Goal: Information Seeking & Learning: Find contact information

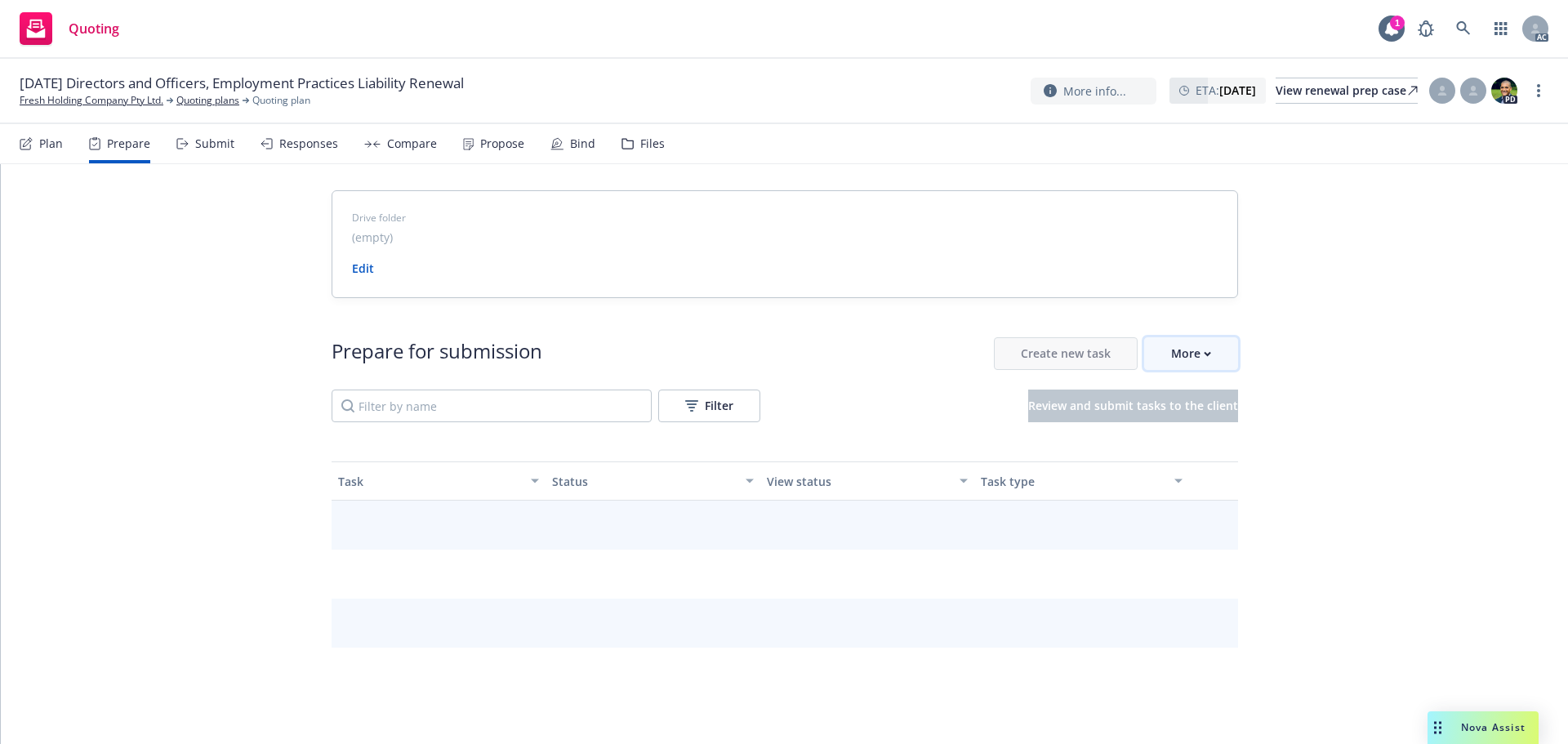
click at [1222, 360] on button "More" at bounding box center [1191, 353] width 94 height 33
click at [1217, 416] on link "Go to Indio account" at bounding box center [1255, 430] width 233 height 33
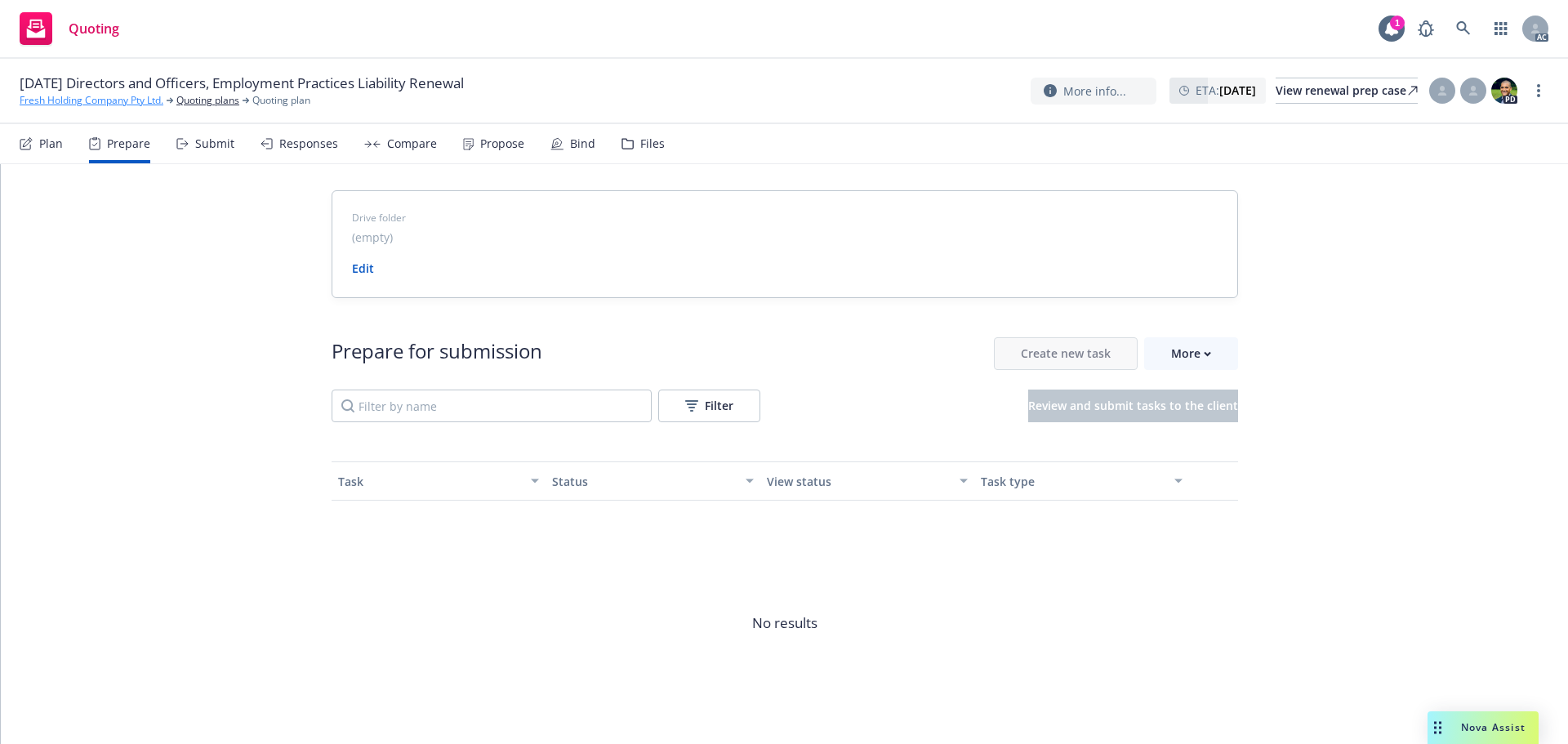
click at [82, 102] on link "Fresh Holding Company Pty Ltd." at bounding box center [91, 101] width 144 height 14
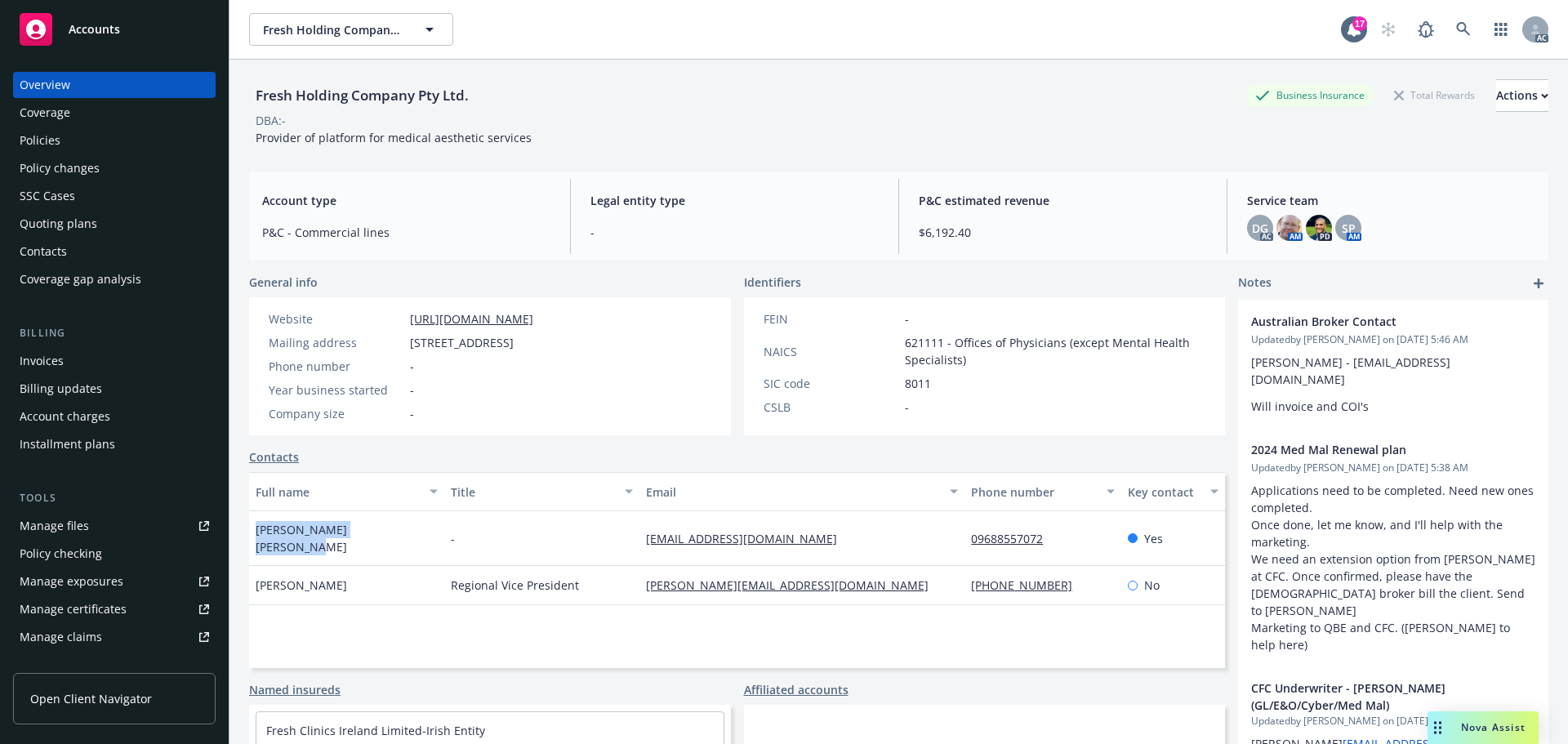
drag, startPoint x: 425, startPoint y: 528, endPoint x: 247, endPoint y: 531, distance: 178.0
click at [247, 531] on div "Fresh Holding Company Pty Ltd. Business Insurance Total Rewards Actions DBA: - …" at bounding box center [899, 431] width 1339 height 744
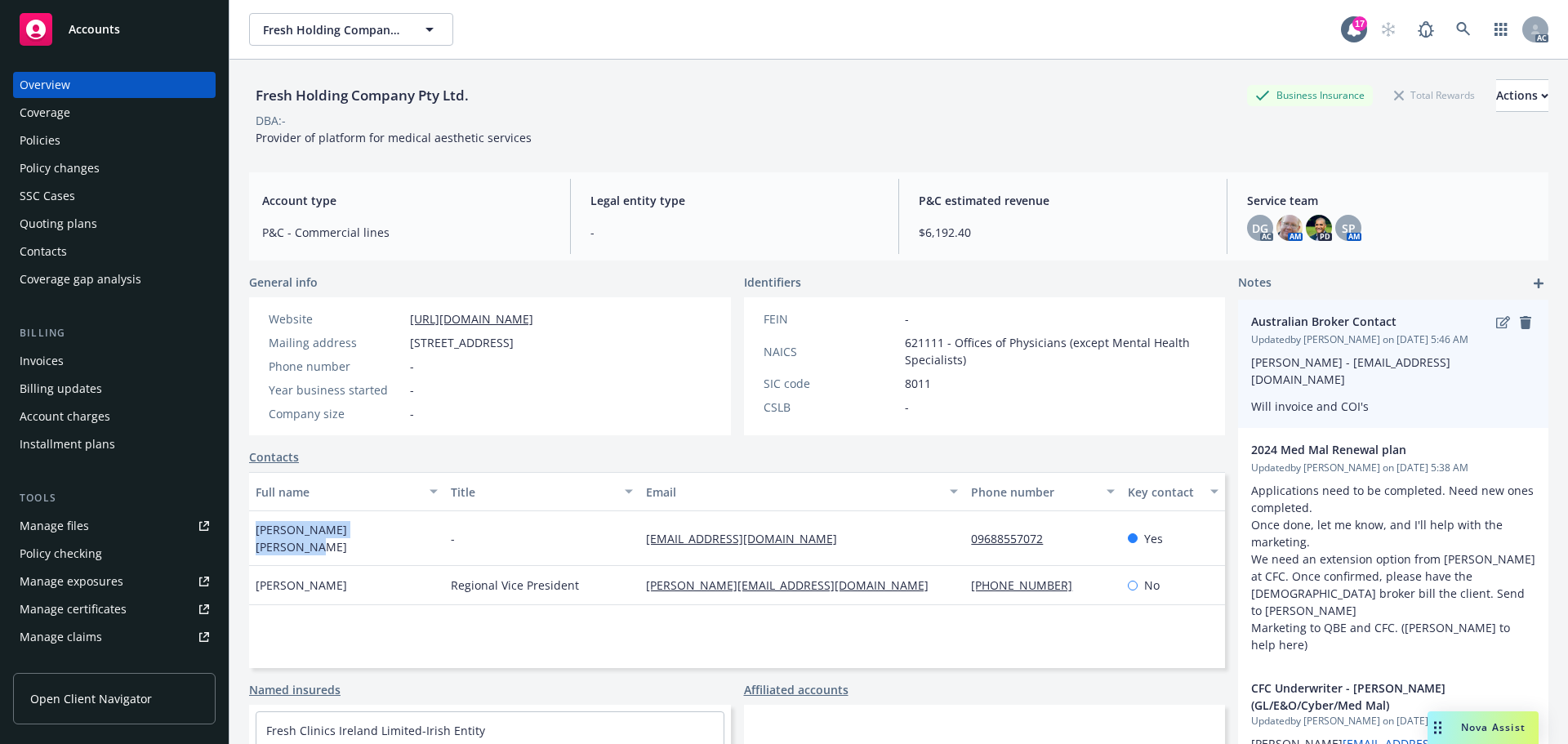
copy span "VANESSA MAE ABRERA-BIBAR"
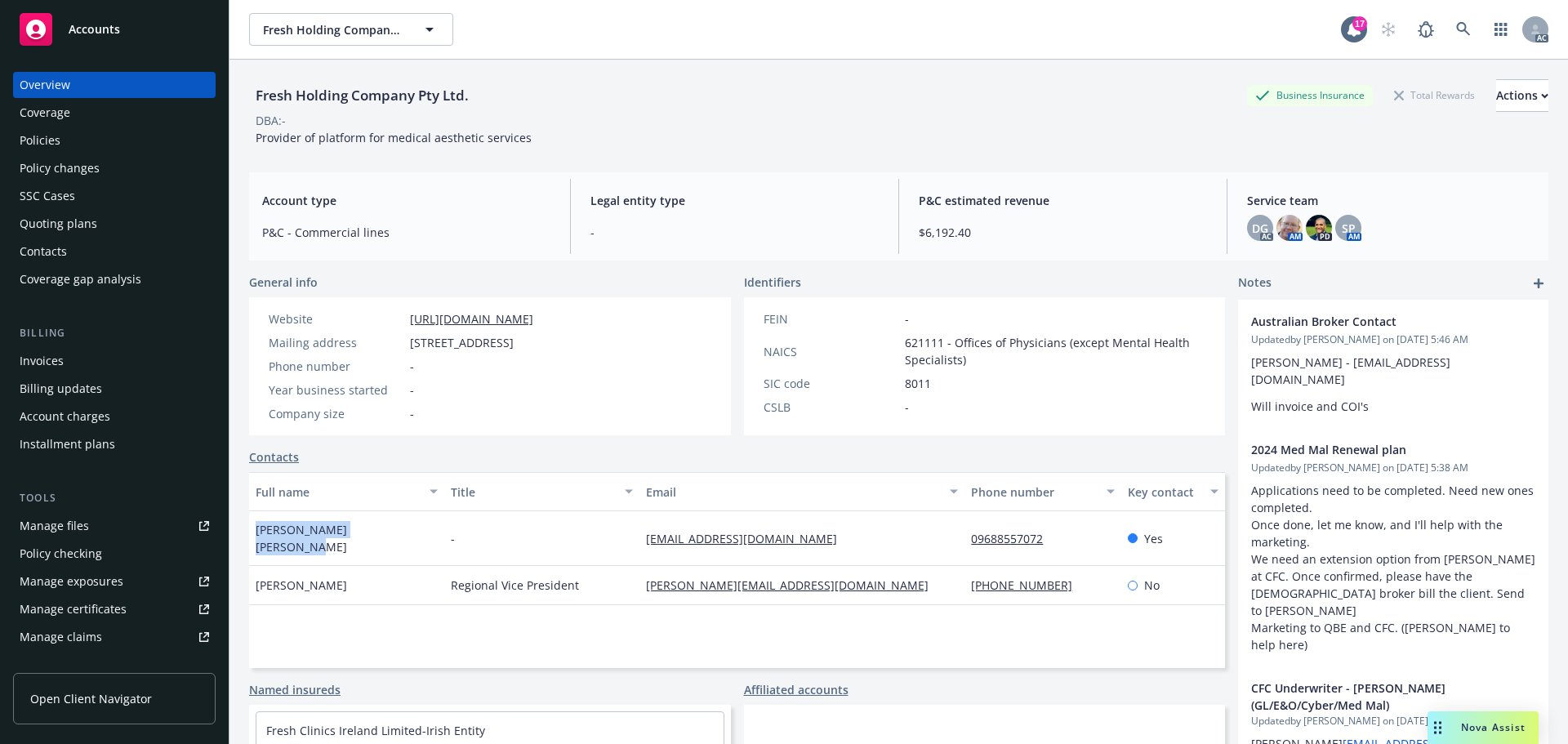
click at [439, 532] on div "VANESSA MAE ABRERA-BIBAR" at bounding box center [346, 538] width 195 height 54
drag, startPoint x: 411, startPoint y: 531, endPoint x: 258, endPoint y: 516, distance: 153.7
click at [258, 516] on div "VANESSA MAE ABRERA-BIBAR" at bounding box center [346, 538] width 195 height 54
drag, startPoint x: 780, startPoint y: 532, endPoint x: 614, endPoint y: 513, distance: 167.1
click at [614, 513] on div "VANESSA MAE ABRERA-BIBAR - accountspayable@freshclinics.com 09688557072 Yes" at bounding box center [736, 538] width 976 height 54
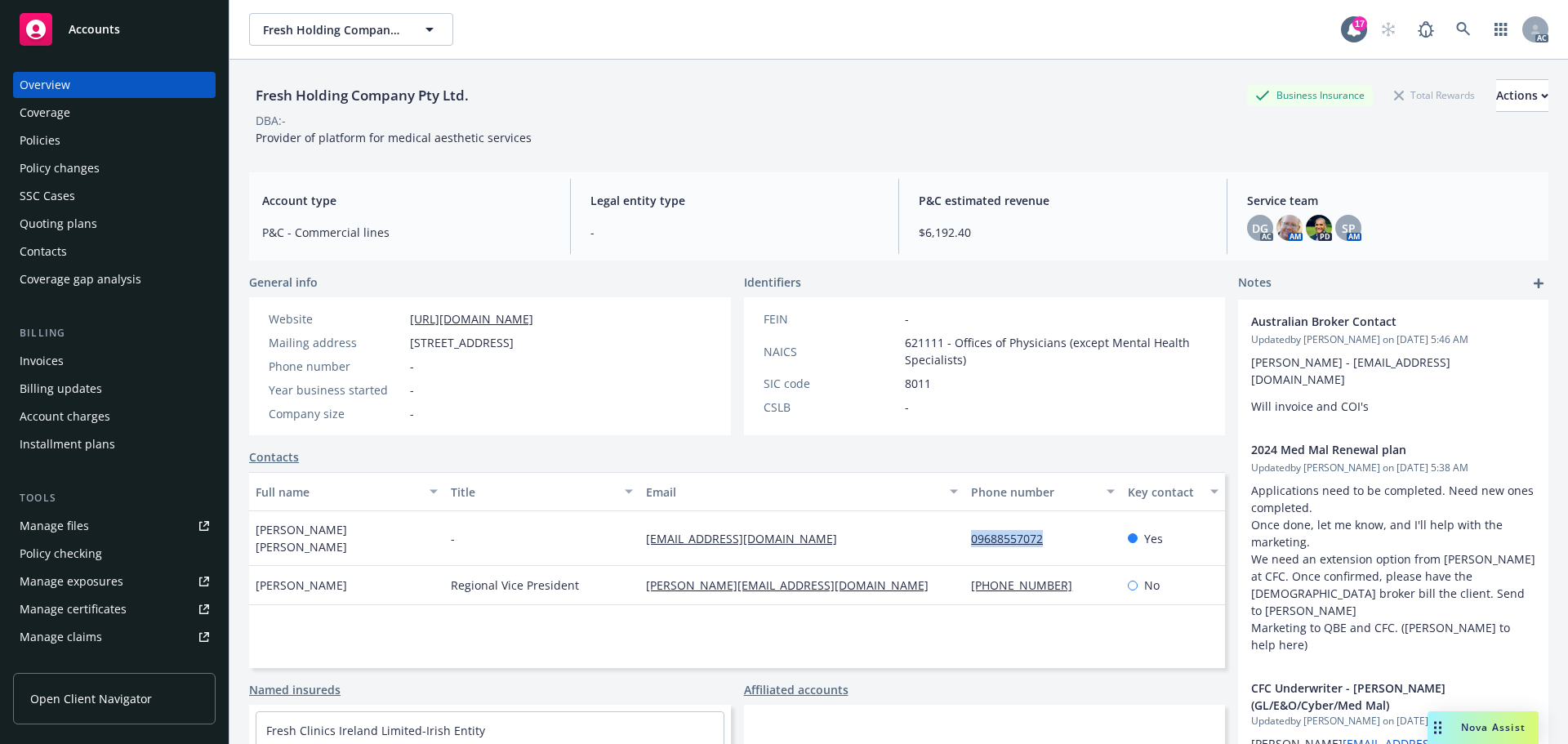
drag, startPoint x: 956, startPoint y: 529, endPoint x: 1086, endPoint y: 526, distance: 130.0
click at [1053, 528] on div "09688557072" at bounding box center [1043, 538] width 156 height 54
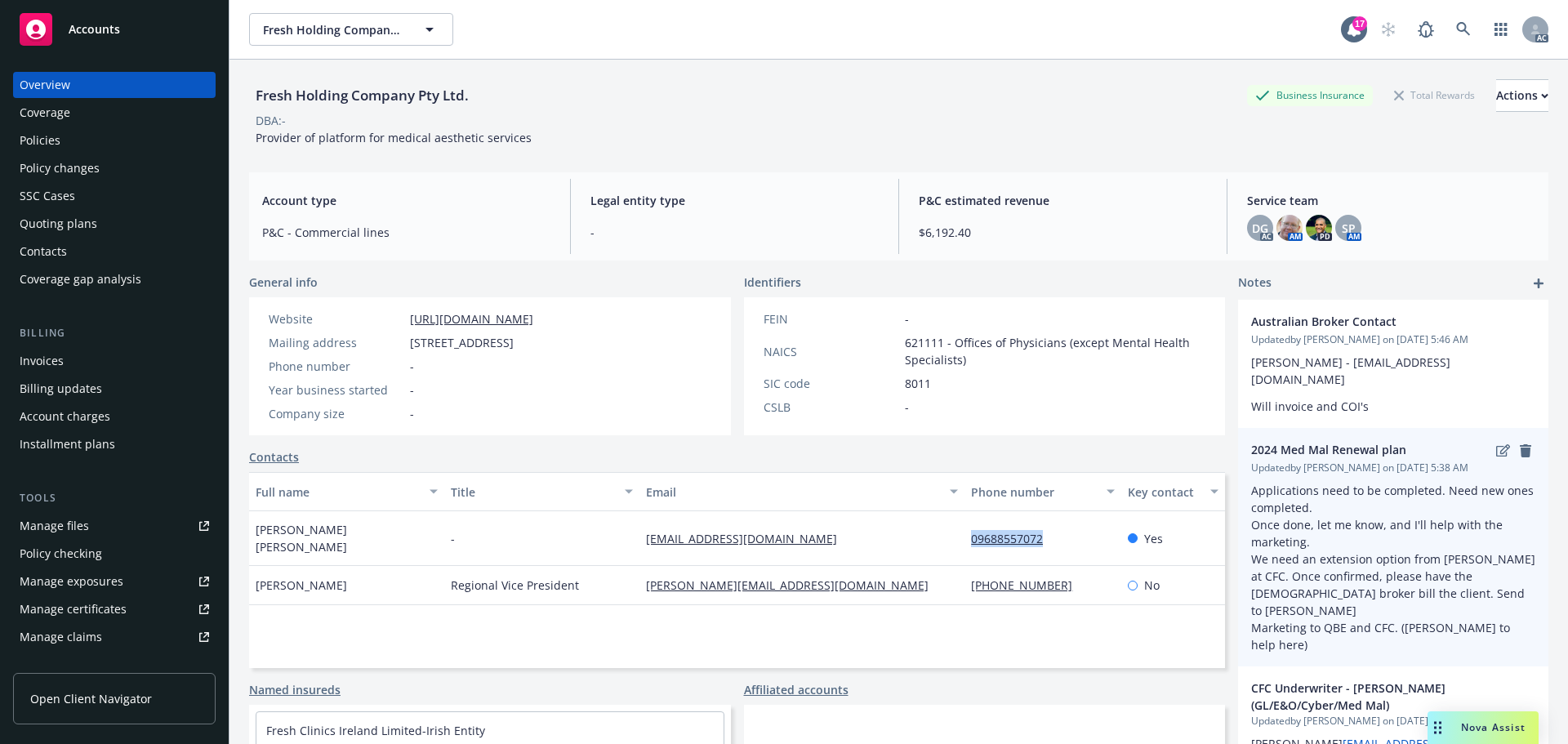
copy link "09688557072"
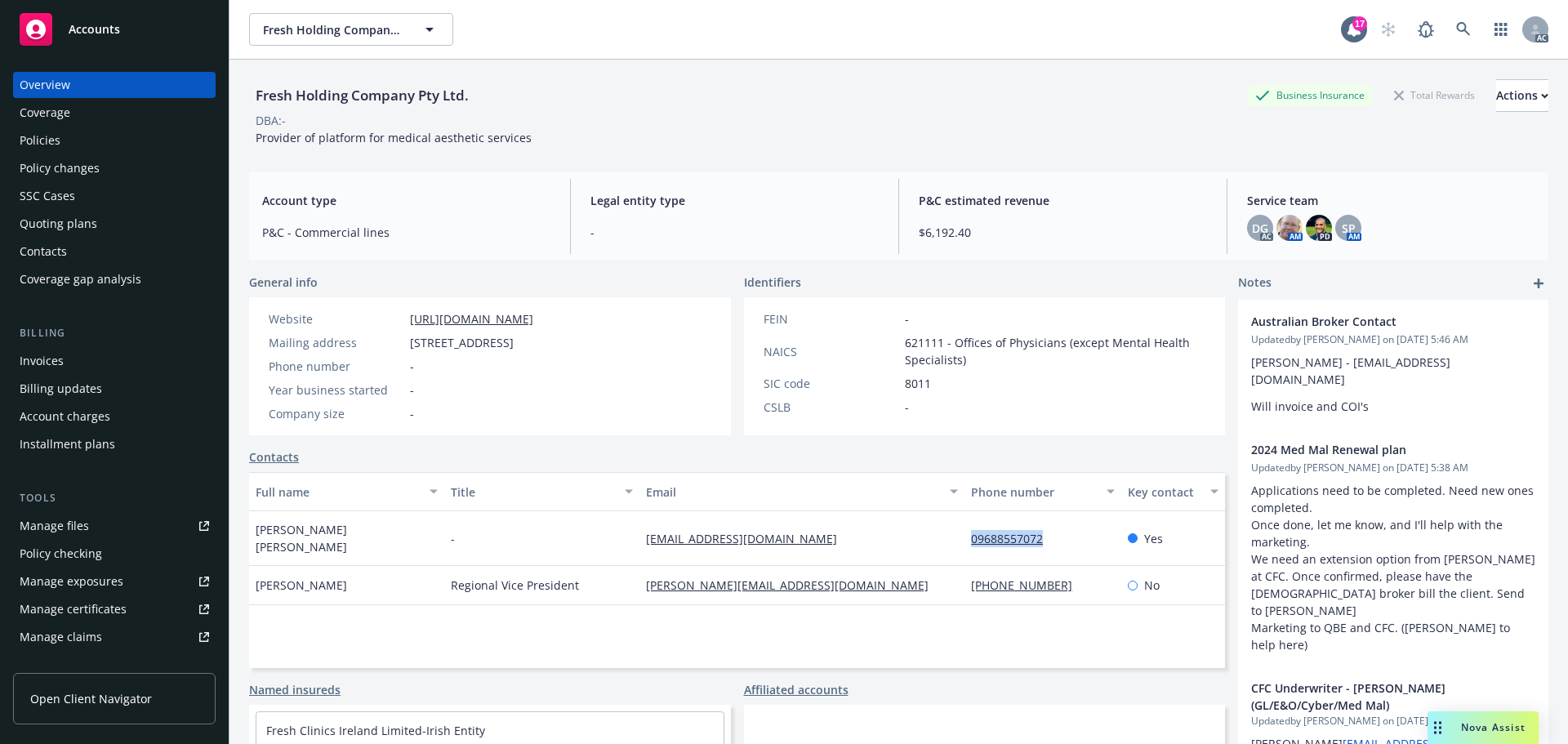
click at [111, 132] on div "Policies" at bounding box center [114, 140] width 189 height 26
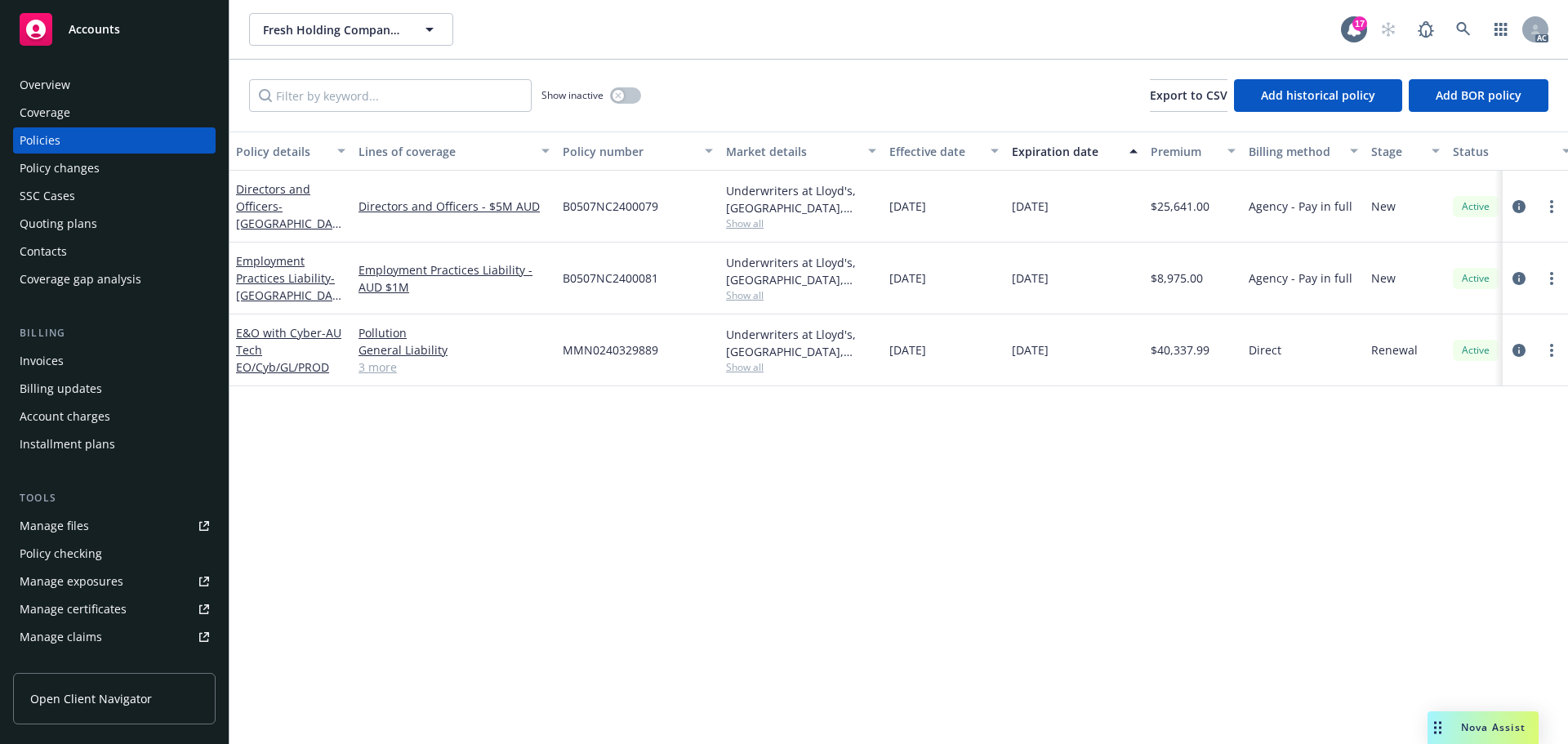
drag, startPoint x: 1094, startPoint y: 216, endPoint x: 996, endPoint y: 216, distance: 98.0
click at [996, 216] on div "Directors and Officers - Australia Directors and Officers - $5M AUD B0507NC2400…" at bounding box center [1017, 206] width 1576 height 72
copy div "10/31/2025"
drag, startPoint x: 239, startPoint y: 179, endPoint x: 278, endPoint y: 222, distance: 58.1
click at [278, 222] on div "Directors and Officers - Australia" at bounding box center [290, 206] width 122 height 72
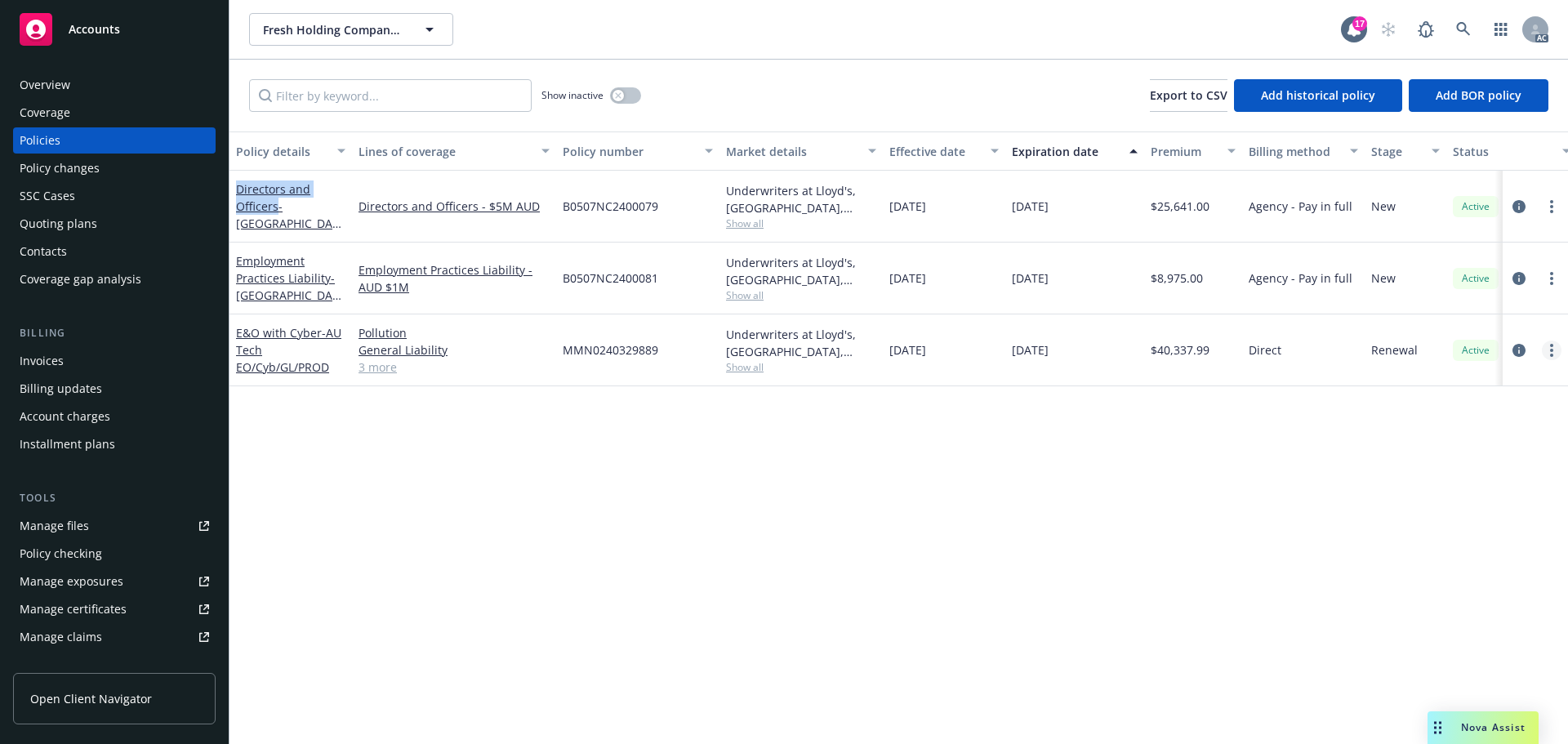
copy link "Directors and Officers"
drag, startPoint x: 237, startPoint y: 246, endPoint x: 323, endPoint y: 280, distance: 92.5
click at [323, 280] on div "Employment Practices Liability - Australia" at bounding box center [290, 278] width 122 height 72
click at [303, 247] on div "Employment Practices Liability - Australia" at bounding box center [290, 278] width 122 height 72
drag, startPoint x: 230, startPoint y: 248, endPoint x: 329, endPoint y: 283, distance: 105.0
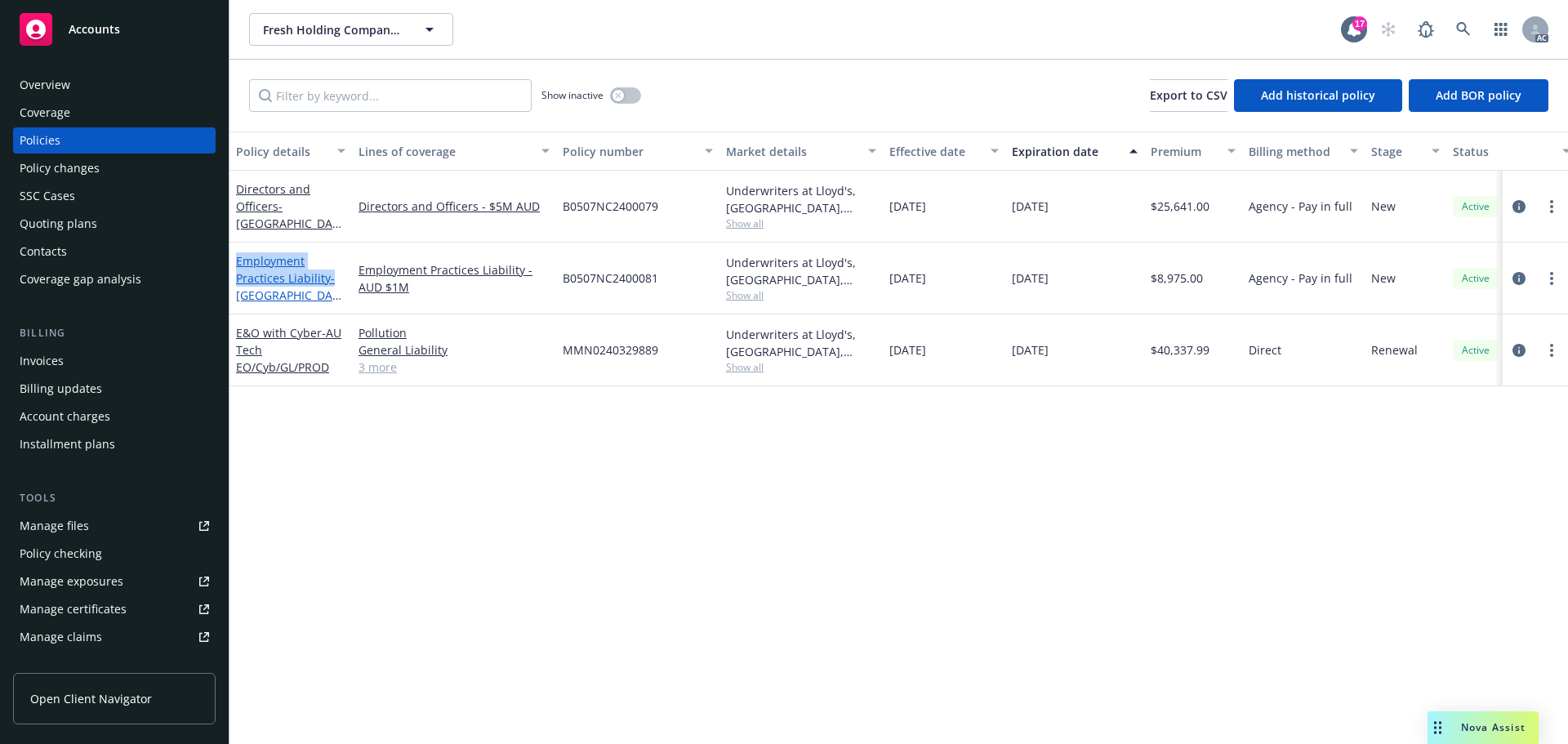
click at [329, 283] on div "Employment Practices Liability - Australia" at bounding box center [290, 278] width 122 height 72
copy link "Employment Practices Liability"
click at [118, 92] on div "Overview" at bounding box center [114, 84] width 189 height 26
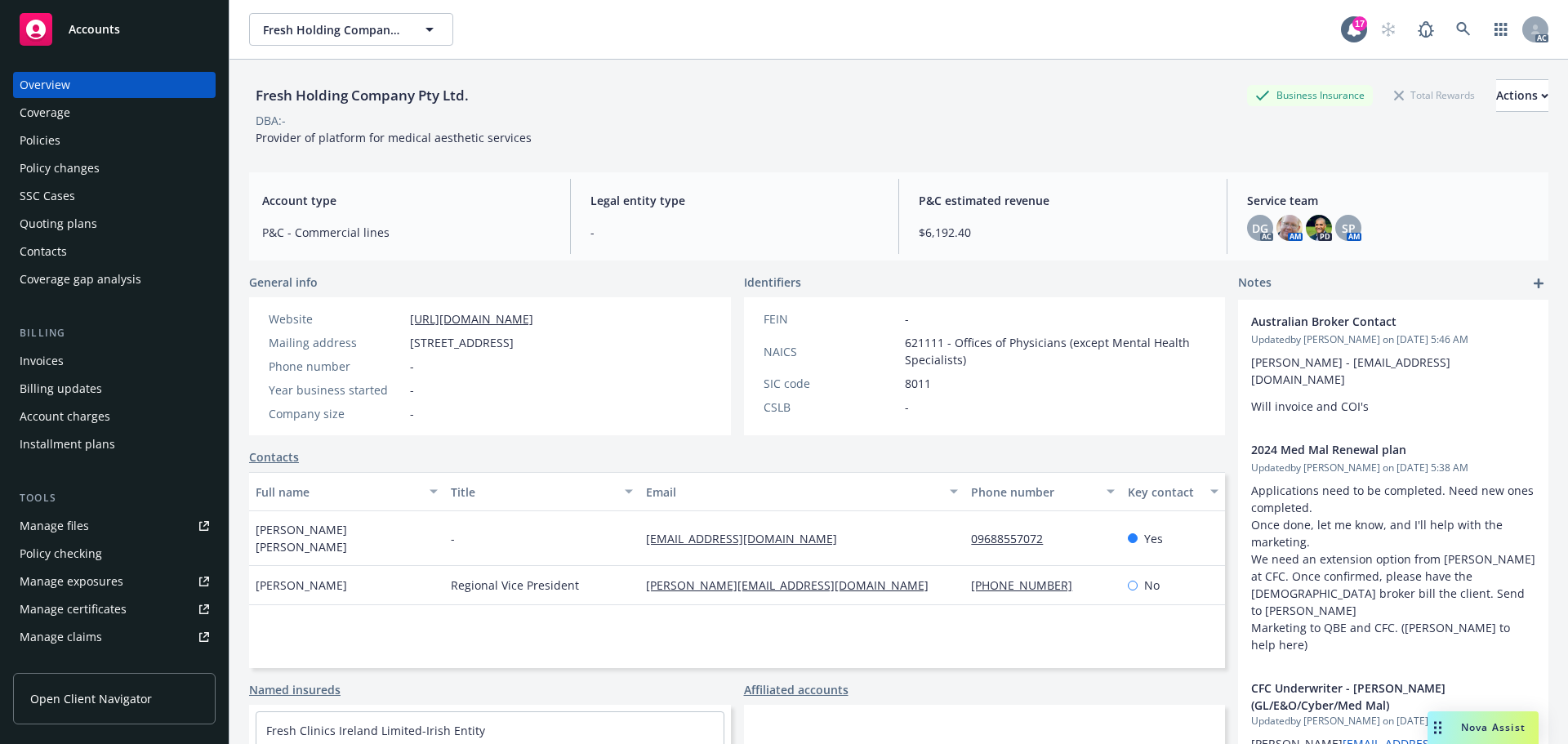
drag, startPoint x: 408, startPoint y: 345, endPoint x: 514, endPoint y: 353, distance: 106.3
click at [514, 353] on div "Website http://freshclinics.com Mailing address 251 Little Falls Drive, Wilming…" at bounding box center [400, 367] width 278 height 112
copy span "251 Little Falls Drive"
drag, startPoint x: 584, startPoint y: 344, endPoint x: 522, endPoint y: 340, distance: 62.1
click at [514, 340] on span "251 Little Falls Drive, Wilmington, DE, 19808" at bounding box center [462, 343] width 104 height 17
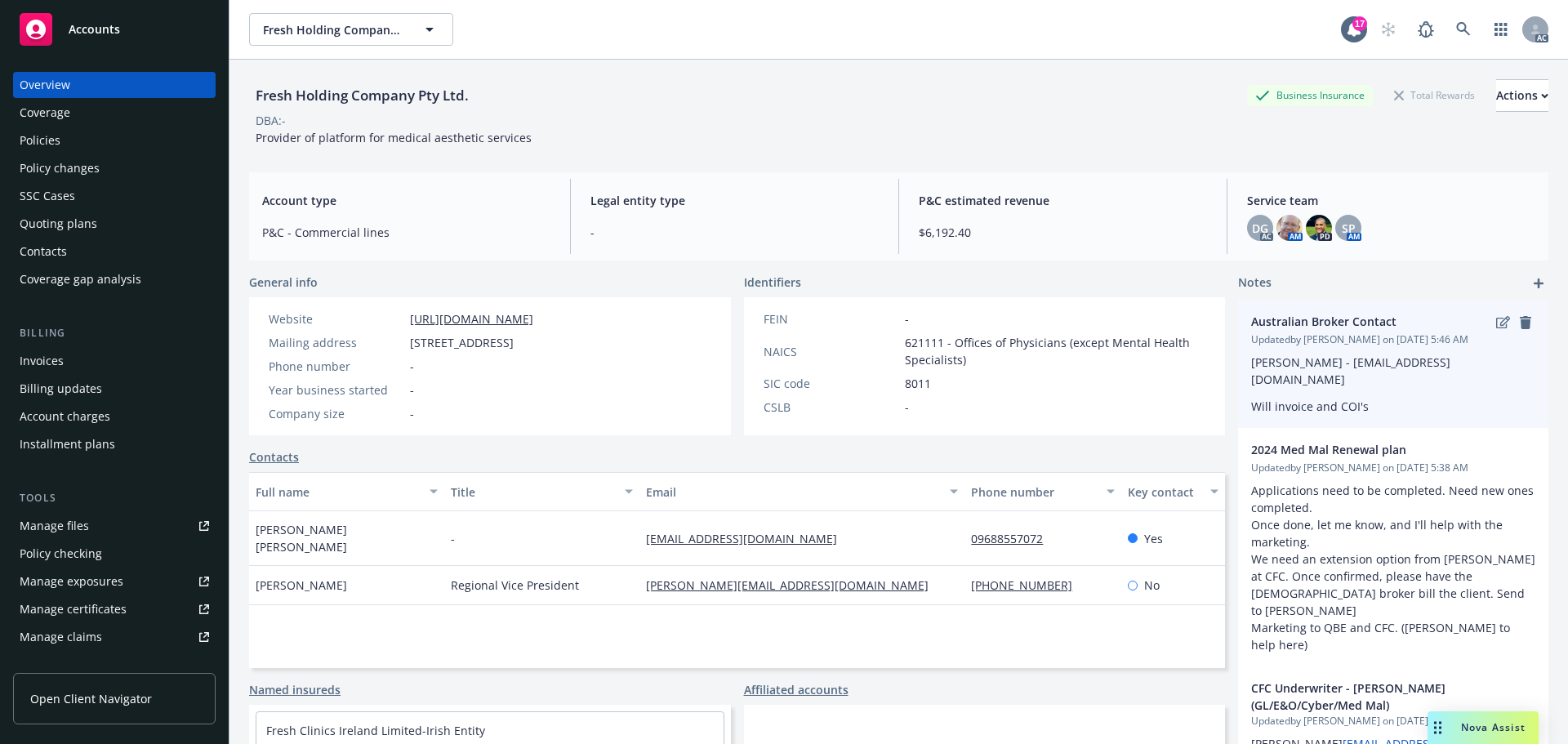
copy span "Wilmington"
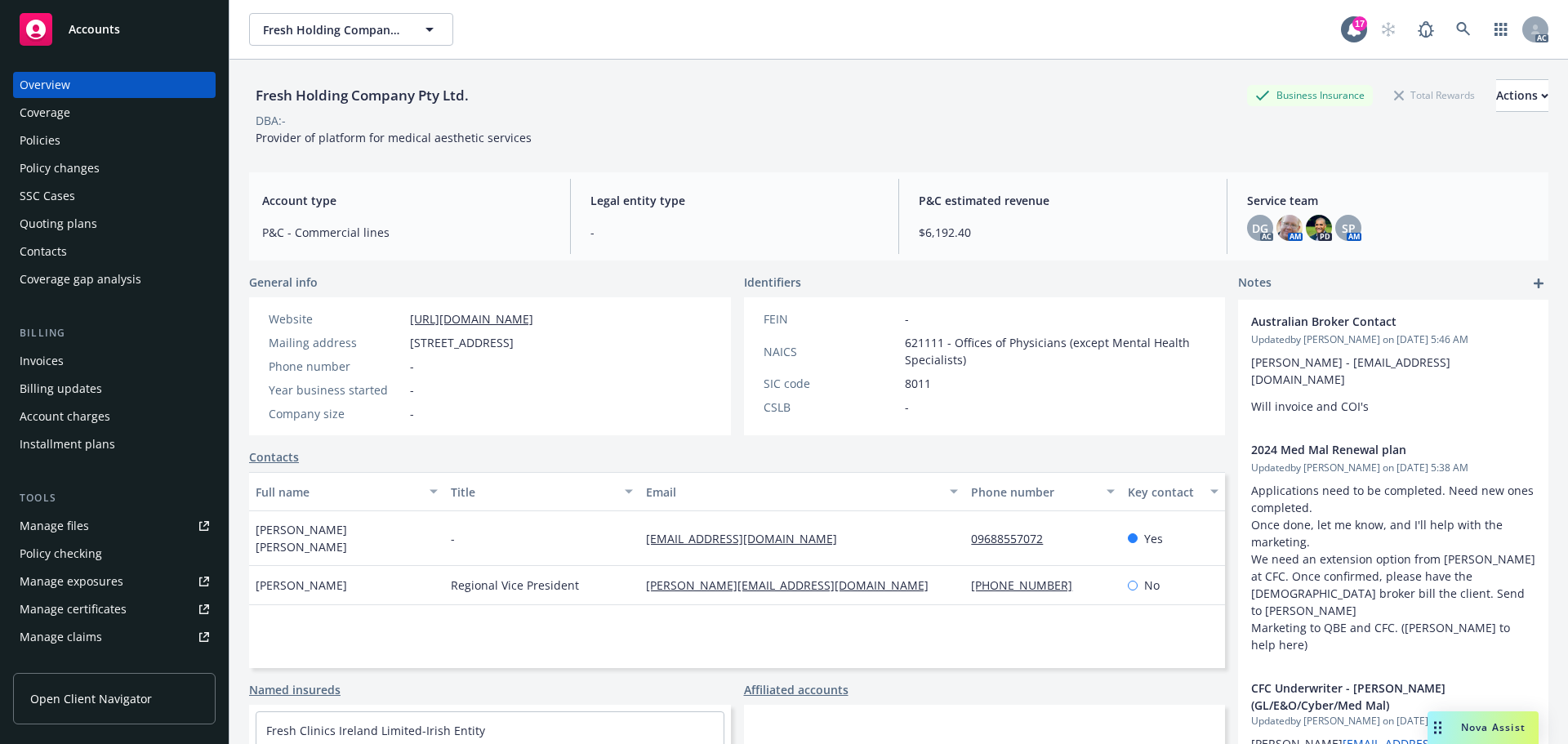
drag, startPoint x: 677, startPoint y: 322, endPoint x: 630, endPoint y: 336, distance: 49.0
click at [630, 336] on div "Website http://freshclinics.com Mailing address 251 Little Falls Drive, Wilming…" at bounding box center [490, 366] width 482 height 138
click at [514, 336] on span "251 Little Falls Drive, Wilmington, DE, 19808" at bounding box center [462, 343] width 104 height 17
drag, startPoint x: 611, startPoint y: 343, endPoint x: 667, endPoint y: 342, distance: 56.0
click at [667, 342] on div "Website http://freshclinics.com Mailing address 251 Little Falls Drive, Wilming…" at bounding box center [490, 366] width 482 height 138
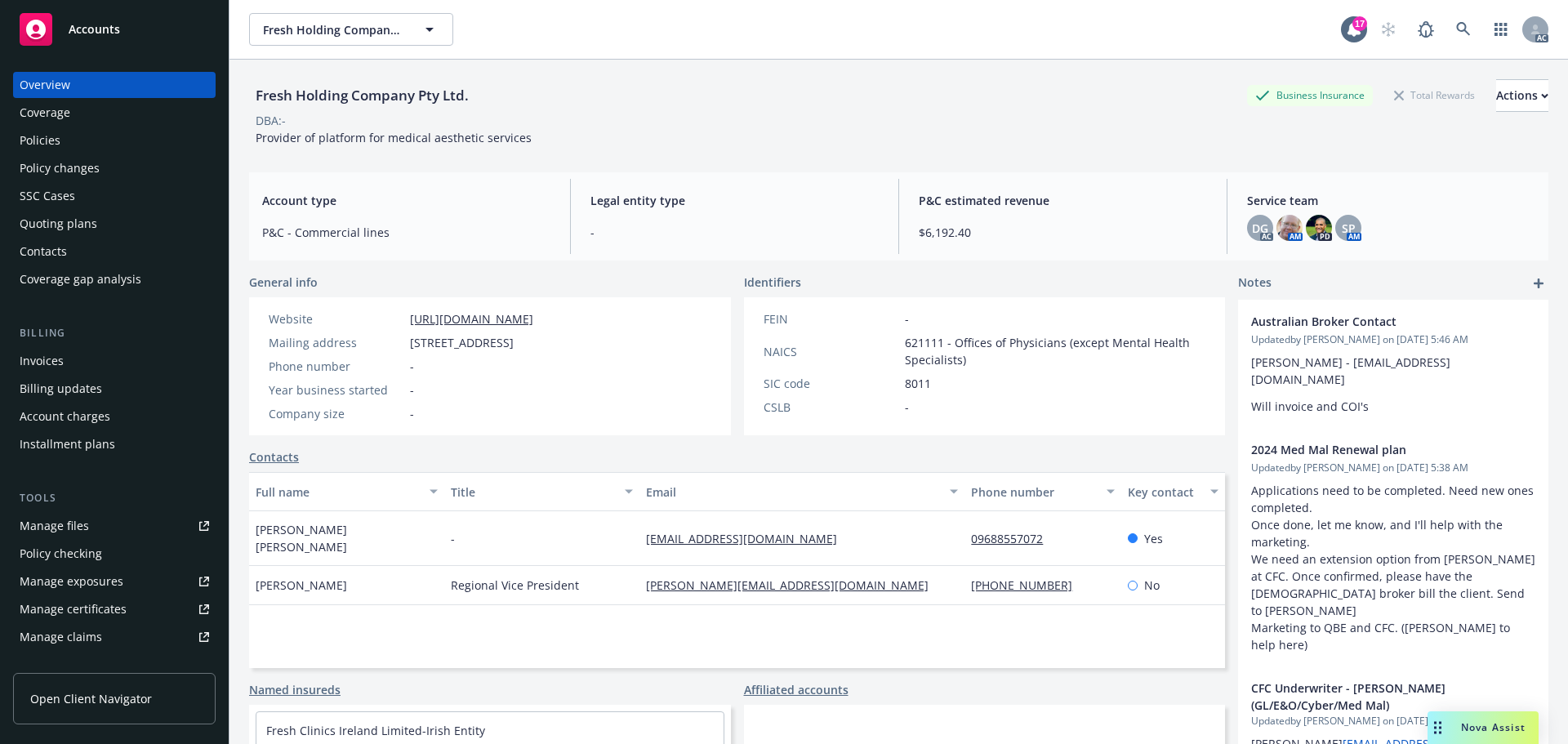
copy span "19808"
drag, startPoint x: 554, startPoint y: 304, endPoint x: 376, endPoint y: 311, distance: 178.1
click at [376, 311] on div "Website http://freshclinics.com Mailing address 251 Little Falls Drive, Wilming…" at bounding box center [400, 366] width 303 height 138
copy div "http://freshclinics.com"
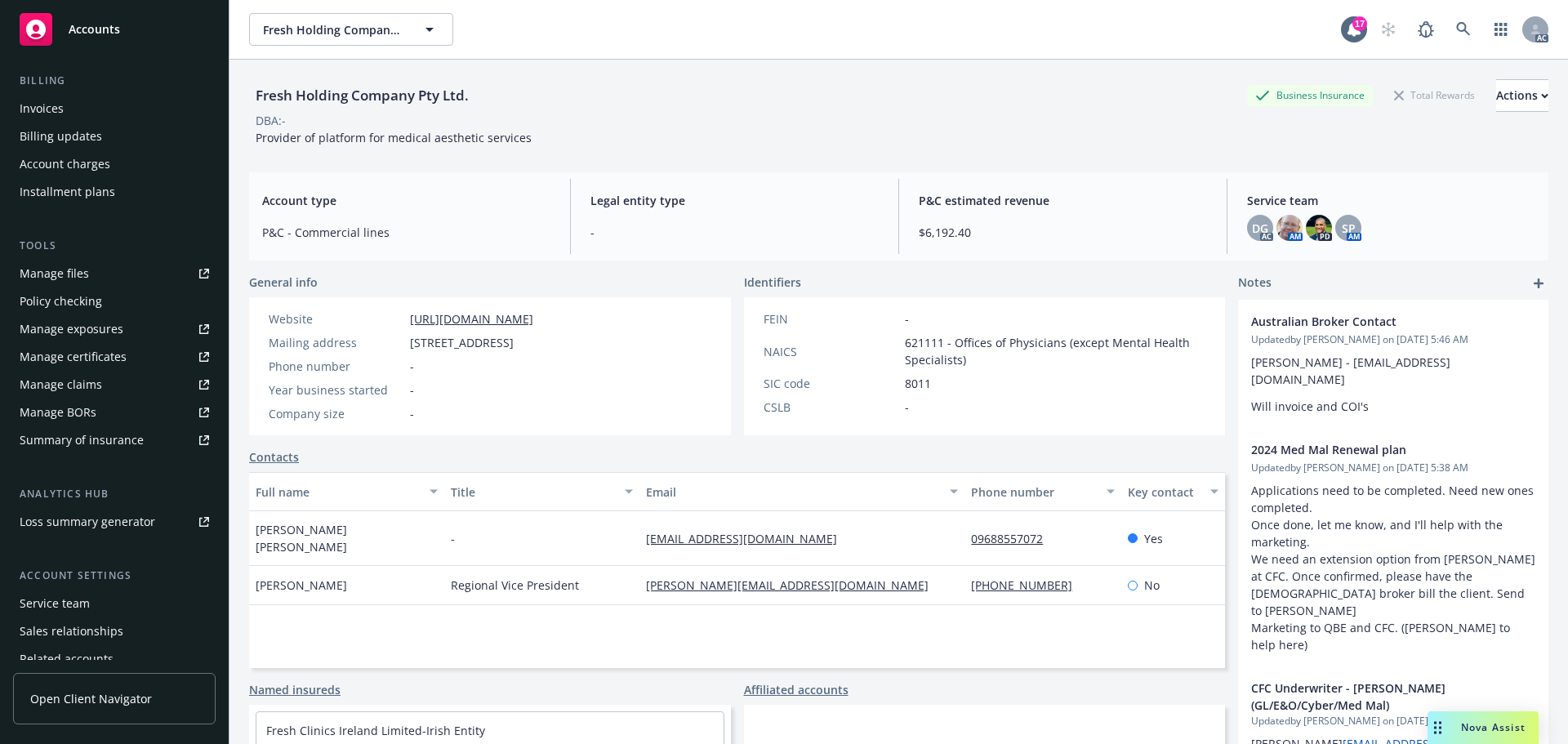
scroll to position [320, 0]
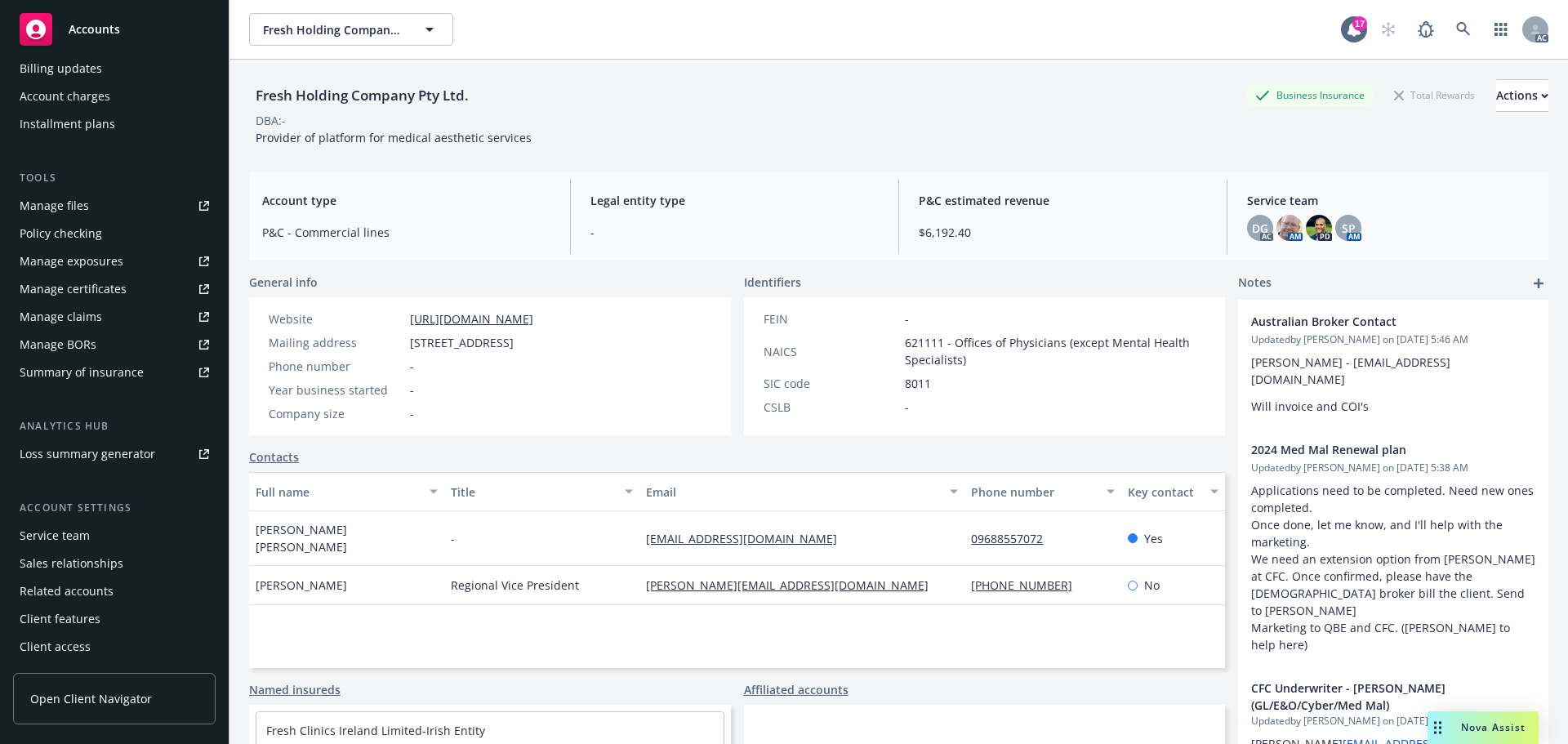
drag, startPoint x: 59, startPoint y: 540, endPoint x: 77, endPoint y: 539, distance: 18.0
click at [59, 540] on div "Service team" at bounding box center [55, 536] width 71 height 26
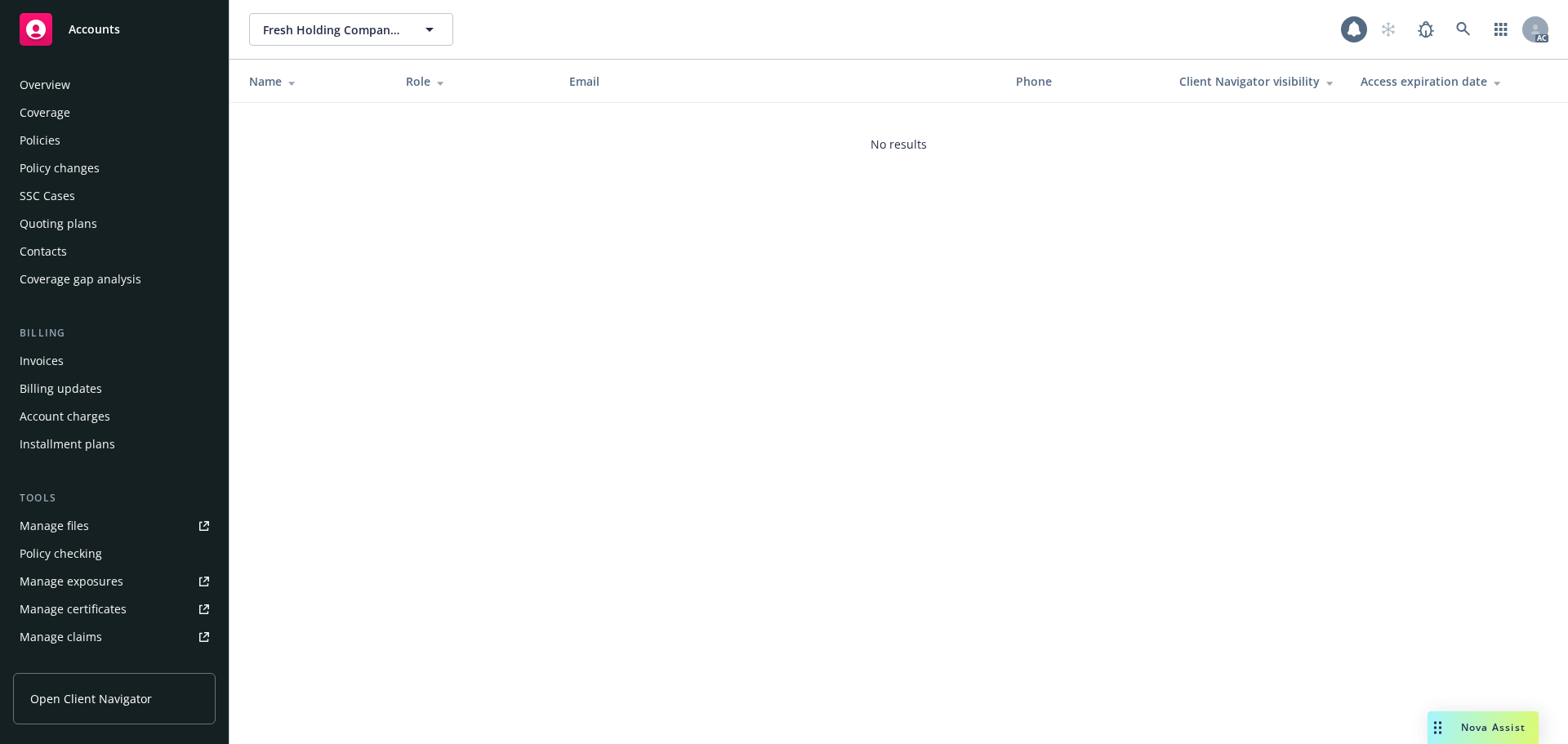
scroll to position [320, 0]
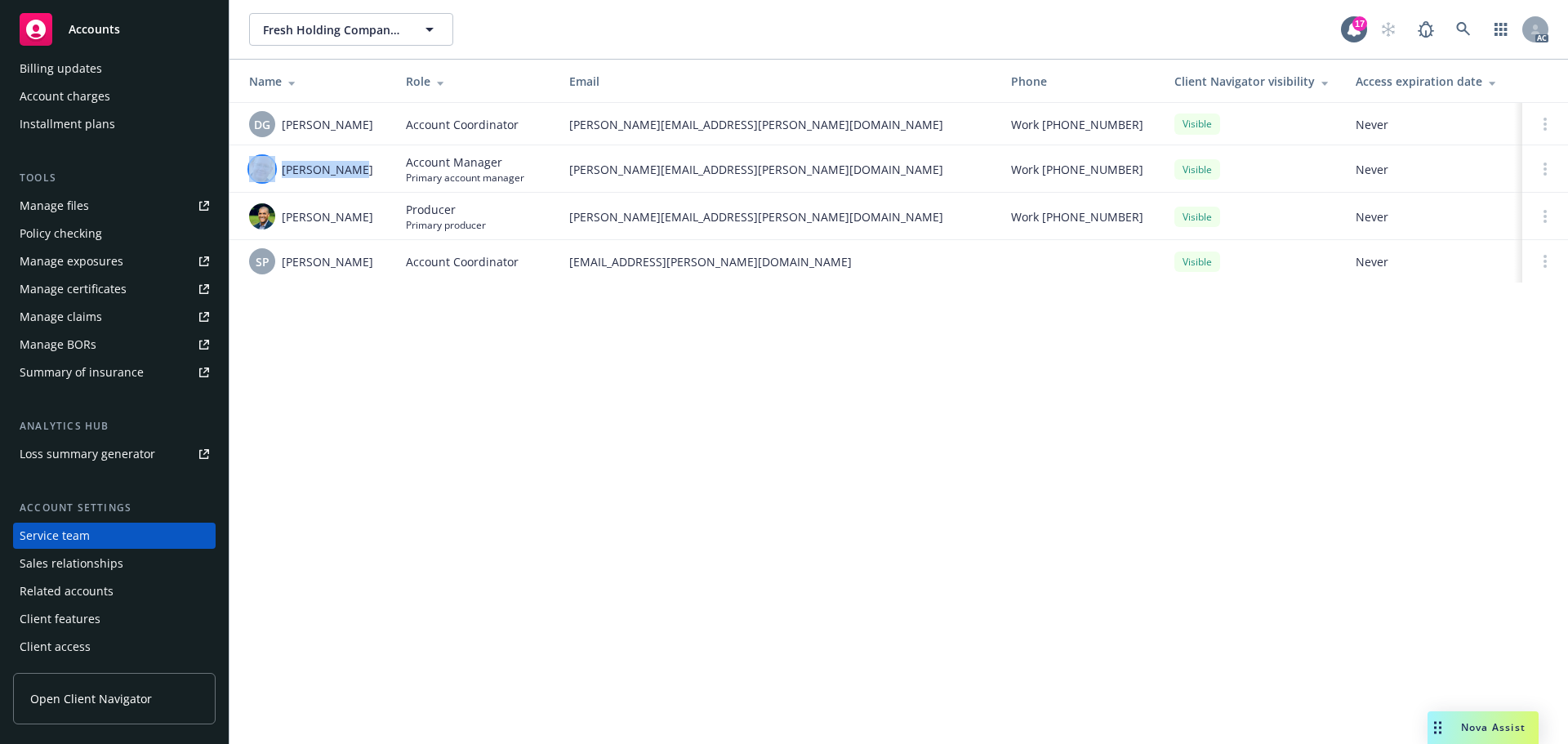
drag, startPoint x: 370, startPoint y: 164, endPoint x: 274, endPoint y: 167, distance: 96.0
click at [274, 167] on div "James Seagle" at bounding box center [314, 169] width 130 height 26
copy div "James Seagle"
drag, startPoint x: 376, startPoint y: 258, endPoint x: 277, endPoint y: 266, distance: 99.3
click at [277, 266] on div "SP Salvador Pizzo" at bounding box center [314, 261] width 130 height 26
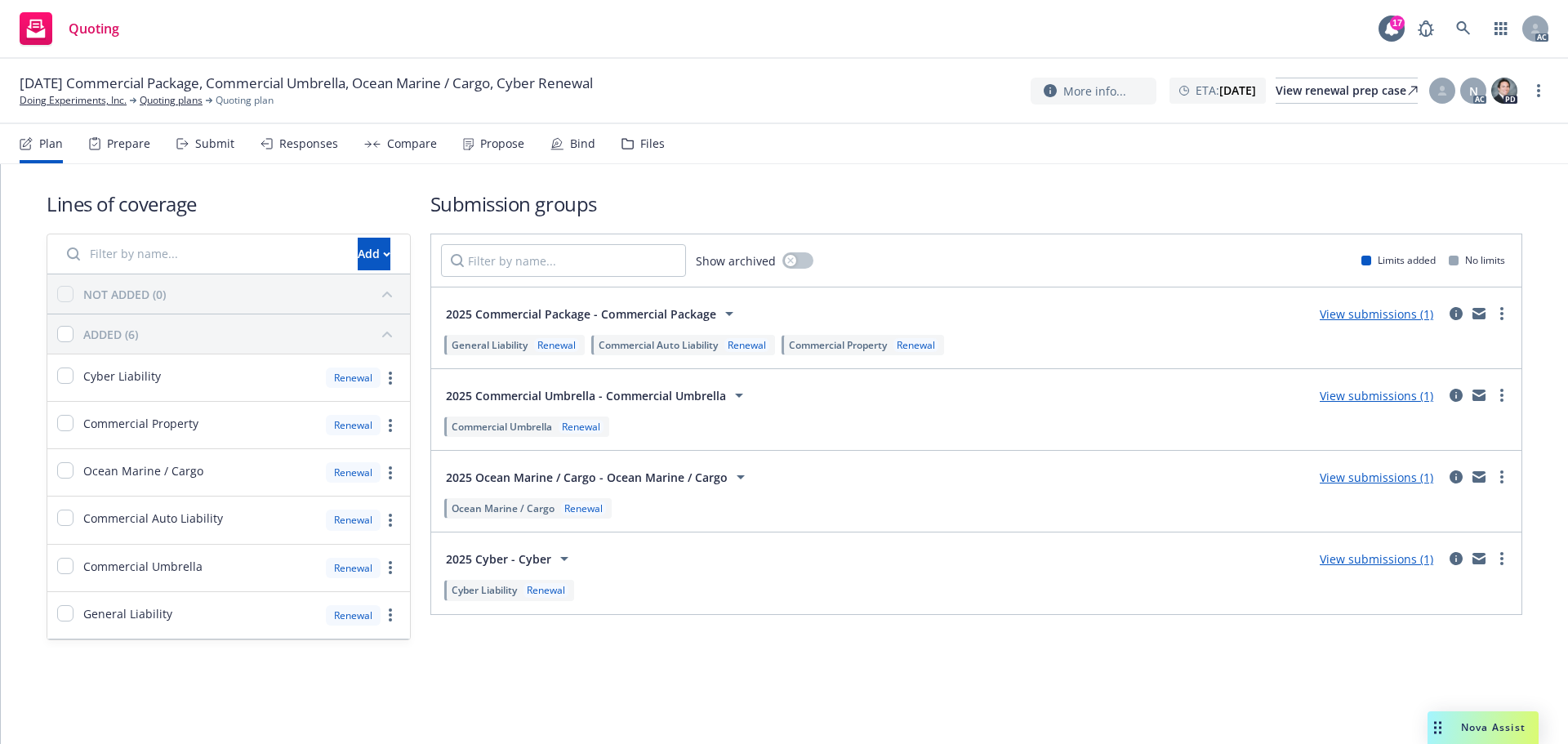
click at [112, 150] on div "Prepare" at bounding box center [129, 143] width 43 height 13
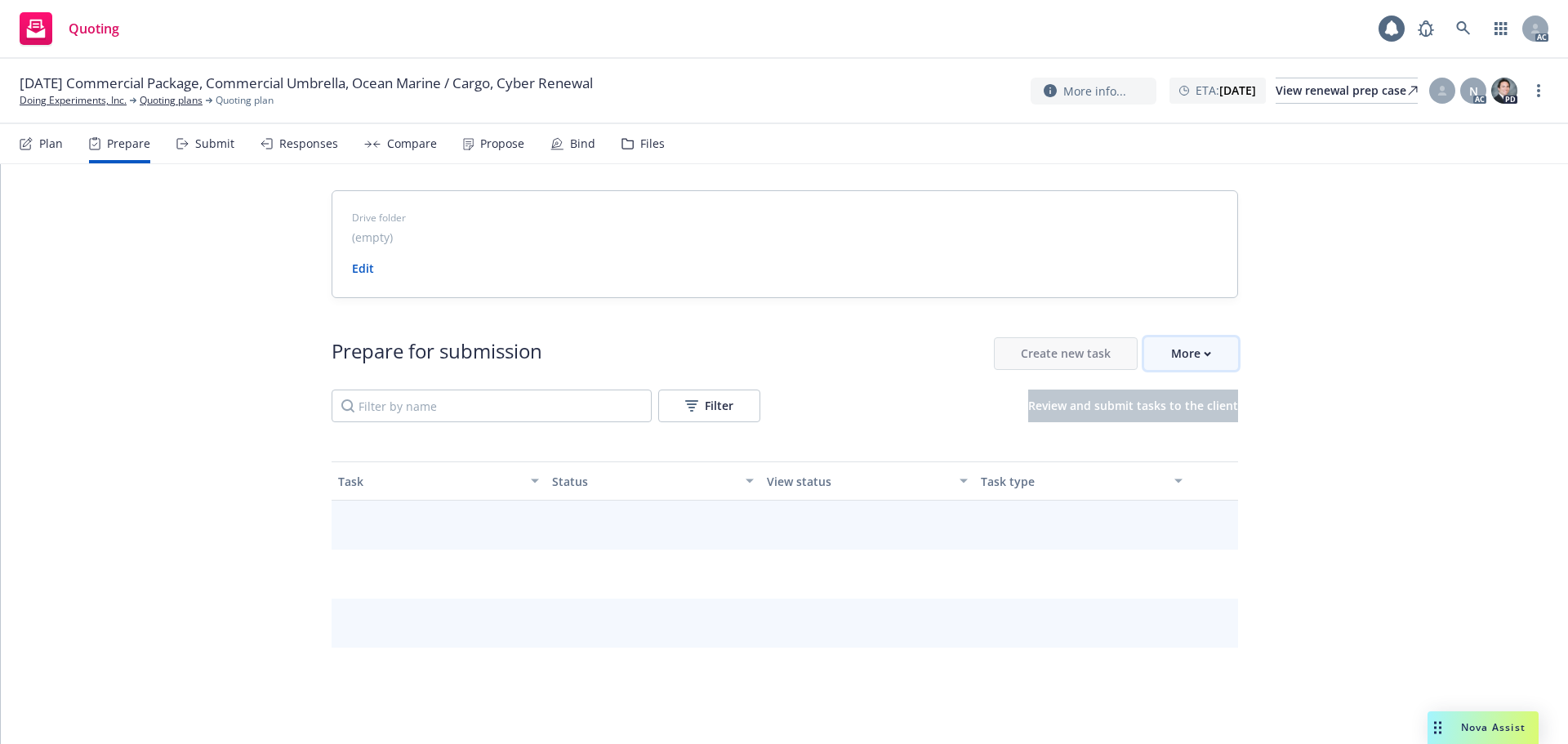
click at [1180, 359] on div "More" at bounding box center [1191, 353] width 40 height 31
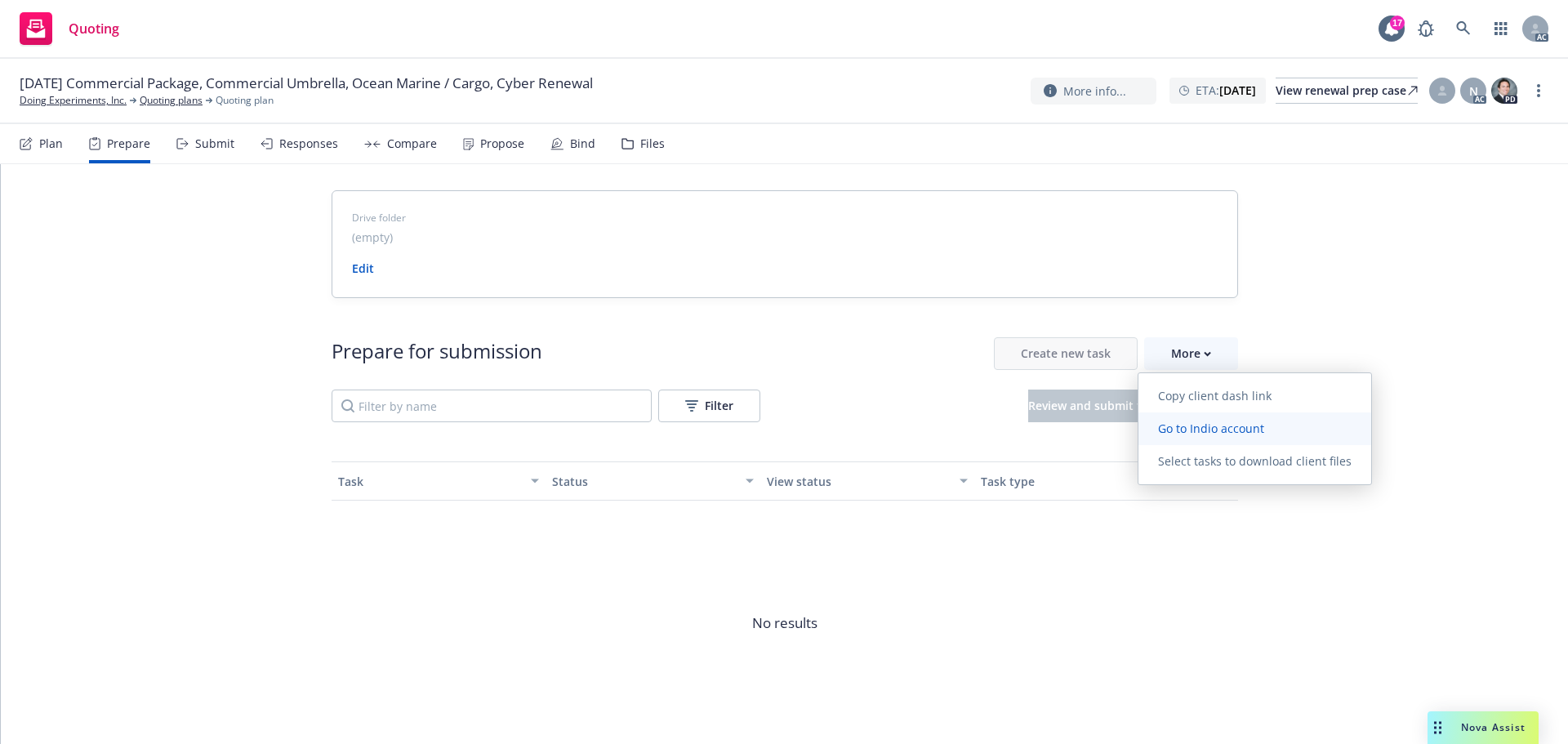
click at [1175, 421] on span "Go to Indio account" at bounding box center [1211, 428] width 145 height 15
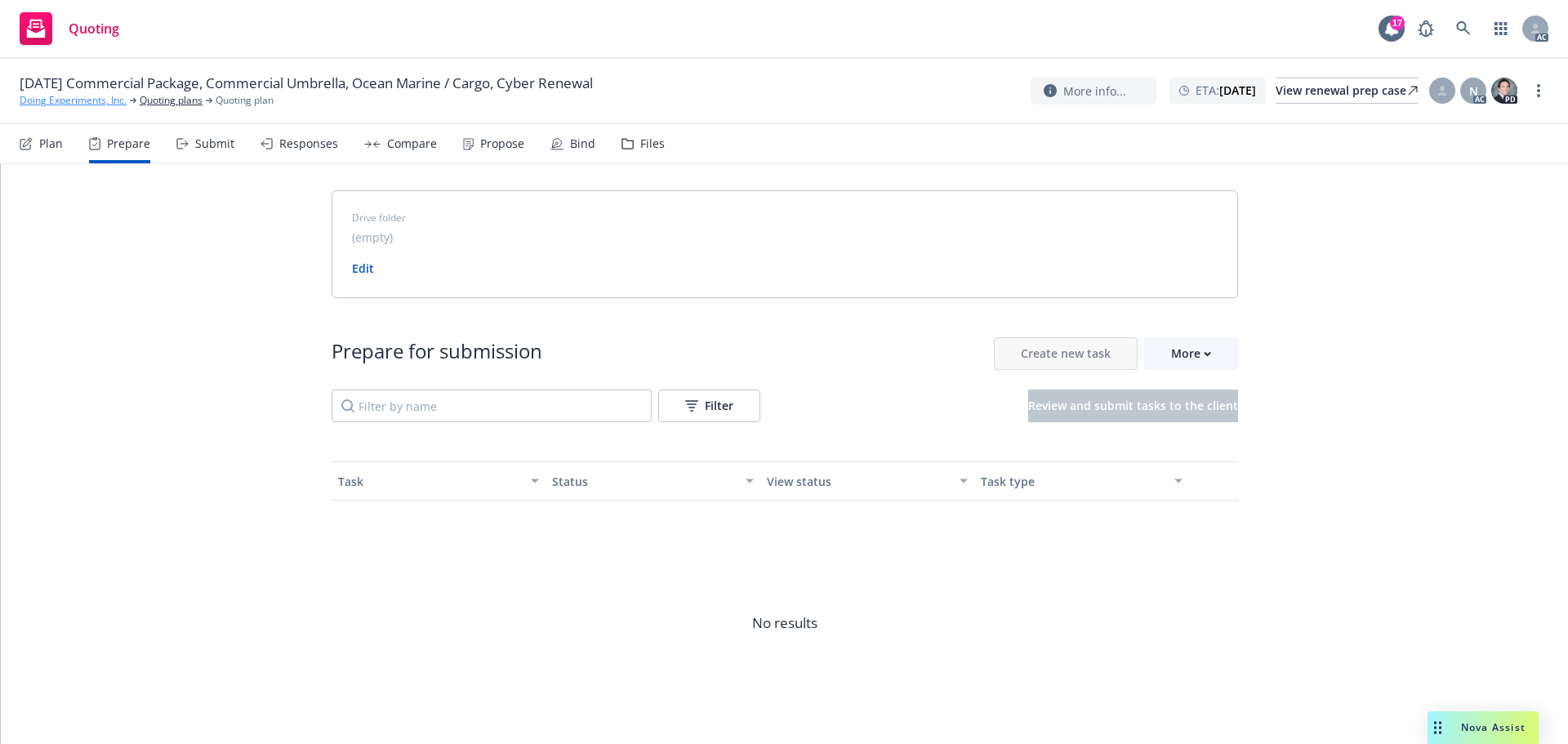
click at [78, 105] on link "Doing Experiments, Inc." at bounding box center [73, 101] width 107 height 14
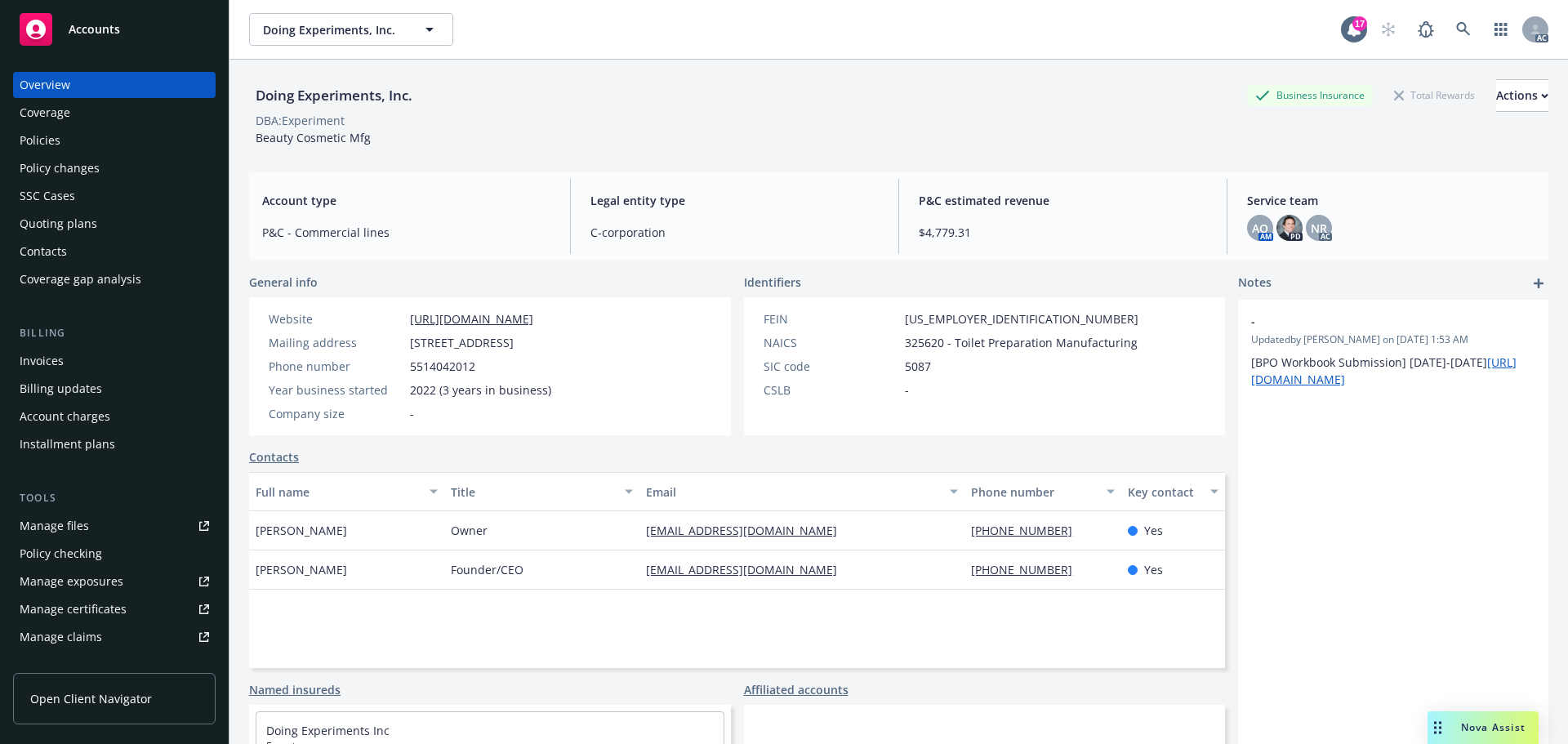
click at [697, 142] on div "Doing Experiments, Inc. Business Insurance Total Rewards Actions DBA: Experimen…" at bounding box center [899, 112] width 1300 height 67
click at [962, 109] on div "Doing Experiments, Inc. Business Insurance Total Rewards Actions" at bounding box center [899, 95] width 1300 height 33
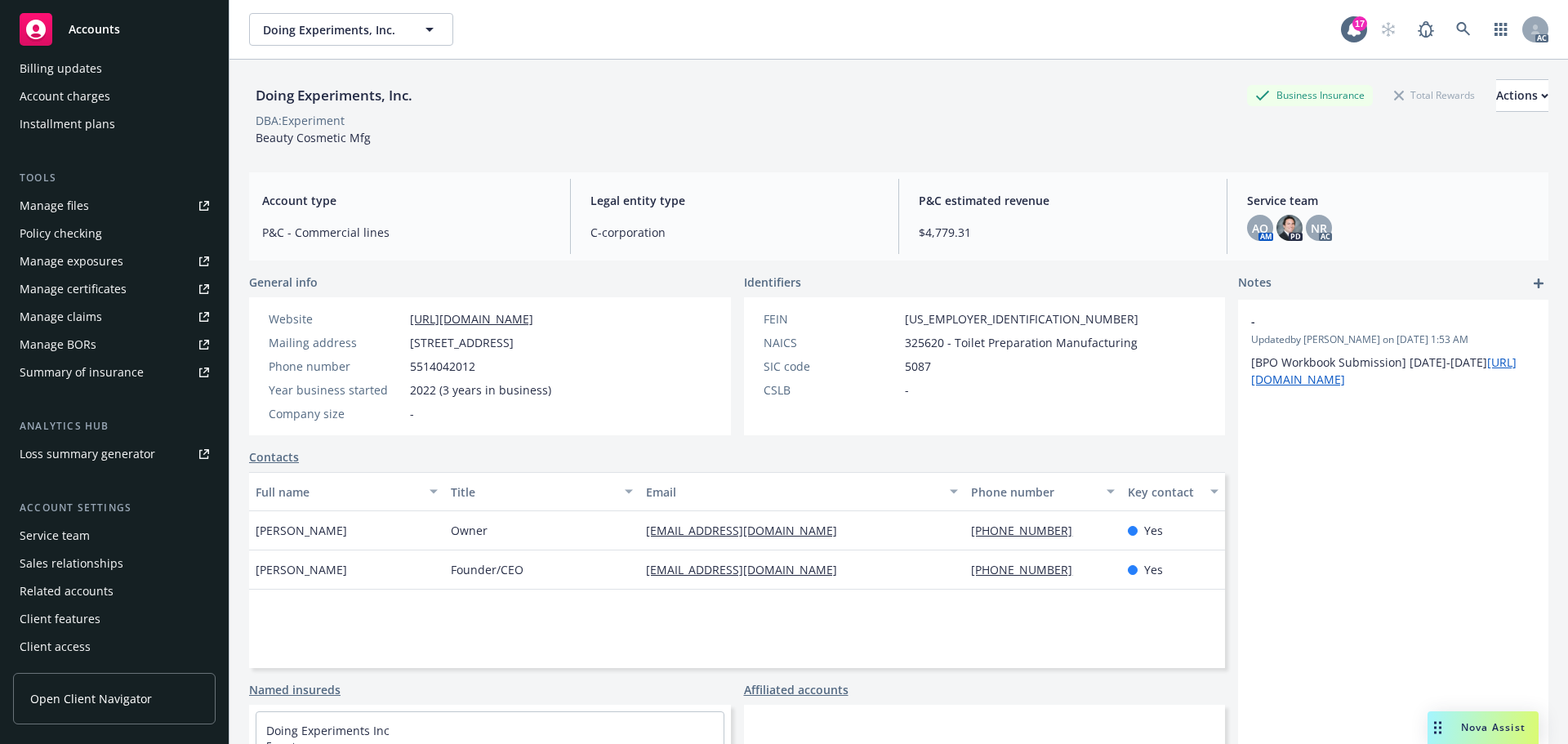
click at [96, 536] on div "Service team" at bounding box center [114, 536] width 189 height 26
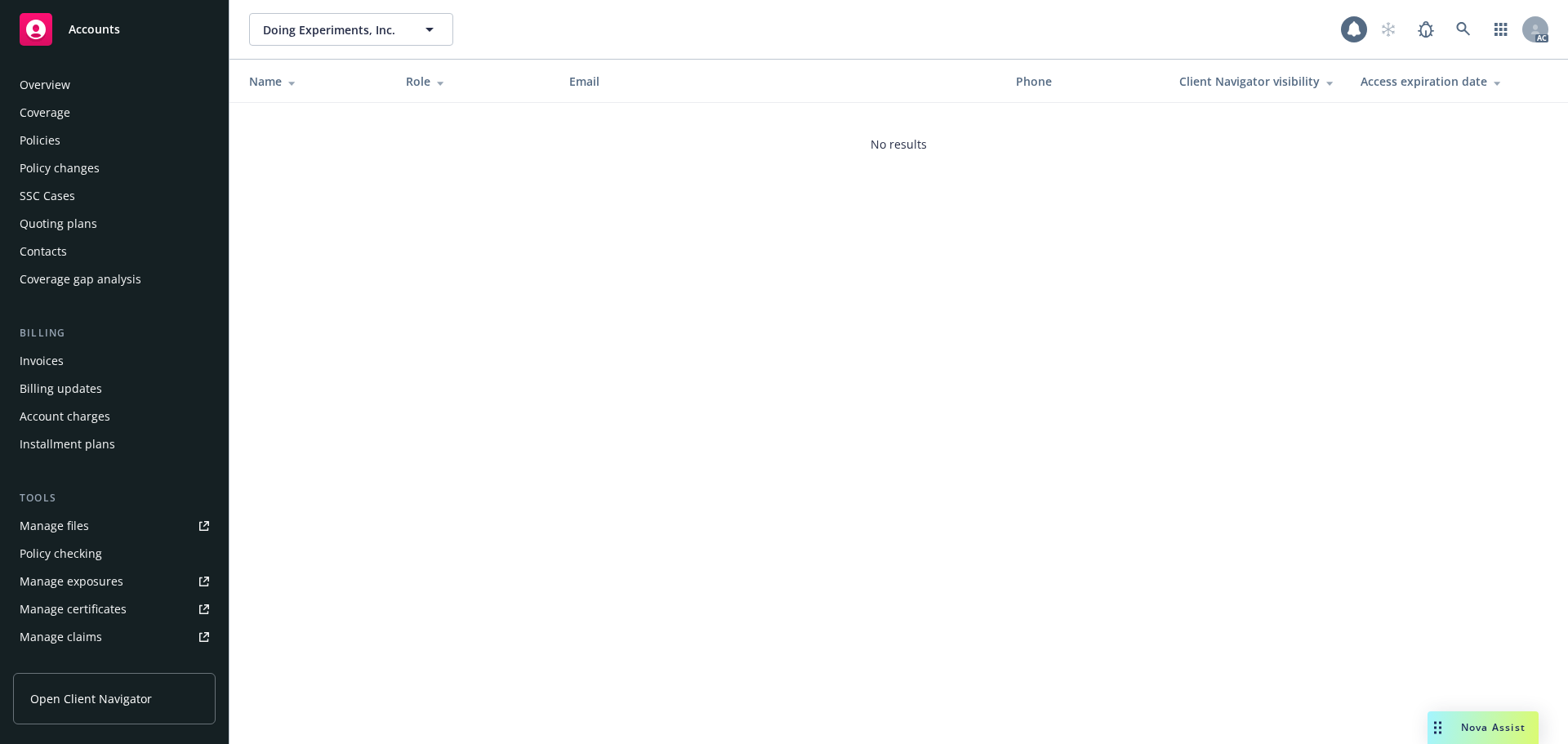
scroll to position [320, 0]
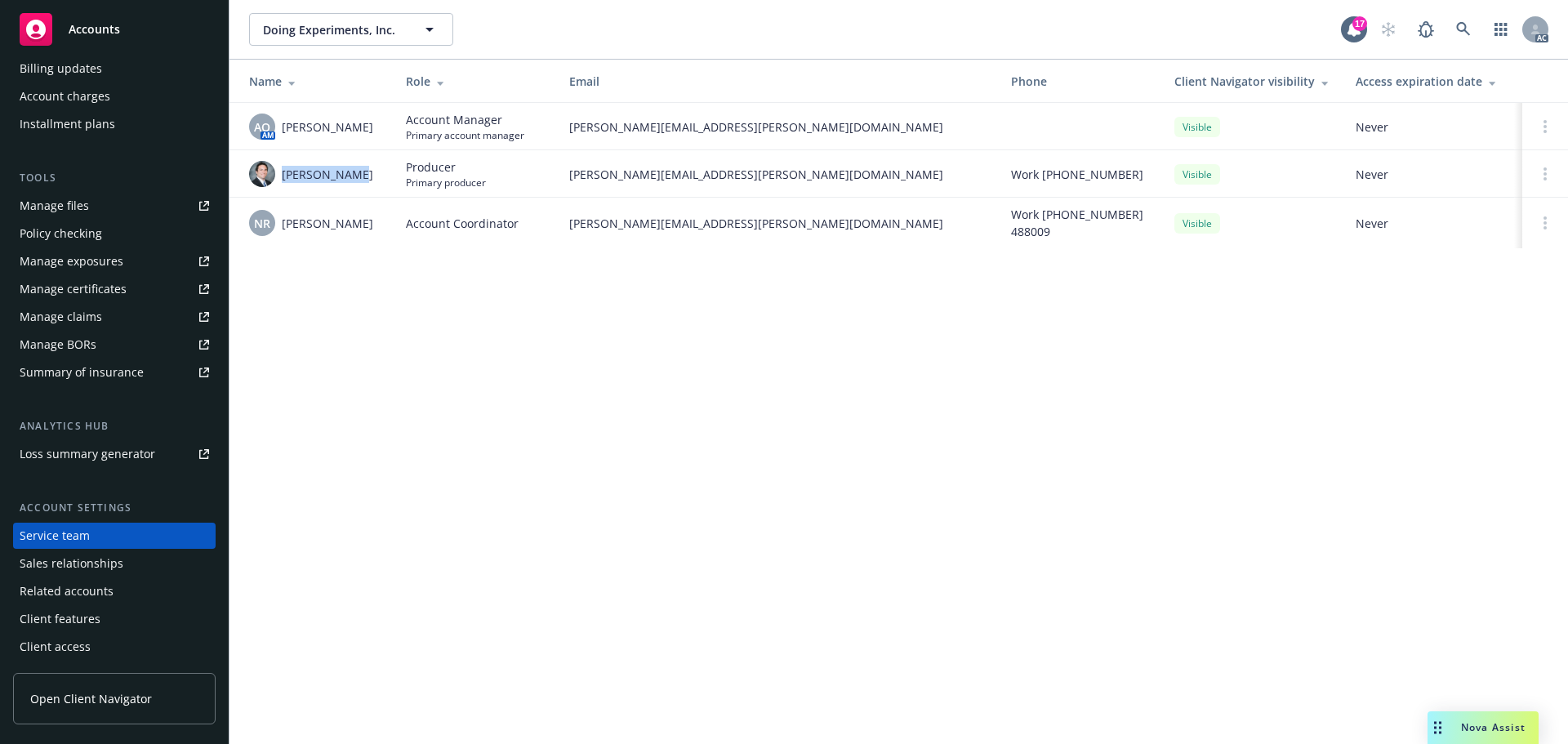
drag, startPoint x: 358, startPoint y: 174, endPoint x: 280, endPoint y: 181, distance: 78.3
click at [280, 181] on div "Kevin Weiser" at bounding box center [314, 174] width 130 height 26
click at [390, 185] on td "Kevin Weiser" at bounding box center [311, 174] width 163 height 47
drag, startPoint x: 363, startPoint y: 174, endPoint x: 802, endPoint y: 235, distance: 443.2
click at [289, 180] on div "Kevin Weiser" at bounding box center [314, 174] width 130 height 26
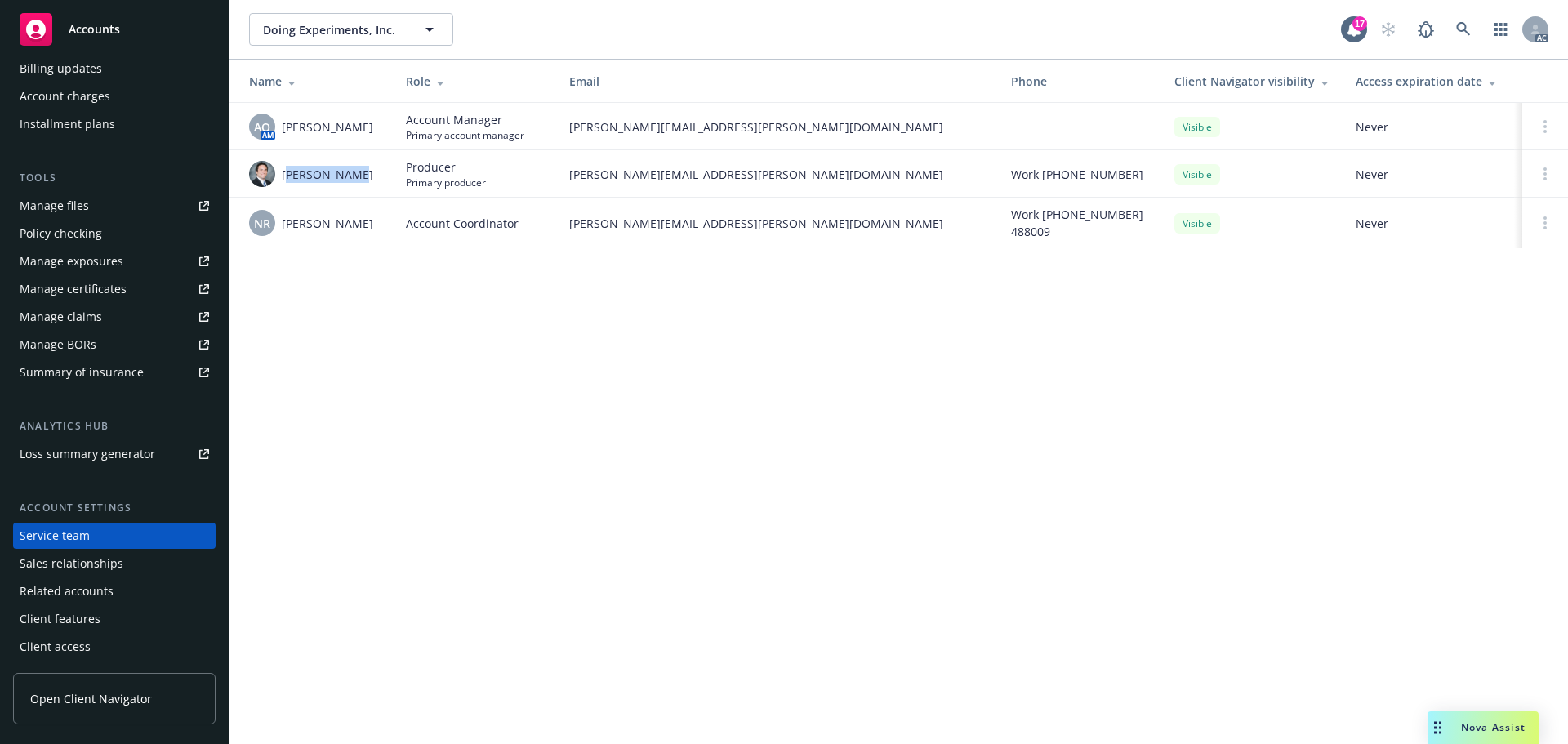
copy span "evin Weiser"
click at [285, 179] on span "Kevin Weiser" at bounding box center [327, 174] width 91 height 17
drag, startPoint x: 283, startPoint y: 175, endPoint x: 359, endPoint y: 174, distance: 76.0
click at [359, 174] on div "Kevin Weiser" at bounding box center [314, 174] width 130 height 26
copy span "Kevin Weiser"
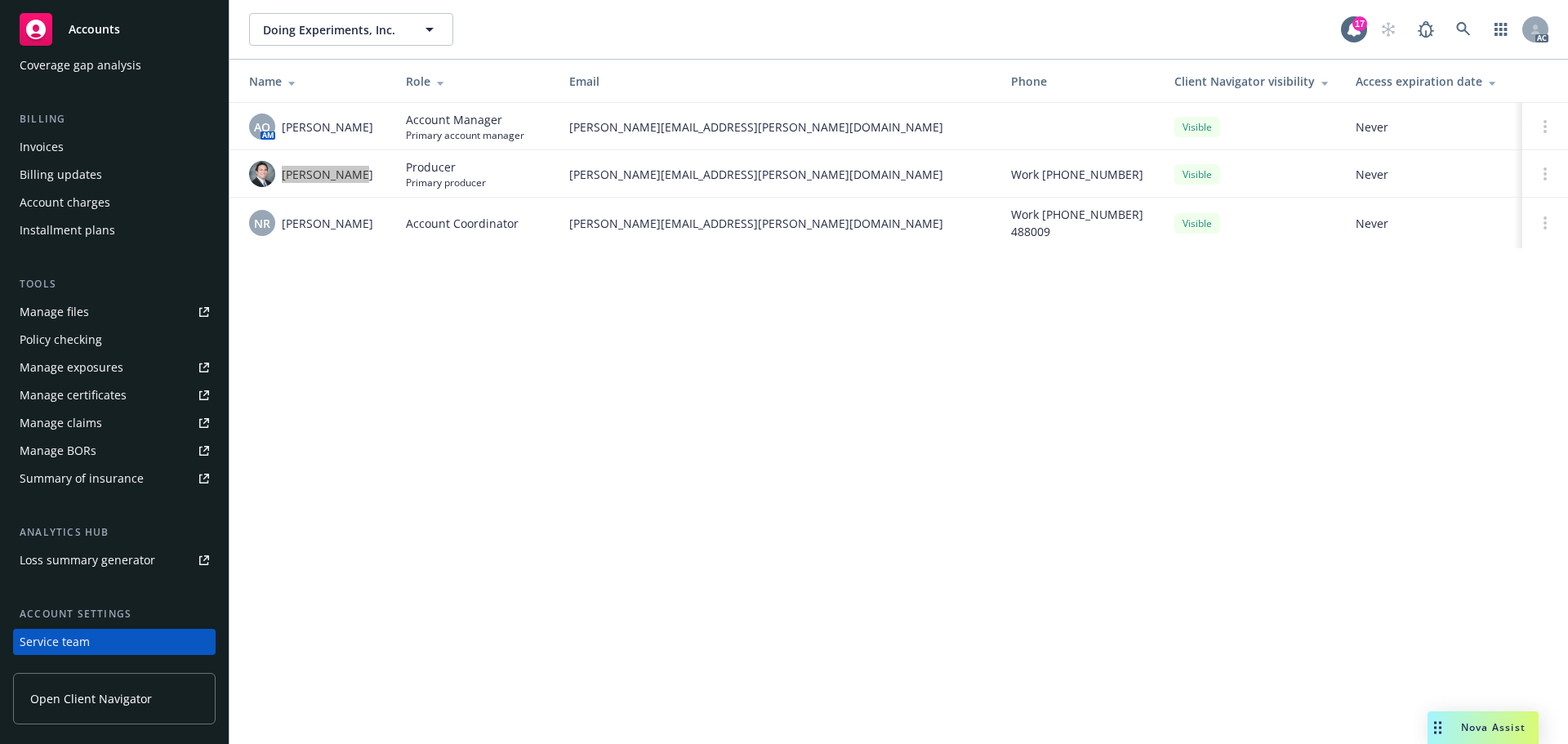
scroll to position [0, 0]
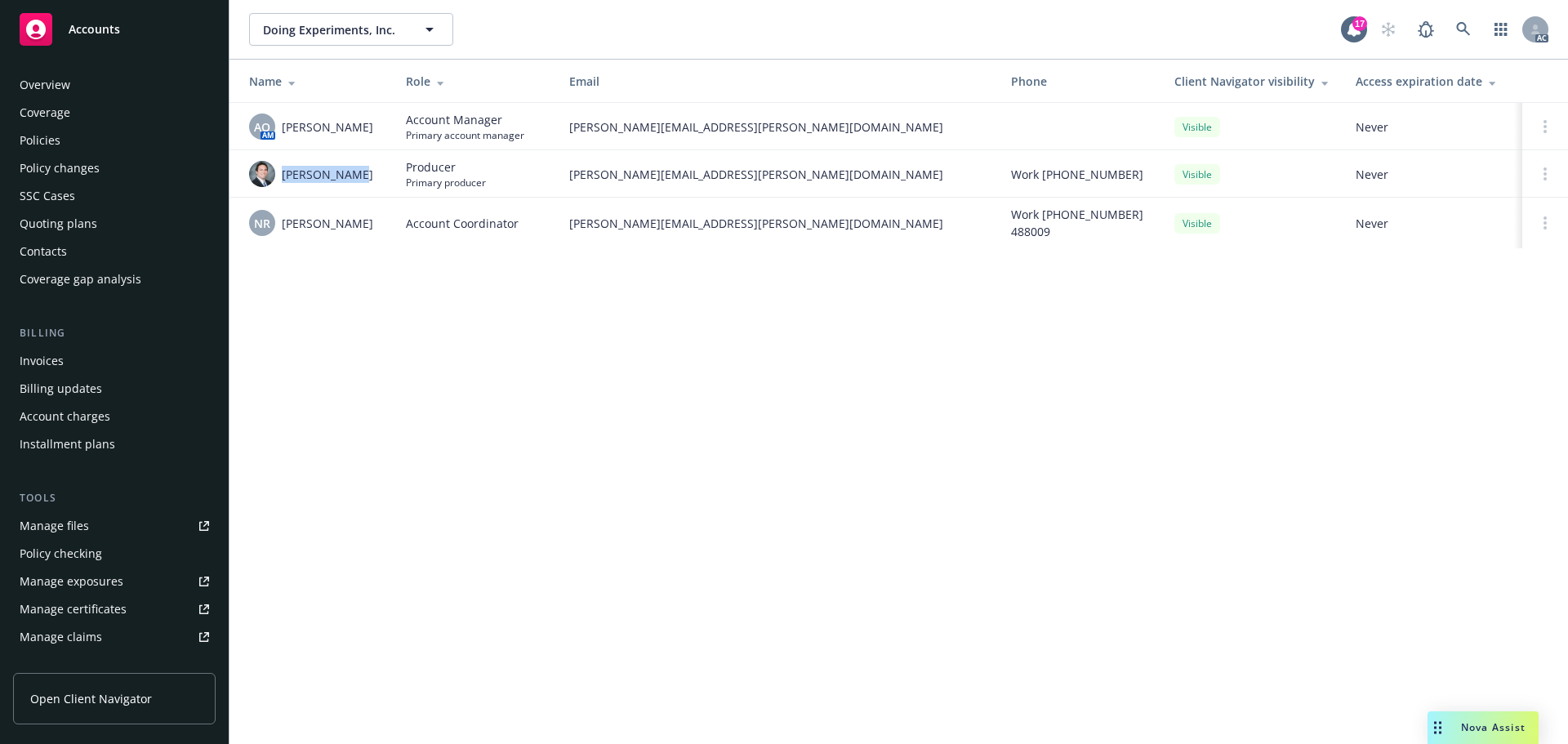
click at [77, 152] on div "Policies" at bounding box center [114, 140] width 189 height 26
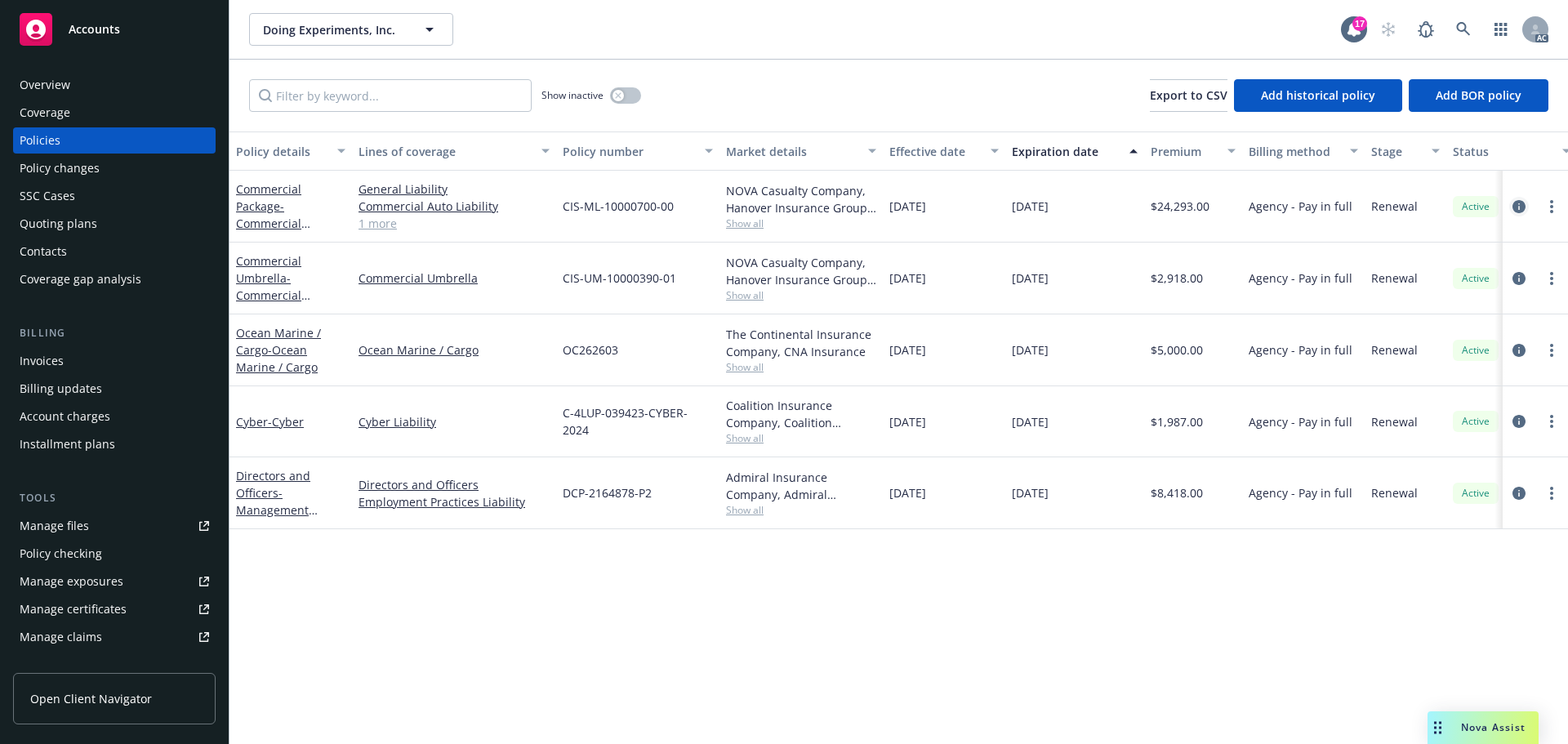
click at [1519, 209] on icon "circleInformation" at bounding box center [1519, 207] width 13 height 13
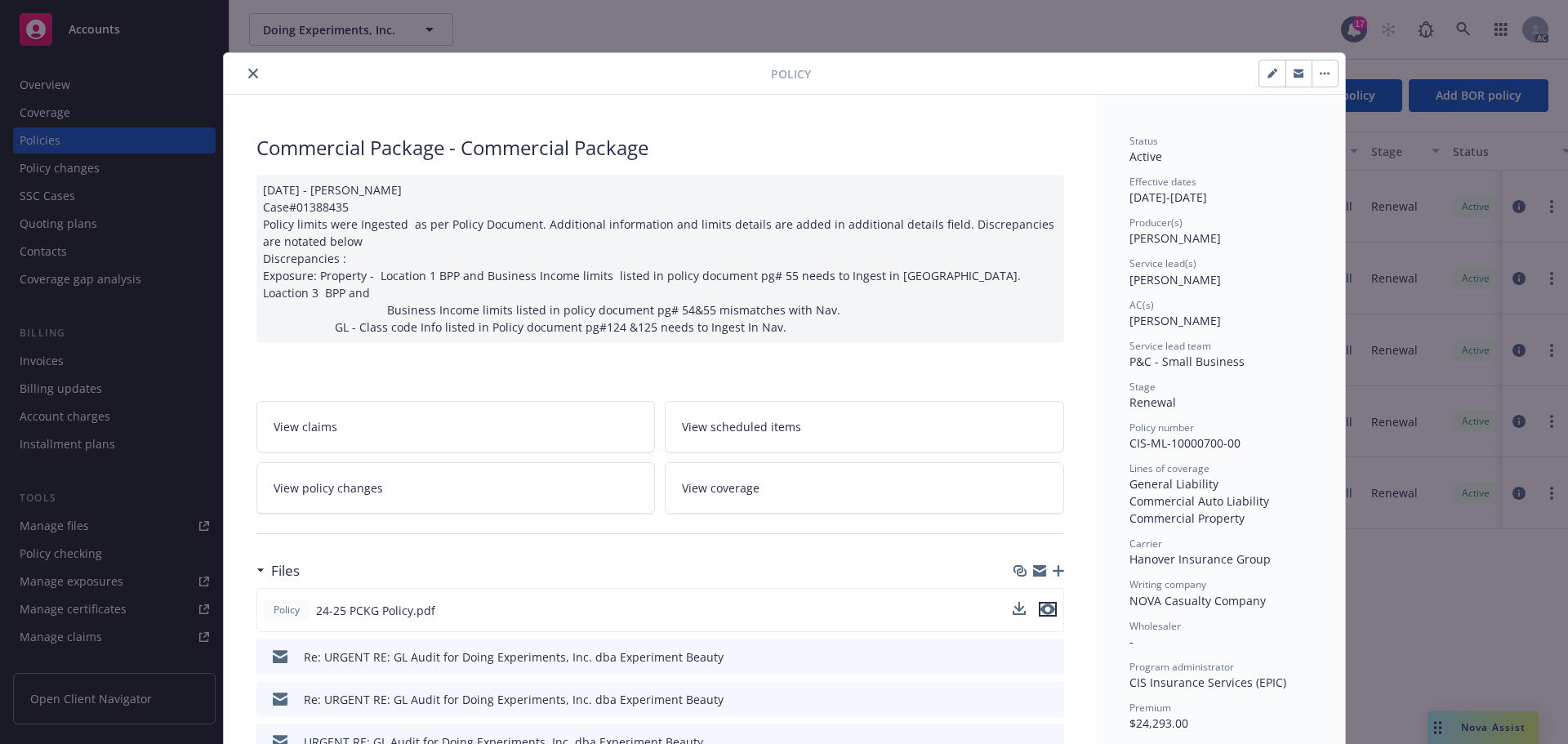
click at [1047, 604] on icon "preview file" at bounding box center [1048, 609] width 14 height 12
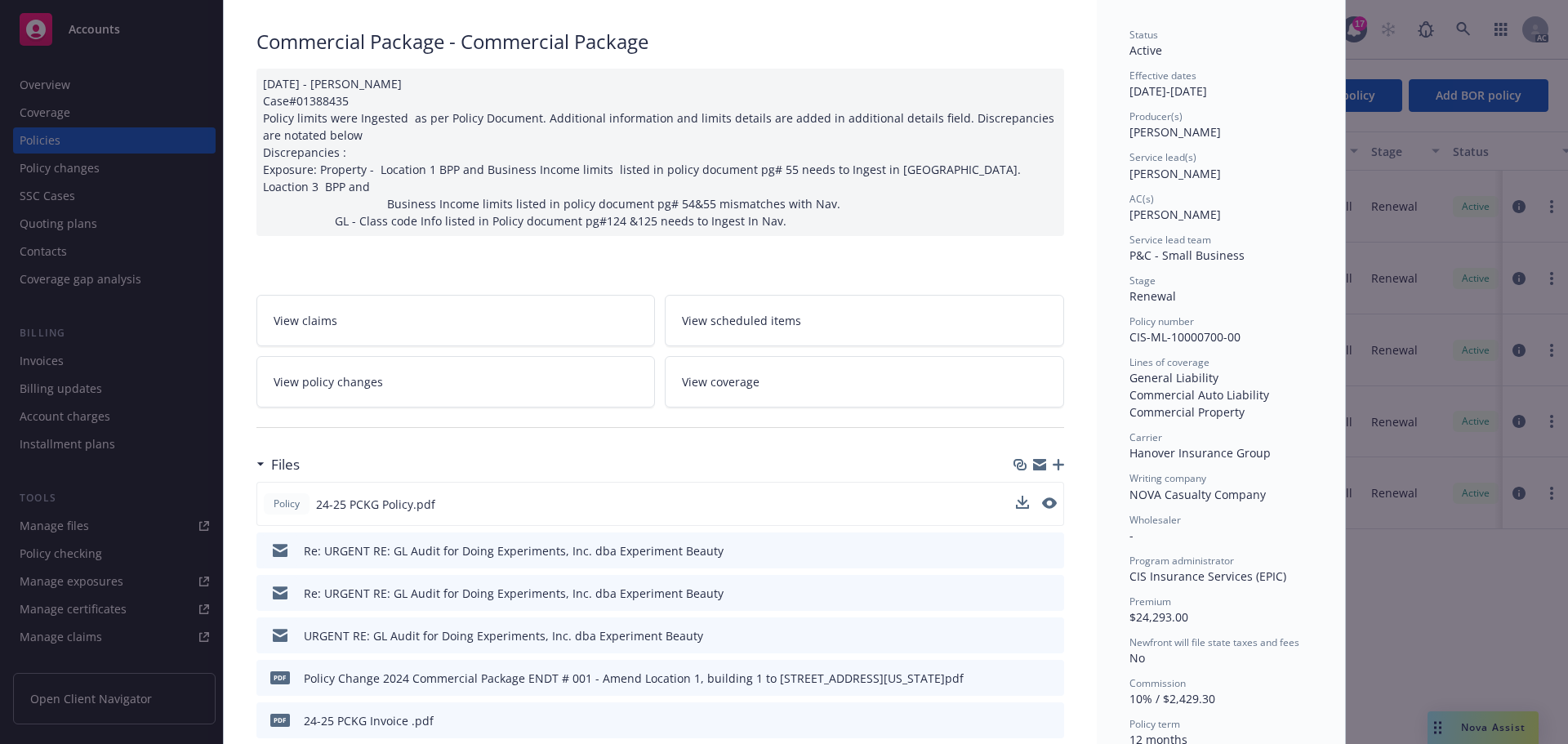
scroll to position [327, 0]
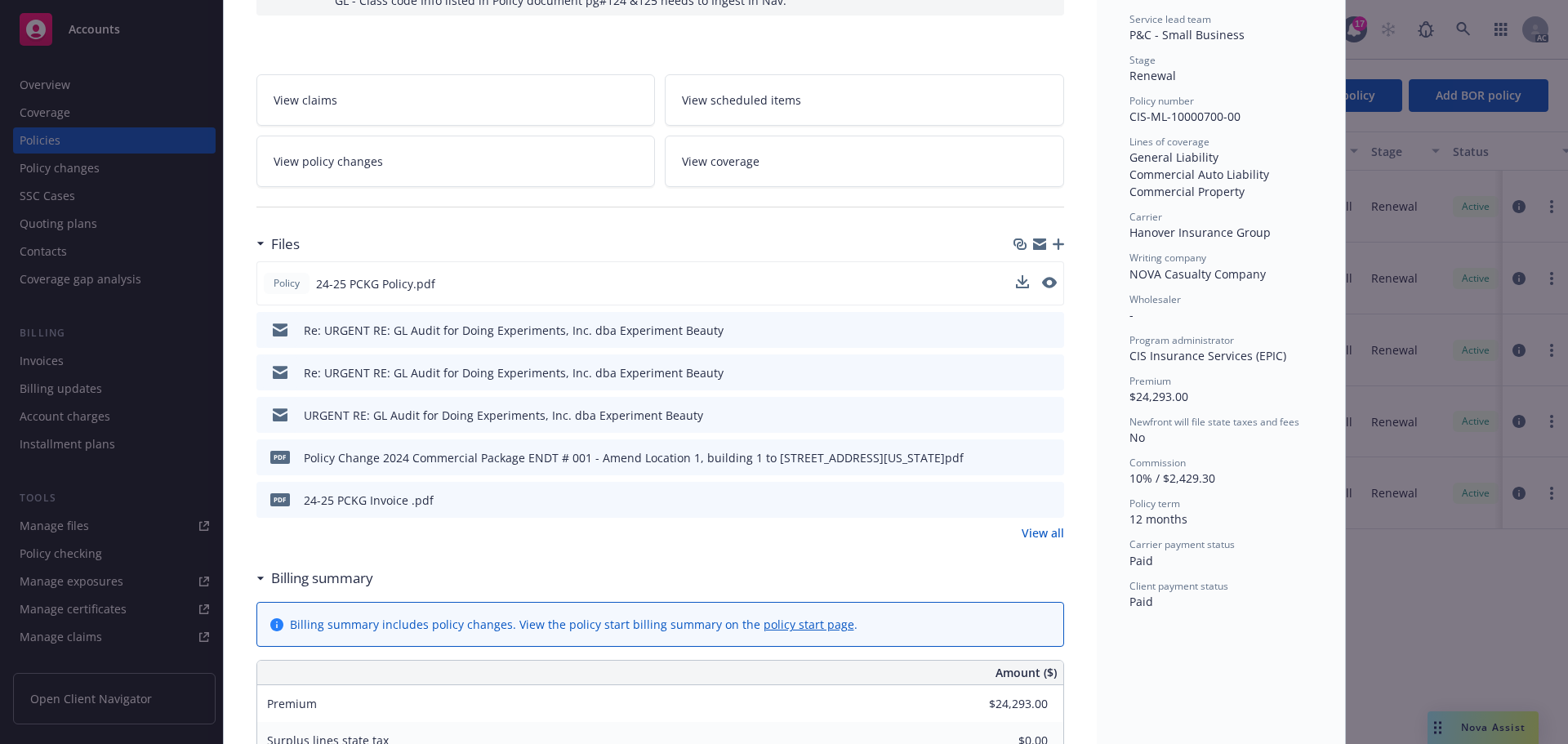
click at [1051, 525] on link "View all" at bounding box center [1043, 533] width 43 height 17
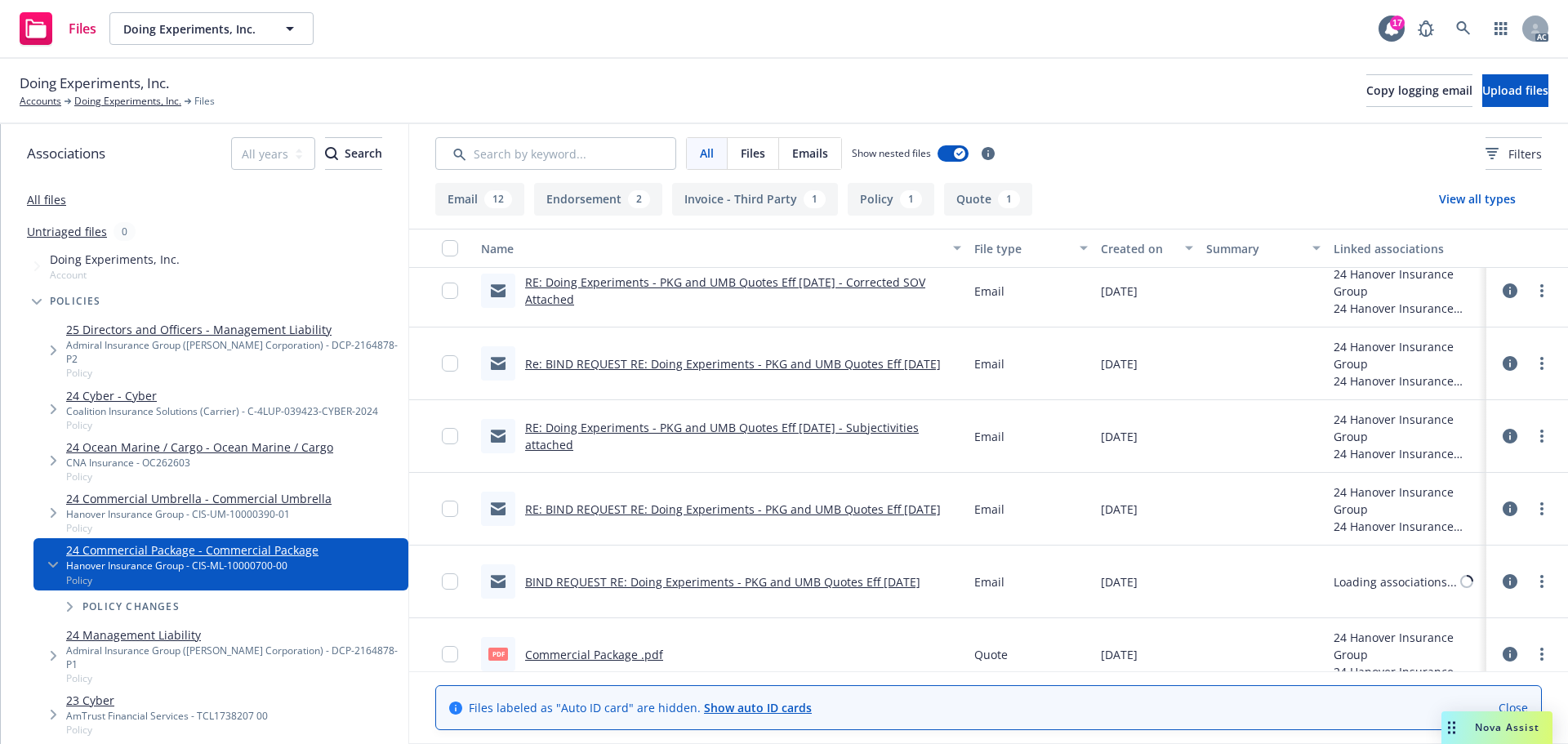
scroll to position [825, 0]
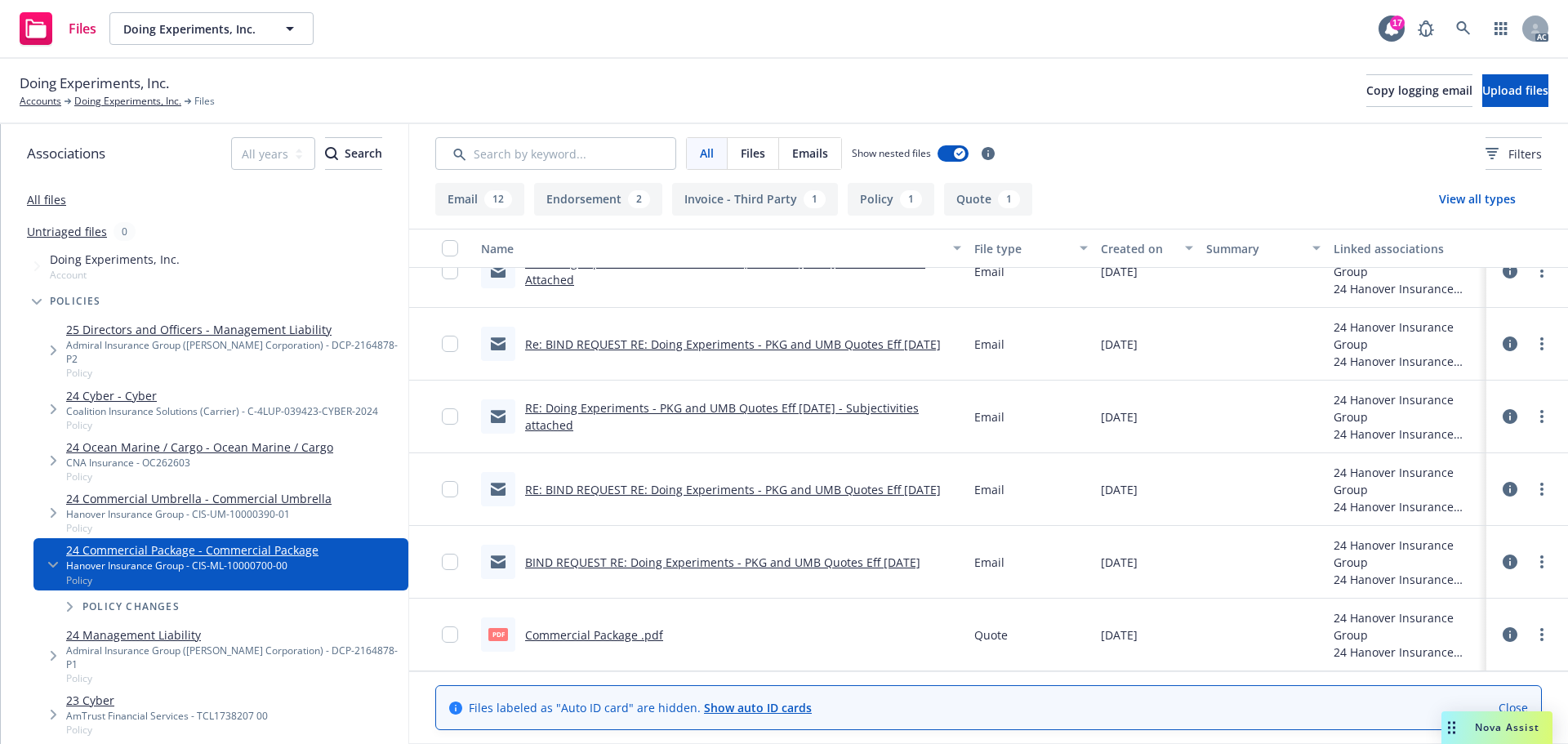
click at [582, 188] on button "Endorsement 2" at bounding box center [599, 199] width 129 height 33
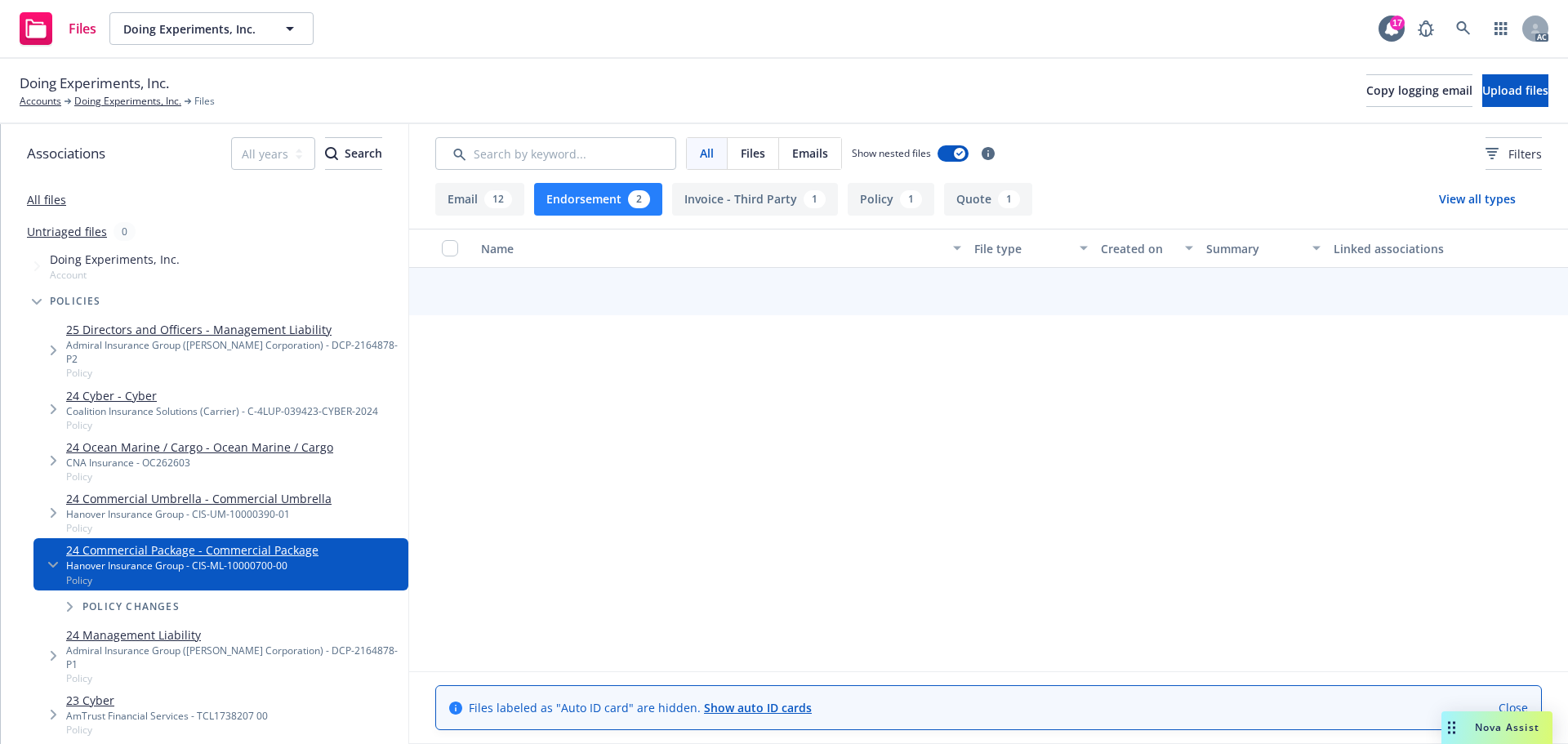
scroll to position [0, 0]
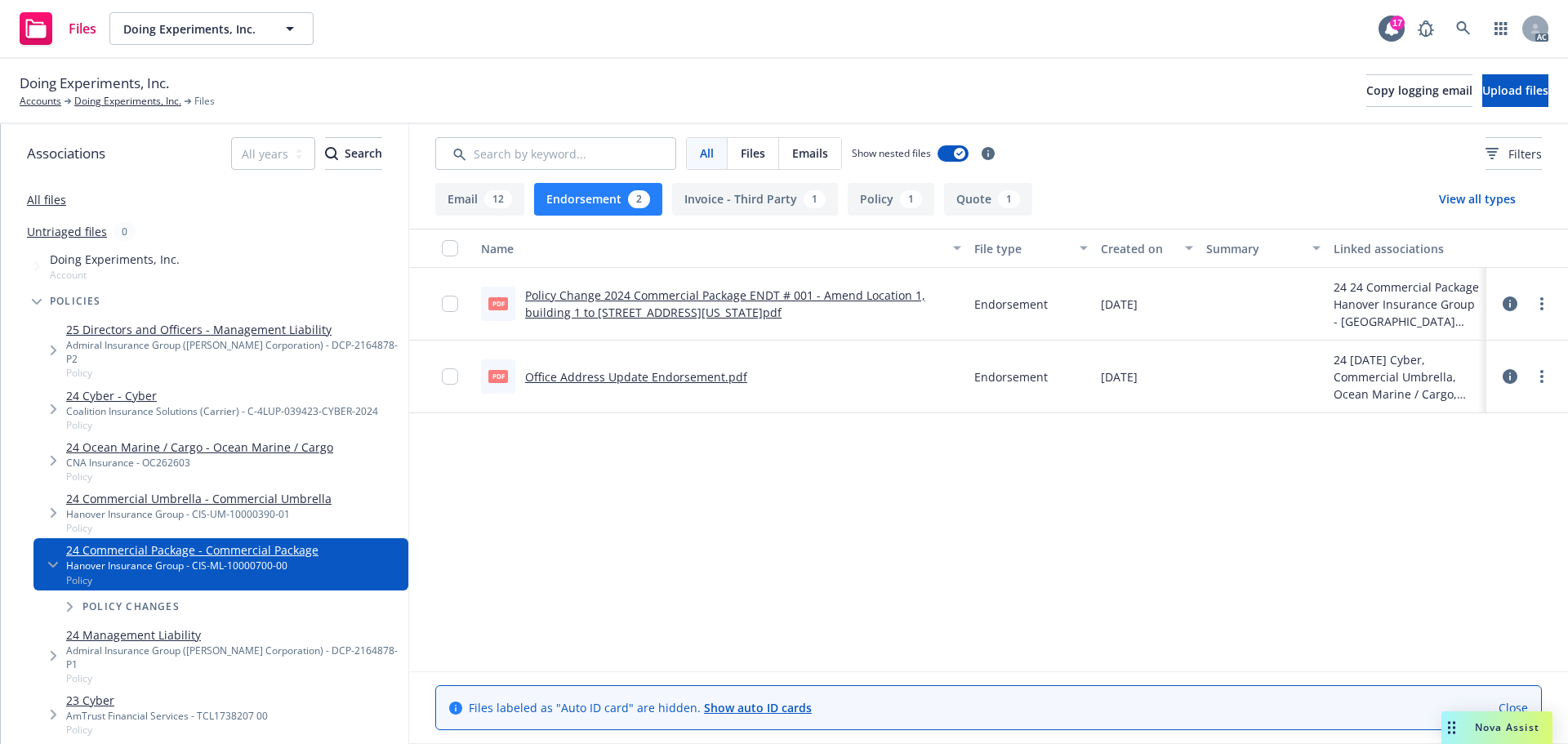
click at [621, 374] on link "Office Address Update Endorsement.pdf" at bounding box center [636, 377] width 222 height 15
click at [688, 295] on link "Policy Change 2024 Commercial Package ENDT # 001 - Amend Location 1, building 1…" at bounding box center [726, 304] width 400 height 33
click at [1448, 195] on button "View all types" at bounding box center [1477, 199] width 129 height 33
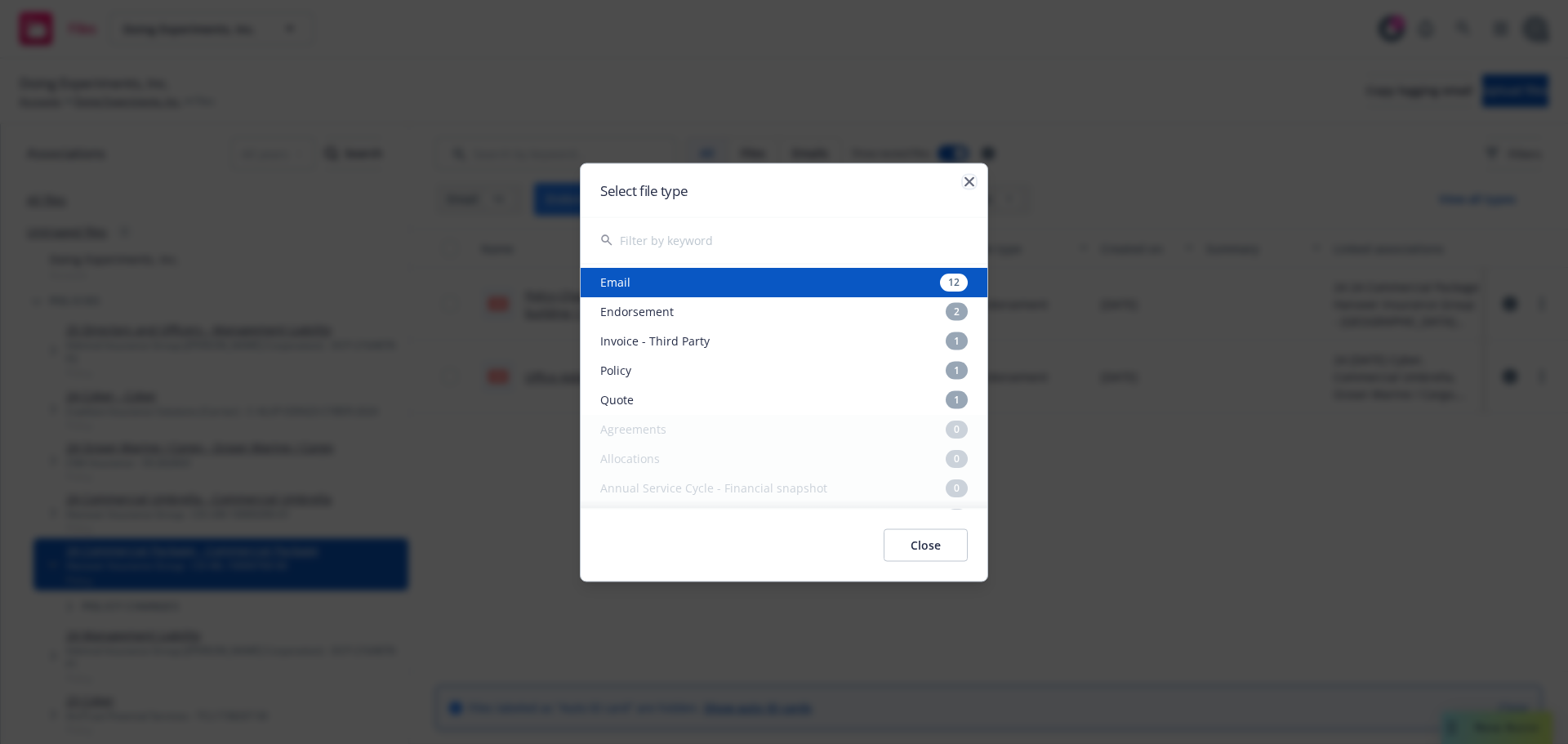
click at [974, 184] on icon "button" at bounding box center [969, 181] width 10 height 10
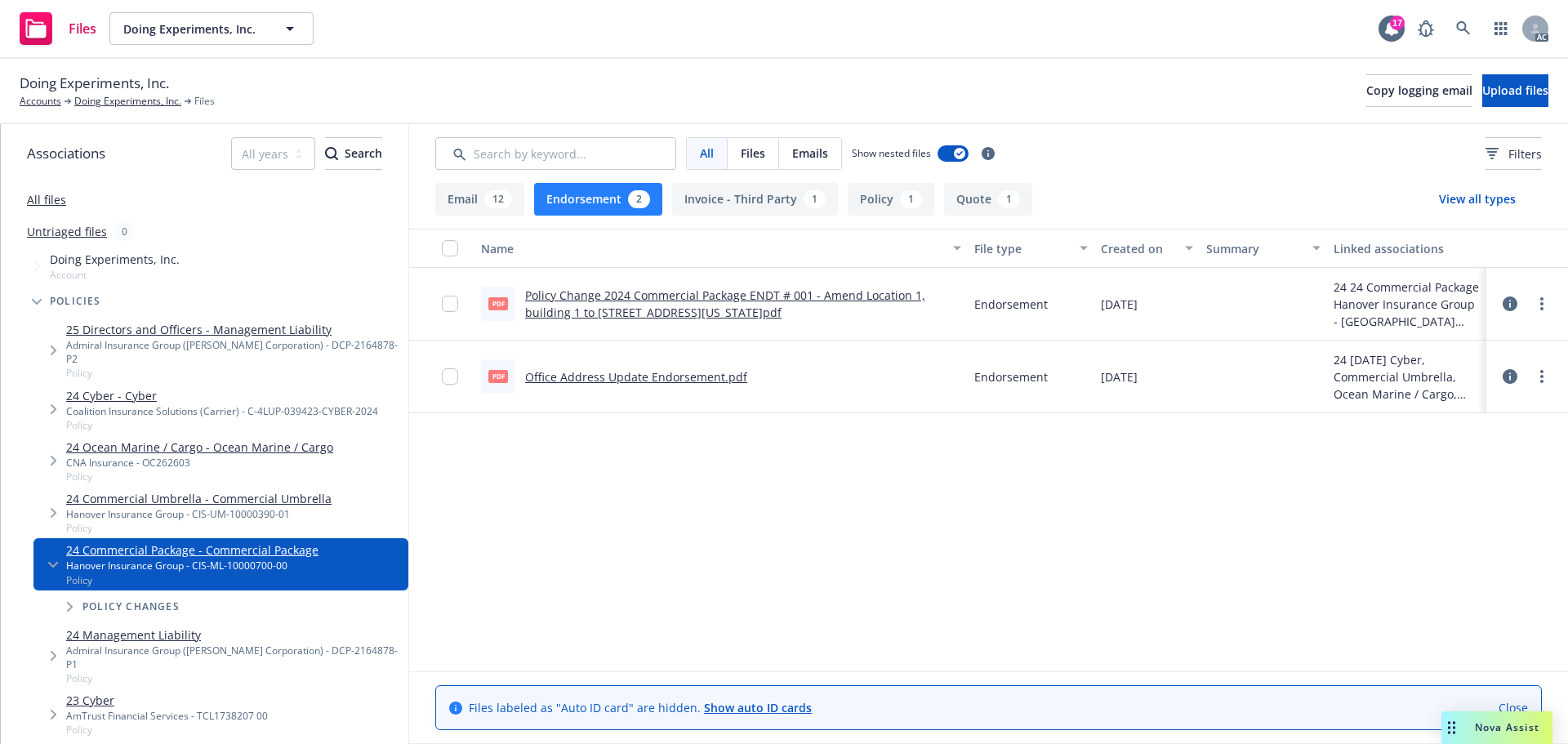
click at [44, 192] on link "All files" at bounding box center [46, 199] width 39 height 15
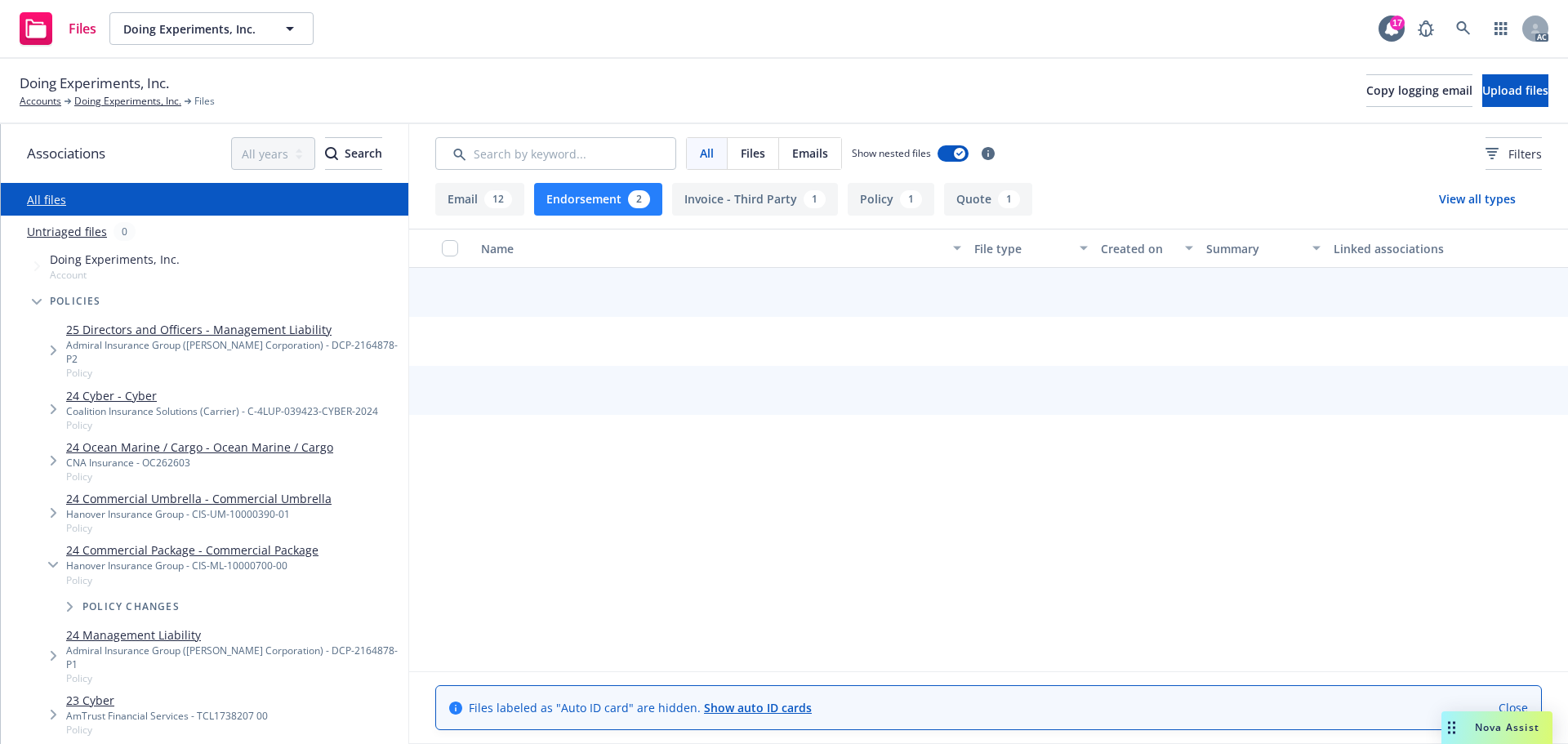
click at [621, 204] on button "Endorsement 2" at bounding box center [599, 199] width 129 height 33
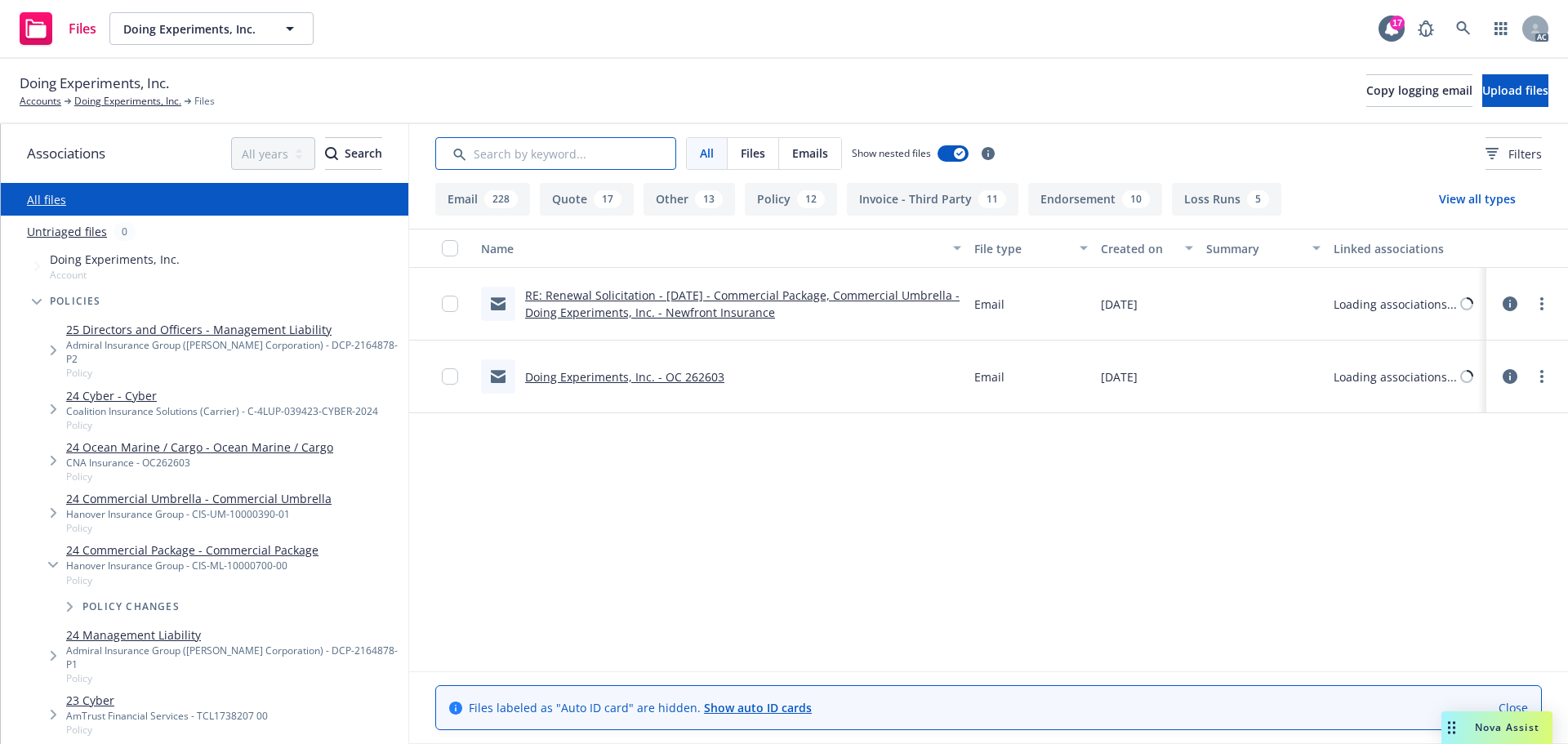
click at [593, 146] on input "Search by keyword..." at bounding box center [556, 153] width 241 height 33
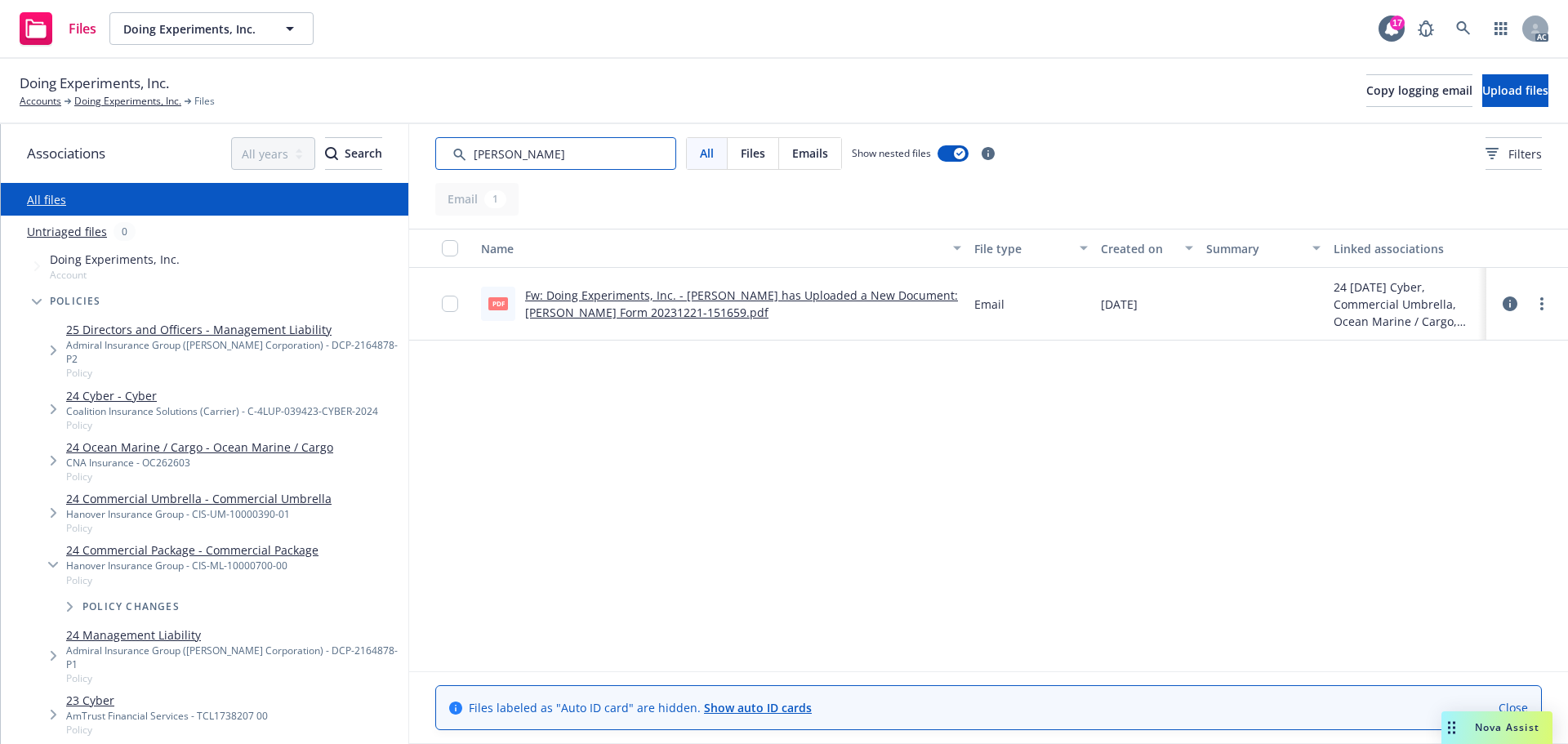
click at [482, 151] on input "Search by keyword..." at bounding box center [556, 153] width 241 height 33
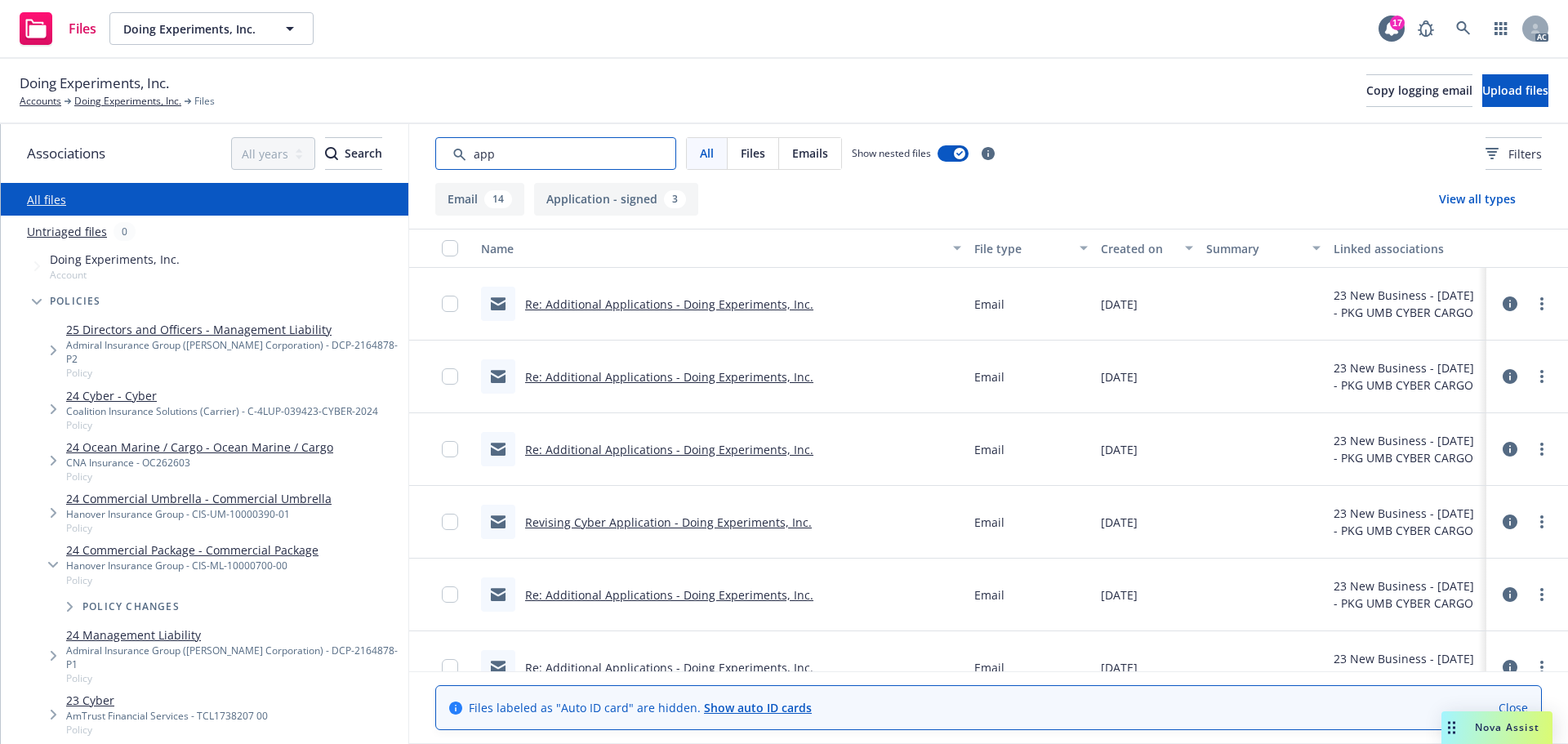
type input "app"
click at [1140, 253] on div "Created on" at bounding box center [1138, 248] width 74 height 17
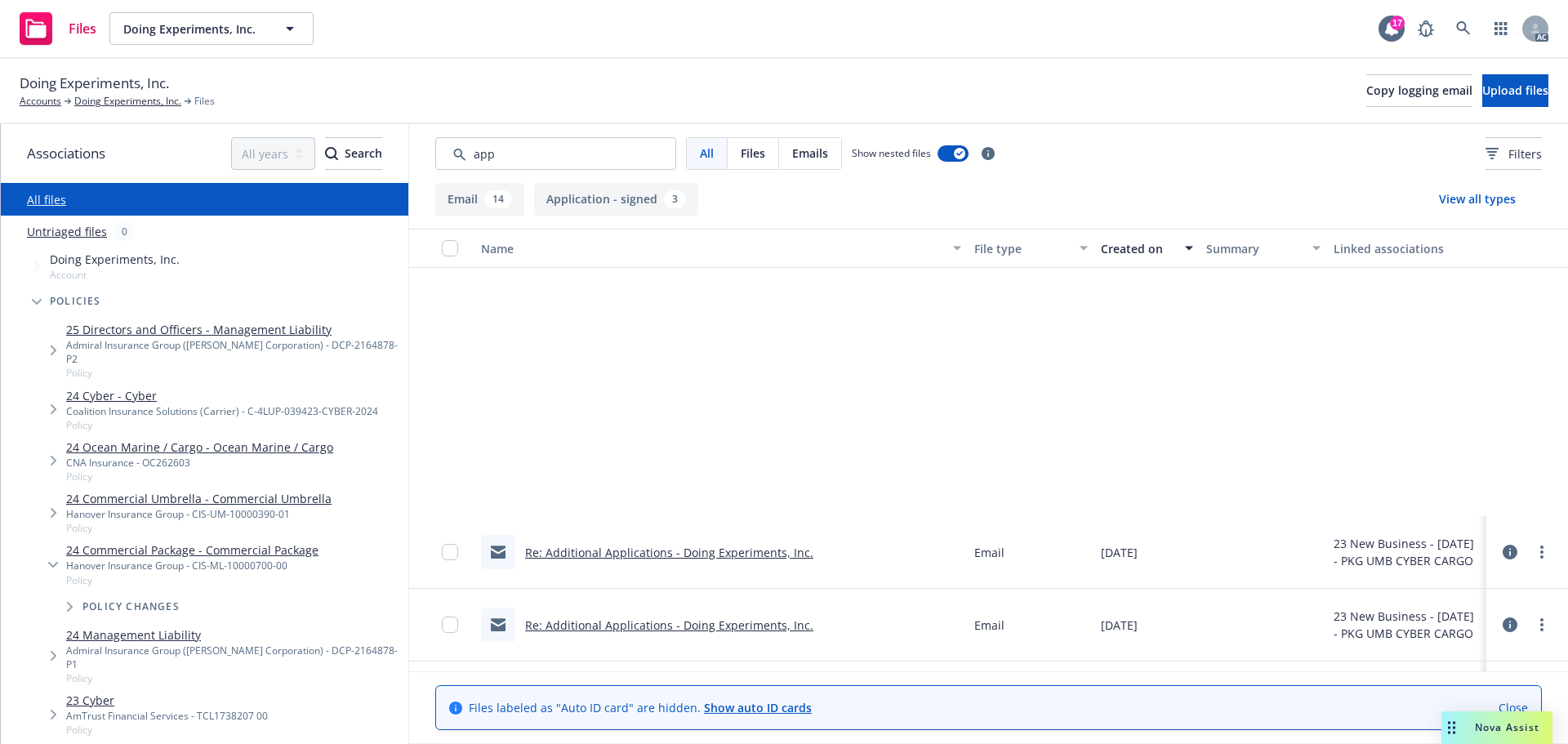
scroll to position [653, 0]
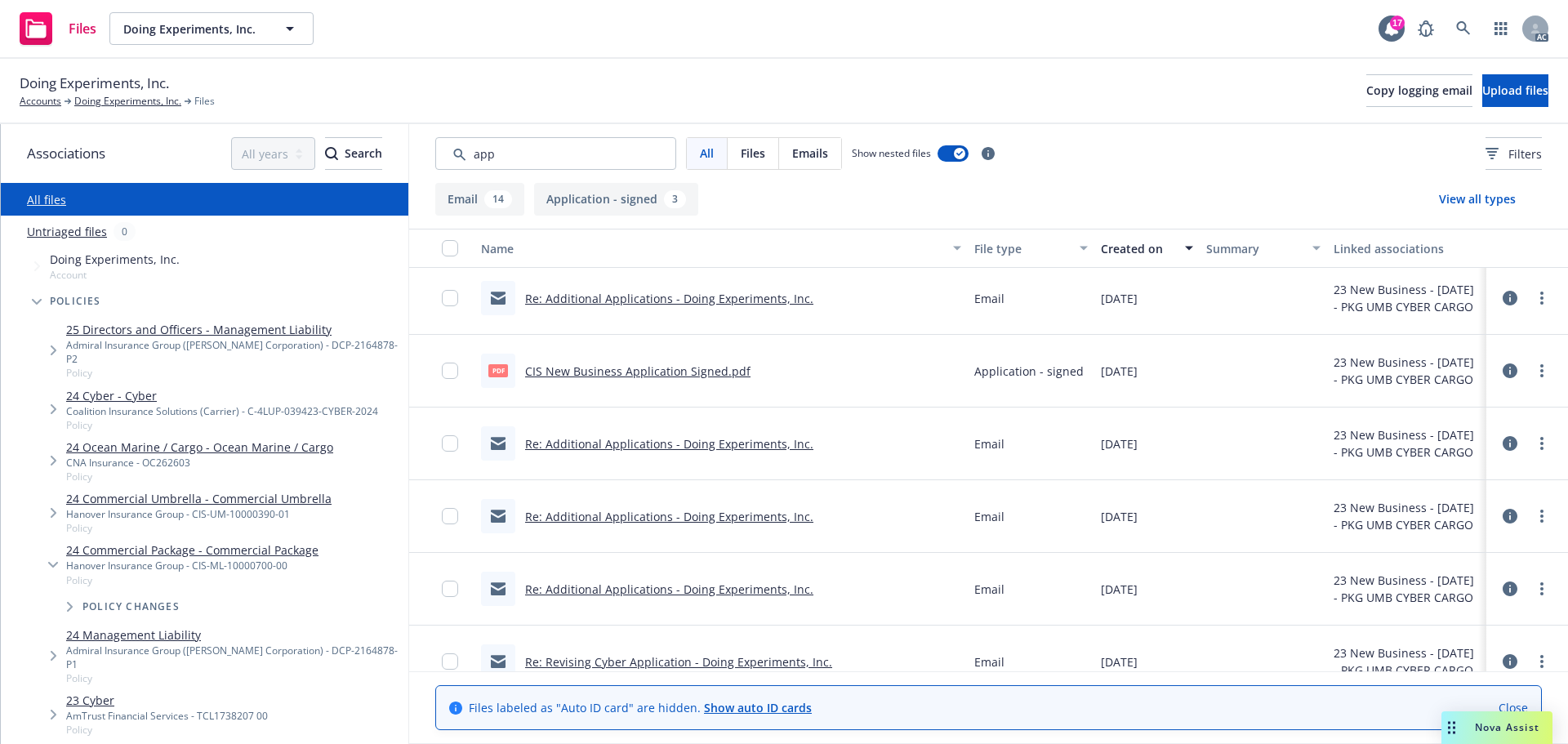
click at [669, 366] on link "CIS New Business Application Signed.pdf" at bounding box center [638, 371] width 226 height 15
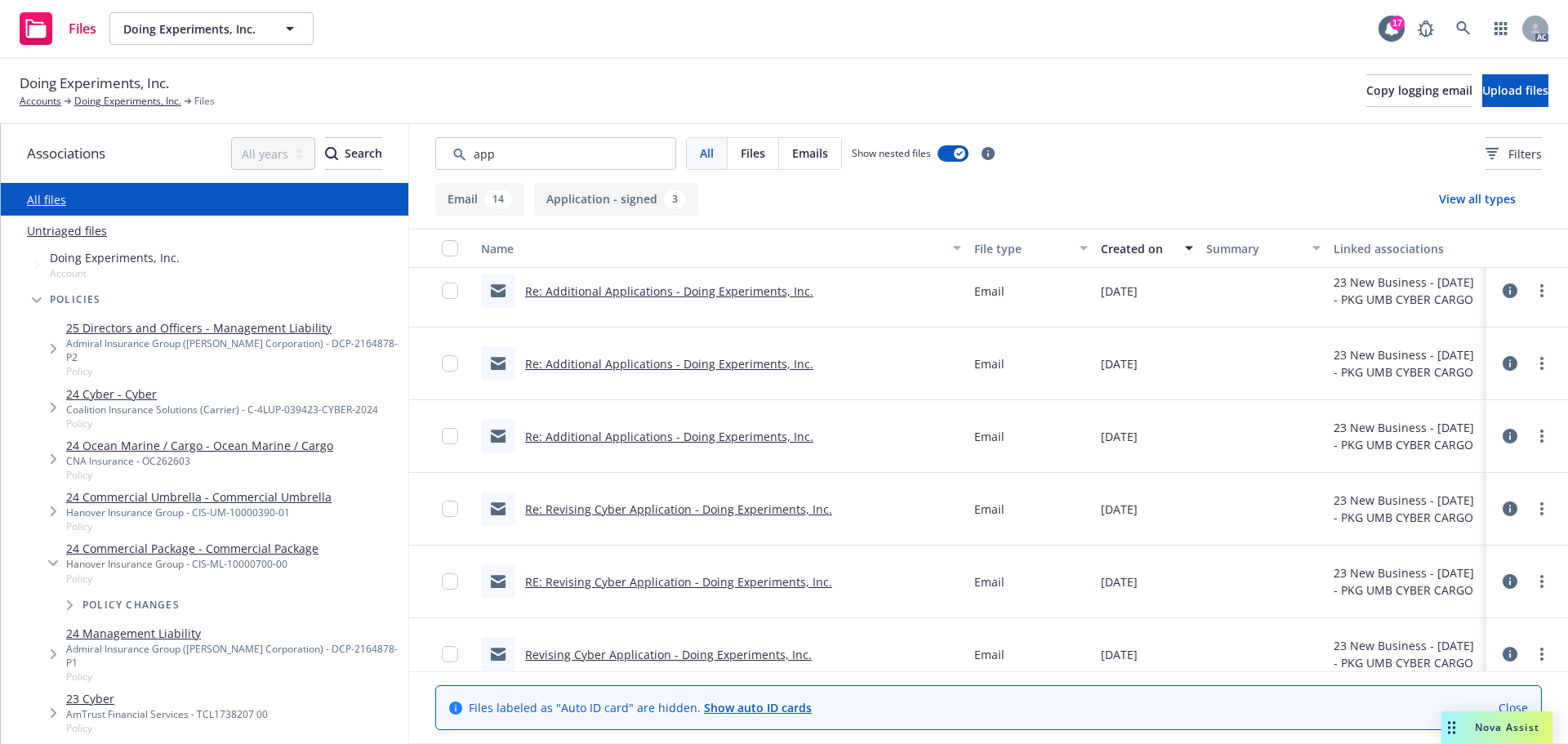
scroll to position [825, 0]
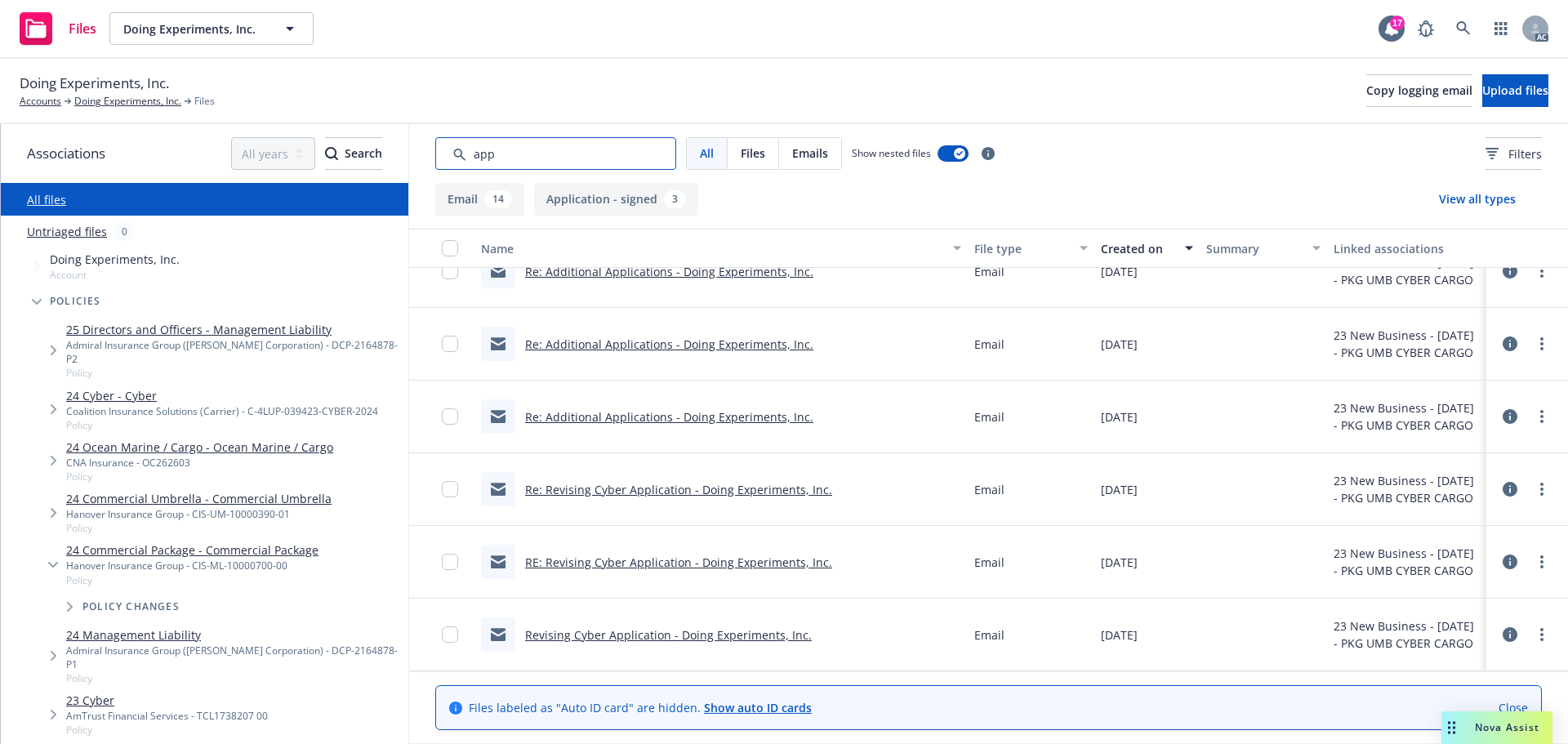
drag, startPoint x: 529, startPoint y: 154, endPoint x: 409, endPoint y: 149, distance: 120.1
click at [409, 149] on div "Associations All years 2027 2026 2025 2024 2023 2022 2021 2020 2019 2018 2017 2…" at bounding box center [784, 434] width 1567 height 620
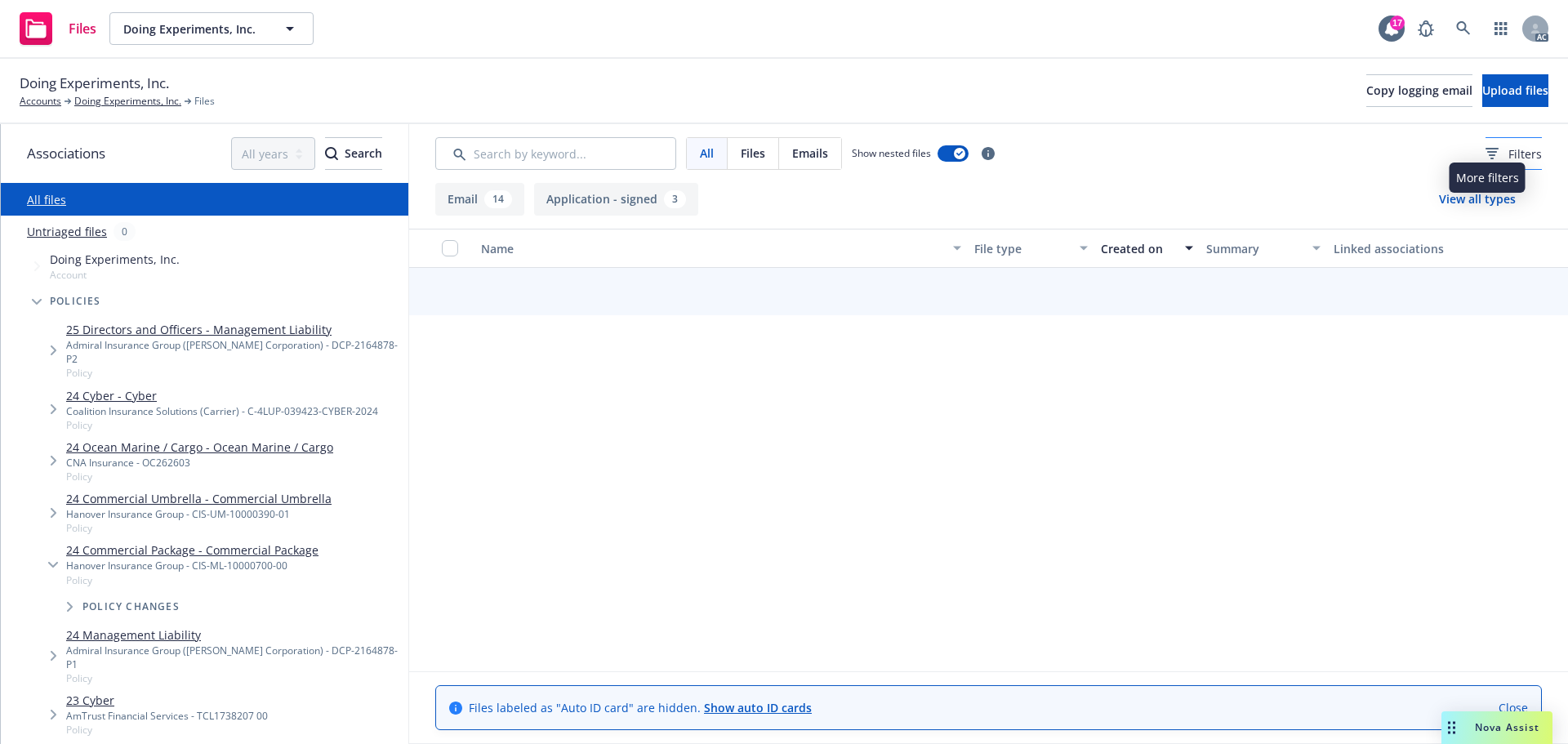
click at [1508, 153] on span "Filters" at bounding box center [1525, 153] width 34 height 17
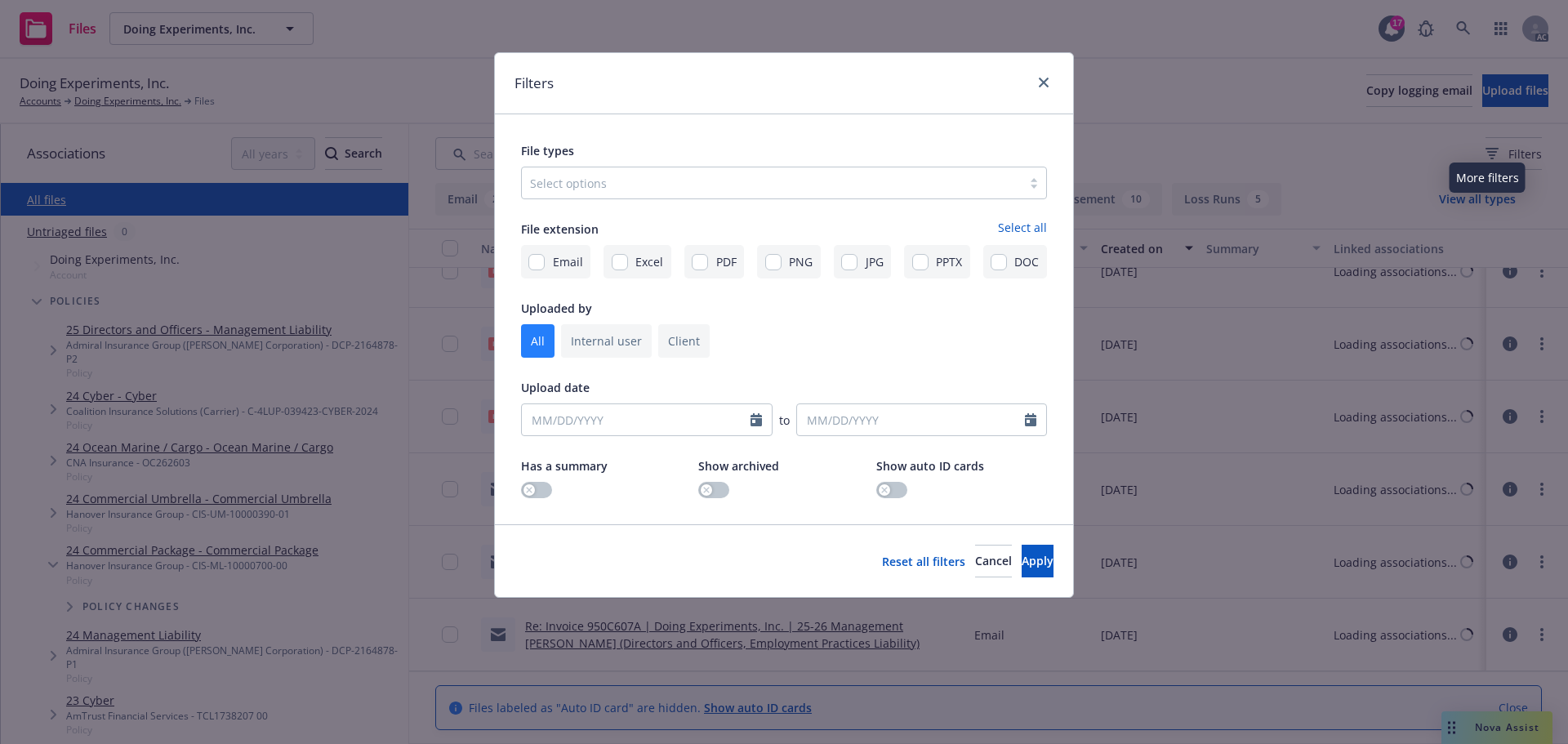
click at [757, 188] on div at bounding box center [772, 183] width 484 height 20
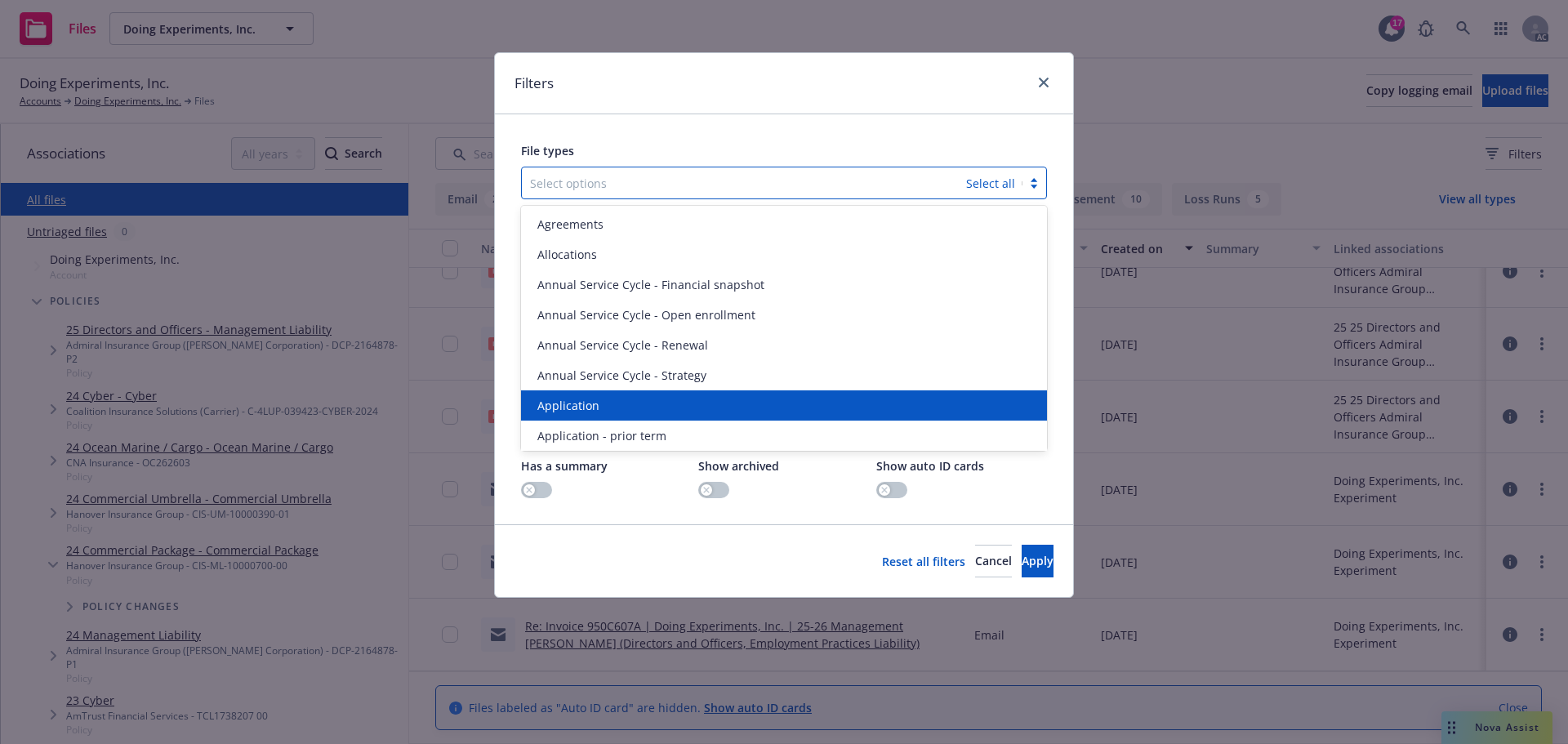
click at [582, 412] on span "Application" at bounding box center [568, 405] width 63 height 17
click at [582, 412] on span "Application - prior term" at bounding box center [601, 405] width 129 height 17
click at [582, 412] on span "Application - signed" at bounding box center [592, 405] width 110 height 17
drag, startPoint x: 582, startPoint y: 412, endPoint x: 736, endPoint y: 440, distance: 156.5
click at [582, 412] on span "Application - unsigned" at bounding box center [599, 405] width 124 height 17
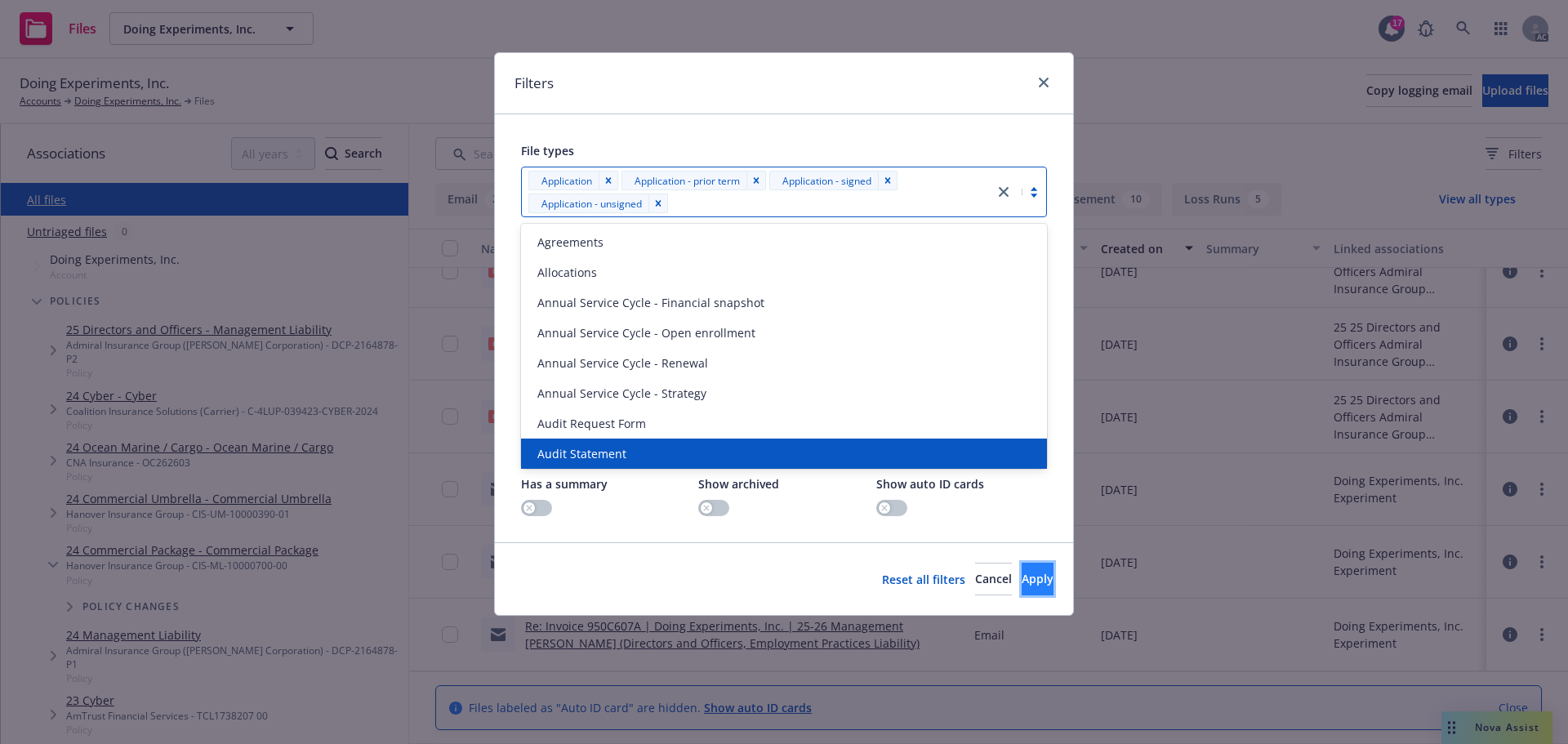
click at [1024, 572] on span "Apply" at bounding box center [1037, 578] width 32 height 15
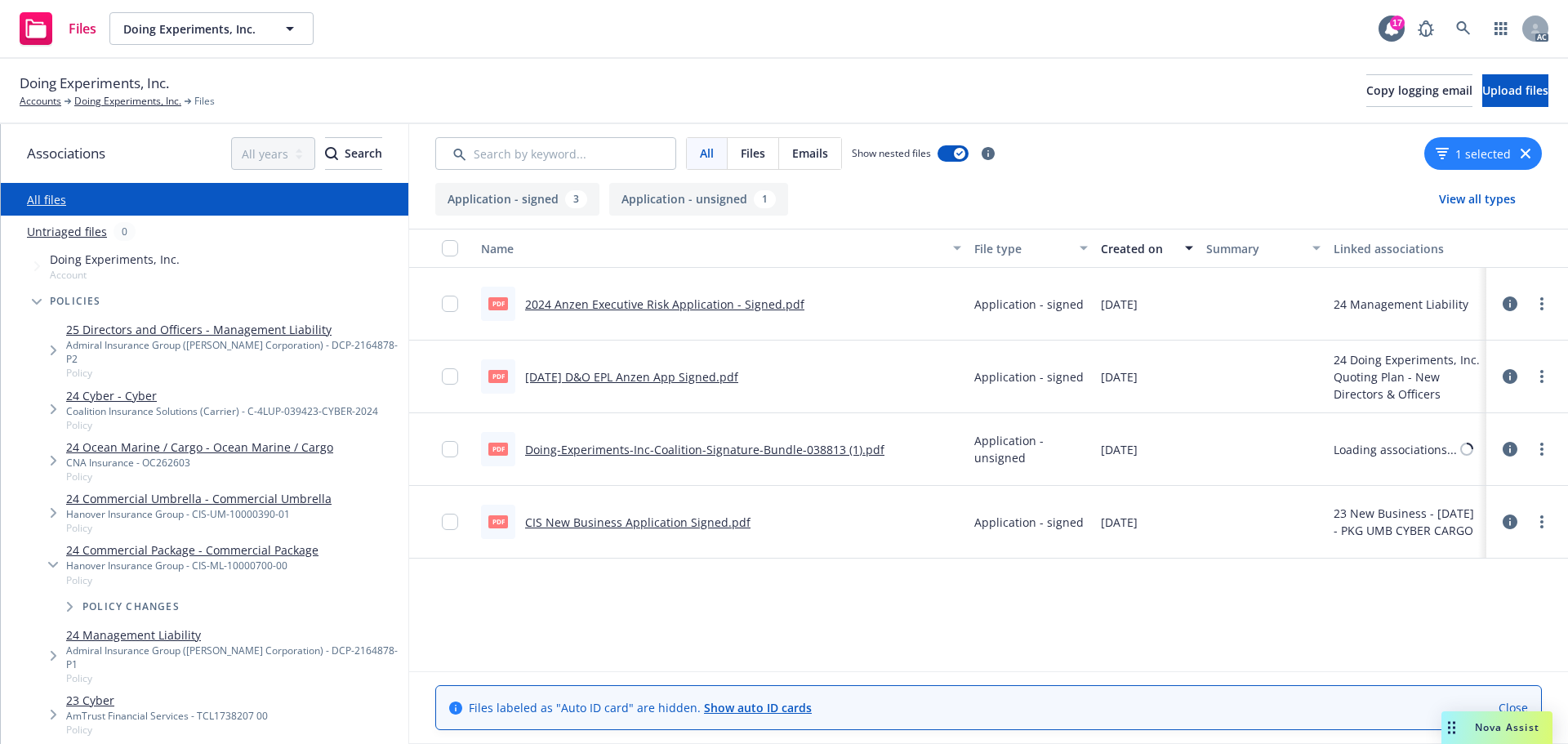
scroll to position [0, 0]
drag, startPoint x: 117, startPoint y: 97, endPoint x: 141, endPoint y: 89, distance: 25.3
click at [117, 97] on link "Doing Experiments, Inc." at bounding box center [128, 101] width 107 height 14
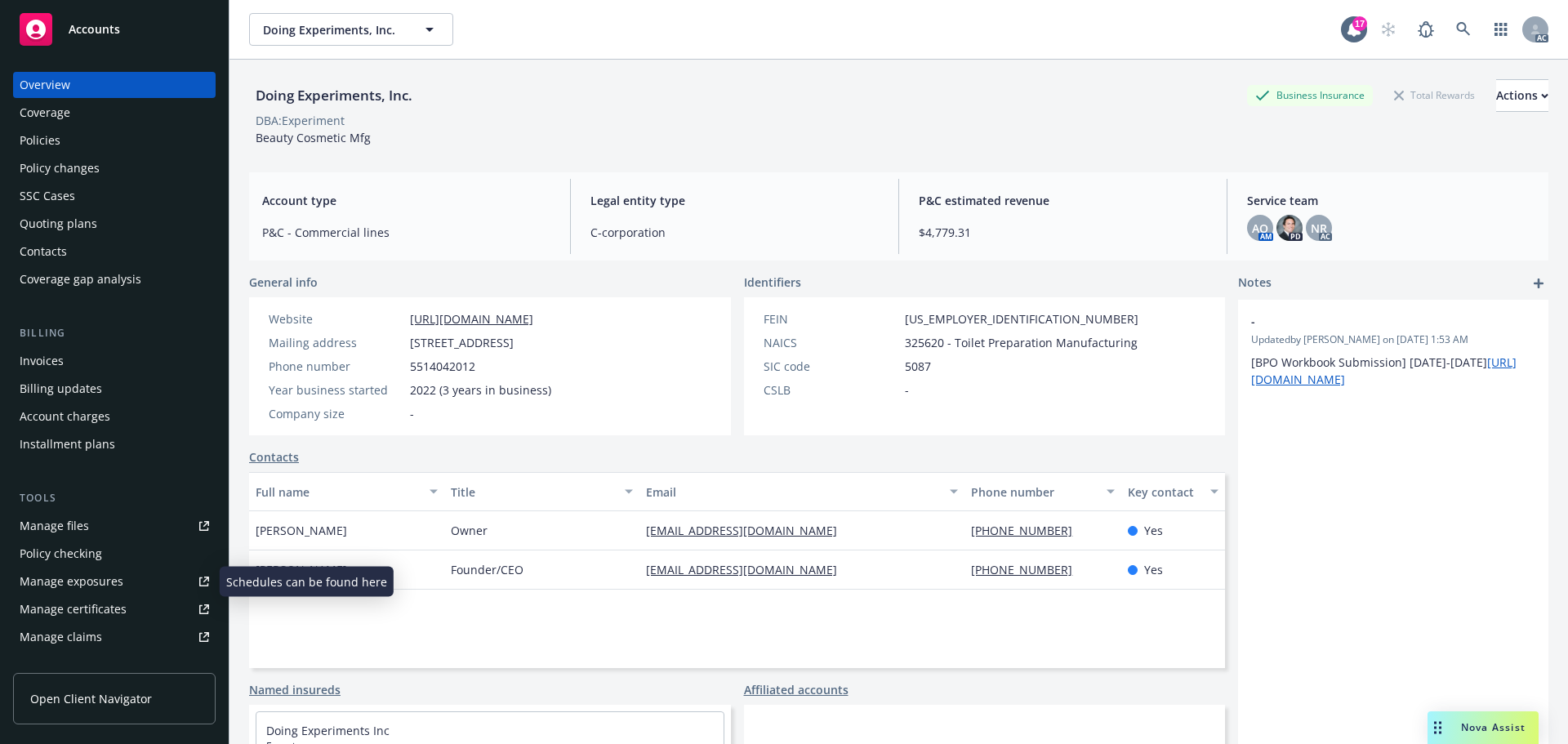
click at [70, 571] on div "Manage exposures" at bounding box center [72, 582] width 104 height 26
drag, startPoint x: 936, startPoint y: 335, endPoint x: 868, endPoint y: 339, distance: 68.1
click at [868, 339] on div "NAICS 325620 - Toilet Preparation Manufacturing" at bounding box center [951, 343] width 388 height 17
copy div "325620"
drag, startPoint x: 899, startPoint y: 317, endPoint x: 974, endPoint y: 315, distance: 75.0
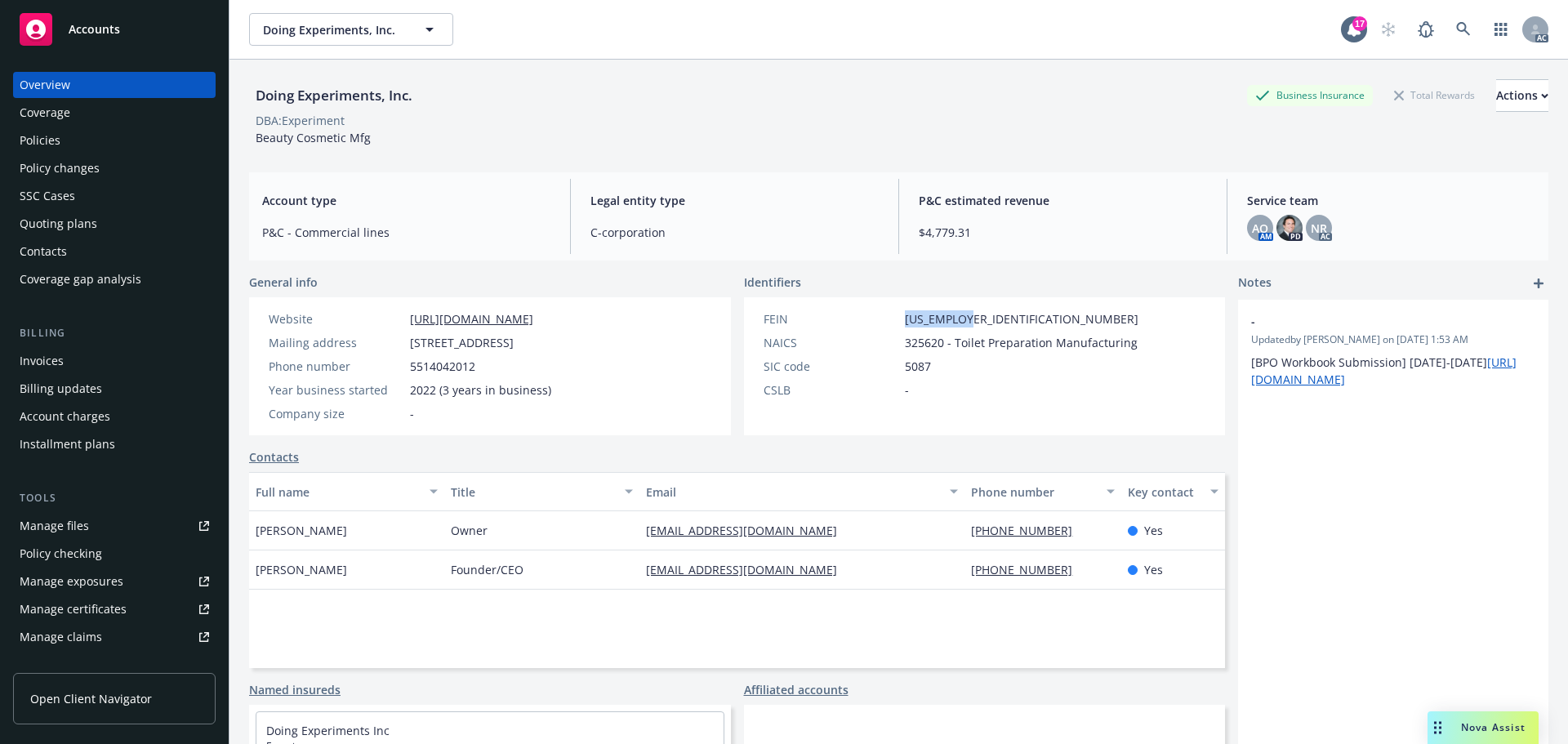
click at [974, 315] on div "FEIN 85-3558129" at bounding box center [951, 319] width 388 height 17
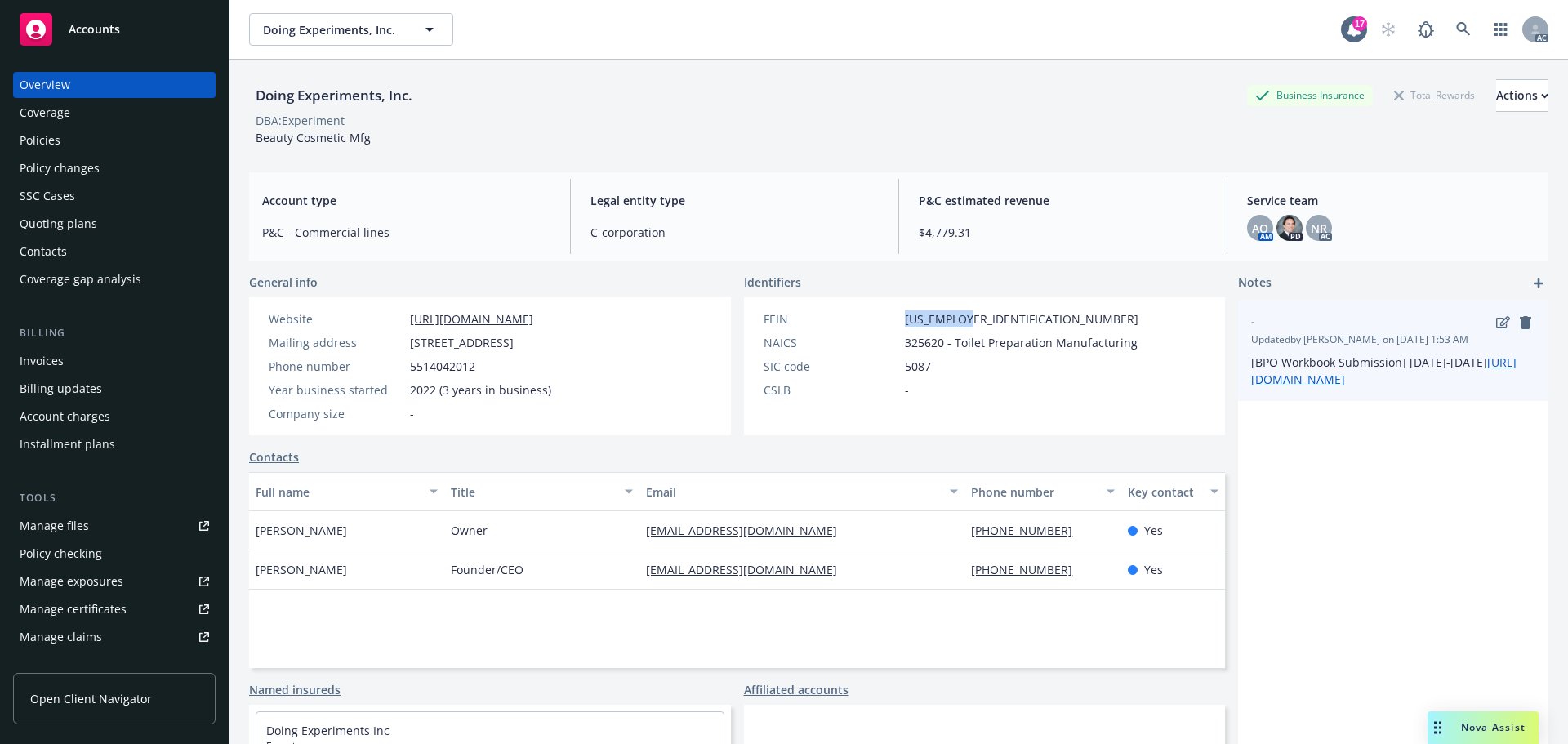
copy span "85-3558129"
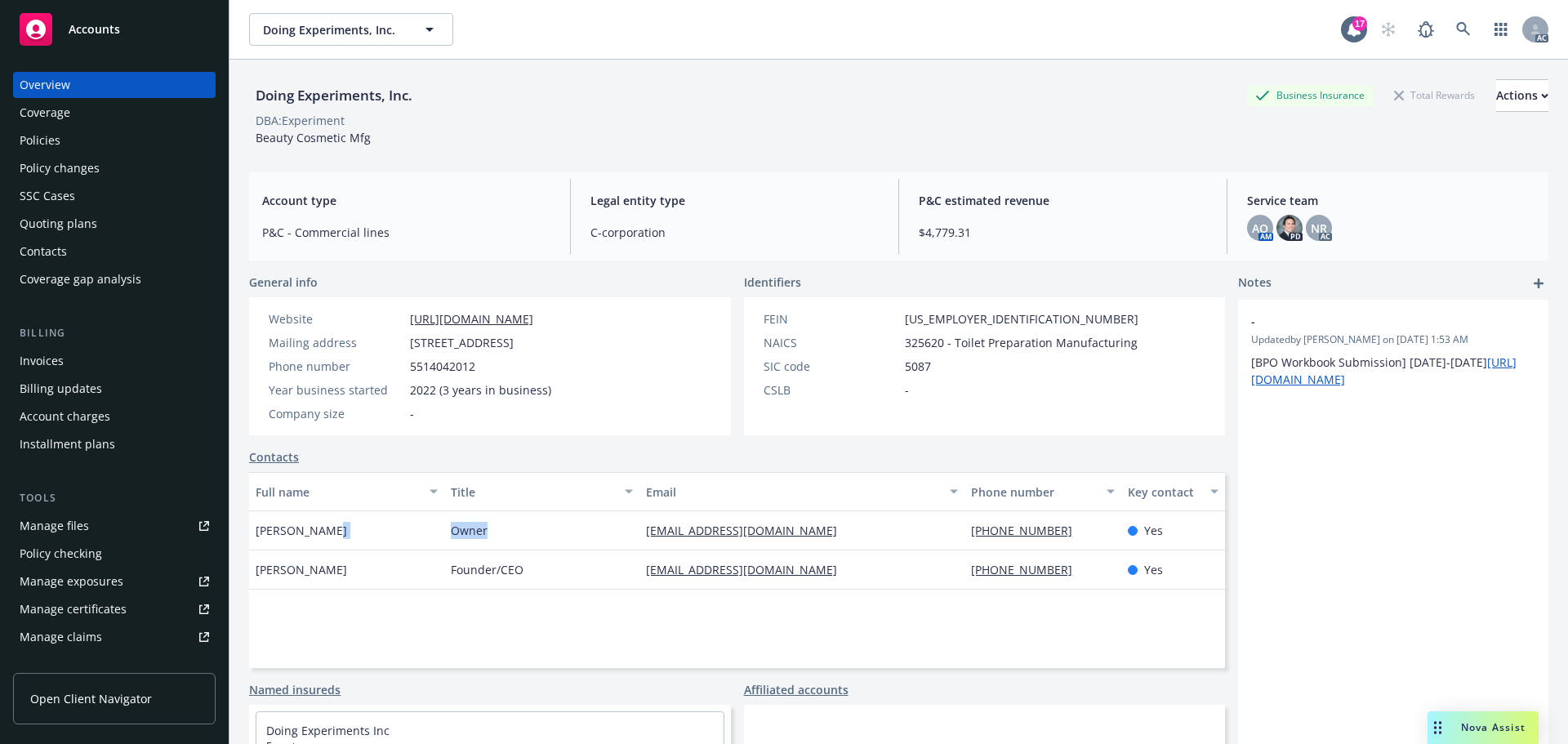
drag, startPoint x: 498, startPoint y: 527, endPoint x: 428, endPoint y: 528, distance: 70.0
click at [428, 528] on div "Emmy Ketchum Owner emmy@experimentbeauty.com 919-815-7343 Yes" at bounding box center [736, 530] width 976 height 39
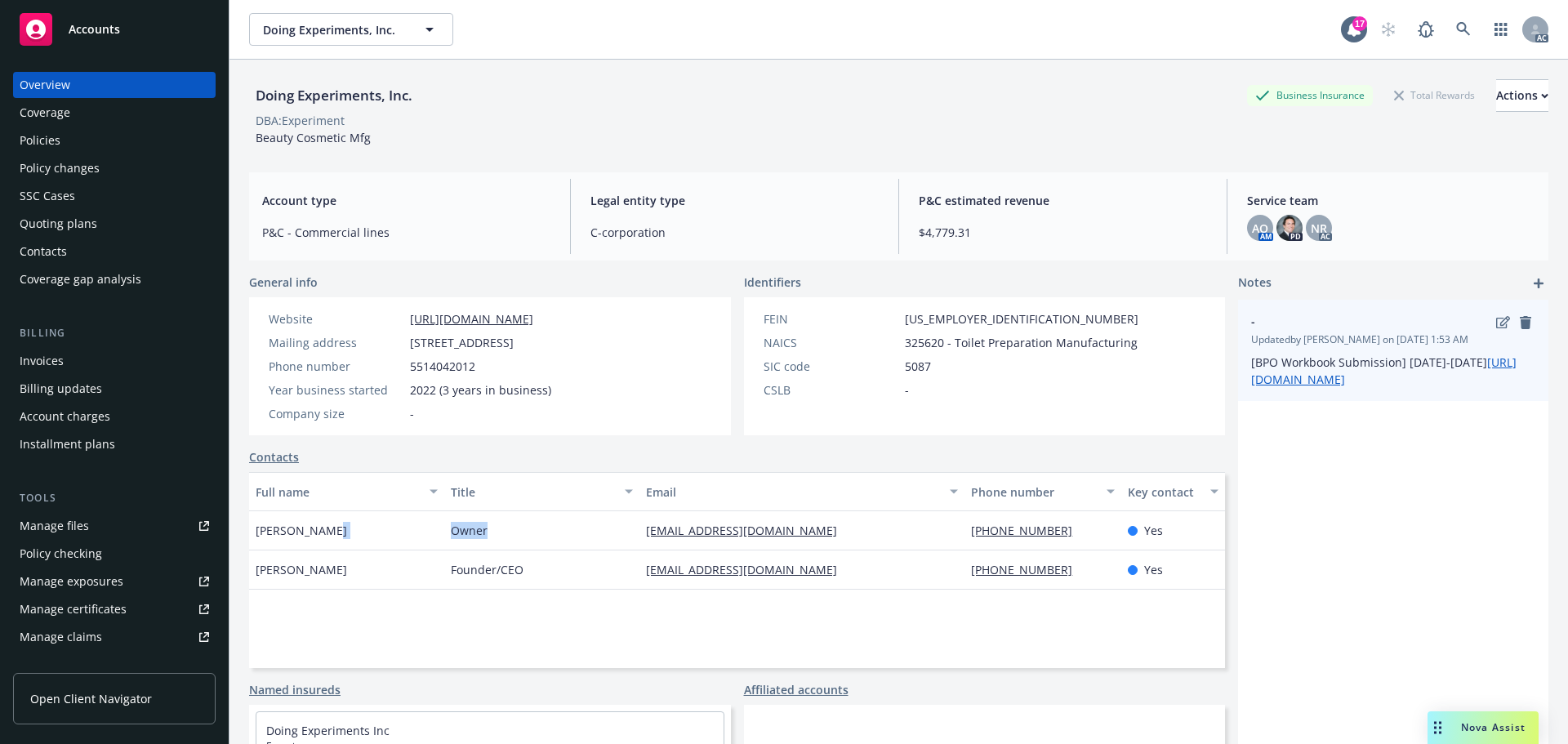
copy div "Owner"
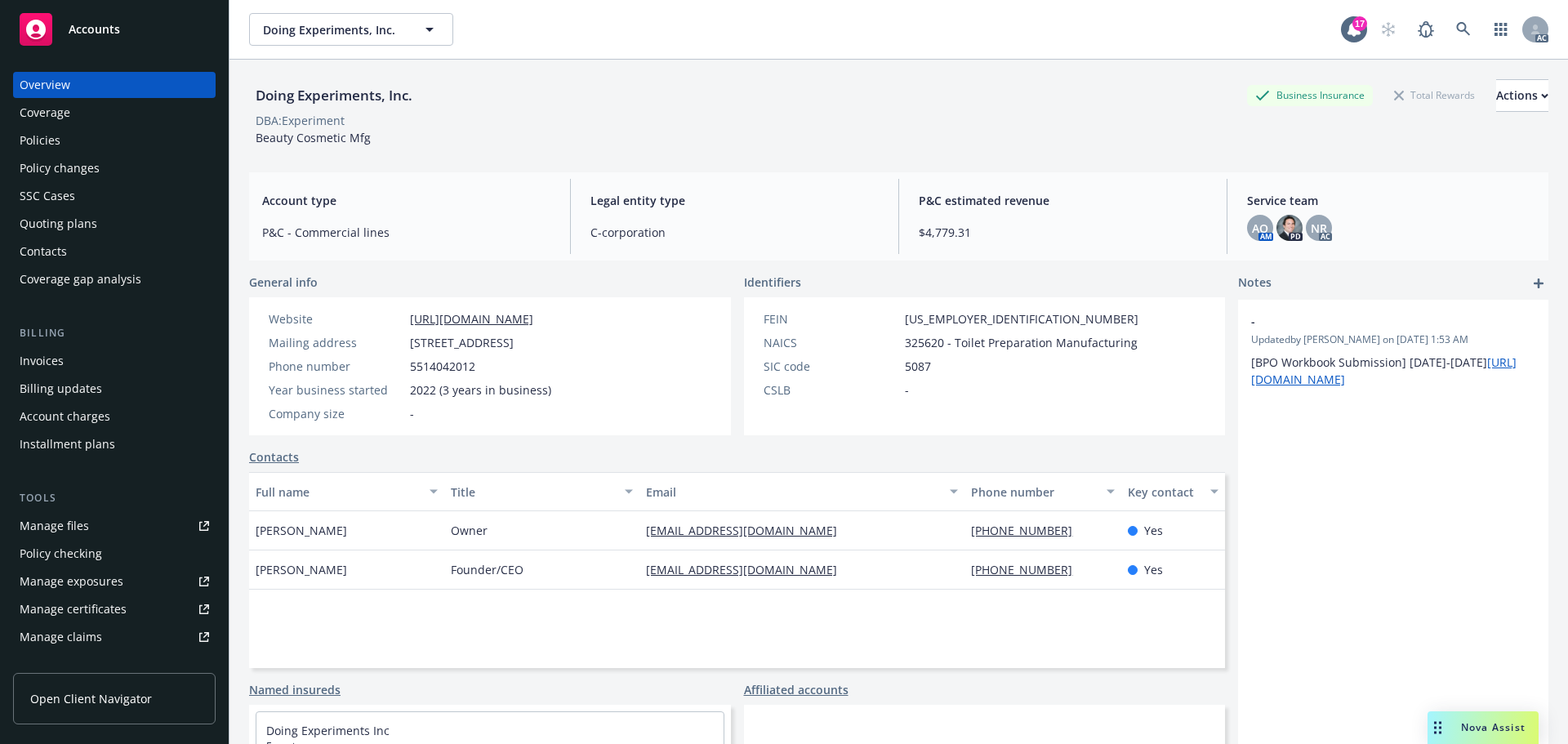
click at [333, 536] on span "Emmy Ketchum" at bounding box center [301, 530] width 91 height 17
drag, startPoint x: 358, startPoint y: 534, endPoint x: 428, endPoint y: 518, distance: 71.8
click at [260, 531] on div "Emmy Ketchum" at bounding box center [346, 530] width 195 height 39
copy span "mmy Ketchum"
click at [270, 534] on span "Emmy Ketchum" at bounding box center [301, 530] width 91 height 17
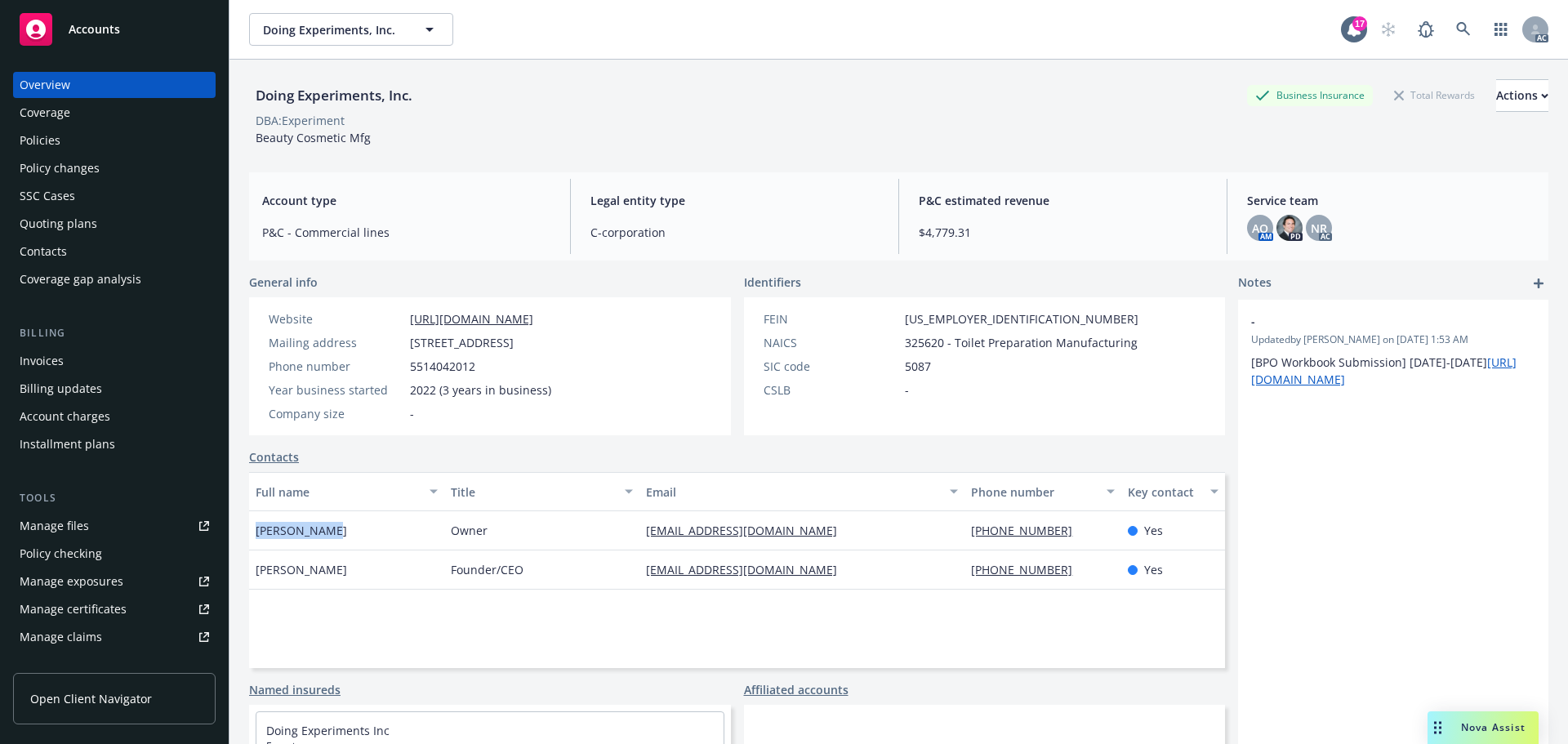
drag, startPoint x: 258, startPoint y: 534, endPoint x: 366, endPoint y: 533, distance: 108.0
click at [366, 533] on div "Emmy Ketchum" at bounding box center [346, 530] width 195 height 39
copy span "Emmy Ketchum"
drag, startPoint x: 957, startPoint y: 528, endPoint x: 1044, endPoint y: 525, distance: 87.1
click at [1044, 525] on div "919-815-7343" at bounding box center [1043, 530] width 156 height 39
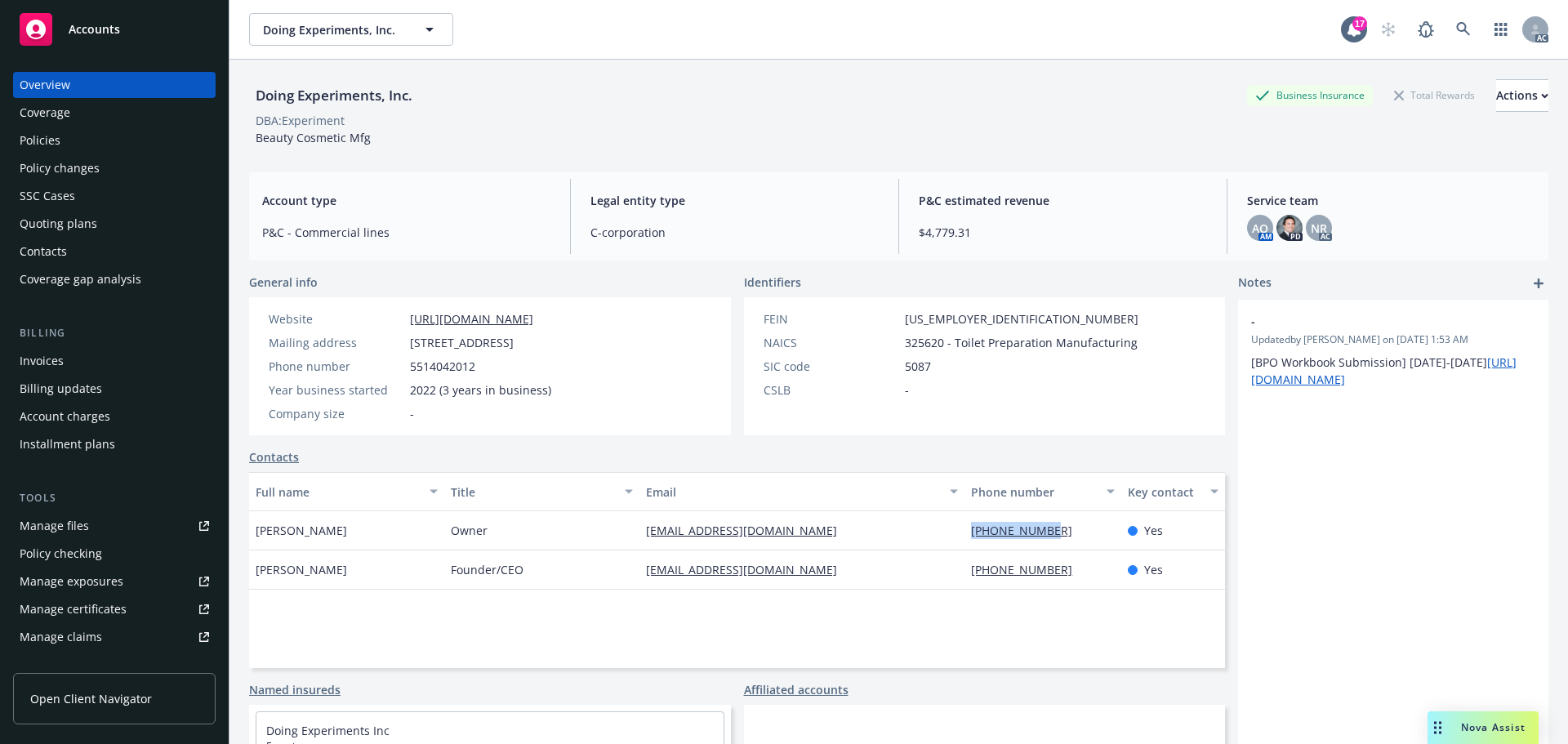
copy link "919-815-7343"
drag, startPoint x: 621, startPoint y: 528, endPoint x: 846, endPoint y: 528, distance: 225.0
click at [846, 528] on div "Emmy Ketchum Owner emmy@experimentbeauty.com 919-815-7343 Yes" at bounding box center [736, 530] width 976 height 39
copy div "emmy@experimentbeauty.com"
drag, startPoint x: 521, startPoint y: 568, endPoint x: 449, endPoint y: 570, distance: 72.0
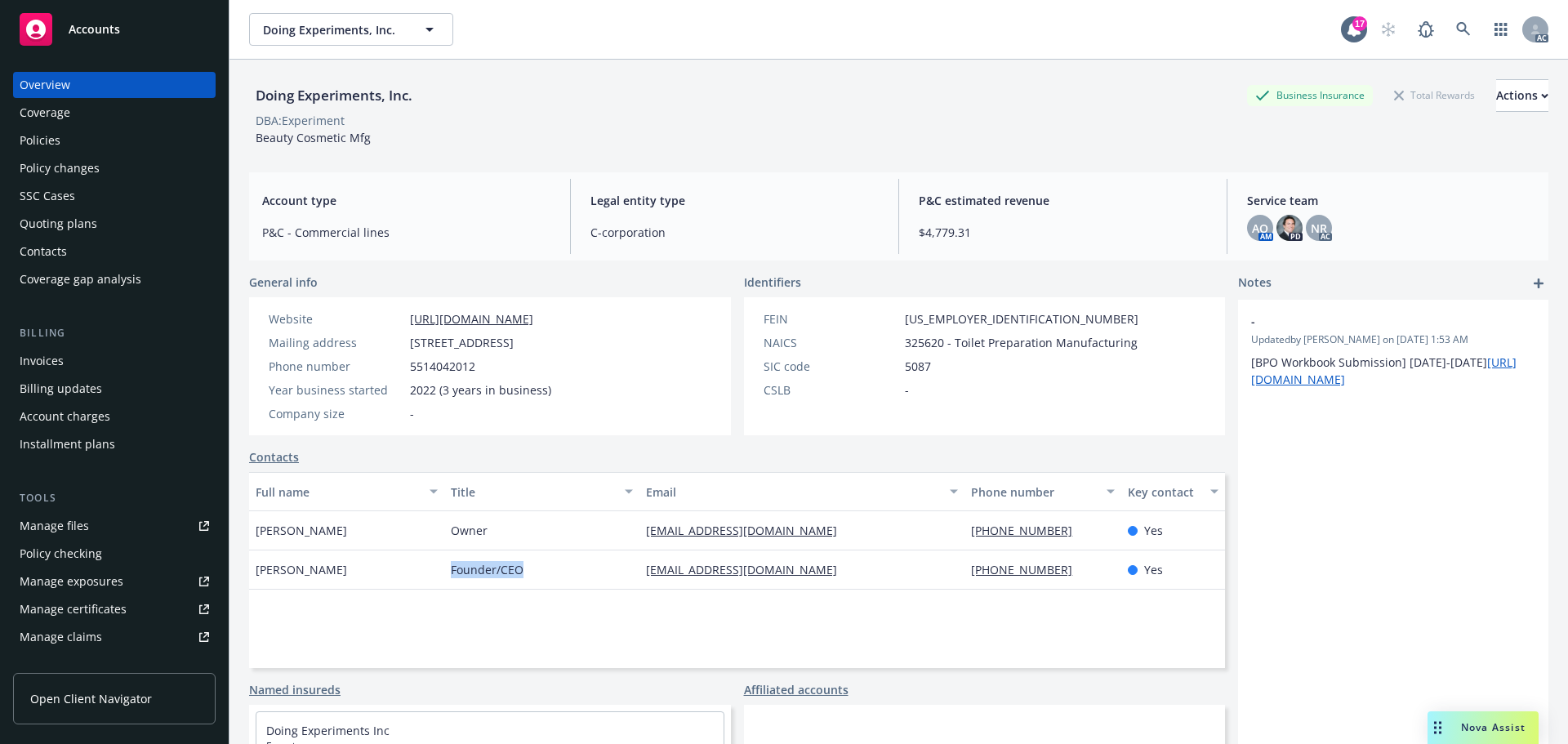
click at [449, 570] on div "Founder/CEO" at bounding box center [541, 570] width 195 height 39
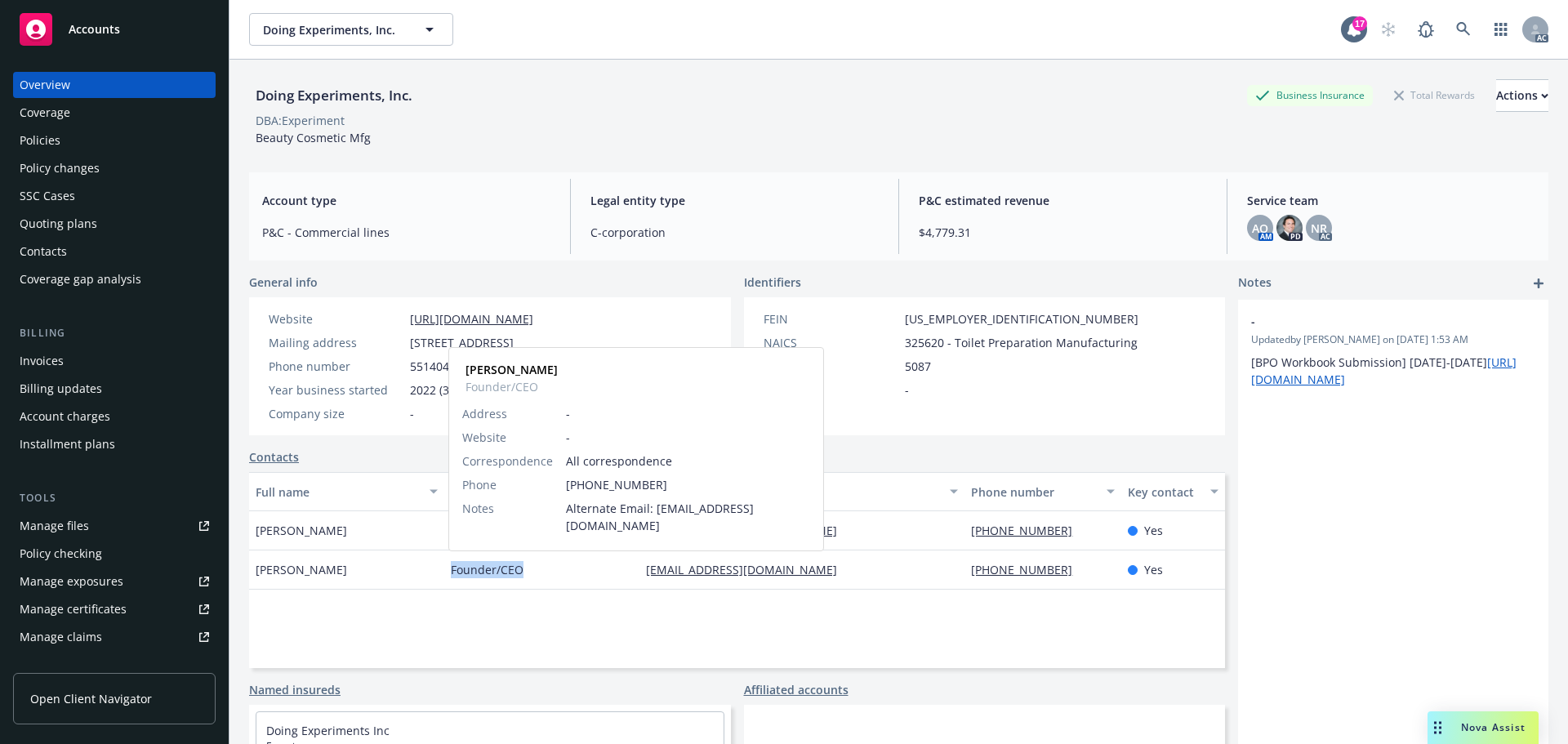
copy span "Founder/CEO"
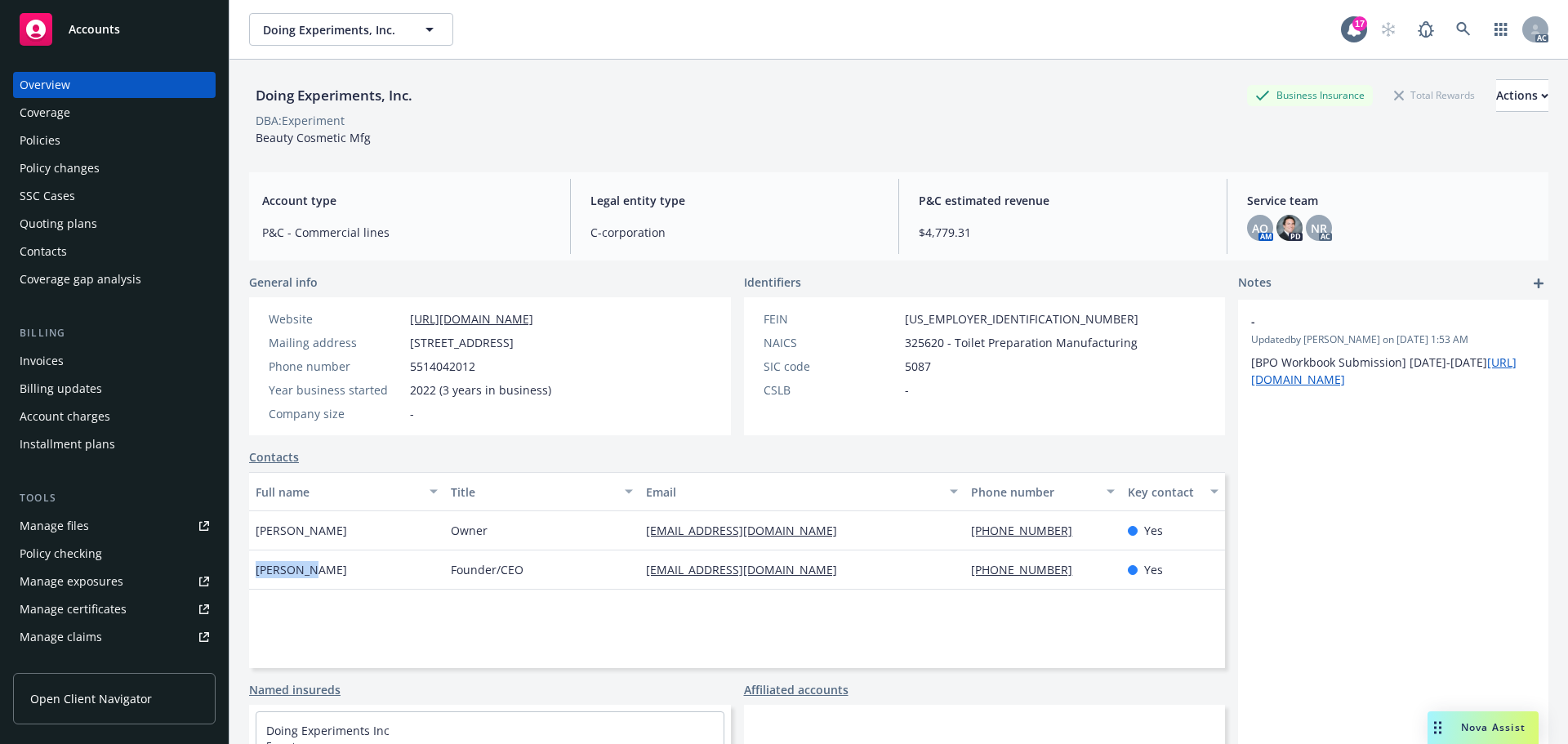
drag, startPoint x: 325, startPoint y: 571, endPoint x: 243, endPoint y: 576, distance: 82.2
click at [243, 576] on div "Doing Experiments, Inc. Business Insurance Total Rewards Actions DBA: Experimen…" at bounding box center [899, 431] width 1339 height 744
copy span "Jiyuh Kim"
drag, startPoint x: 959, startPoint y: 582, endPoint x: 1051, endPoint y: 581, distance: 92.0
click at [1051, 581] on div "551-404-2012" at bounding box center [1043, 570] width 156 height 39
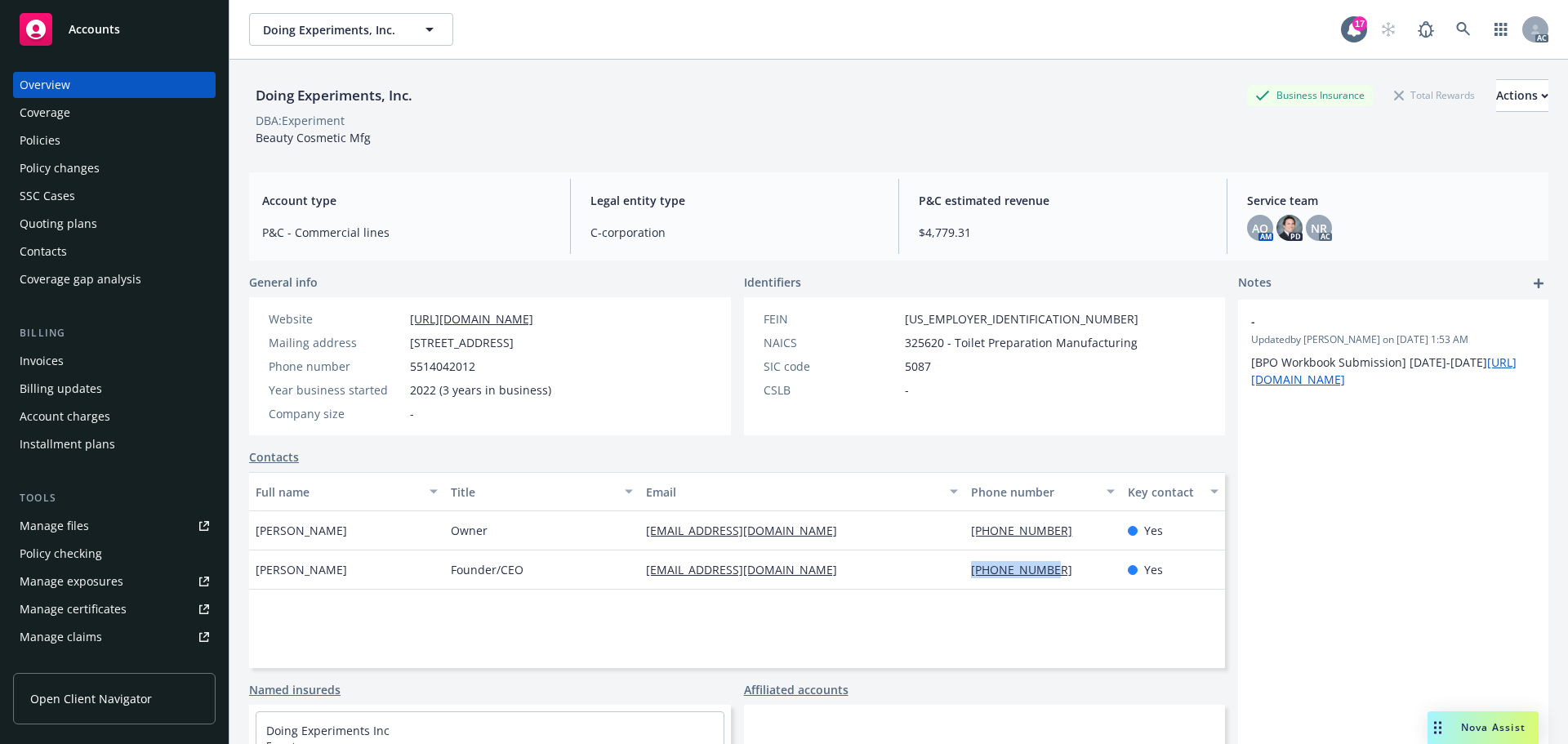
copy link "551-404-2012"
drag, startPoint x: 630, startPoint y: 590, endPoint x: 911, endPoint y: 587, distance: 281.0
click at [911, 587] on div "Full name Title Email Phone number Key contact Emmy Ketchum Owner emmy@experime…" at bounding box center [736, 570] width 976 height 196
drag, startPoint x: 403, startPoint y: 344, endPoint x: 518, endPoint y: 335, distance: 115.4
click at [518, 335] on div "Mailing address 15 W 26th Street 10F, NY, NY, 10010" at bounding box center [409, 343] width 295 height 17
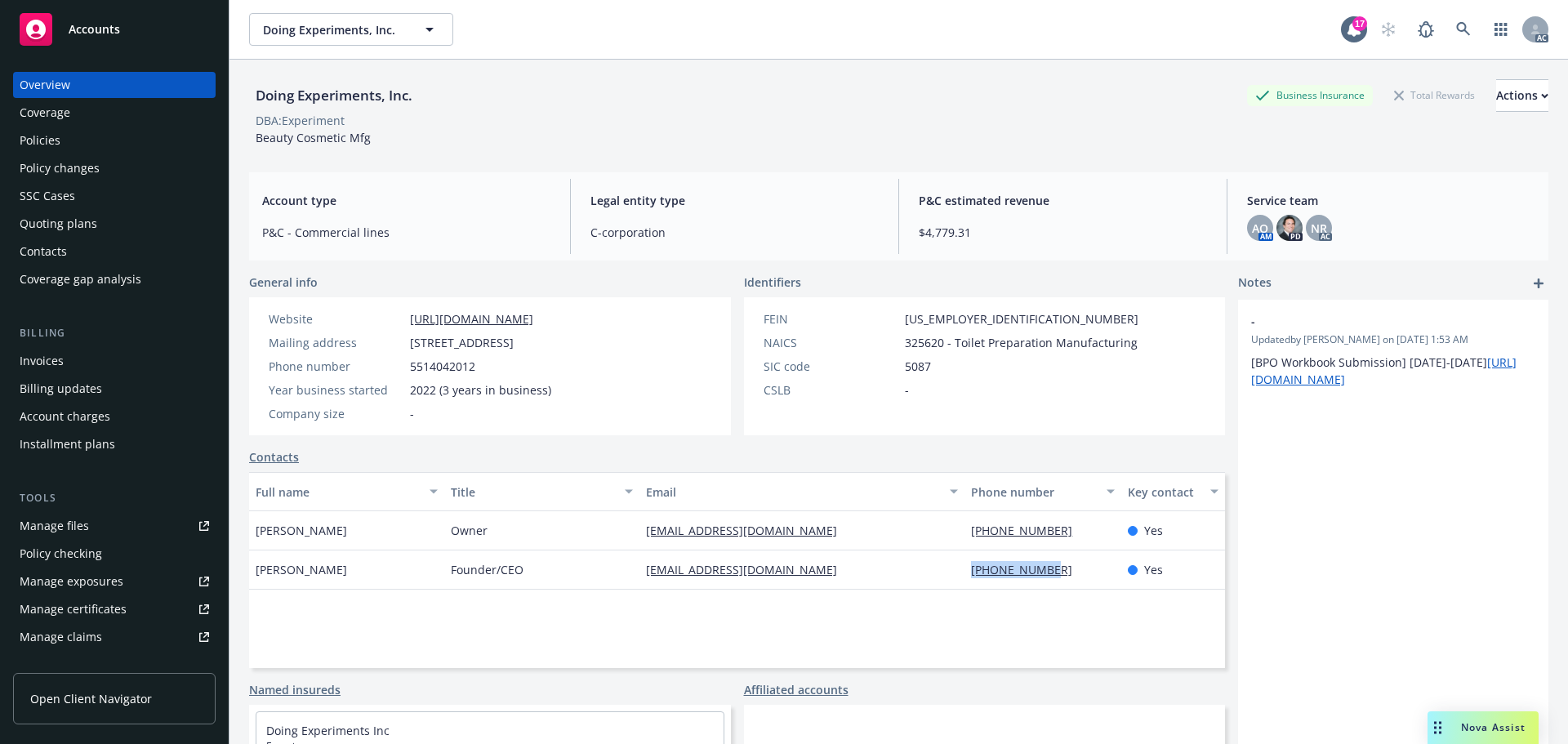
drag, startPoint x: 595, startPoint y: 344, endPoint x: 570, endPoint y: 345, distance: 25.0
click at [570, 345] on div "Website https://experimentbeauty.com/ Mailing address 15 W 26th Street 10F, NY,…" at bounding box center [409, 366] width 322 height 138
click at [95, 576] on div "Manage exposures" at bounding box center [72, 582] width 104 height 26
drag, startPoint x: 401, startPoint y: 137, endPoint x: 254, endPoint y: 145, distance: 147.2
click at [254, 145] on div "Doing Experiments, Inc. Business Insurance Total Rewards Actions DBA: Experimen…" at bounding box center [899, 112] width 1300 height 67
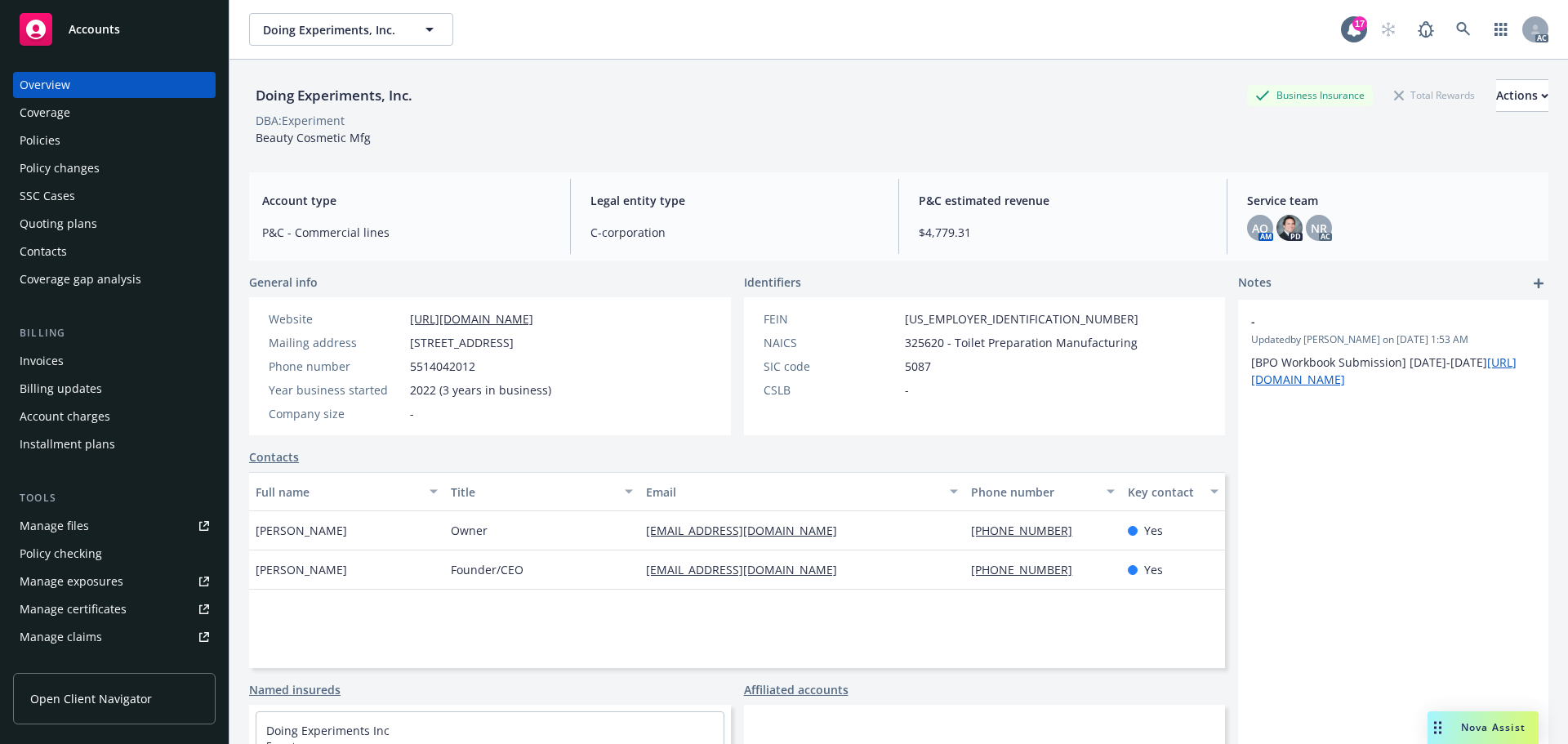
click at [433, 388] on span "2022 (3 years in business)" at bounding box center [481, 390] width 141 height 17
drag, startPoint x: 436, startPoint y: 388, endPoint x: 406, endPoint y: 391, distance: 30.1
click at [406, 391] on div "Year business started 2022 (3 years in business)" at bounding box center [409, 390] width 295 height 17
click at [71, 145] on div "Policies" at bounding box center [114, 140] width 189 height 26
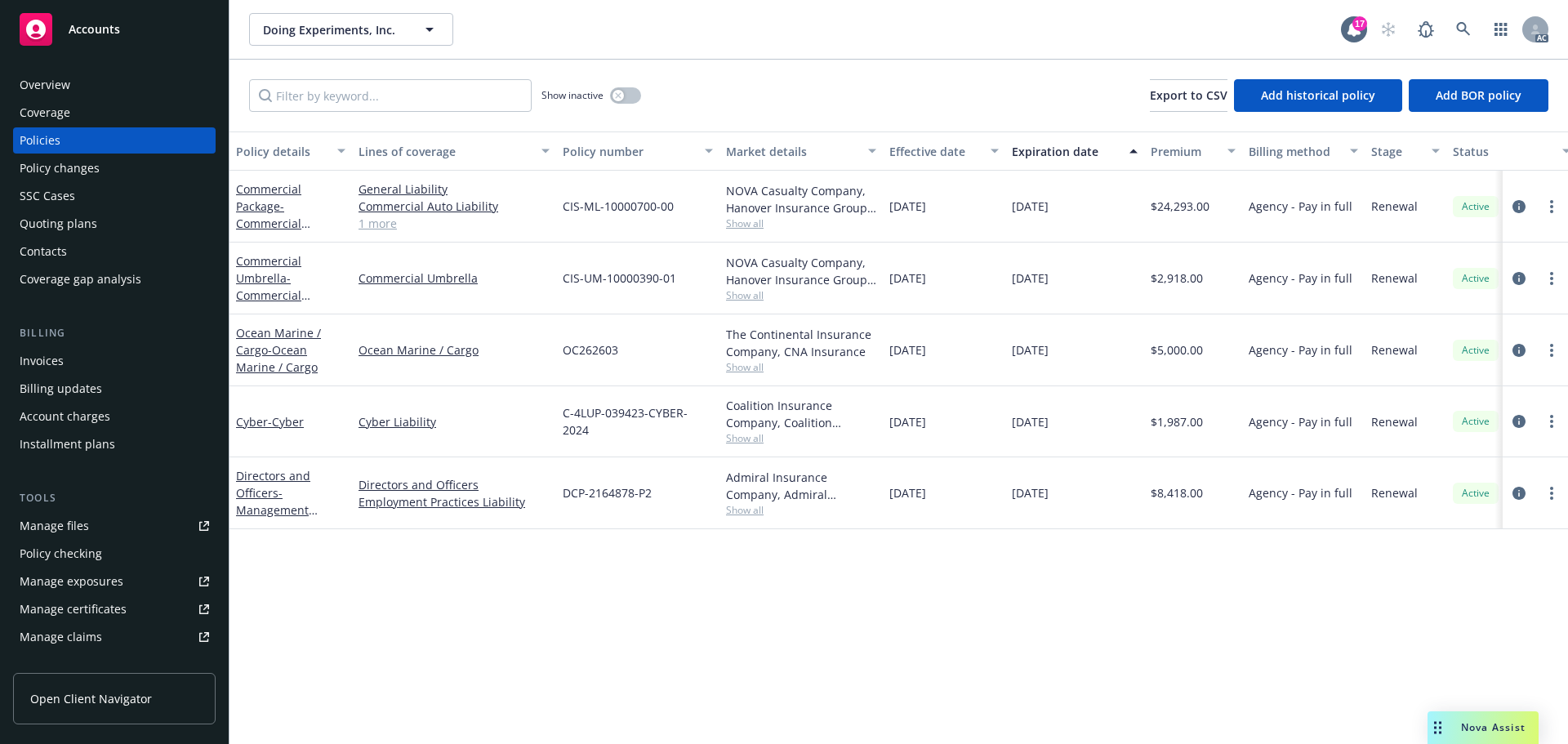
drag, startPoint x: 960, startPoint y: 212, endPoint x: 927, endPoint y: 215, distance: 33.1
click at [927, 215] on div "12/08/2024" at bounding box center [944, 206] width 122 height 72
drag, startPoint x: 1083, startPoint y: 205, endPoint x: 1047, endPoint y: 210, distance: 36.3
click at [1047, 210] on div "12/08/2025" at bounding box center [1074, 206] width 139 height 72
click at [757, 224] on span "Show all" at bounding box center [802, 223] width 150 height 14
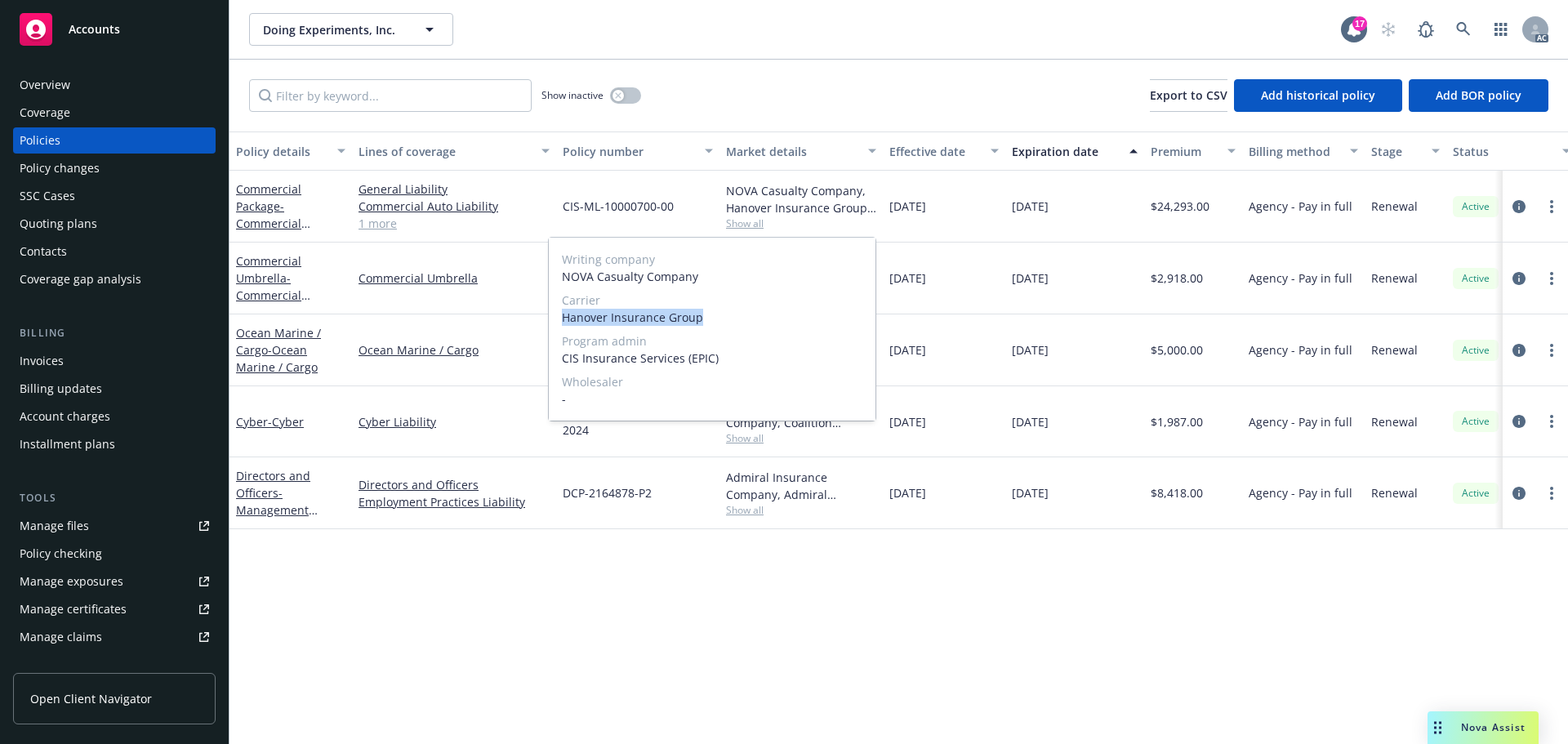
drag, startPoint x: 561, startPoint y: 320, endPoint x: 712, endPoint y: 323, distance: 151.0
click at [712, 323] on div "Writing company NOVA Casualty Company Carrier Hanover Insurance Group Program a…" at bounding box center [712, 329] width 327 height 183
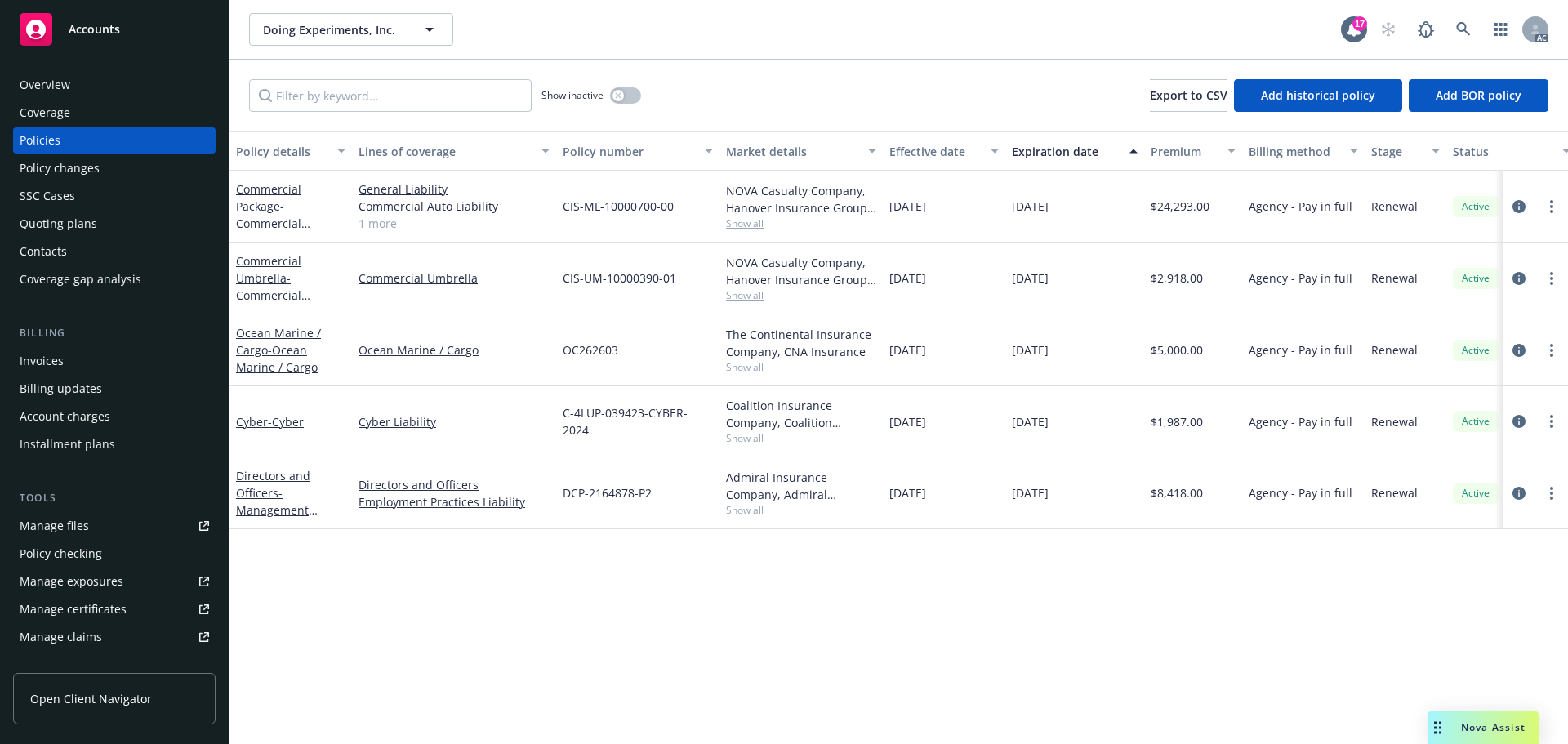
click at [1109, 289] on div "12/08/2025" at bounding box center [1074, 278] width 139 height 72
drag, startPoint x: 625, startPoint y: 212, endPoint x: 561, endPoint y: 213, distance: 64.0
click at [561, 213] on div "CIS-ML-10000700-00" at bounding box center [638, 206] width 163 height 72
drag, startPoint x: 1210, startPoint y: 211, endPoint x: 1155, endPoint y: 214, distance: 55.1
click at [1155, 214] on div "$24,293.00" at bounding box center [1193, 206] width 98 height 72
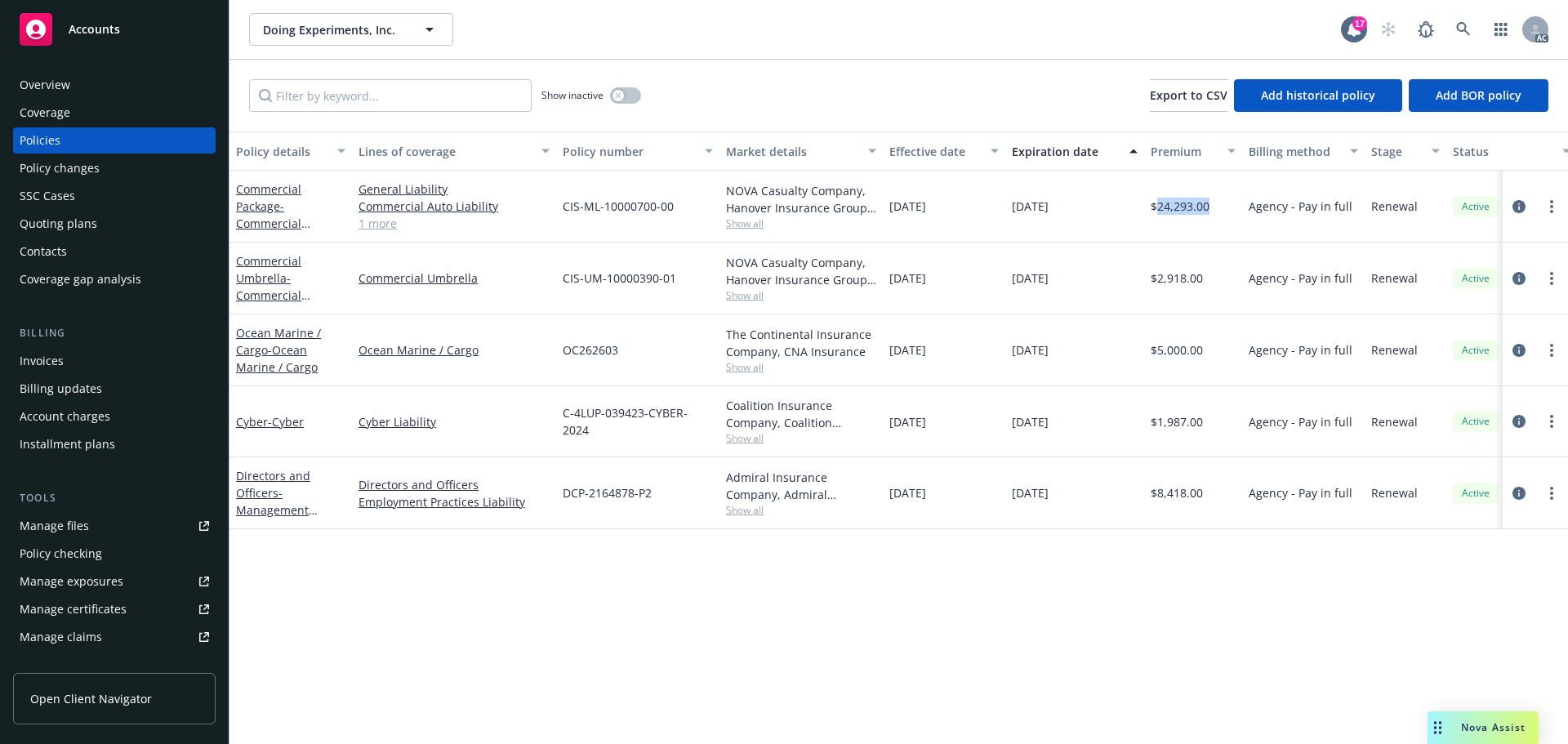
drag, startPoint x: 892, startPoint y: 209, endPoint x: 999, endPoint y: 211, distance: 107.0
click at [999, 211] on div "12/08/2024" at bounding box center [944, 206] width 122 height 72
drag, startPoint x: 1077, startPoint y: 205, endPoint x: 1008, endPoint y: 206, distance: 69.0
click at [1008, 206] on div "12/08/2025" at bounding box center [1074, 206] width 139 height 72
click at [968, 267] on div "12/08/2024" at bounding box center [944, 278] width 122 height 72
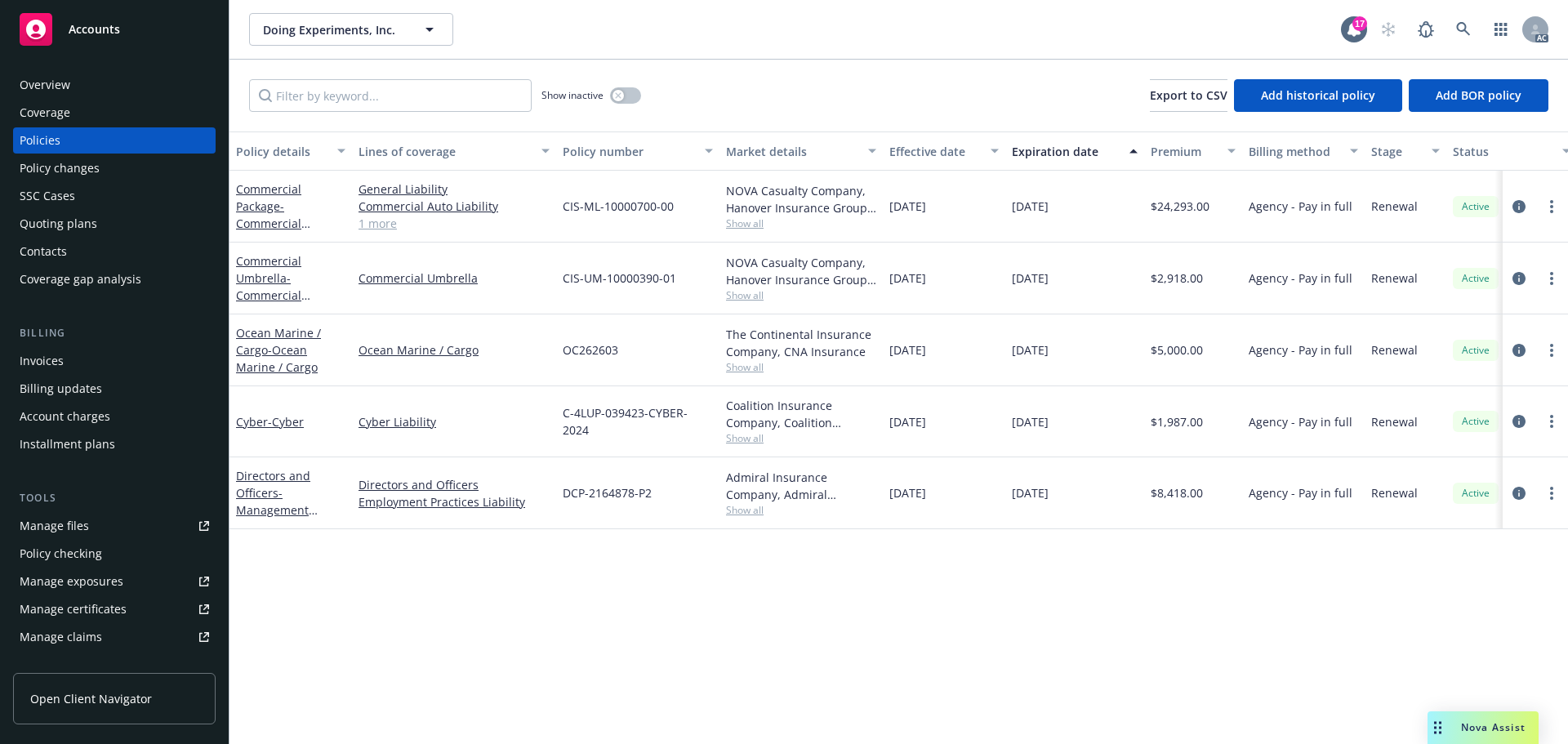
click at [738, 229] on span "Show all" at bounding box center [802, 223] width 150 height 14
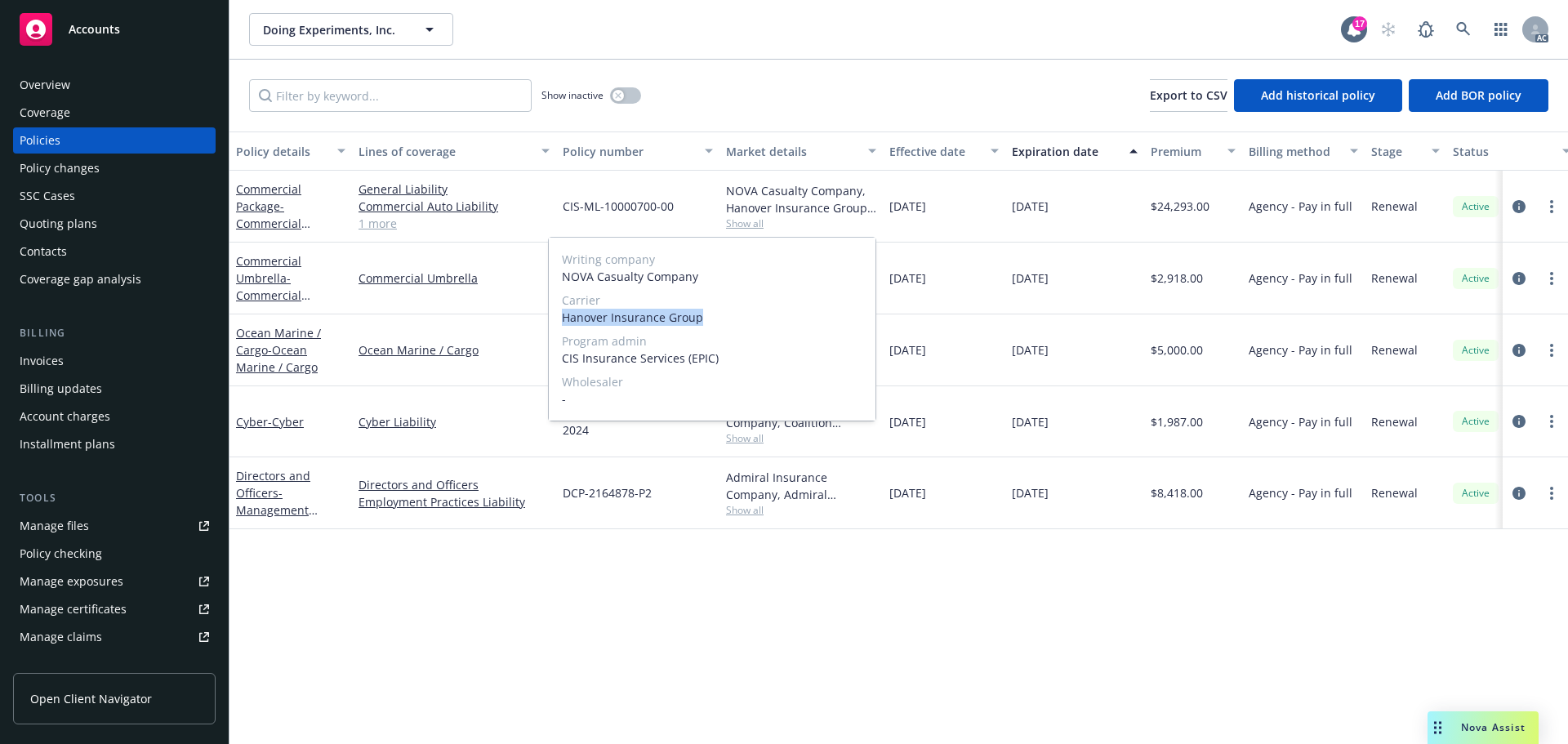
drag, startPoint x: 554, startPoint y: 320, endPoint x: 718, endPoint y: 328, distance: 164.2
click at [718, 328] on div "Writing company NOVA Casualty Company Carrier Hanover Insurance Group Program a…" at bounding box center [712, 329] width 327 height 183
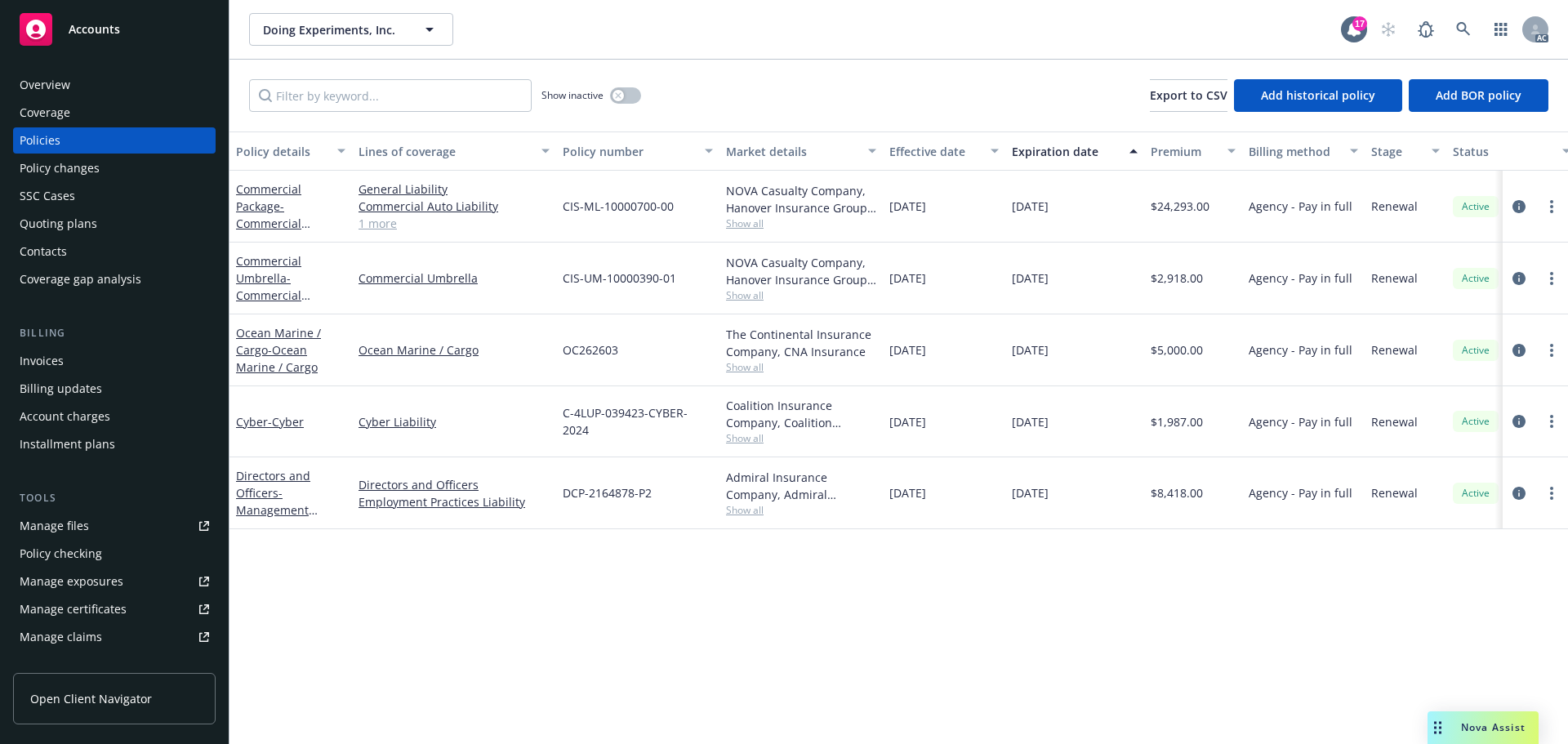
click at [1276, 310] on div "Agency - Pay in full" at bounding box center [1303, 278] width 122 height 72
drag, startPoint x: 680, startPoint y: 207, endPoint x: 557, endPoint y: 214, distance: 123.2
click at [557, 214] on div "CIS-ML-10000700-00" at bounding box center [638, 206] width 163 height 72
drag, startPoint x: 1225, startPoint y: 206, endPoint x: 1159, endPoint y: 212, distance: 66.3
click at [1159, 212] on div "$24,293.00" at bounding box center [1193, 206] width 98 height 72
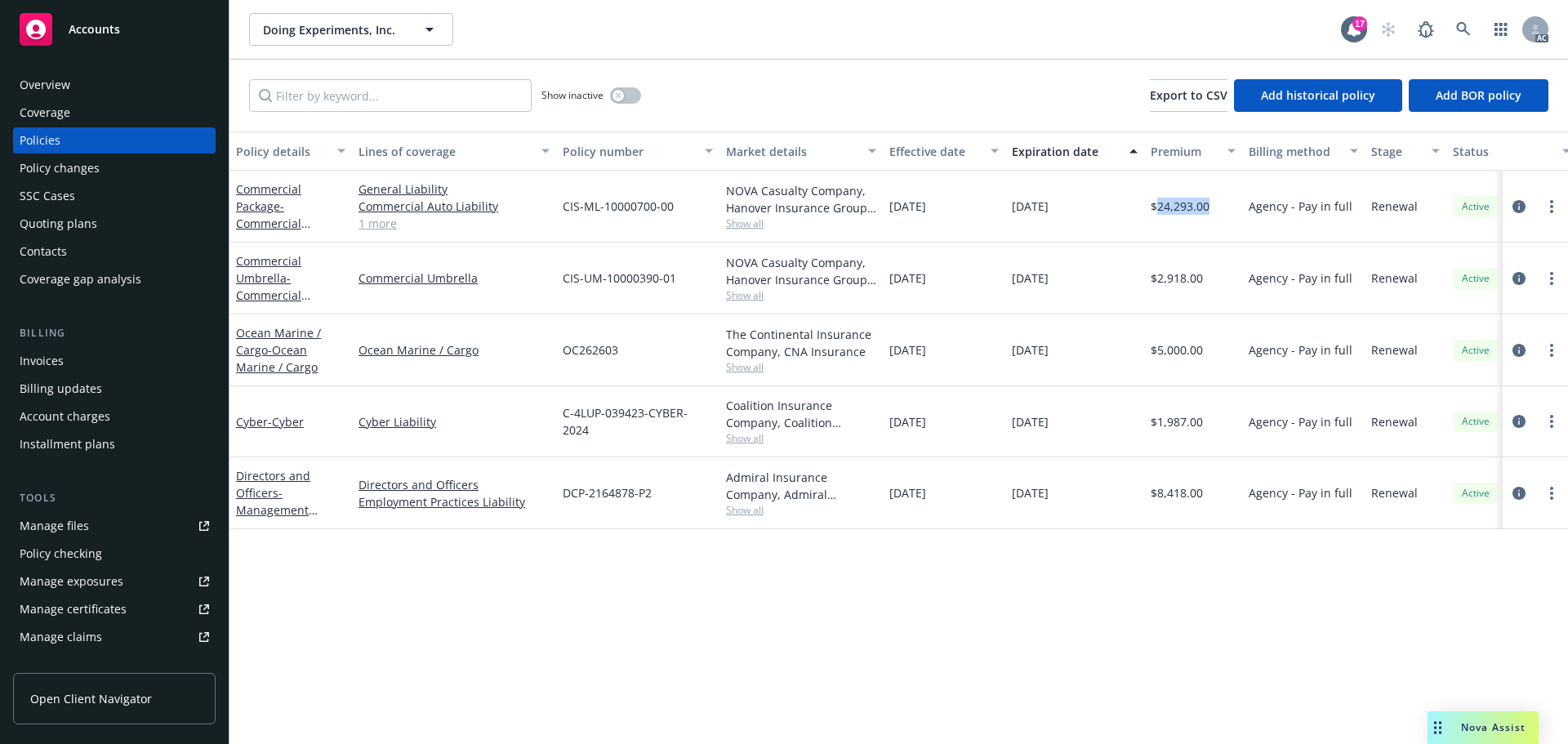
drag, startPoint x: 964, startPoint y: 206, endPoint x: 891, endPoint y: 206, distance: 73.0
click at [891, 206] on div "12/08/2024" at bounding box center [944, 206] width 122 height 72
drag, startPoint x: 1053, startPoint y: 207, endPoint x: 1007, endPoint y: 211, distance: 46.2
click at [1007, 211] on div "12/08/2025" at bounding box center [1074, 206] width 139 height 72
drag, startPoint x: 236, startPoint y: 176, endPoint x: 285, endPoint y: 208, distance: 58.5
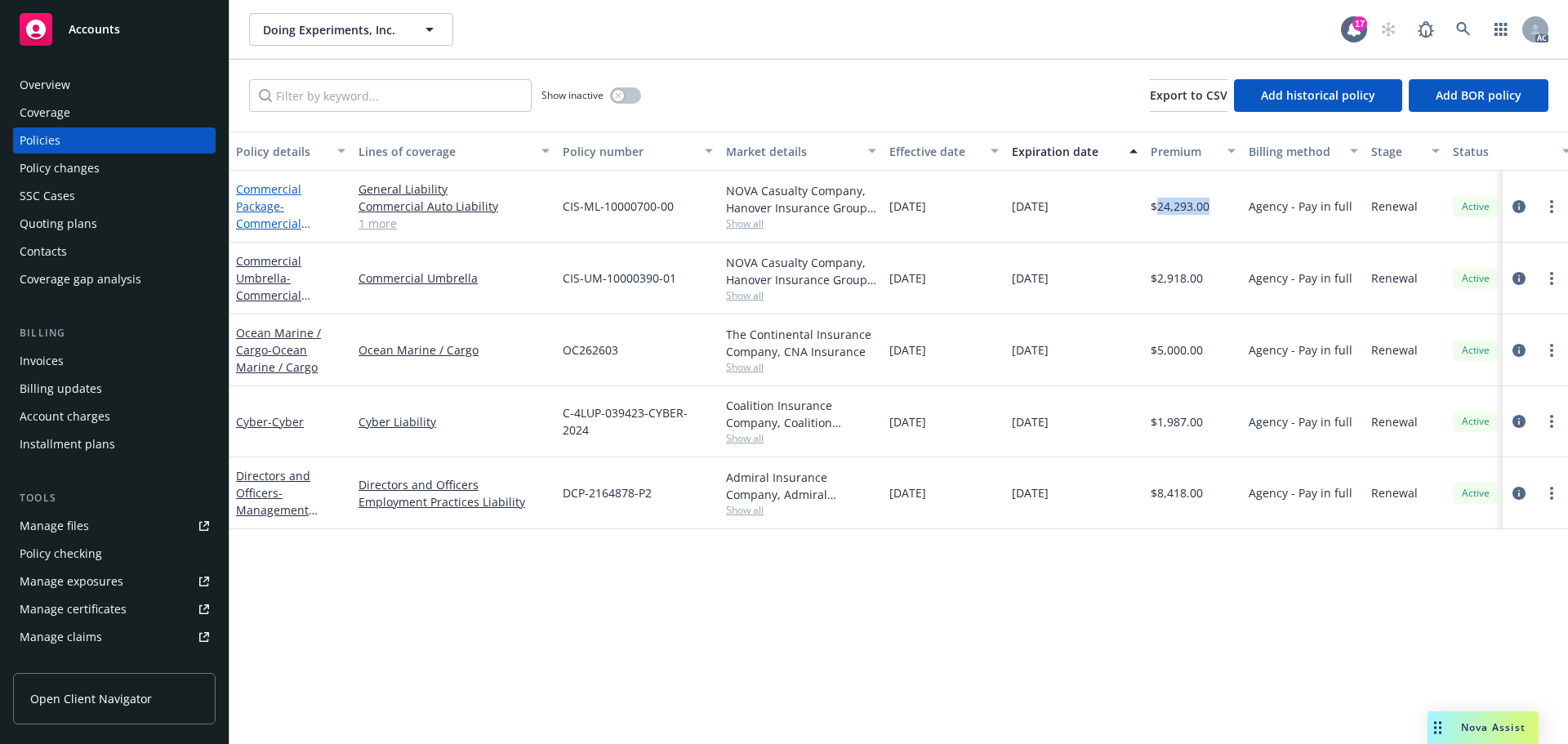
click at [285, 208] on div "Commercial Package - Commercial Package" at bounding box center [290, 206] width 122 height 72
click at [621, 98] on icon "button" at bounding box center [618, 95] width 6 height 6
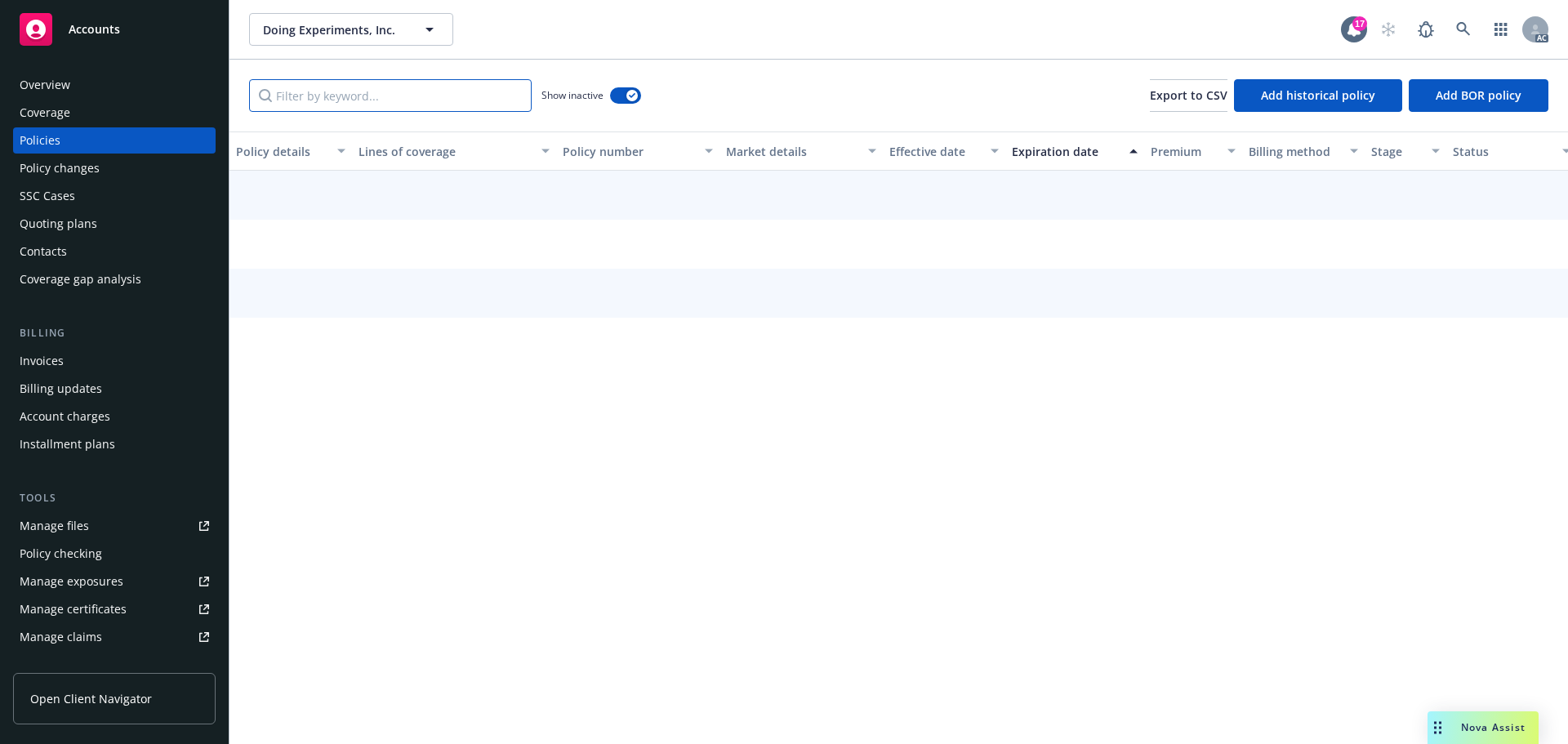
click at [430, 101] on input "Filter by keyword..." at bounding box center [390, 95] width 283 height 33
paste input "Commercial Package -"
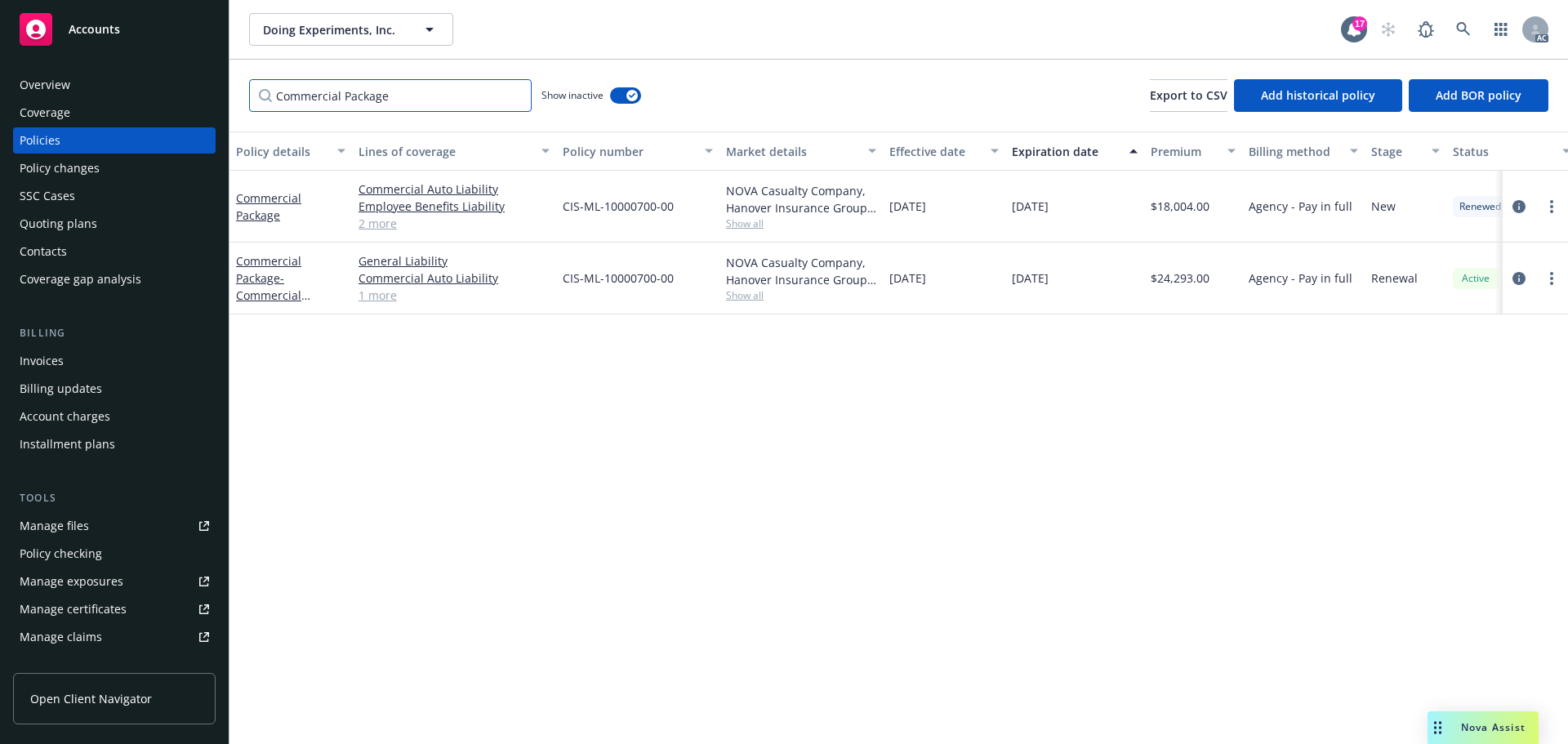
type input "Commercial Package"
drag, startPoint x: 966, startPoint y: 198, endPoint x: 926, endPoint y: 208, distance: 41.2
click at [926, 208] on div "12/08/2023" at bounding box center [944, 206] width 122 height 72
drag, startPoint x: 1084, startPoint y: 208, endPoint x: 1044, endPoint y: 212, distance: 40.2
click at [1044, 212] on div "12/08/2024" at bounding box center [1074, 206] width 139 height 72
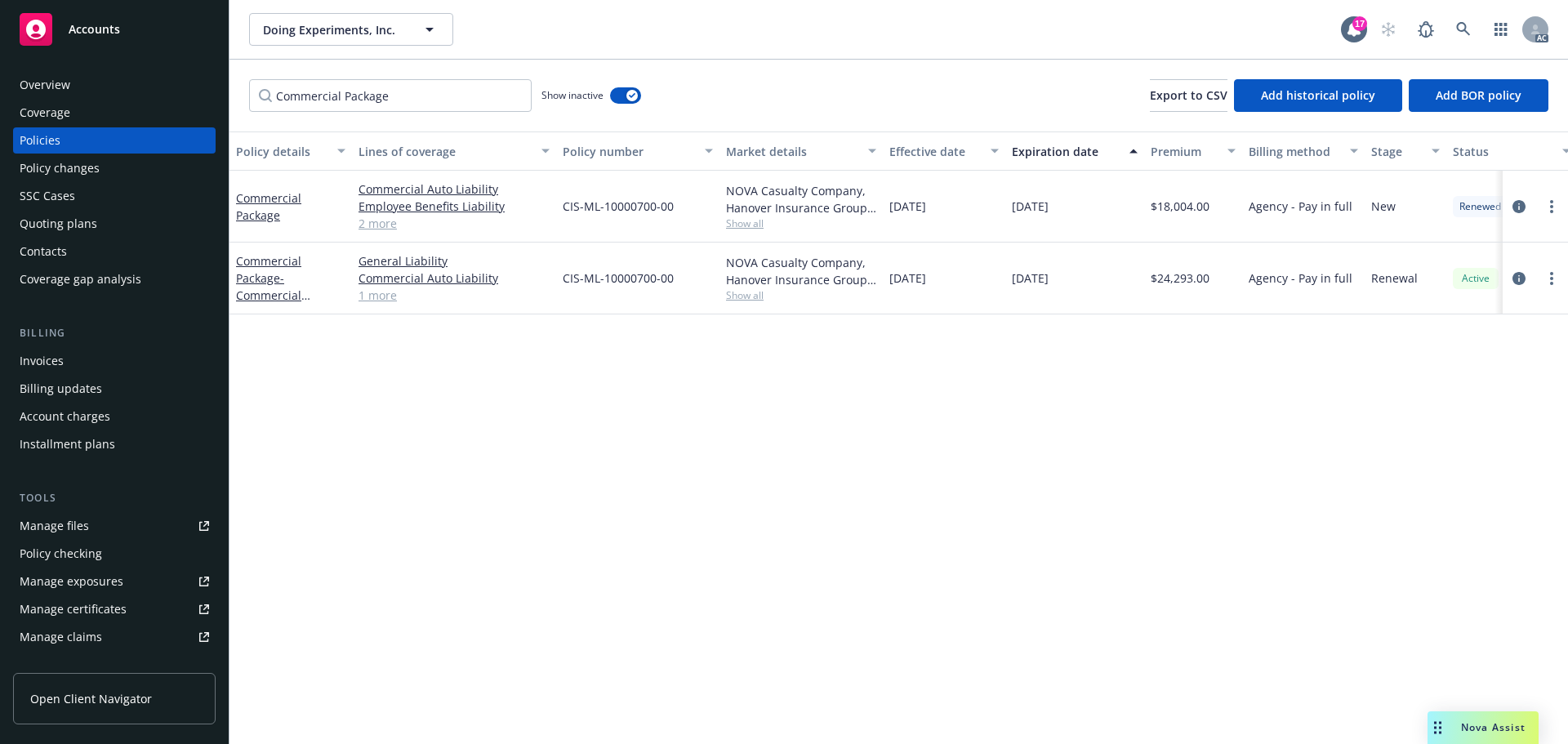
click at [1078, 210] on div "12/08/2024" at bounding box center [1074, 206] width 139 height 72
drag, startPoint x: 1095, startPoint y: 208, endPoint x: 1050, endPoint y: 212, distance: 45.2
click at [1050, 212] on div "12/08/2024" at bounding box center [1074, 206] width 139 height 72
click at [774, 222] on span "Show all" at bounding box center [802, 223] width 150 height 14
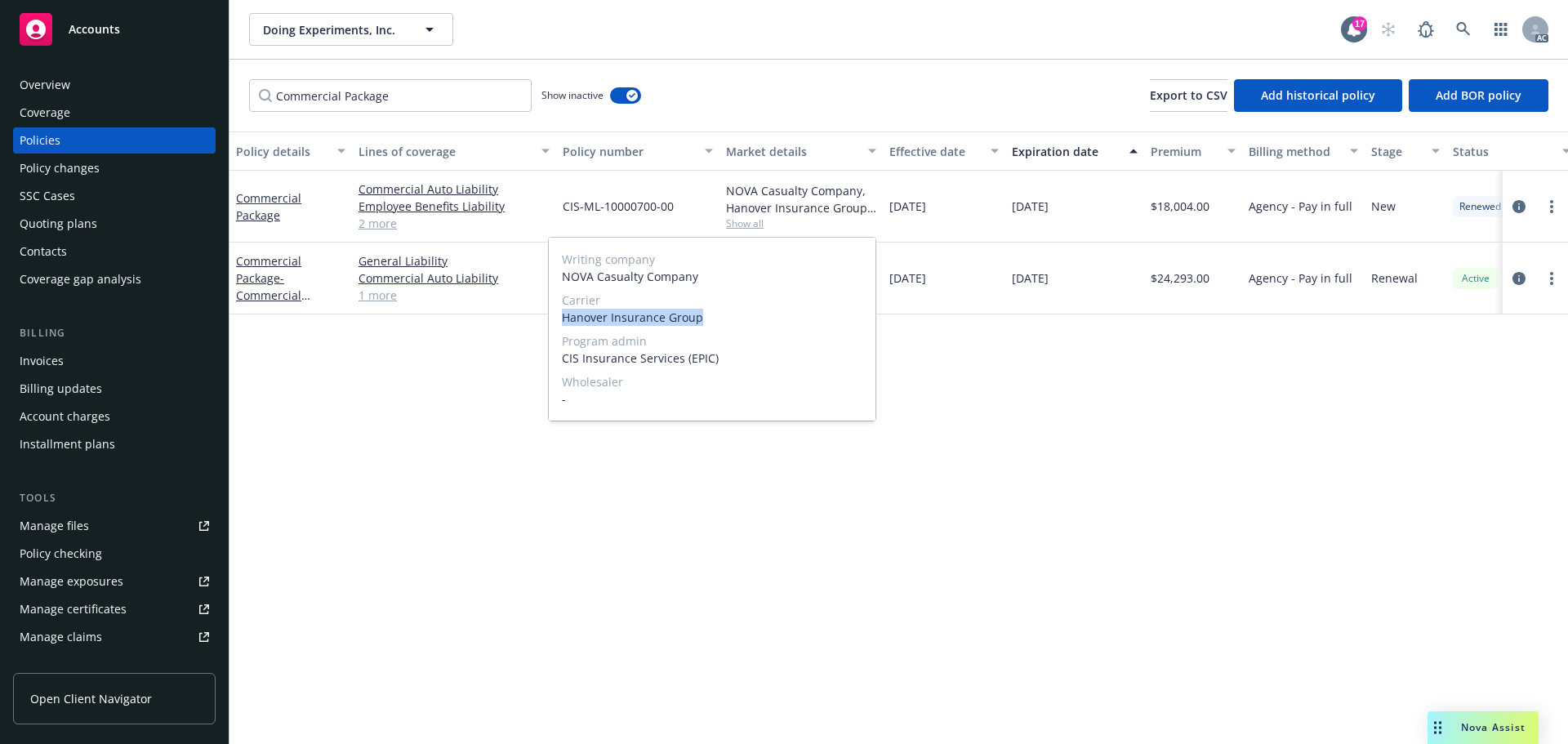
drag, startPoint x: 566, startPoint y: 321, endPoint x: 733, endPoint y: 328, distance: 167.1
click at [733, 328] on div "Writing company NOVA Casualty Company Carrier Hanover Insurance Group Program a…" at bounding box center [712, 329] width 327 height 183
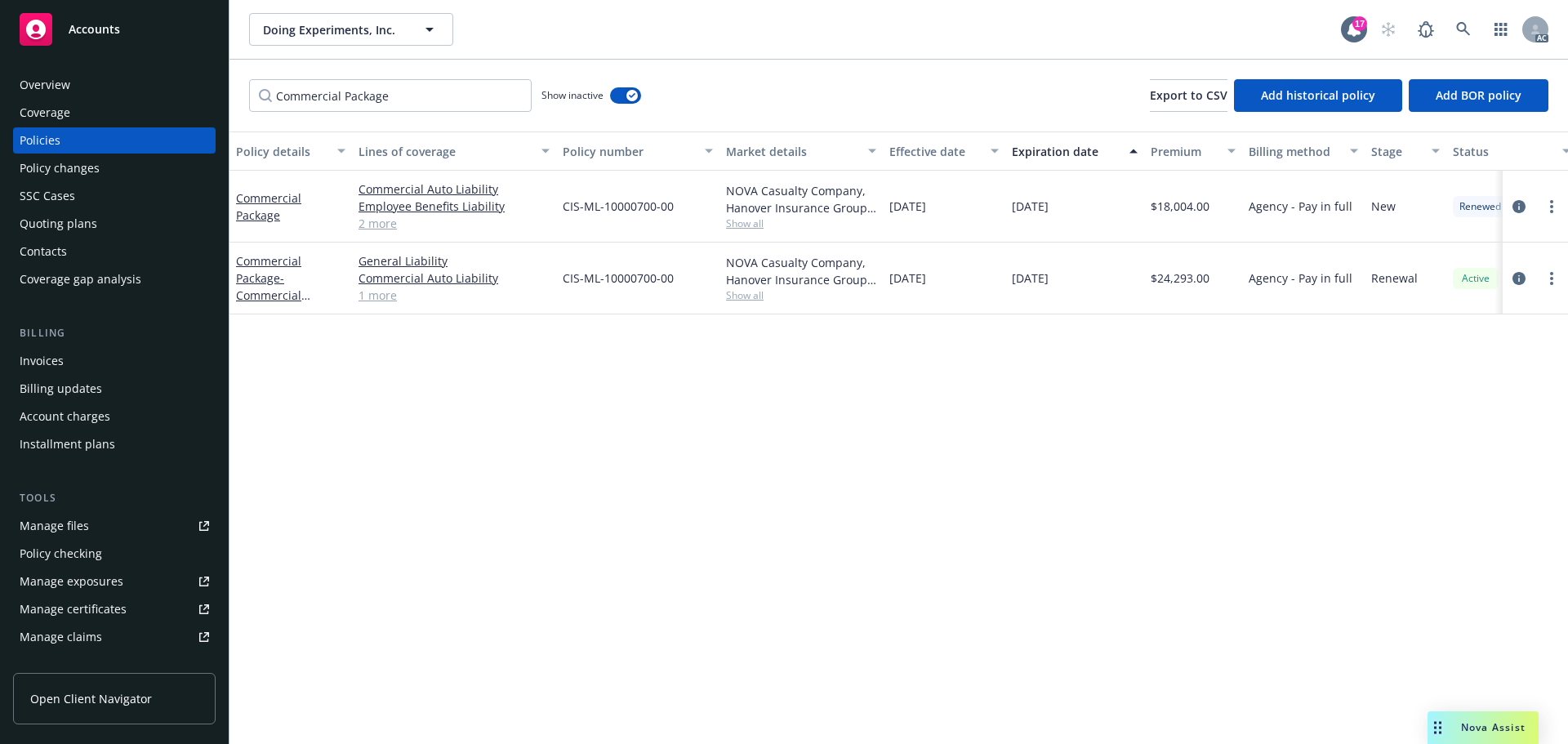
click at [936, 398] on div "Policy details Lines of coverage Policy number Market details Effective date Ex…" at bounding box center [899, 438] width 1339 height 613
drag, startPoint x: 682, startPoint y: 211, endPoint x: 564, endPoint y: 222, distance: 118.5
click at [564, 222] on div "CIS-ML-10000700-00" at bounding box center [638, 206] width 163 height 72
drag, startPoint x: 1234, startPoint y: 207, endPoint x: 1159, endPoint y: 218, distance: 75.8
click at [1159, 218] on div "$18,004.00" at bounding box center [1193, 206] width 98 height 72
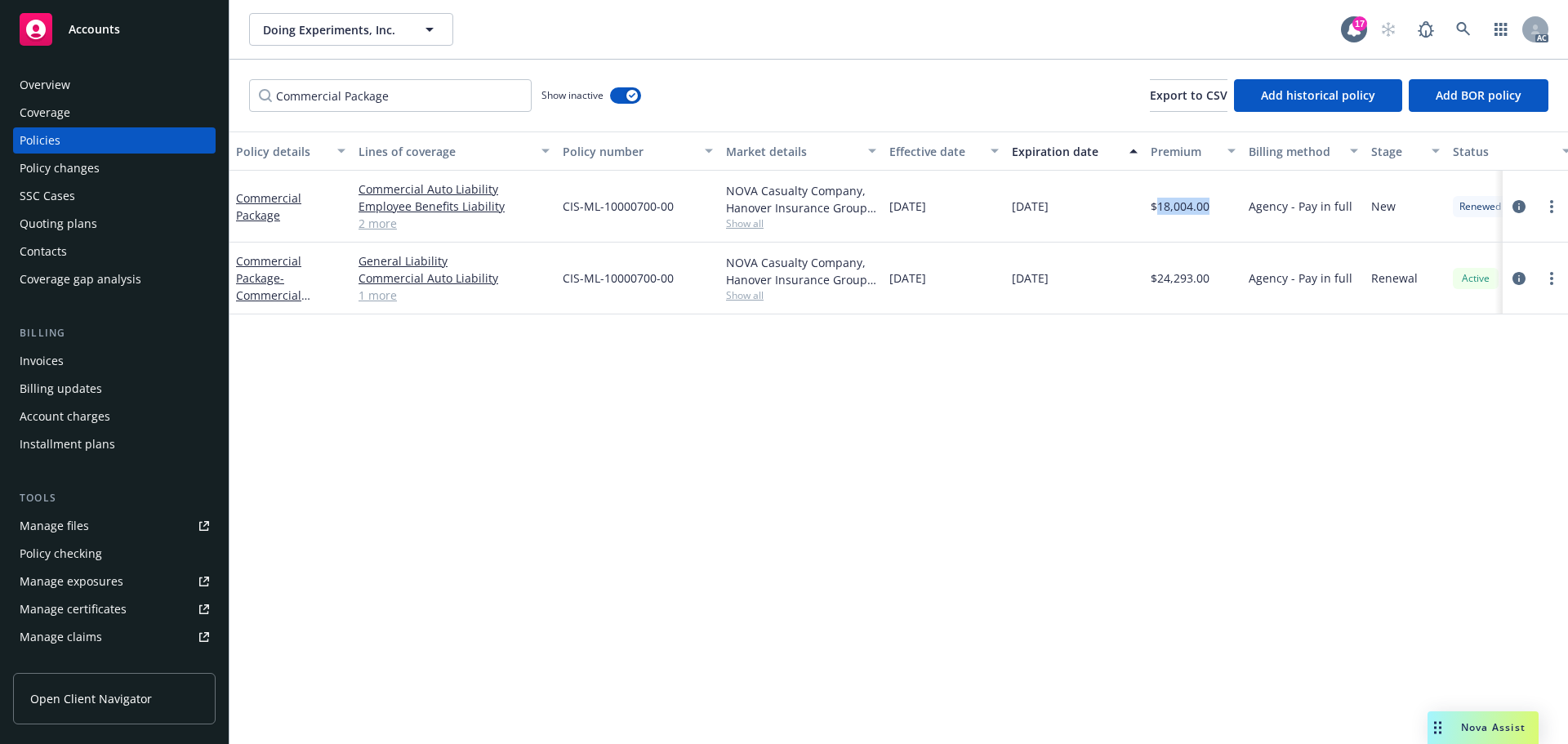
drag, startPoint x: 908, startPoint y: 225, endPoint x: 890, endPoint y: 225, distance: 18.0
click at [890, 225] on div "12/08/2023" at bounding box center [944, 206] width 122 height 72
drag, startPoint x: 1091, startPoint y: 210, endPoint x: 996, endPoint y: 218, distance: 95.3
click at [996, 218] on div "Commercial Package Commercial Auto Liability Employee Benefits Liability Genera…" at bounding box center [1017, 206] width 1576 height 72
click at [972, 216] on div "12/08/2023" at bounding box center [944, 206] width 122 height 72
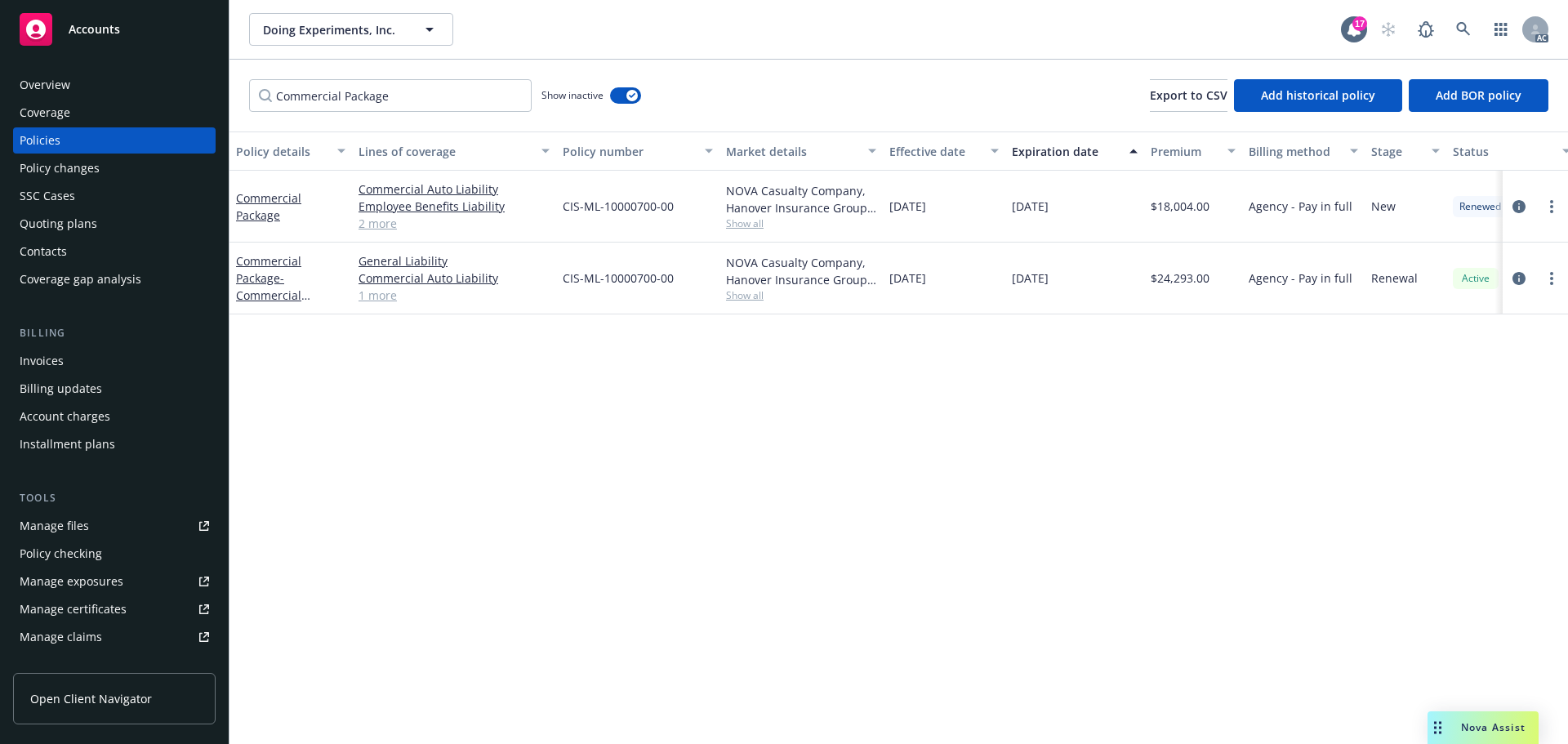
drag, startPoint x: 967, startPoint y: 198, endPoint x: 925, endPoint y: 206, distance: 42.8
click at [925, 206] on div "12/08/2023" at bounding box center [944, 206] width 122 height 72
drag, startPoint x: 936, startPoint y: 179, endPoint x: 901, endPoint y: 194, distance: 38.1
click at [936, 179] on div "12/08/2023" at bounding box center [944, 206] width 122 height 72
click at [736, 217] on span "Show all" at bounding box center [802, 223] width 150 height 14
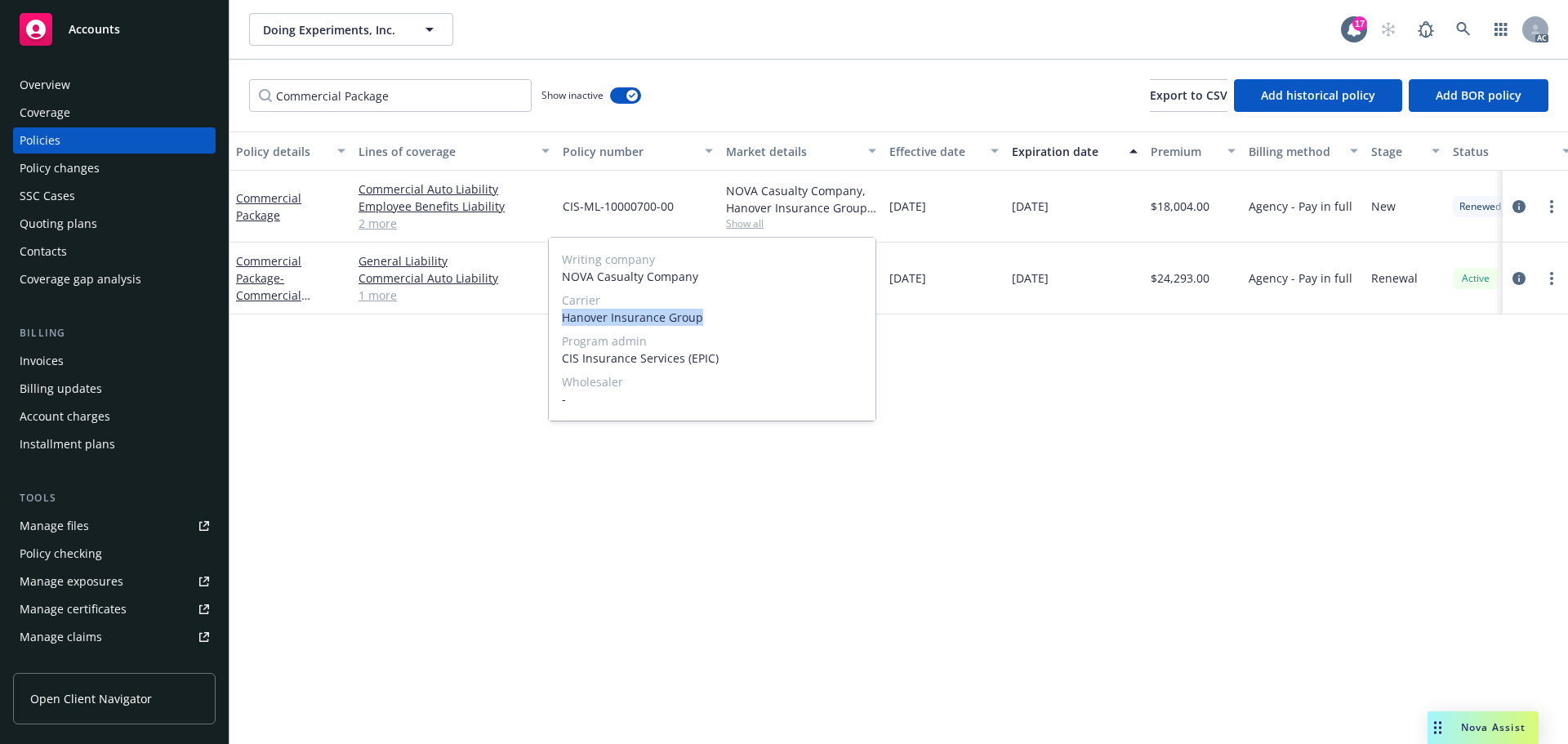
drag, startPoint x: 561, startPoint y: 316, endPoint x: 742, endPoint y: 326, distance: 181.3
click at [742, 326] on div "Writing company NOVA Casualty Company Carrier Hanover Insurance Group Program a…" at bounding box center [712, 329] width 327 height 183
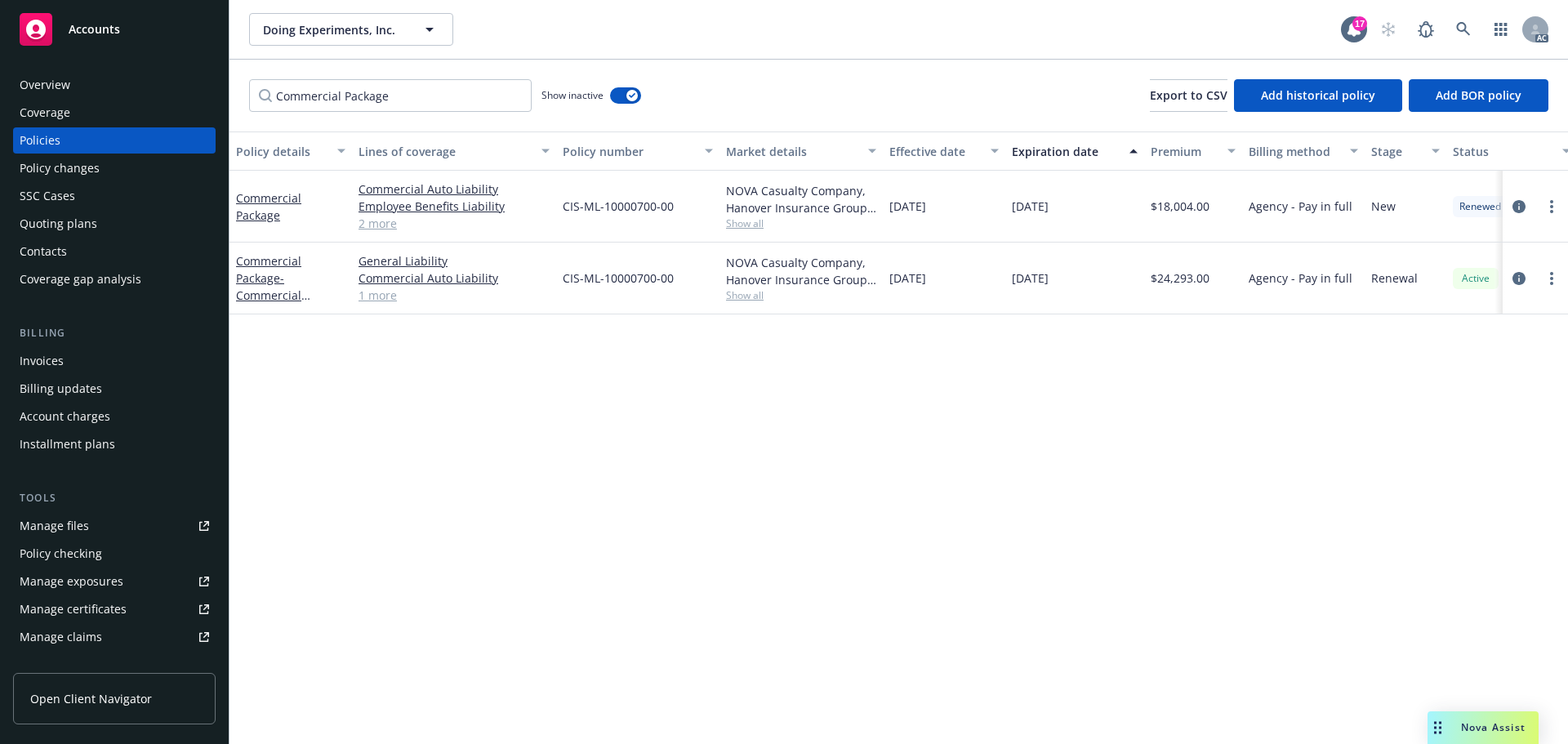
click at [1270, 264] on div "Agency - Pay in full" at bounding box center [1303, 278] width 122 height 72
drag, startPoint x: 678, startPoint y: 212, endPoint x: 556, endPoint y: 221, distance: 122.3
click at [556, 221] on div "CIS-ML-10000700-00" at bounding box center [638, 206] width 163 height 72
drag, startPoint x: 1213, startPoint y: 201, endPoint x: 1159, endPoint y: 210, distance: 54.7
click at [1159, 210] on div "$18,004.00" at bounding box center [1193, 206] width 98 height 72
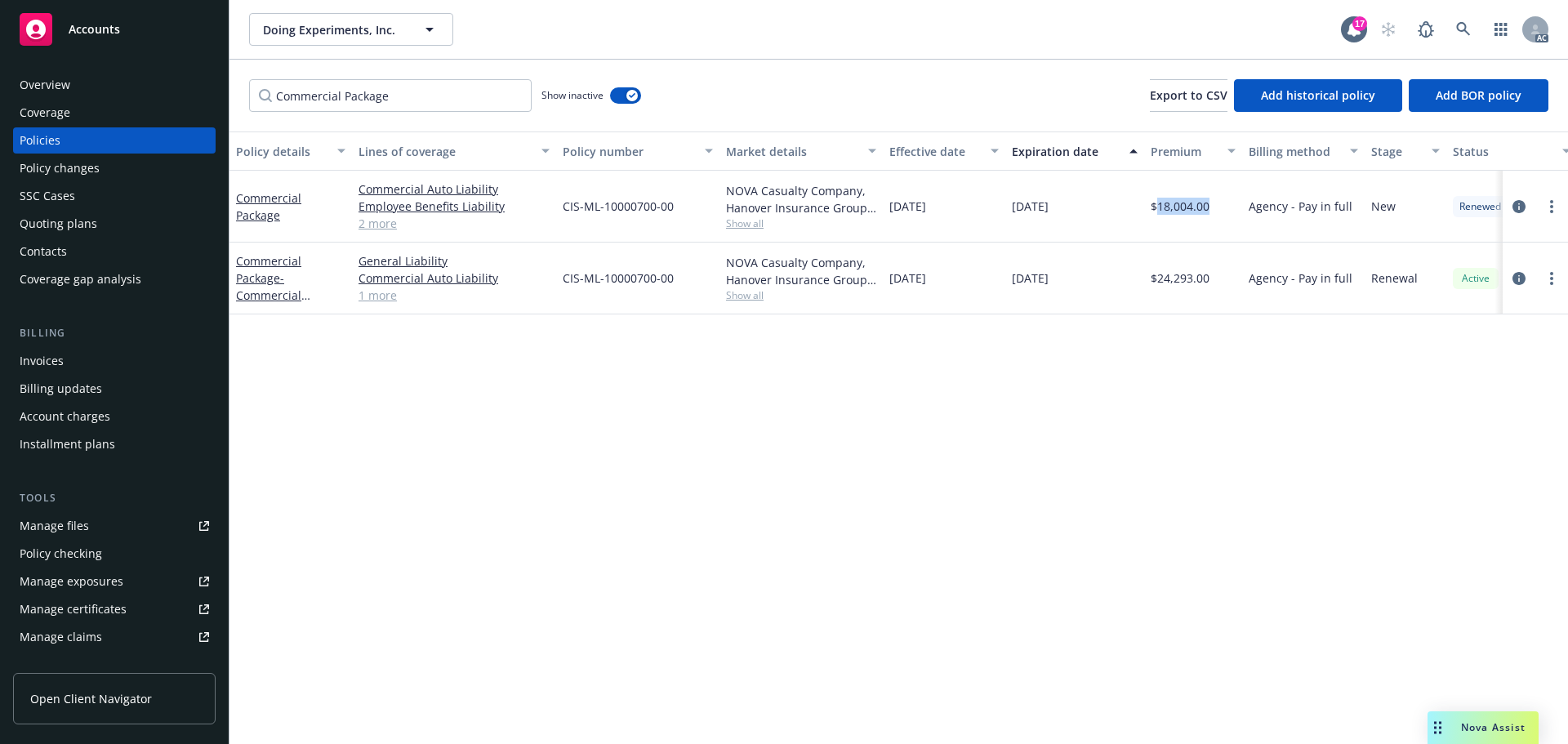
drag, startPoint x: 968, startPoint y: 197, endPoint x: 887, endPoint y: 217, distance: 83.4
click at [887, 217] on div "12/08/2023" at bounding box center [944, 206] width 122 height 72
drag, startPoint x: 1091, startPoint y: 205, endPoint x: 1475, endPoint y: 347, distance: 409.4
click at [987, 205] on div "Commercial Package Commercial Auto Liability Employee Benefits Liability Genera…" at bounding box center [1017, 206] width 1576 height 72
click at [1049, 296] on div "12/08/2025" at bounding box center [1074, 278] width 139 height 72
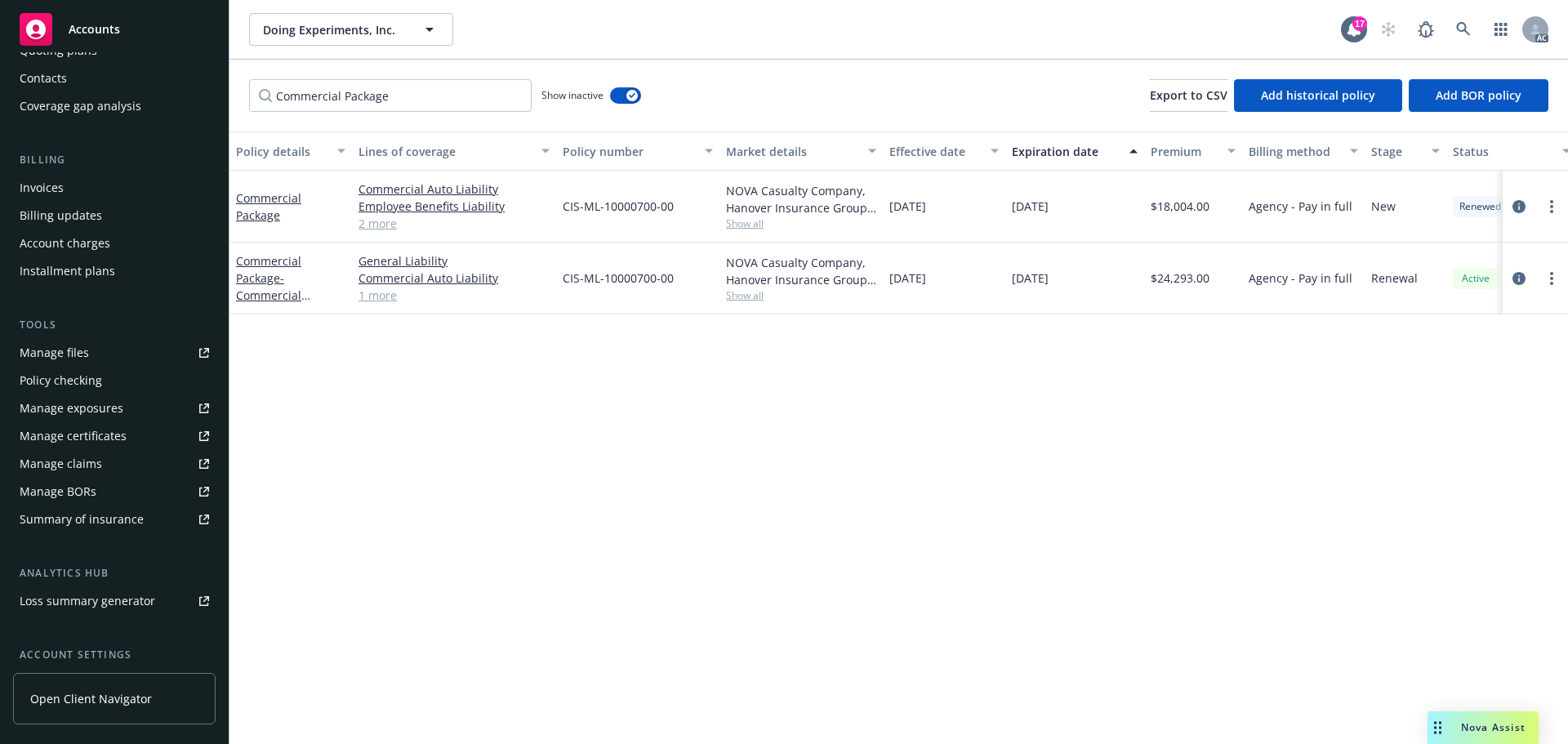
scroll to position [320, 0]
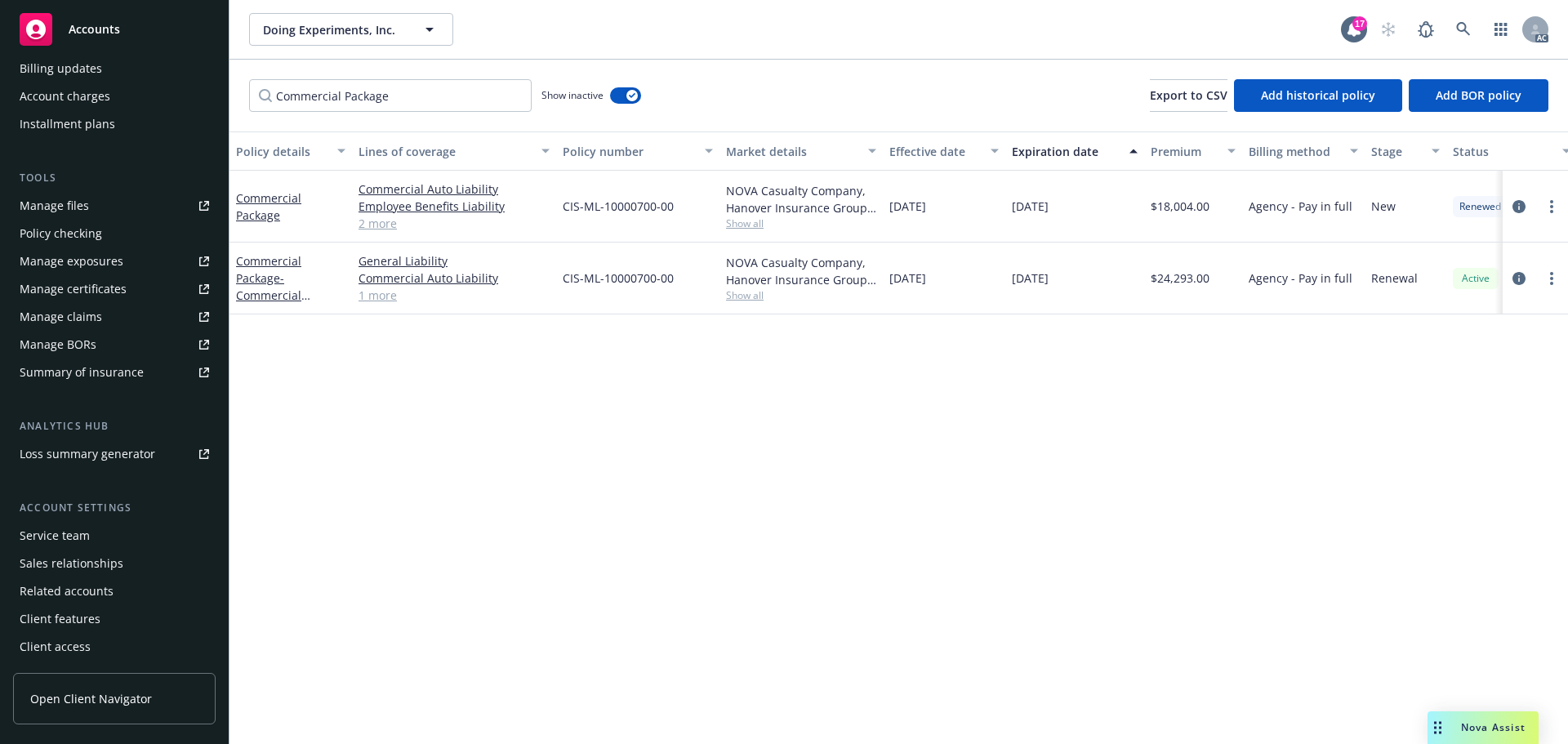
click at [81, 548] on div "Service team" at bounding box center [55, 536] width 71 height 26
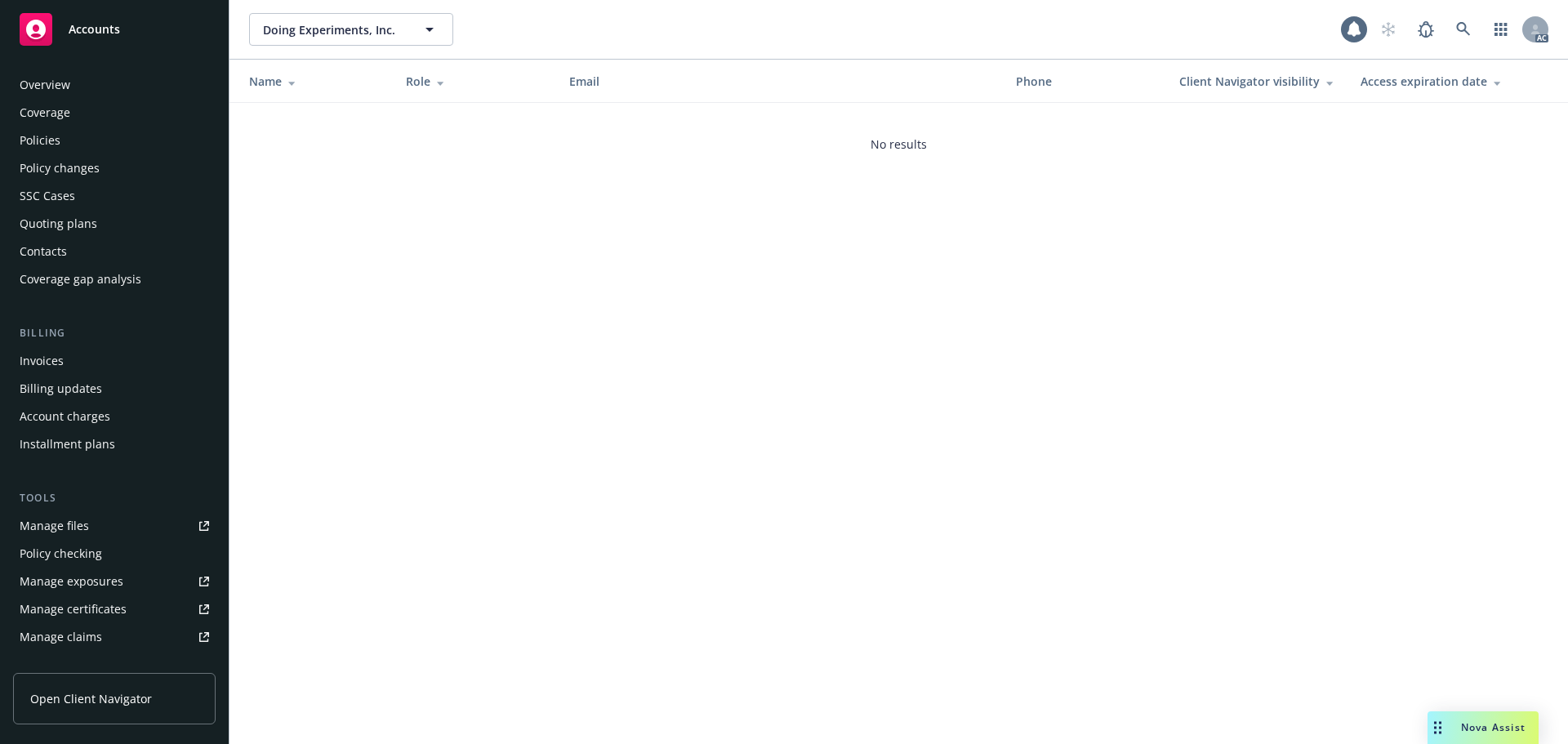
scroll to position [320, 0]
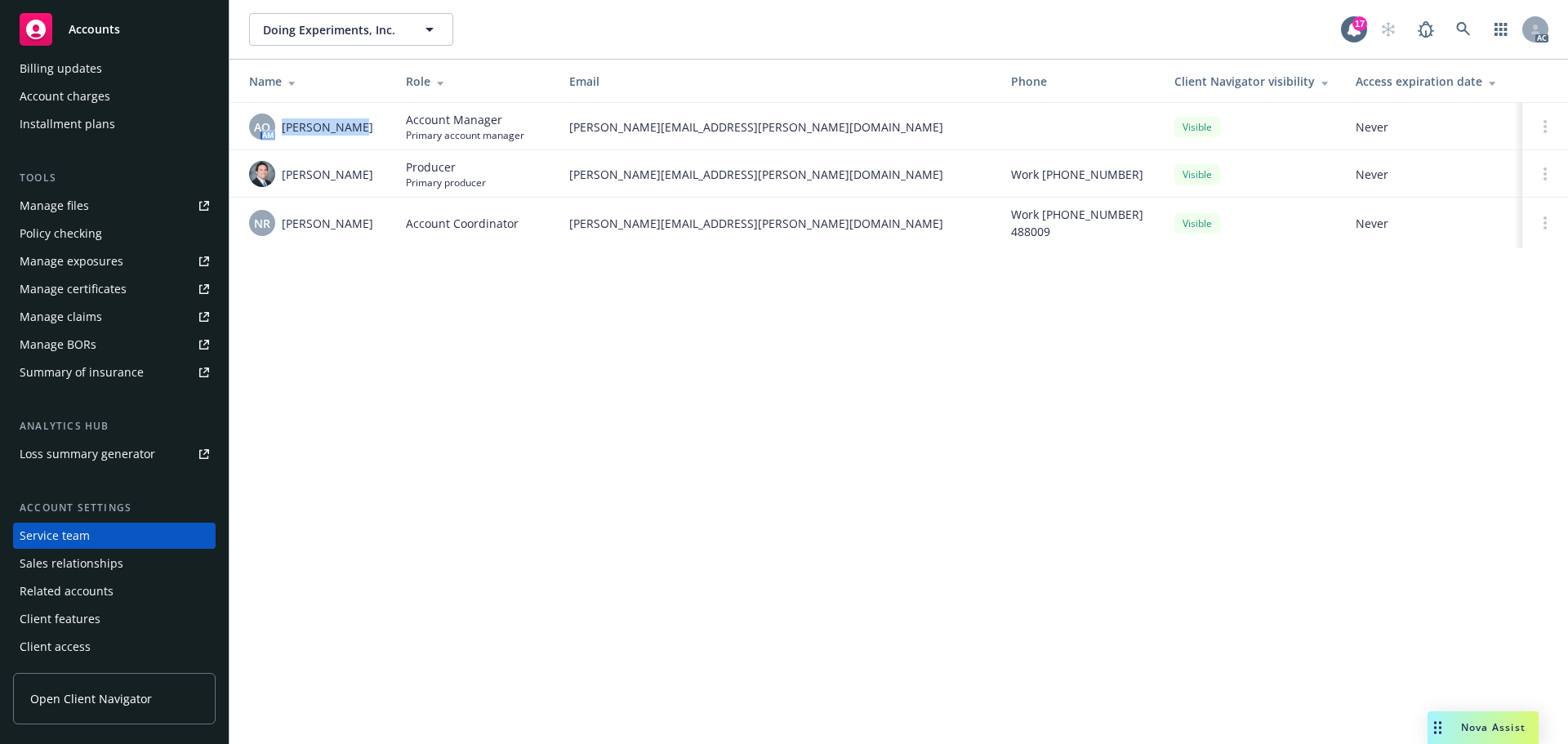
drag, startPoint x: 367, startPoint y: 130, endPoint x: 278, endPoint y: 130, distance: 89.0
click at [278, 130] on div "AO AM Adessa Owens" at bounding box center [314, 126] width 130 height 26
drag, startPoint x: 563, startPoint y: 133, endPoint x: 736, endPoint y: 140, distance: 173.1
click at [736, 140] on td "adessa.owens@newfront.com" at bounding box center [777, 127] width 442 height 47
drag, startPoint x: 361, startPoint y: 174, endPoint x: 282, endPoint y: 185, distance: 79.8
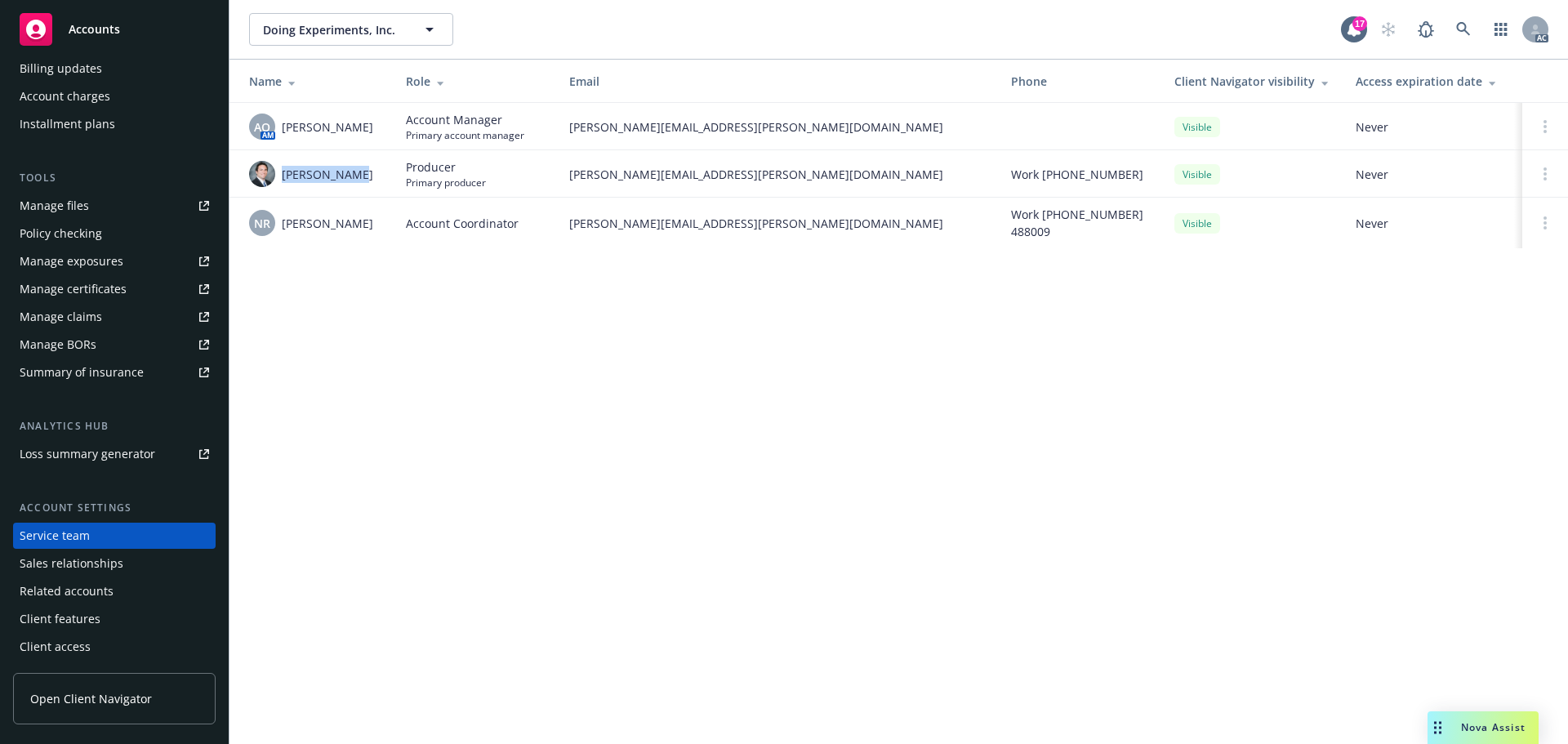
click at [282, 185] on div "Kevin Weiser" at bounding box center [314, 174] width 130 height 26
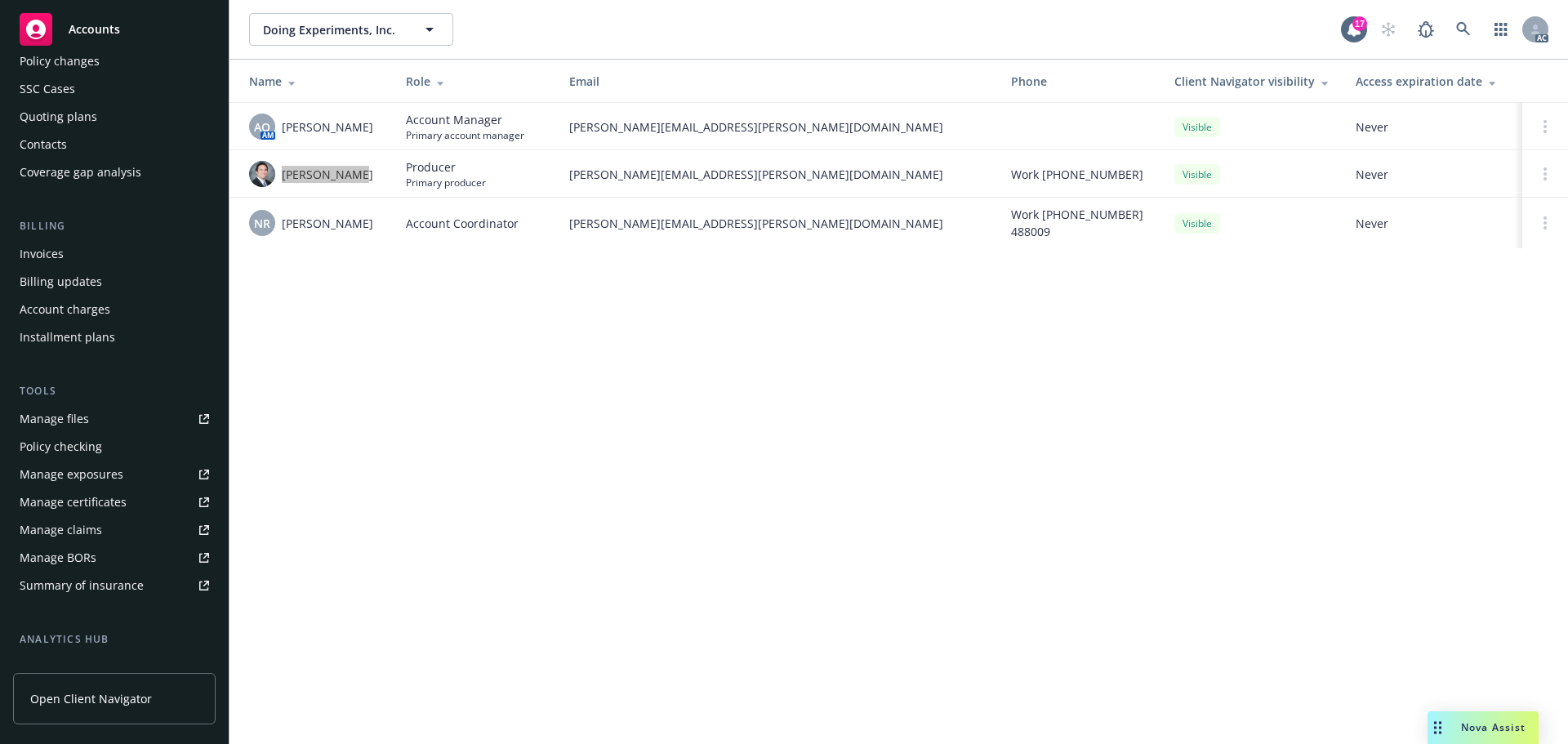
scroll to position [0, 0]
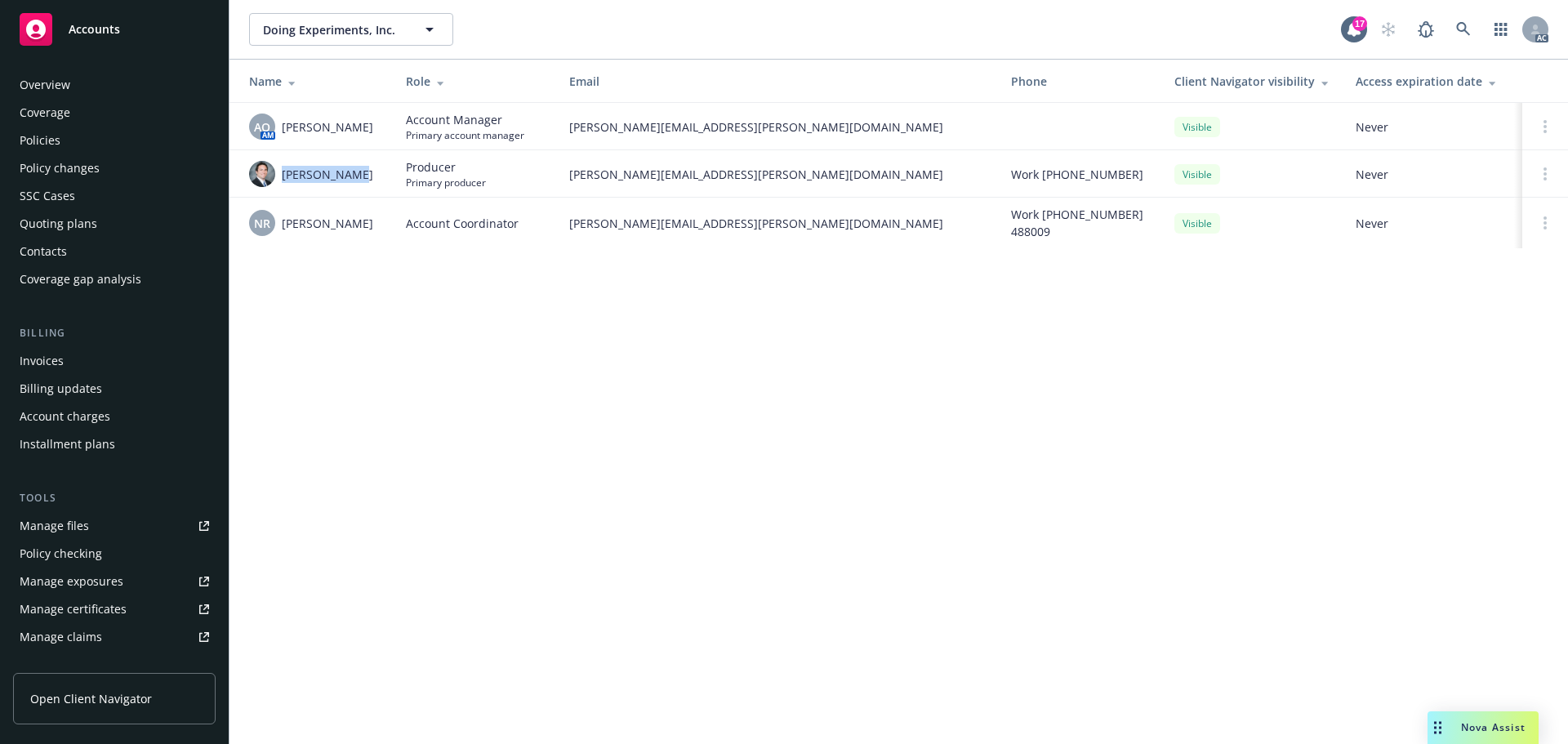
drag, startPoint x: 100, startPoint y: 137, endPoint x: 129, endPoint y: 134, distance: 29.2
click at [100, 137] on div "Policies" at bounding box center [114, 140] width 189 height 26
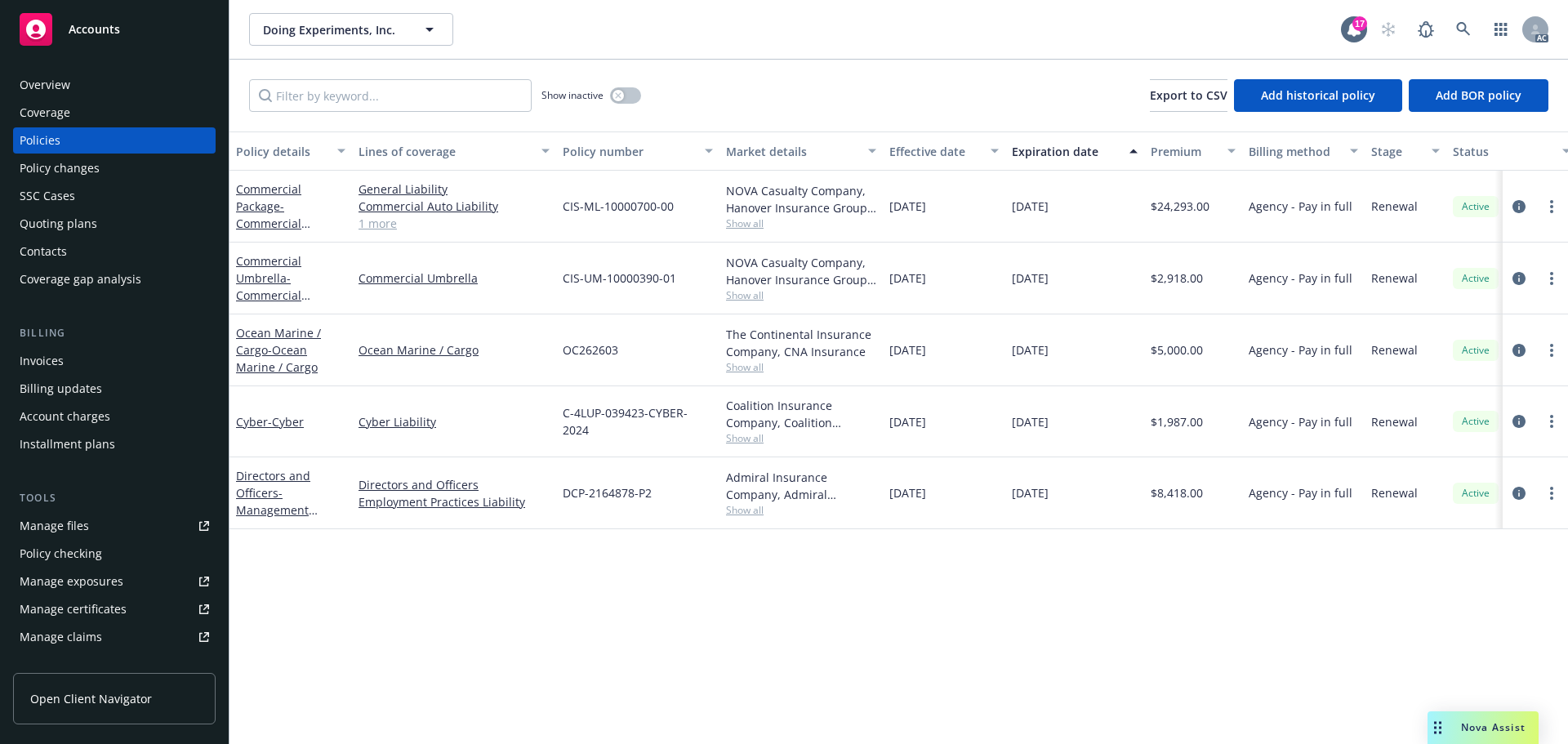
drag, startPoint x: 1092, startPoint y: 205, endPoint x: 996, endPoint y: 221, distance: 97.3
click at [996, 221] on div "Commercial Package - Commercial Package General Liability Commercial Auto Liabi…" at bounding box center [1017, 206] width 1576 height 72
click at [112, 79] on div "Overview" at bounding box center [114, 84] width 189 height 26
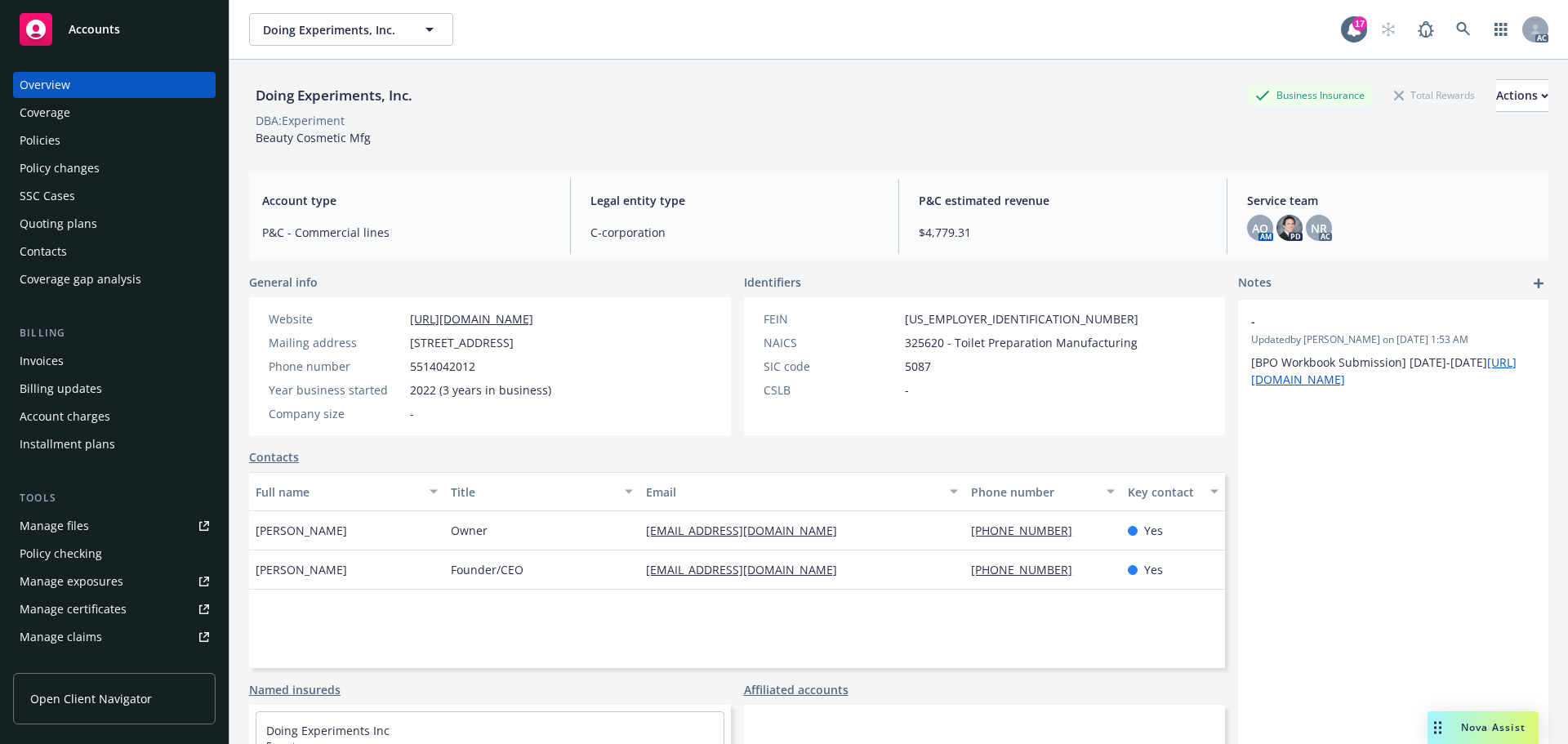
click at [91, 136] on div "Policies" at bounding box center [114, 140] width 189 height 26
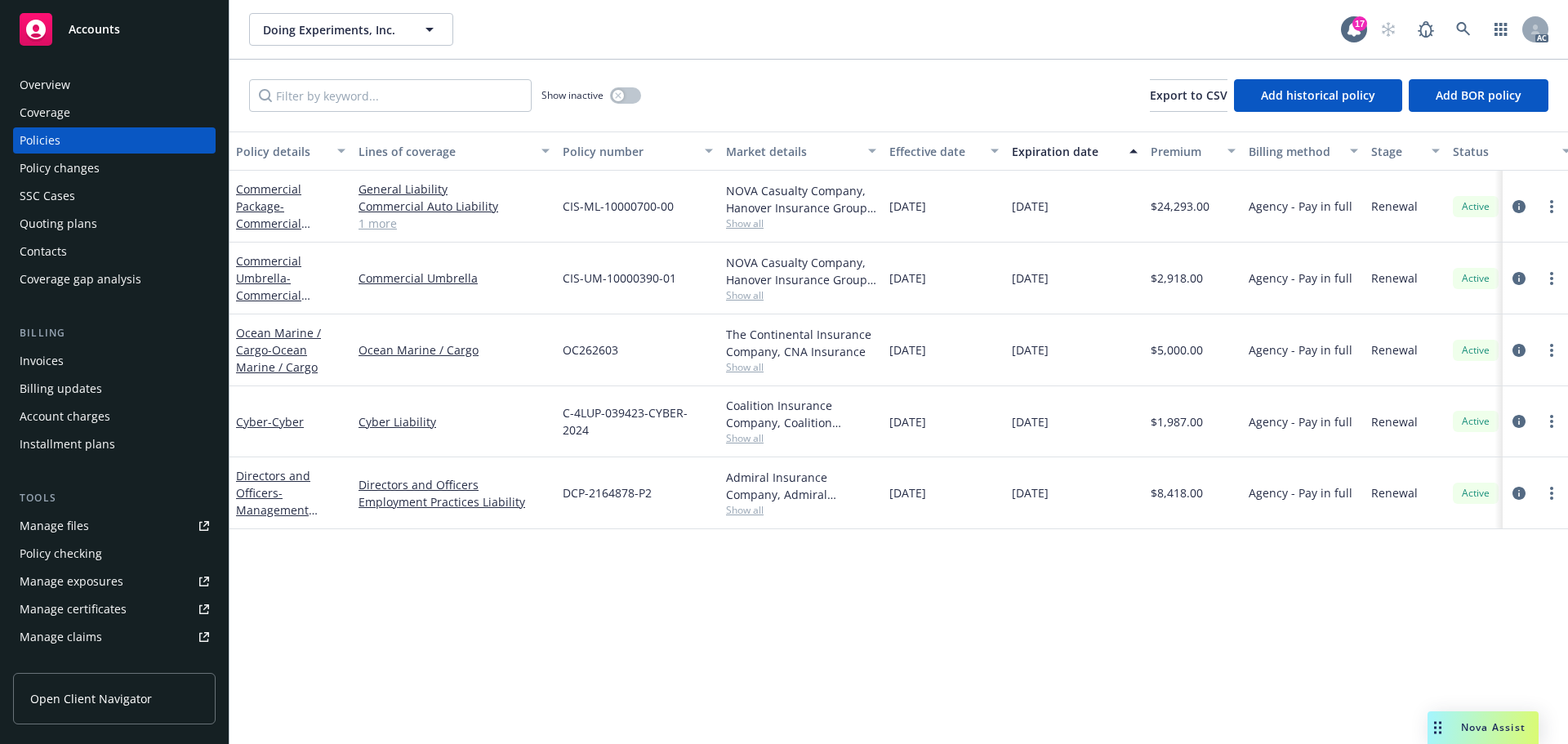
click at [72, 85] on div "Overview" at bounding box center [114, 84] width 189 height 26
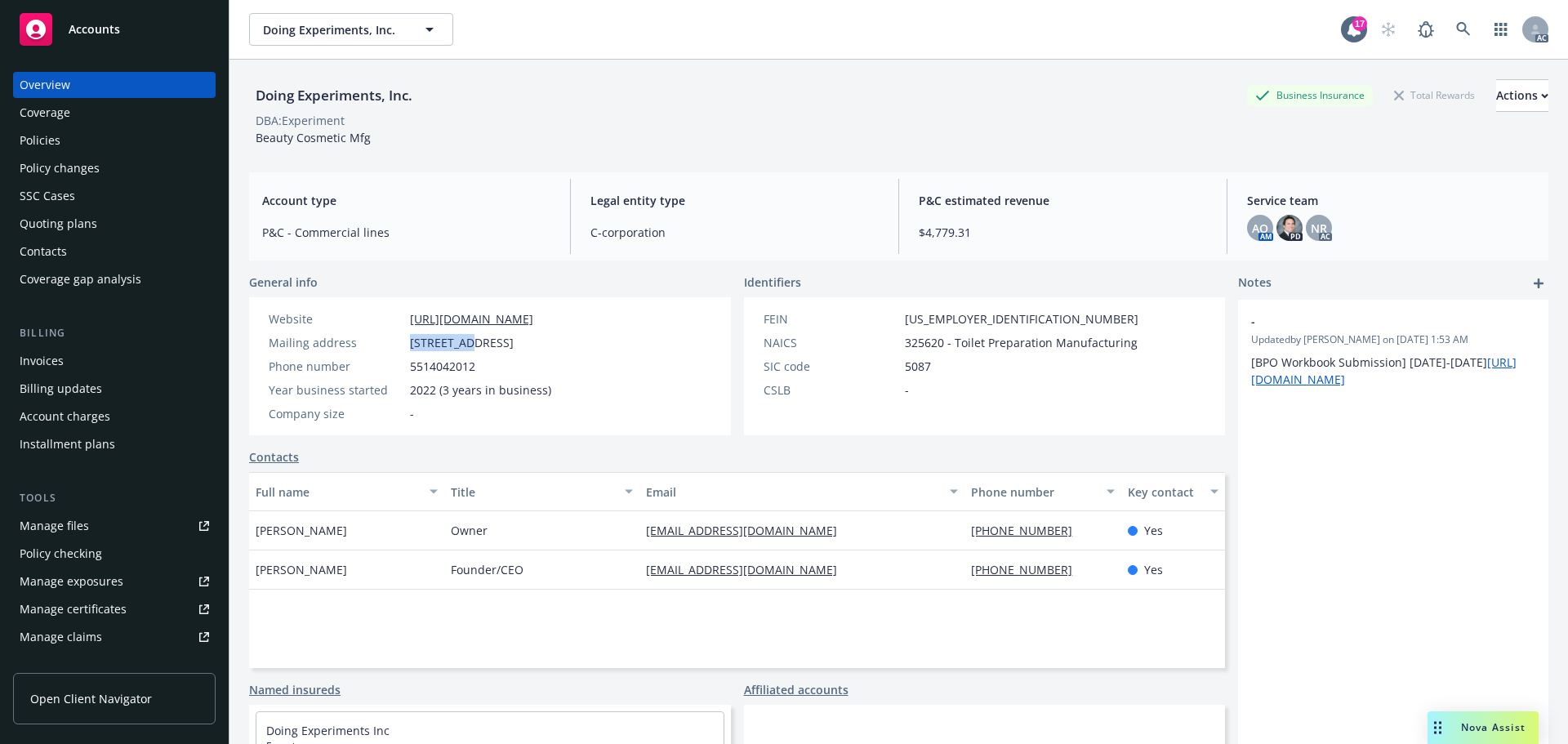
drag, startPoint x: 408, startPoint y: 341, endPoint x: 601, endPoint y: 349, distance: 193.2
click at [511, 348] on div "Mailing address 15 W 26th Street 10F, NY, NY, 10010" at bounding box center [409, 343] width 295 height 17
click at [571, 353] on div "Website https://experimentbeauty.com/ Mailing address 15 W 26th Street 10F, NY,…" at bounding box center [409, 366] width 322 height 138
click at [417, 338] on span "15 W 26th Street 10F, NY, NY, 10010" at bounding box center [462, 343] width 104 height 17
drag, startPoint x: 407, startPoint y: 342, endPoint x: 616, endPoint y: 353, distance: 209.3
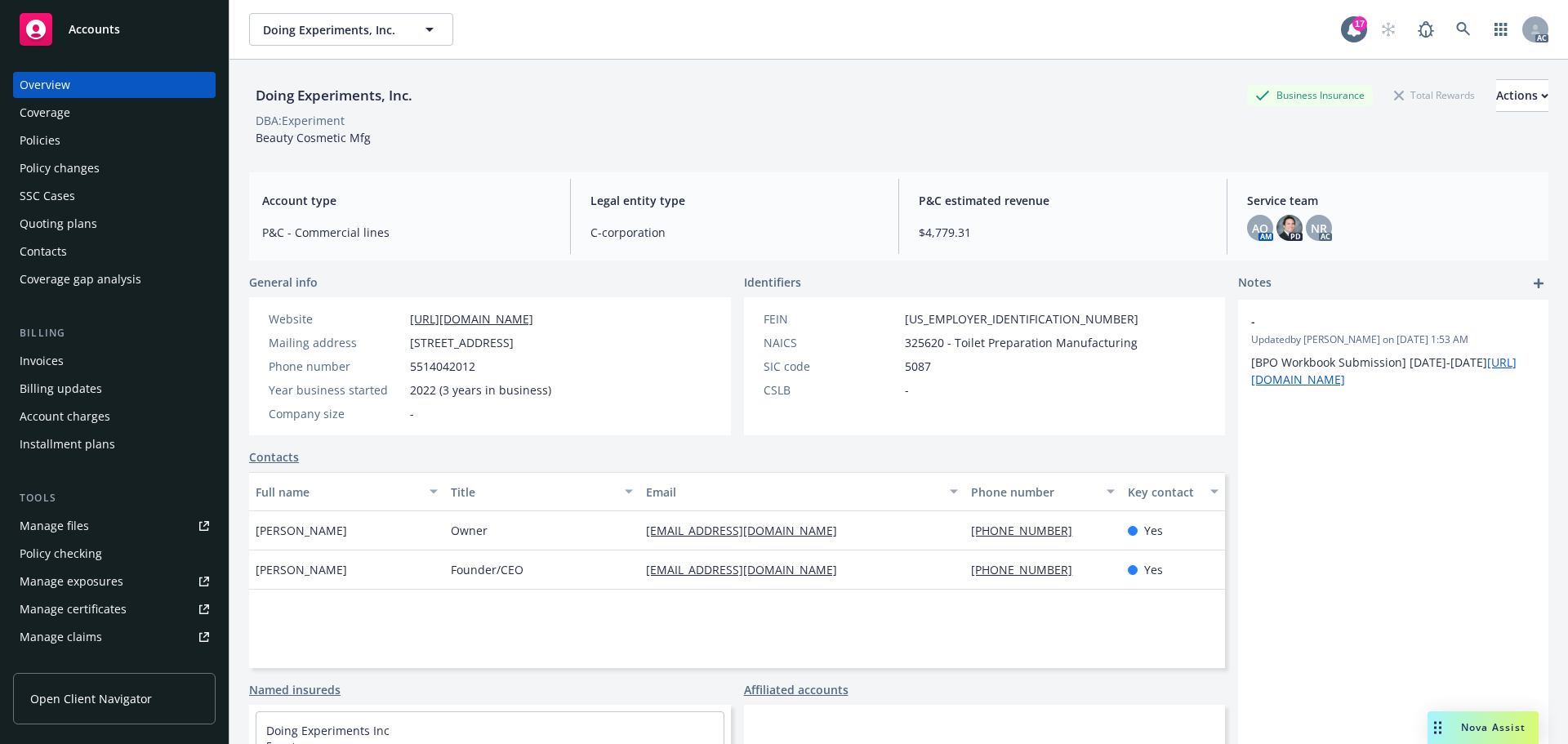
click at [571, 353] on div "Website https://experimentbeauty.com/ Mailing address 15 W 26th Street 10F, NY,…" at bounding box center [409, 366] width 322 height 138
click at [94, 149] on div "Policies" at bounding box center [114, 140] width 189 height 26
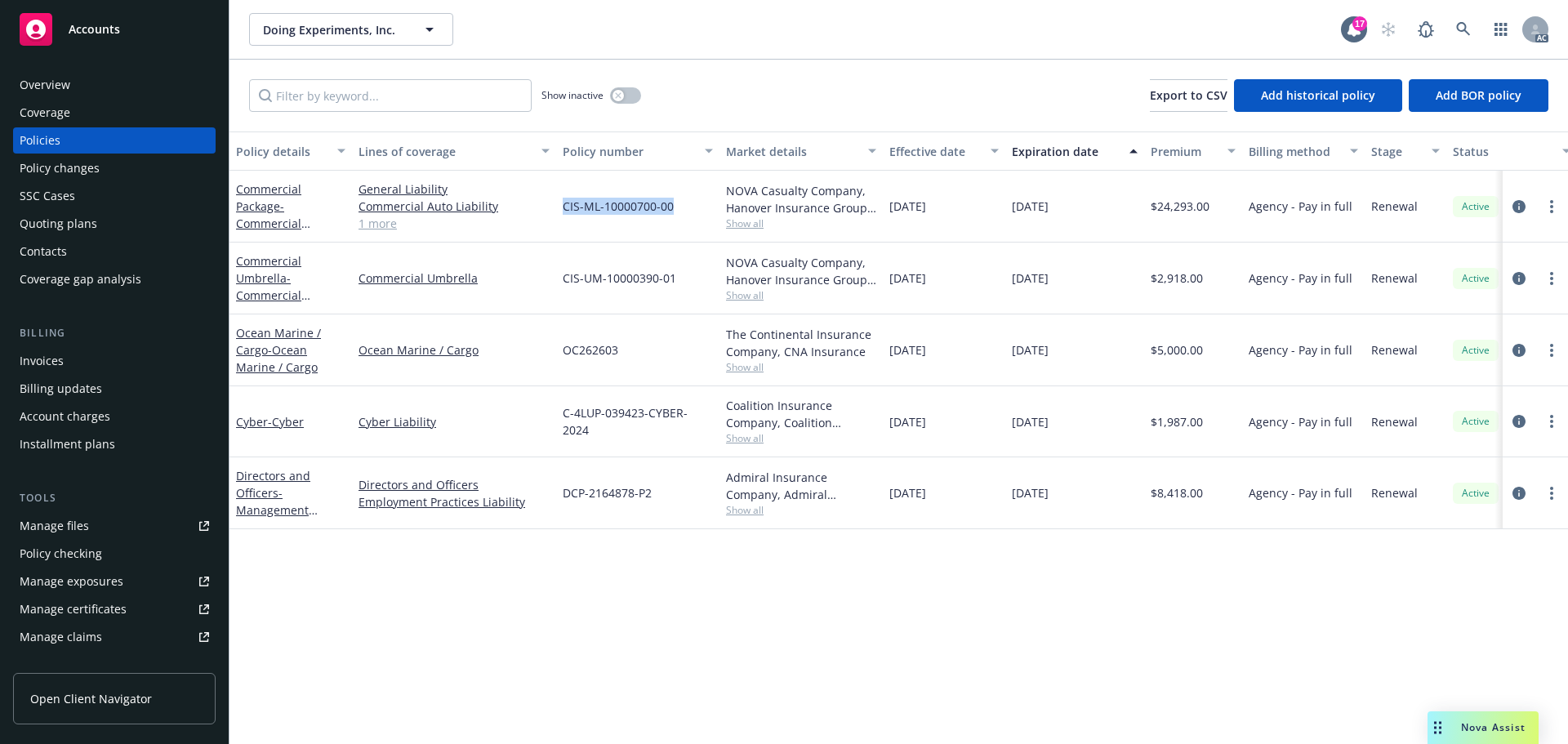
drag, startPoint x: 687, startPoint y: 213, endPoint x: 544, endPoint y: 217, distance: 143.1
click at [544, 217] on div "Commercial Package - Commercial Package General Liability Commercial Auto Liabi…" at bounding box center [1017, 206] width 1576 height 72
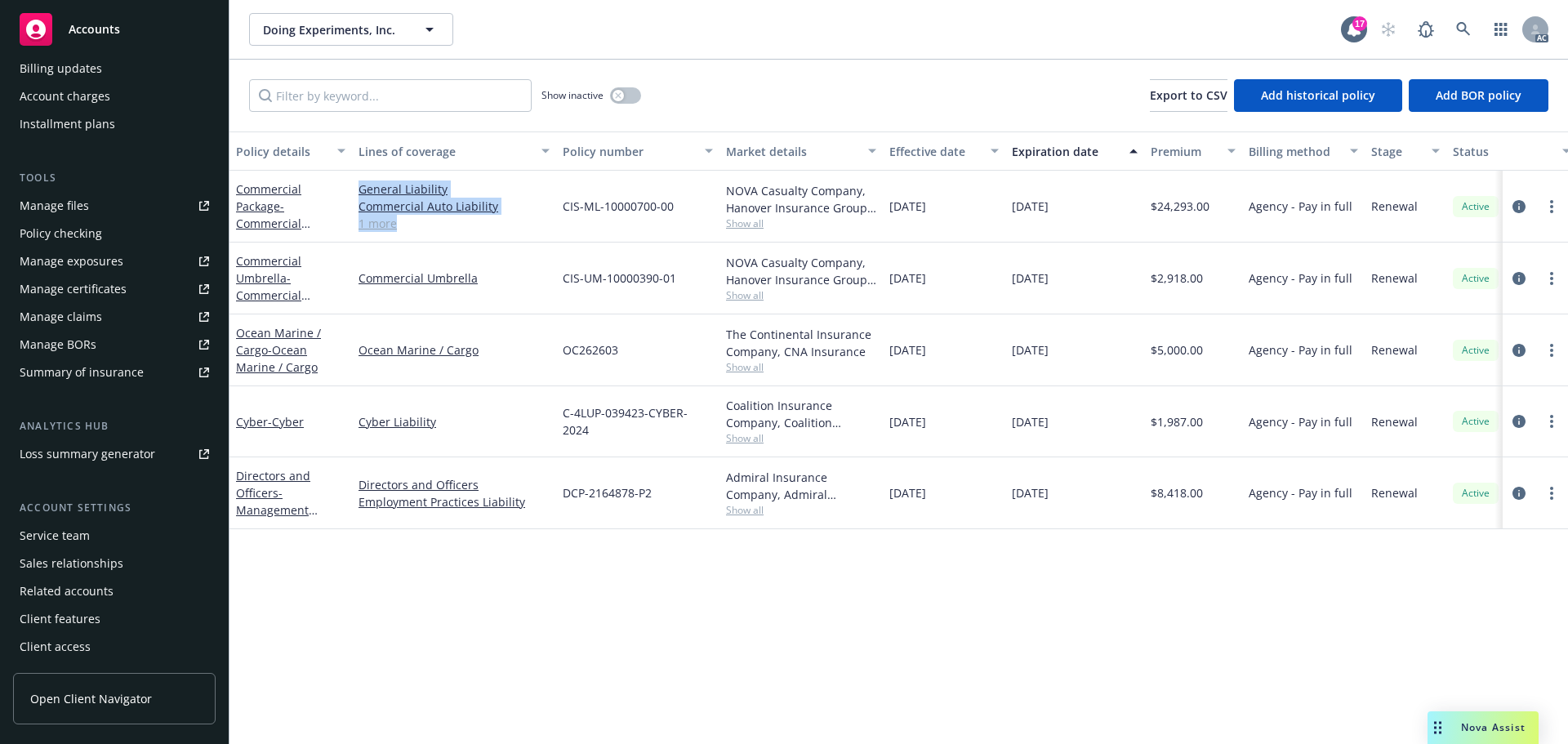
drag, startPoint x: 70, startPoint y: 539, endPoint x: 88, endPoint y: 516, distance: 29.2
click at [70, 539] on div "Service team" at bounding box center [55, 536] width 71 height 26
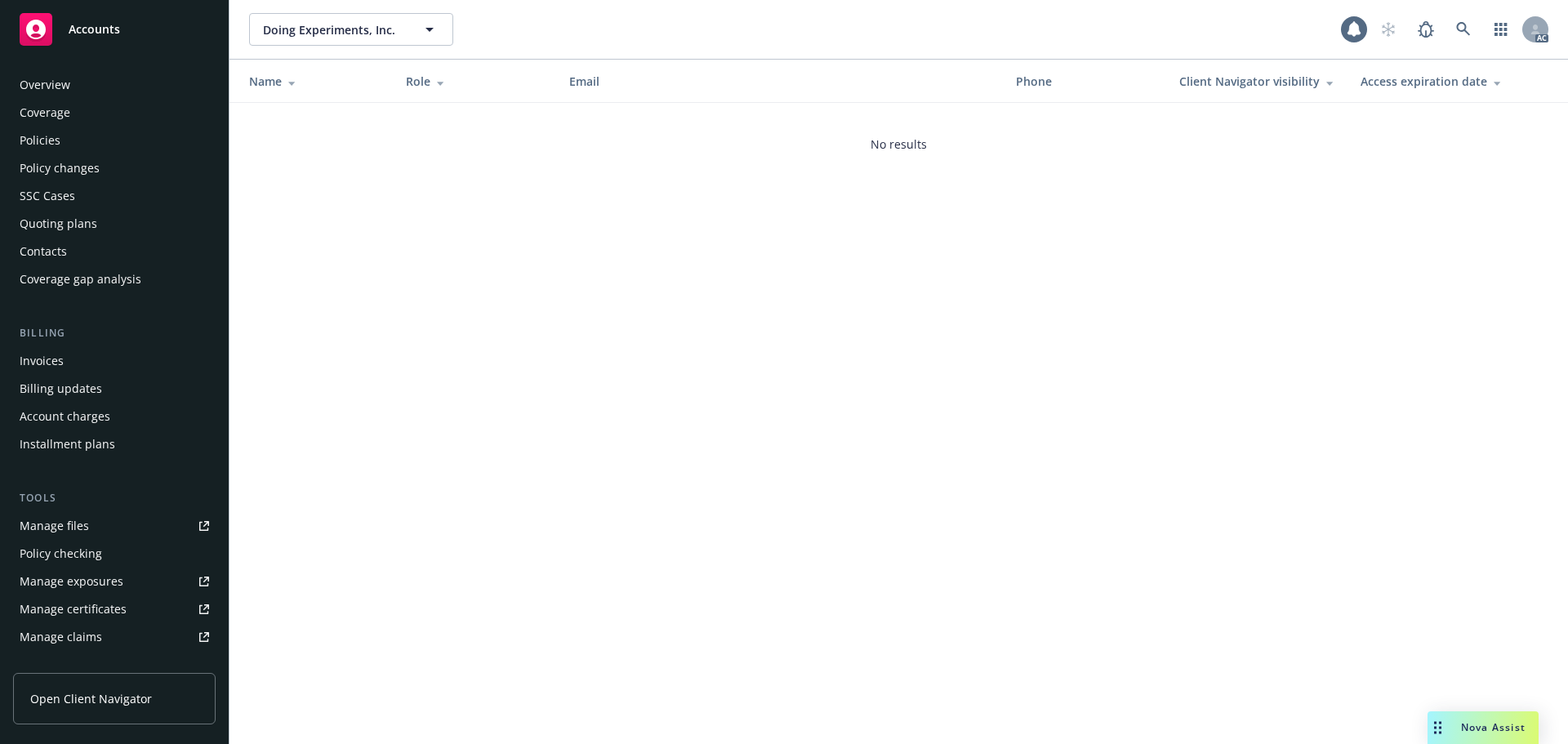
scroll to position [320, 0]
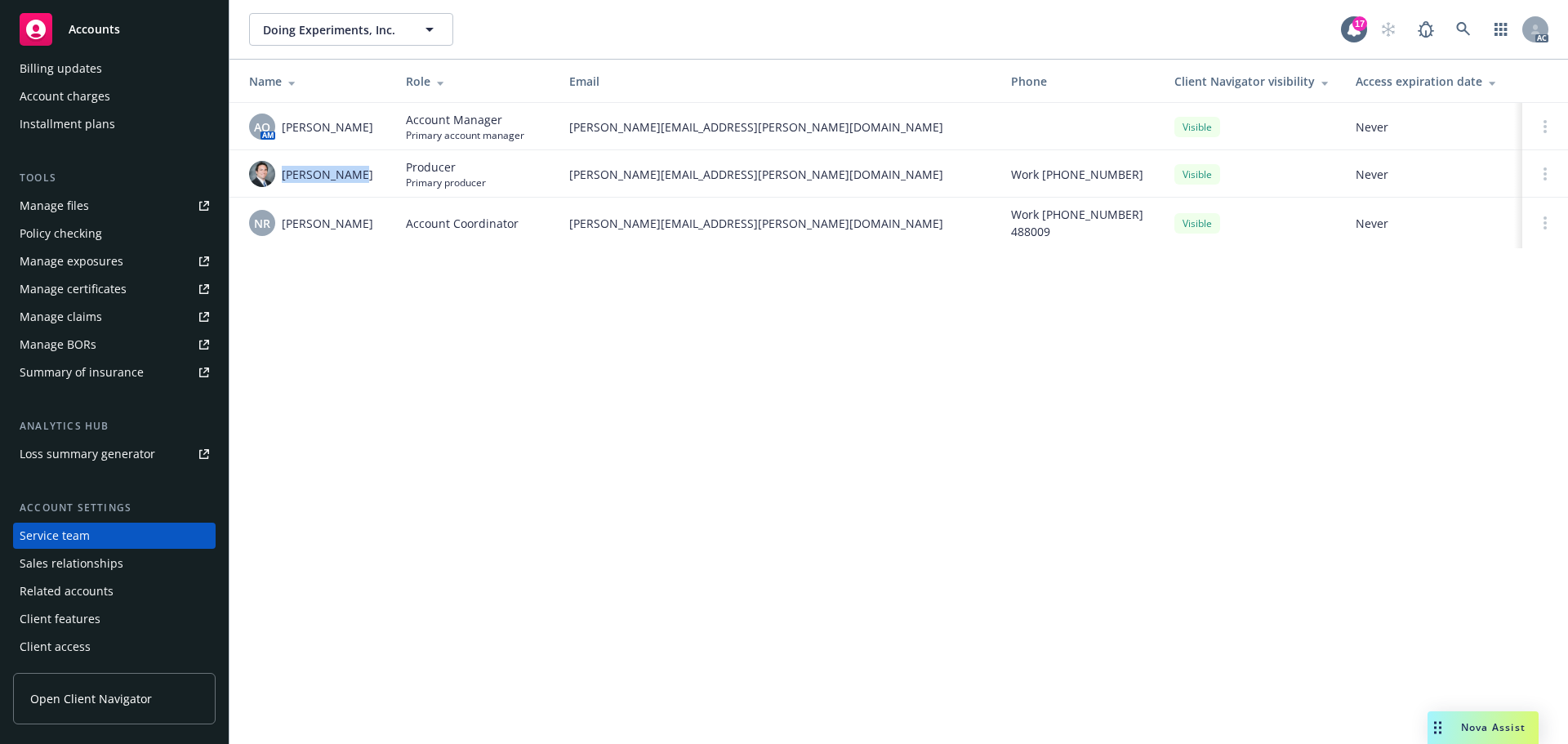
drag, startPoint x: 314, startPoint y: 175, endPoint x: 285, endPoint y: 177, distance: 29.1
click at [285, 177] on div "Kevin Weiser" at bounding box center [314, 174] width 130 height 26
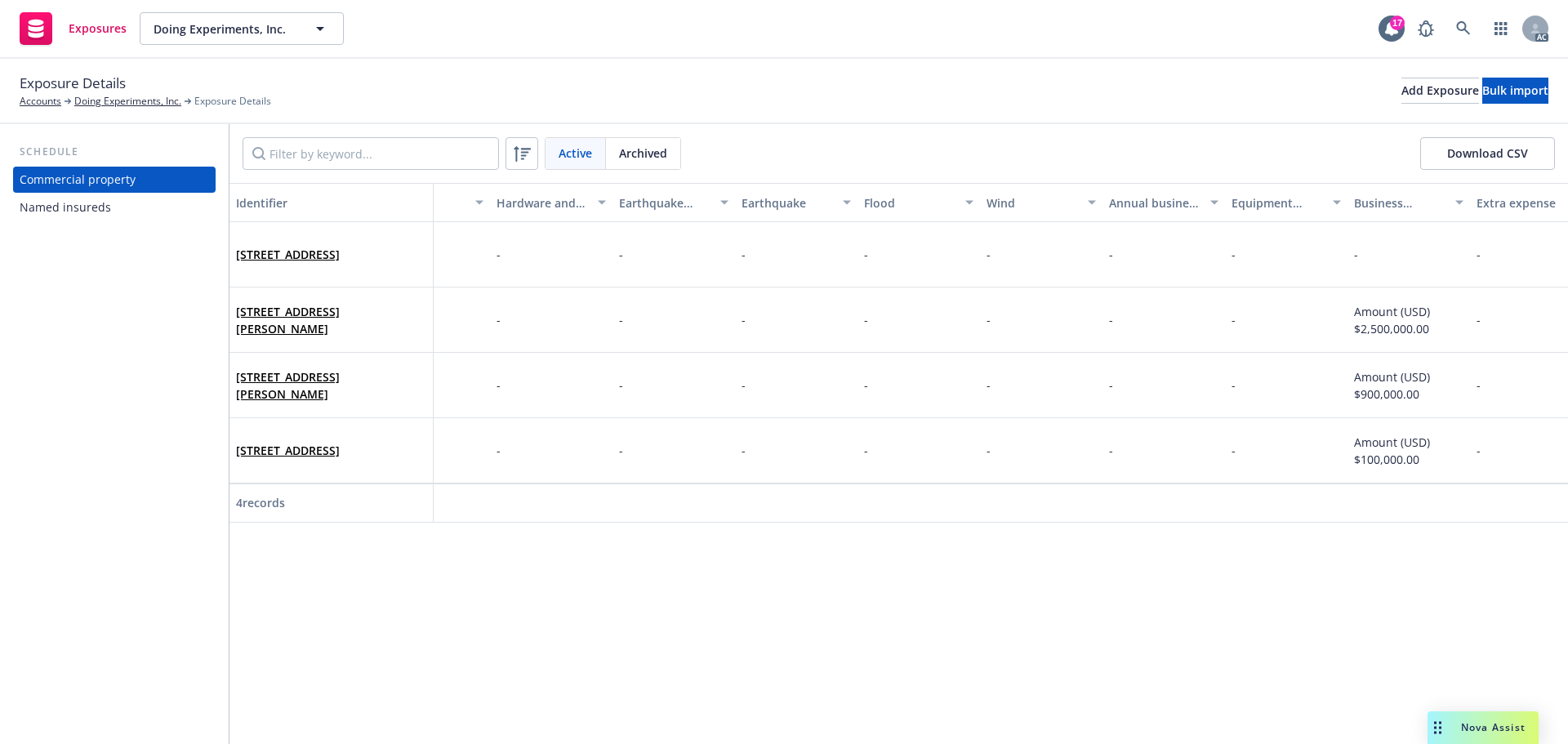
scroll to position [0, 1981]
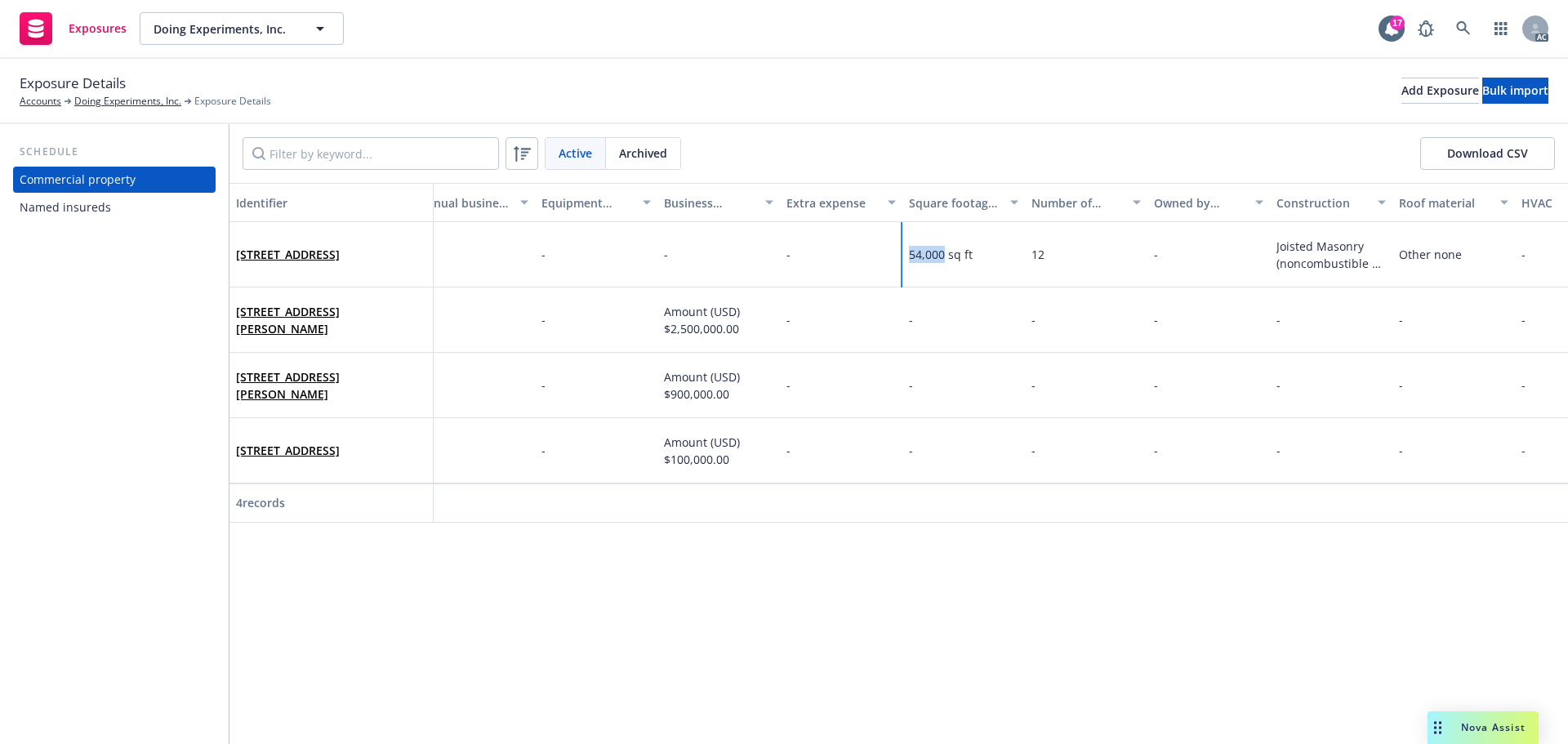
drag, startPoint x: 944, startPoint y: 262, endPoint x: 907, endPoint y: 257, distance: 37.3
click at [907, 257] on div "54,000 sq ft" at bounding box center [963, 255] width 122 height 65
copy span "54,000"
click at [996, 111] on div "Exposure Details Accounts Doing Experiments, Inc. Exposure Details Add Exposure…" at bounding box center [784, 92] width 1568 height 65
drag, startPoint x: 946, startPoint y: 255, endPoint x: 964, endPoint y: 251, distance: 18.4
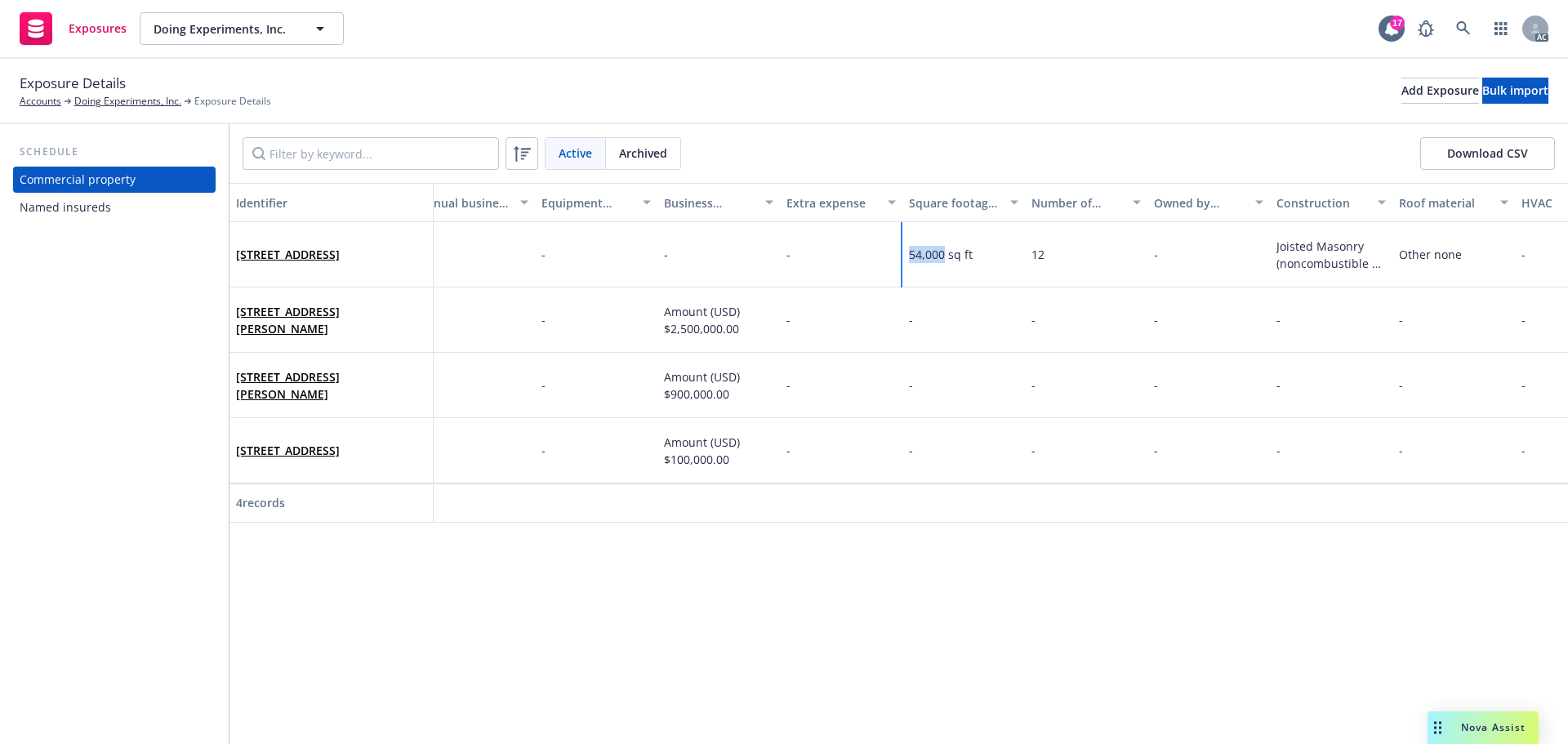
click at [907, 255] on div "54,000 sq ft" at bounding box center [963, 255] width 122 height 65
copy span "54,000"
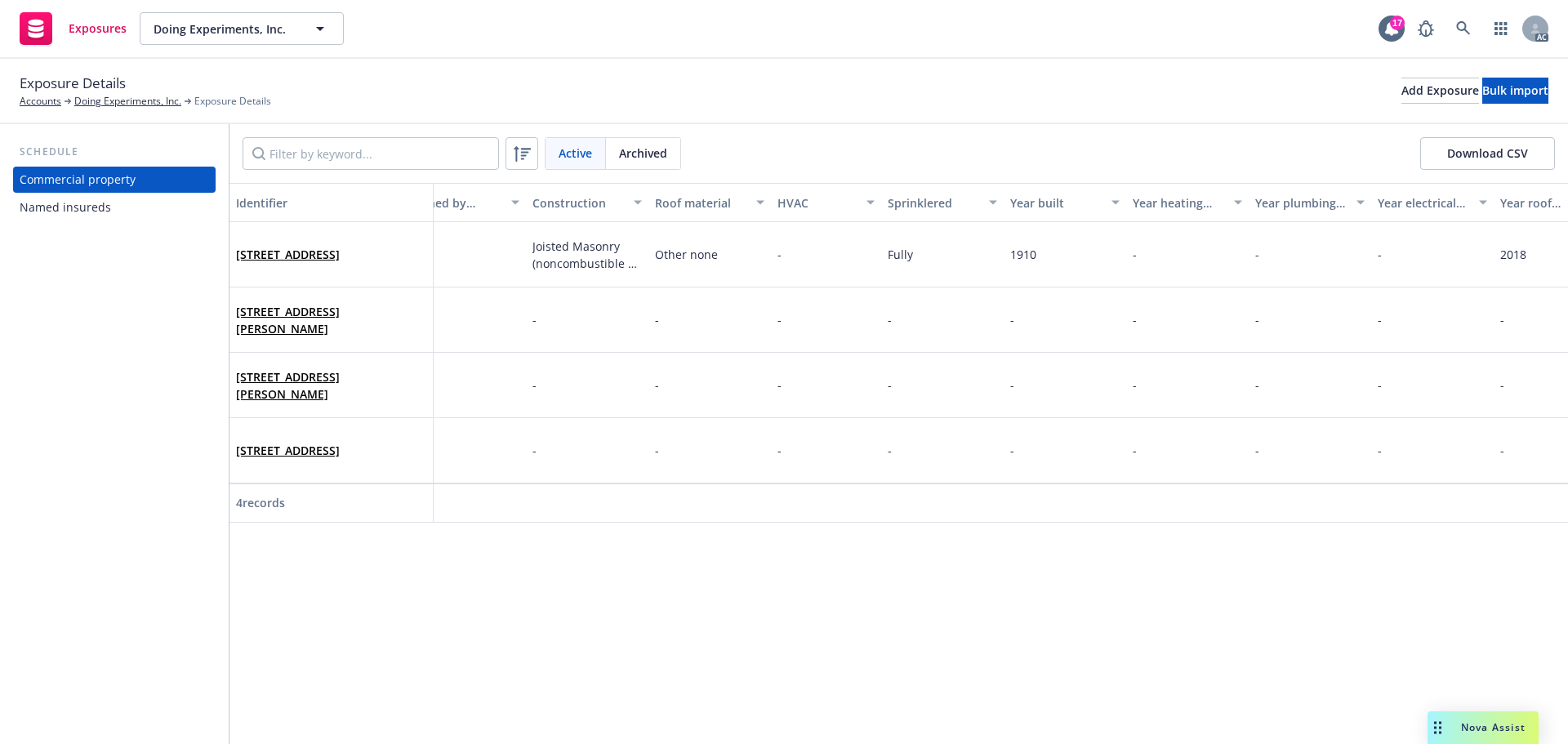
scroll to position [0, 2413]
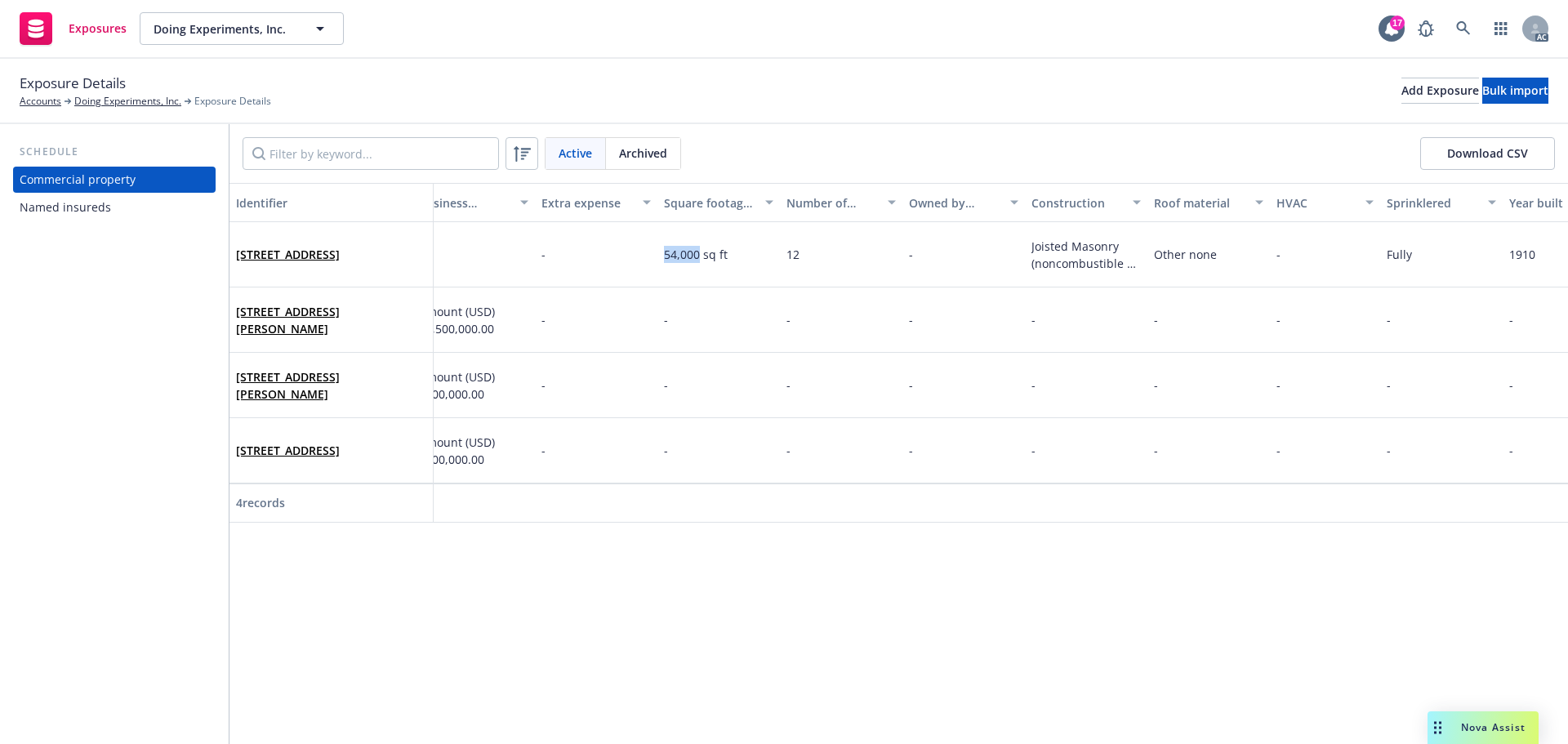
scroll to position [0, 2223]
click at [891, 87] on div "Exposure Details Accounts Doing Experiments, Inc. Exposure Details Add Exposure…" at bounding box center [784, 91] width 1529 height 36
drag, startPoint x: 702, startPoint y: 254, endPoint x: 642, endPoint y: 254, distance: 60.0
click at [642, 254] on div "[STREET_ADDRESS] - - - - [STREET_ADDRESS] - - - $100,000.00 Covered - - - - - -…" at bounding box center [429, 255] width 4847 height 65
copy div "54,000"
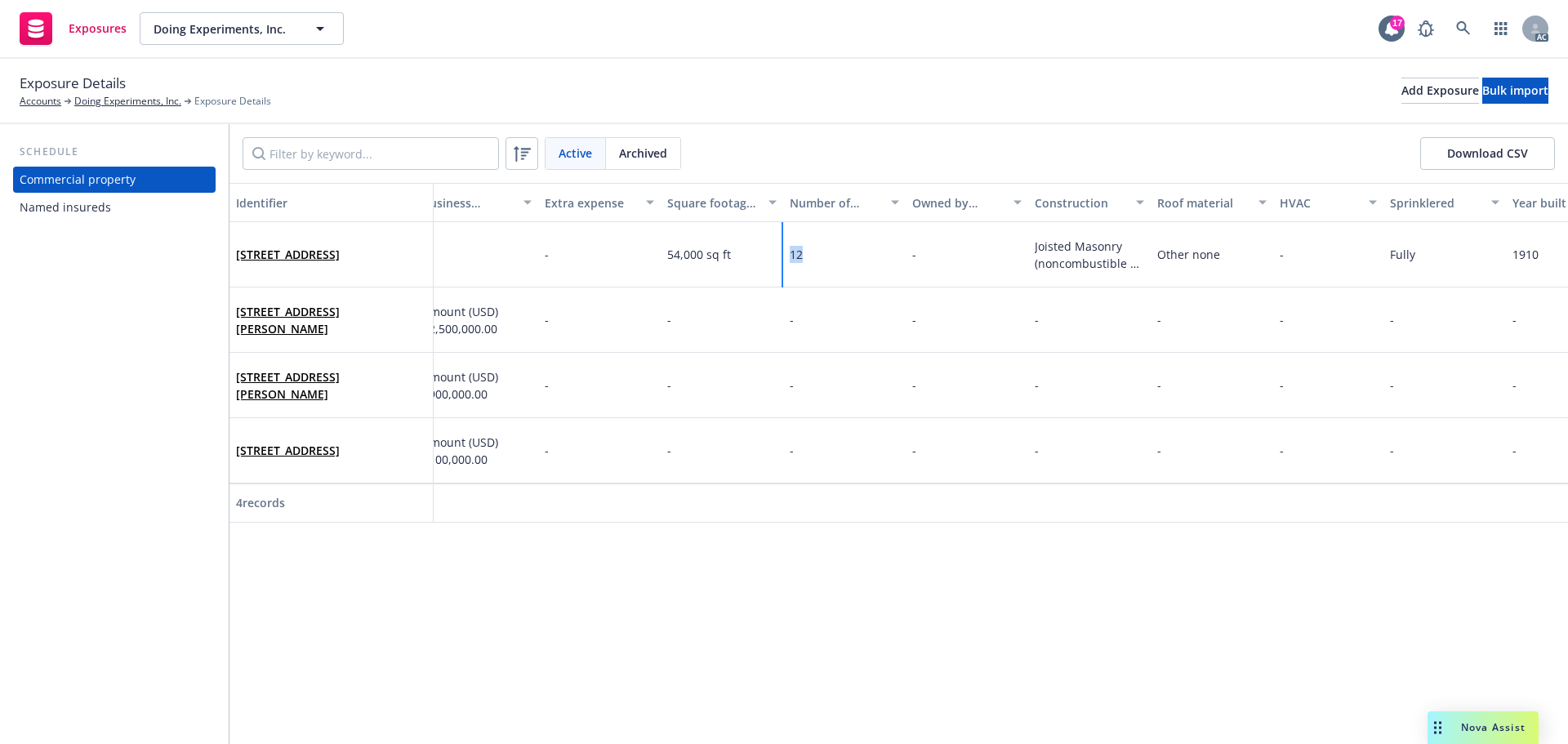
drag, startPoint x: 822, startPoint y: 248, endPoint x: 778, endPoint y: 253, distance: 44.3
click at [778, 253] on div "[STREET_ADDRESS] - - - - [STREET_ADDRESS] - - - $100,000.00 Covered - - - - - -…" at bounding box center [429, 255] width 4847 height 65
copy div "12"
drag, startPoint x: 1127, startPoint y: 242, endPoint x: 1517, endPoint y: 333, distance: 400.5
click at [1032, 248] on div "Joisted Masonry (noncombustible masonry walls with wood frame roof)" at bounding box center [1089, 255] width 122 height 65
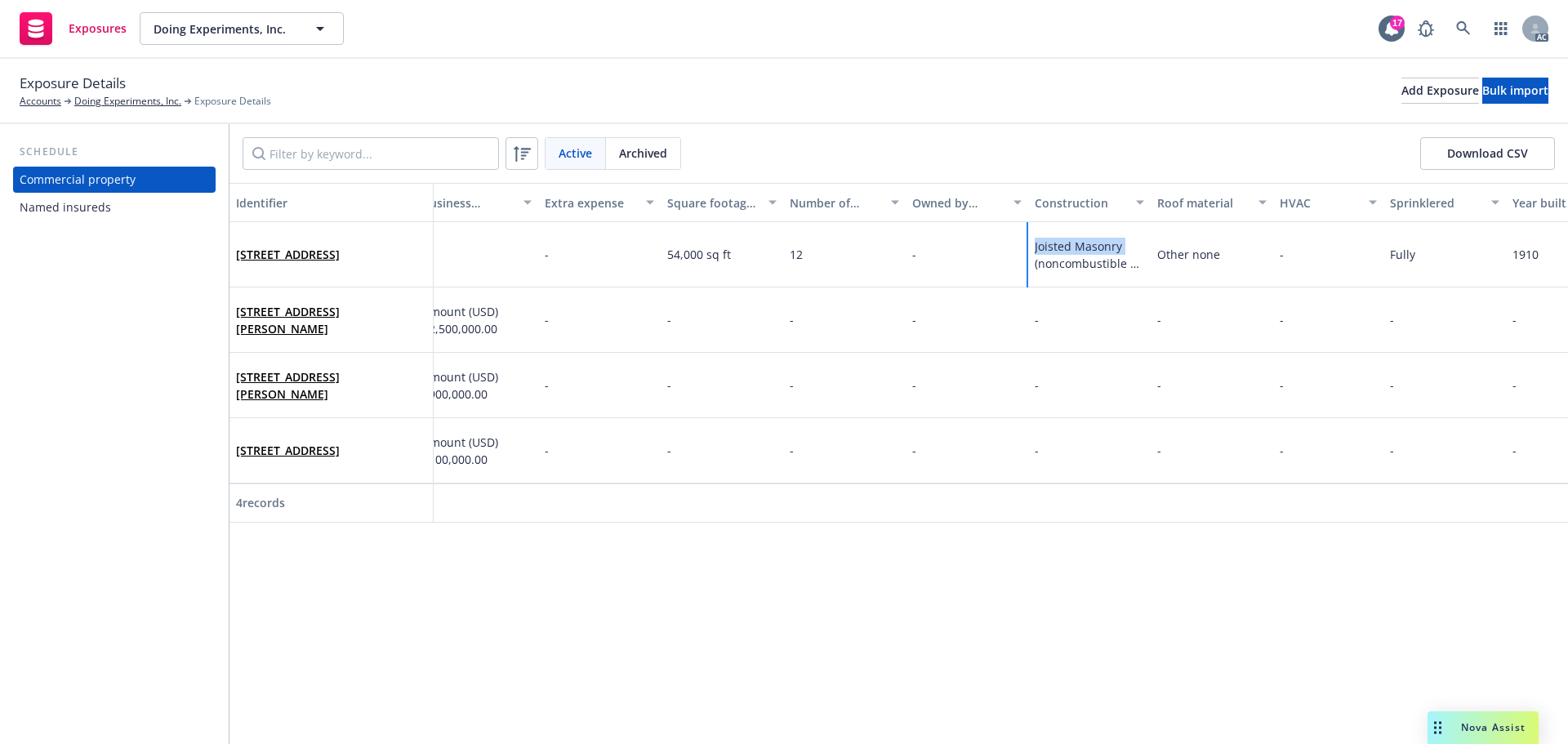
copy span "Joisted Masonry"
drag, startPoint x: 1188, startPoint y: 256, endPoint x: 1155, endPoint y: 256, distance: 33.0
click at [1155, 256] on div "Other none" at bounding box center [1211, 255] width 122 height 65
copy span "Other none"
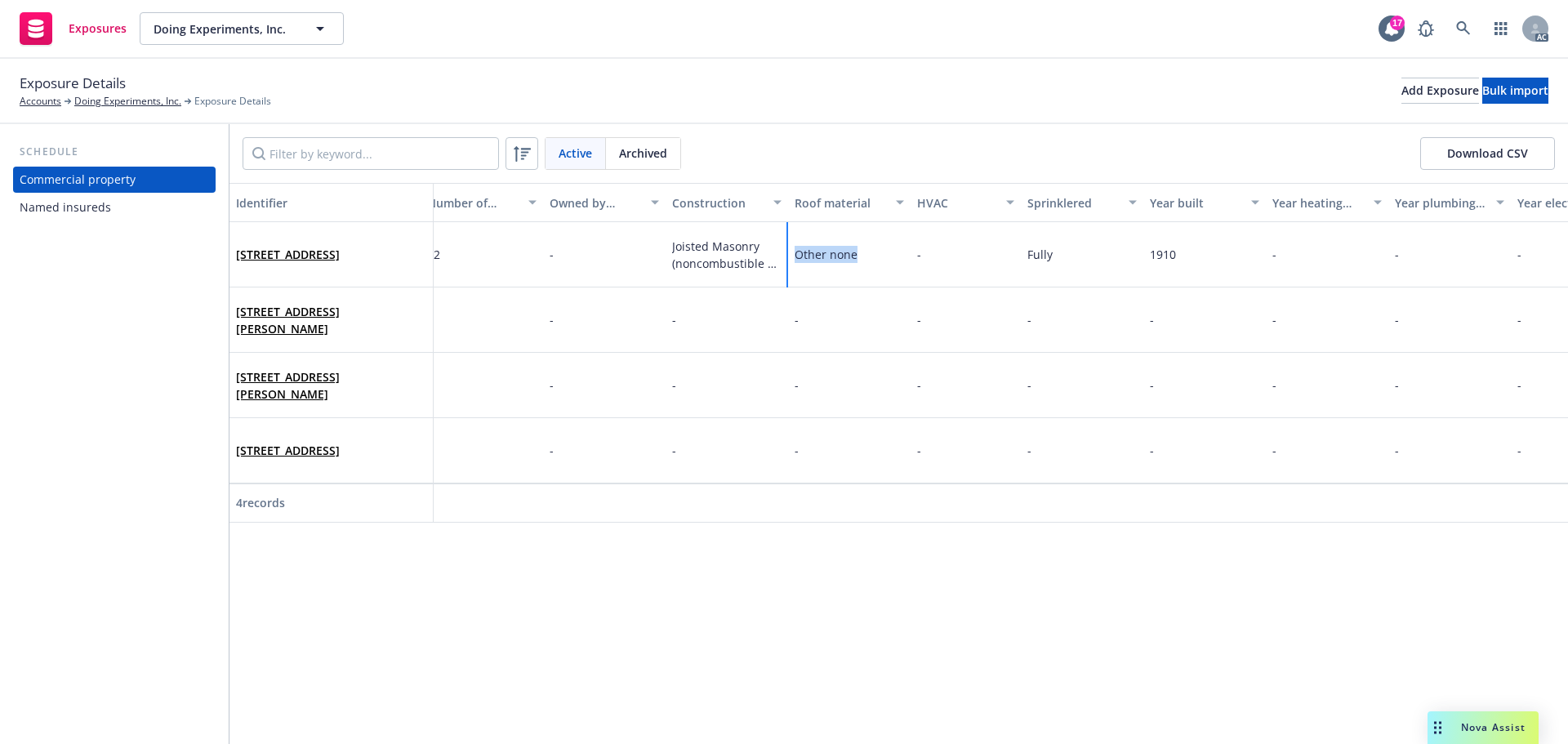
scroll to position [0, 2822]
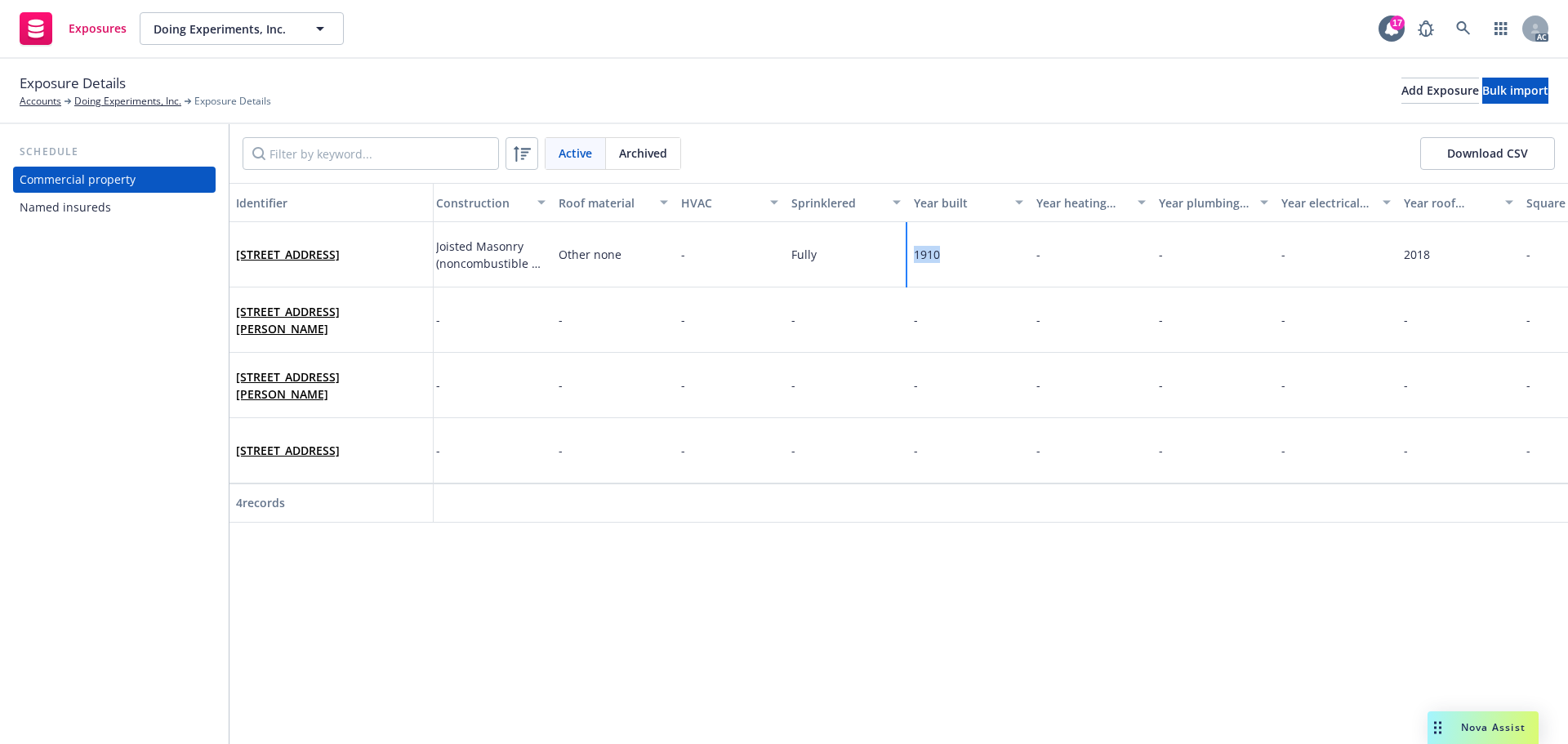
drag, startPoint x: 972, startPoint y: 247, endPoint x: 858, endPoint y: 249, distance: 114.0
copy div "1910"
drag, startPoint x: 1428, startPoint y: 250, endPoint x: 1397, endPoint y: 247, distance: 31.1
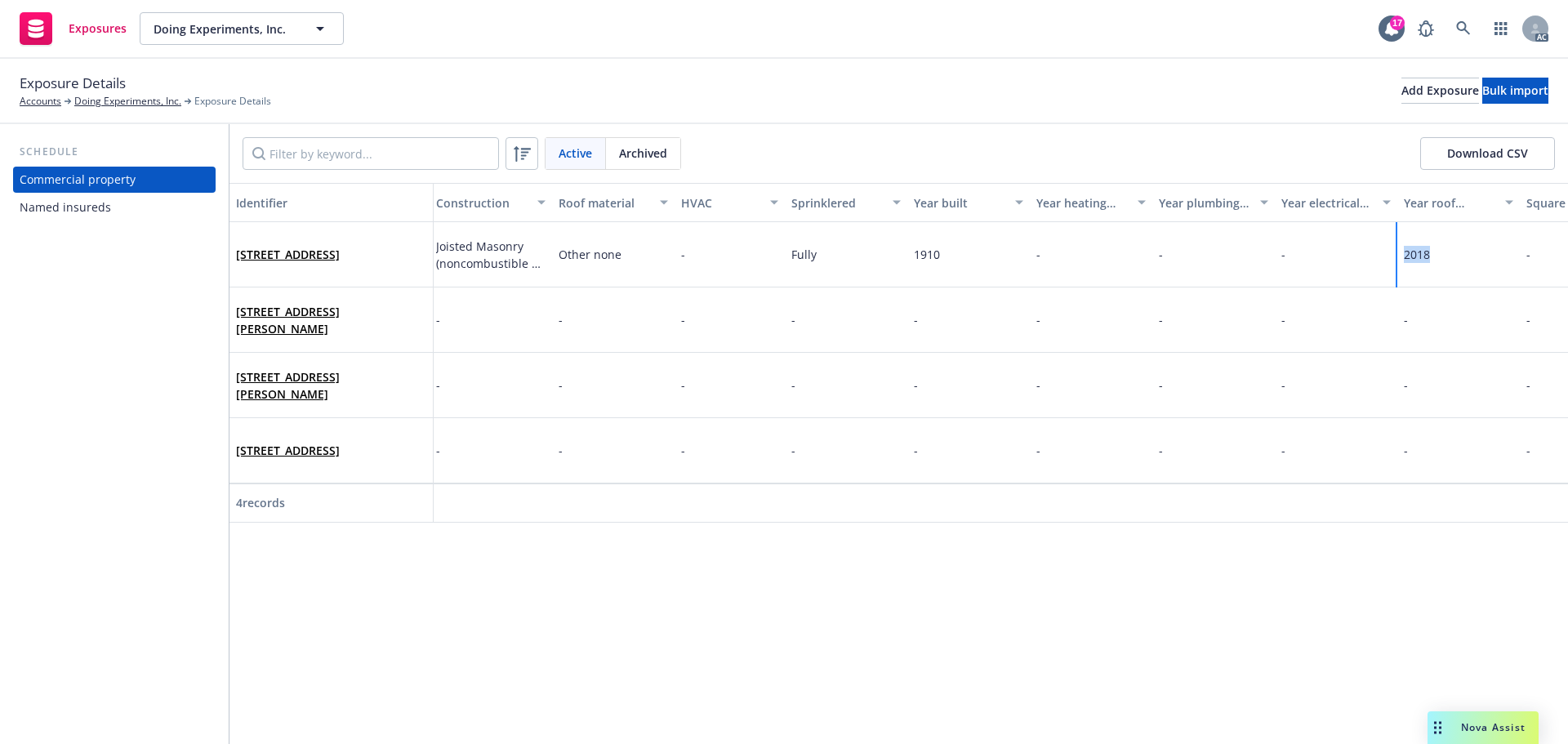
copy div "2018"
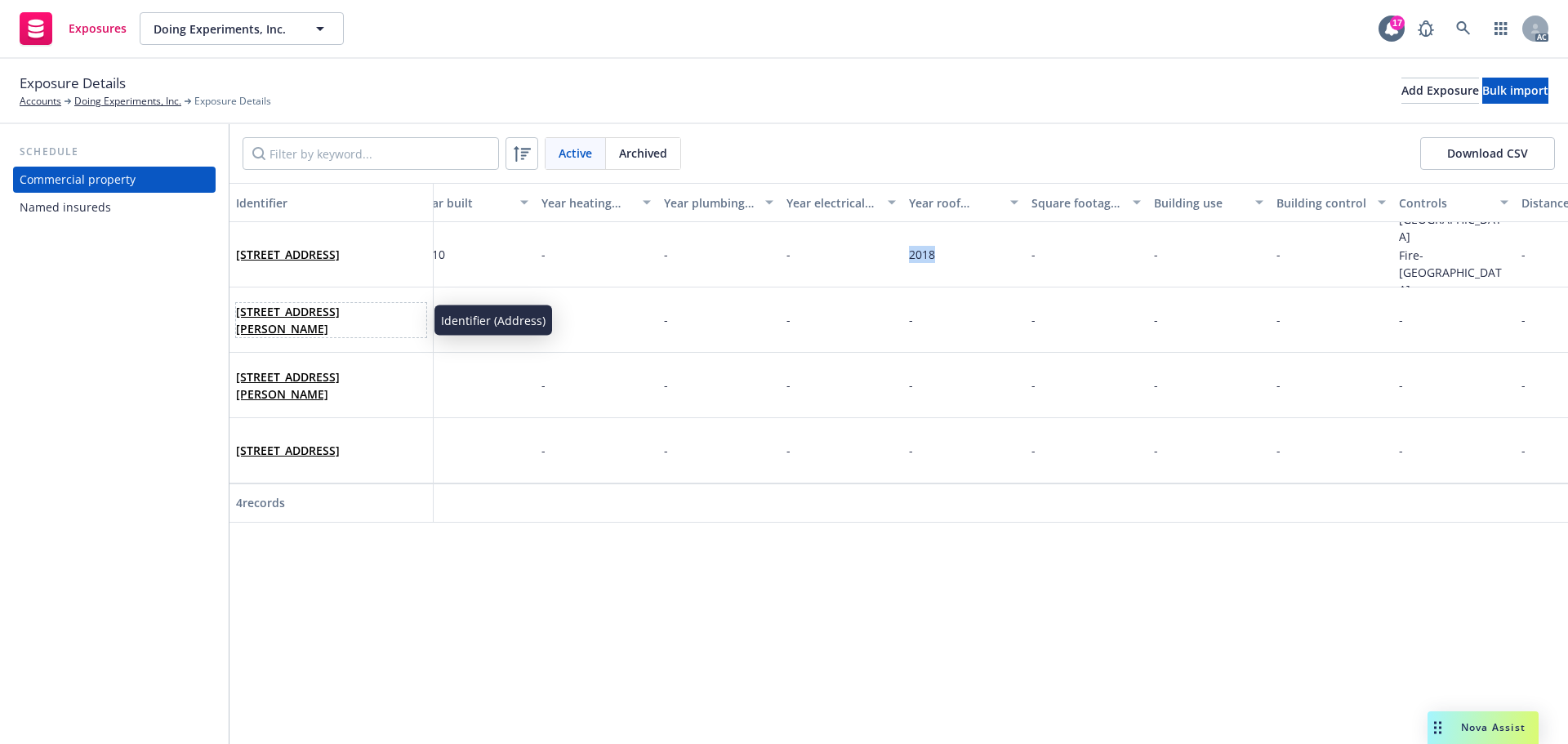
drag, startPoint x: 398, startPoint y: 331, endPoint x: 236, endPoint y: 314, distance: 162.9
click at [236, 314] on span "[STREET_ADDRESS][PERSON_NAME]" at bounding box center [332, 321] width 190 height 34
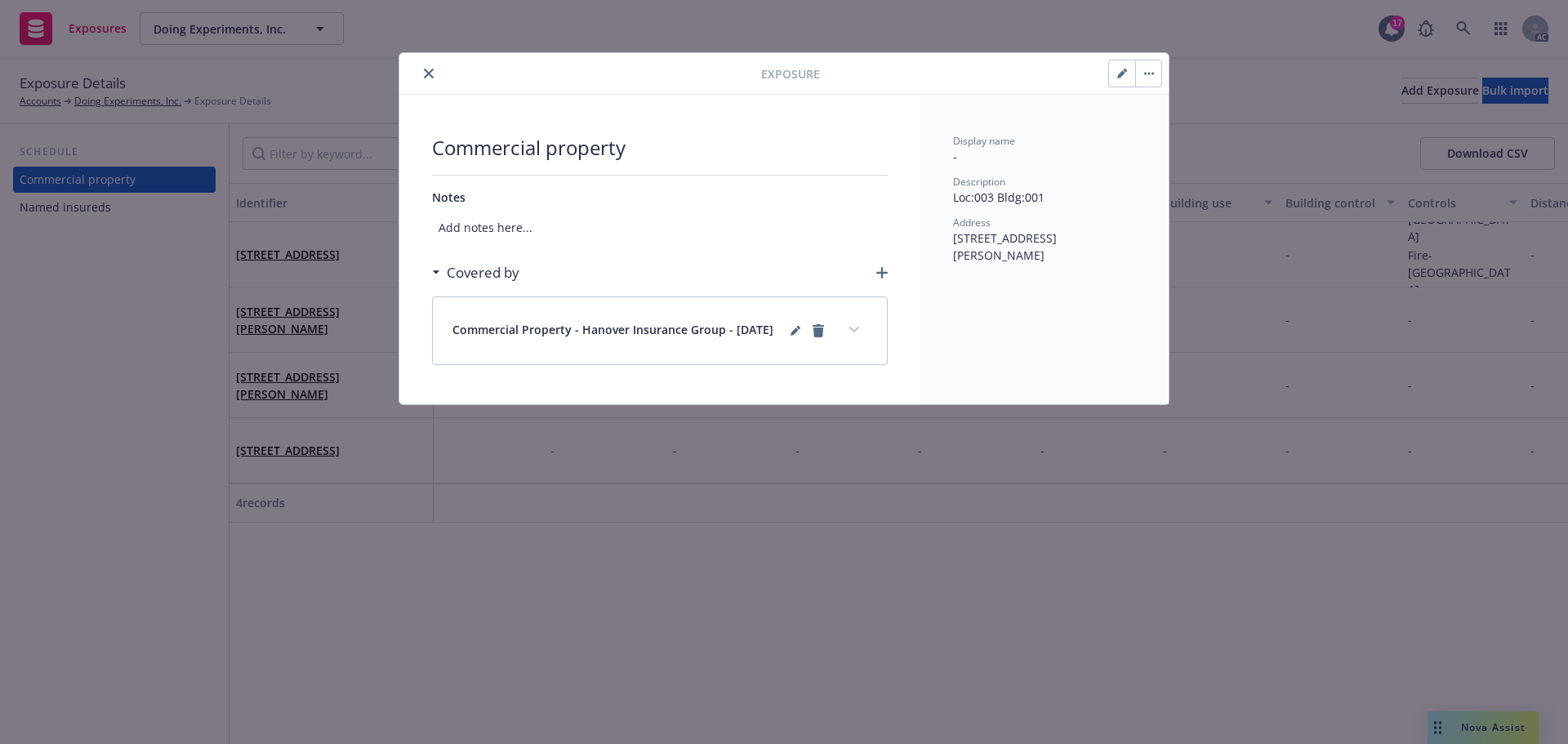
drag, startPoint x: 437, startPoint y: 68, endPoint x: 511, endPoint y: 82, distance: 75.3
click at [437, 68] on button "close" at bounding box center [429, 73] width 20 height 20
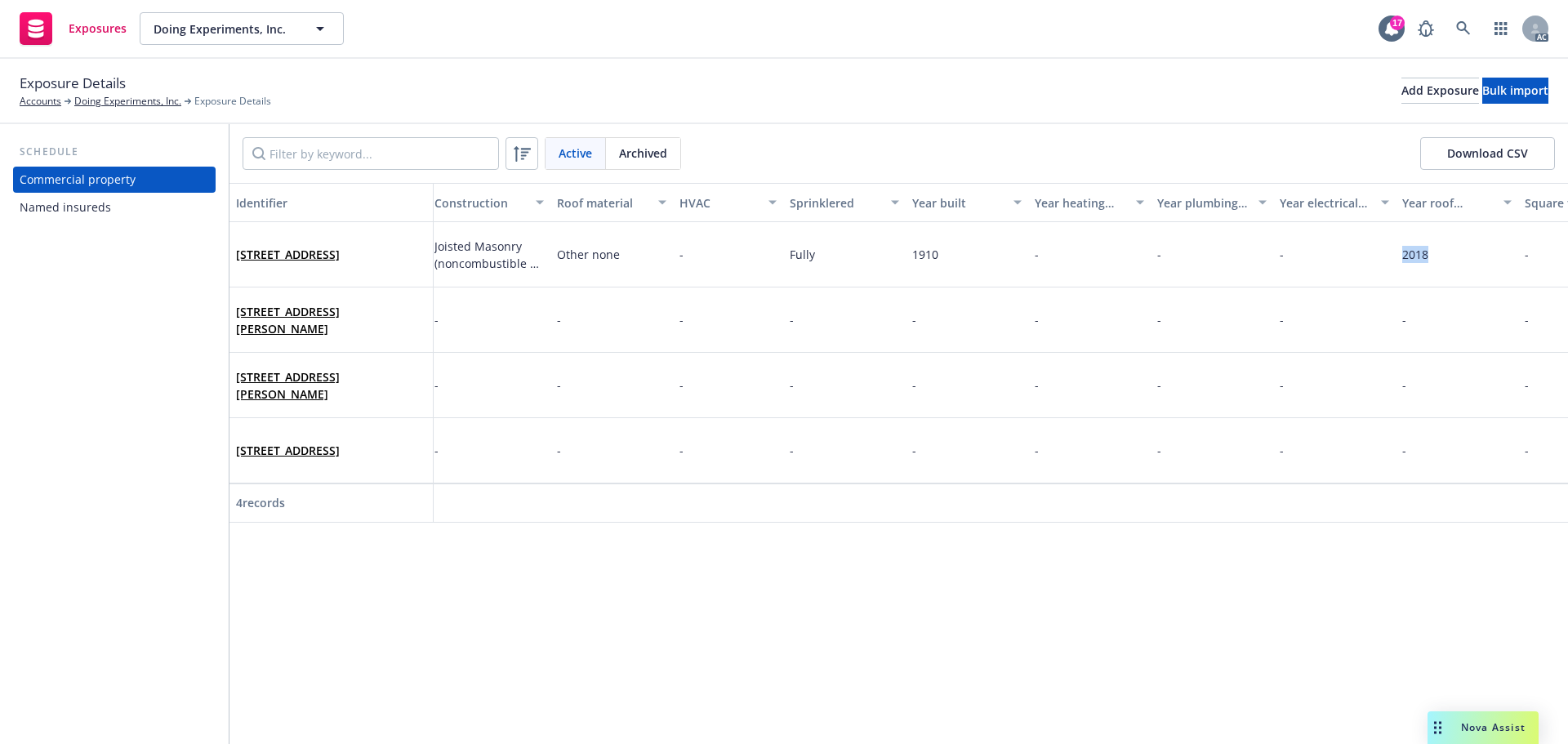
scroll to position [0, 2528]
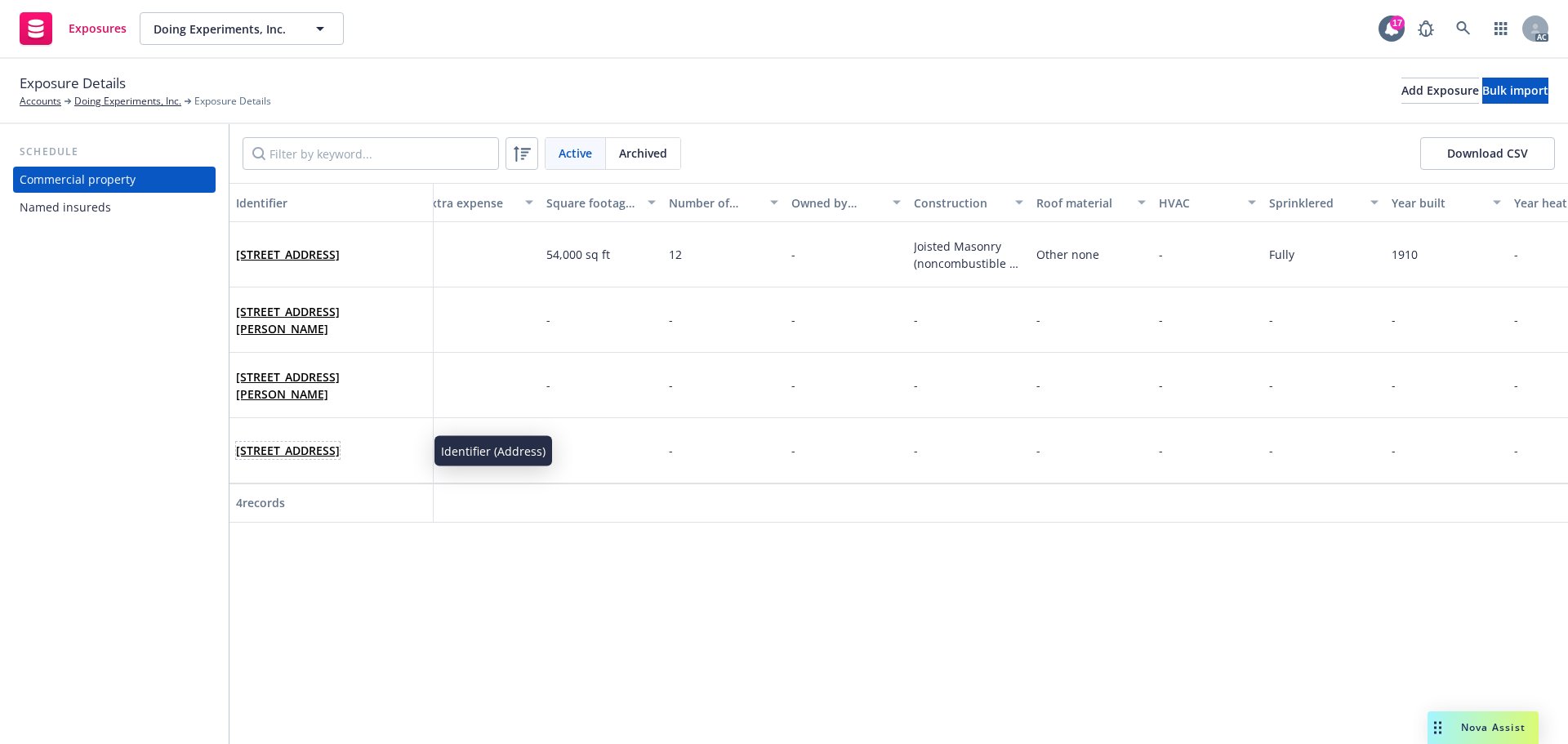
drag, startPoint x: 327, startPoint y: 468, endPoint x: 239, endPoint y: 442, distance: 91.8
click at [239, 442] on span "[STREET_ADDRESS]" at bounding box center [288, 450] width 104 height 17
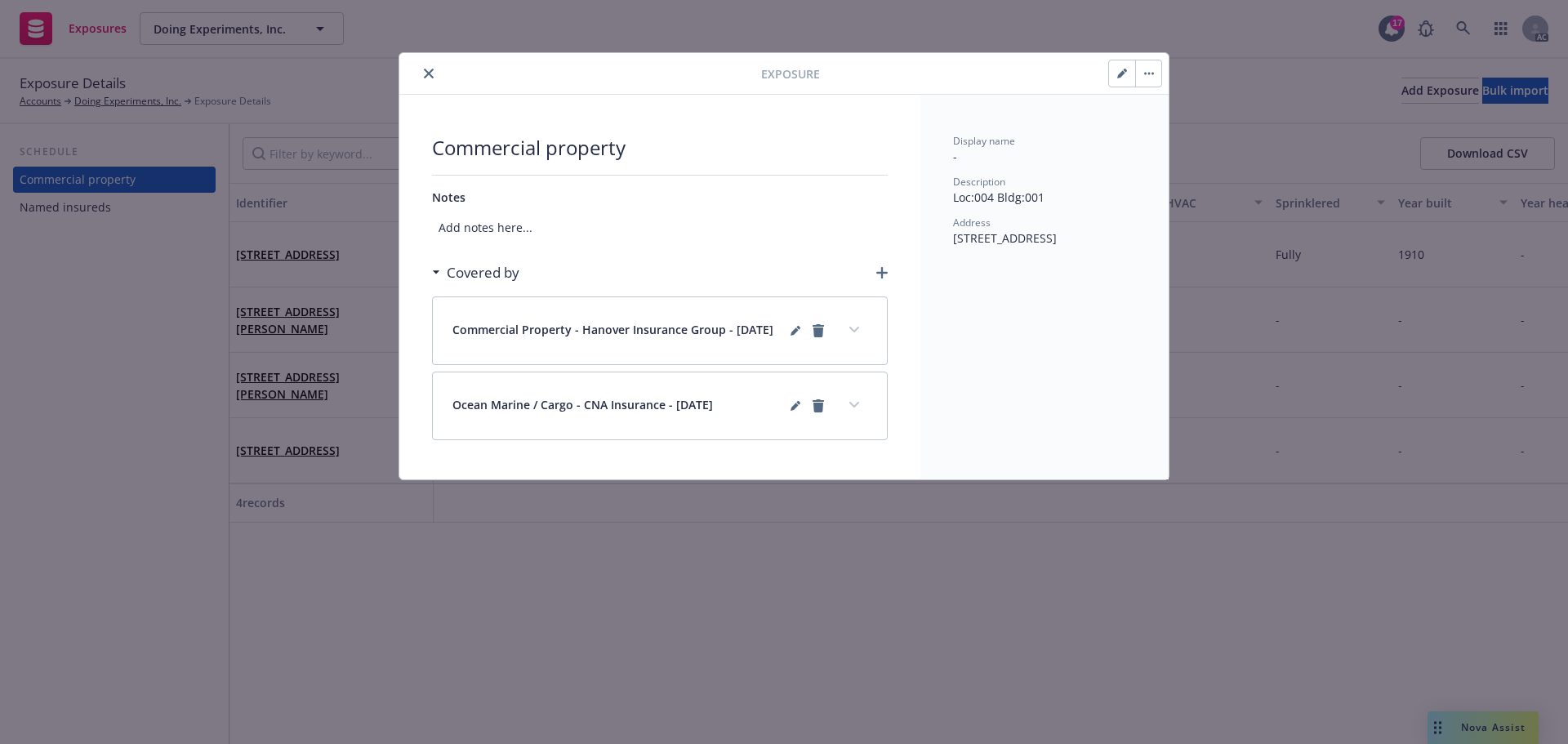
click at [432, 68] on button "close" at bounding box center [429, 73] width 20 height 20
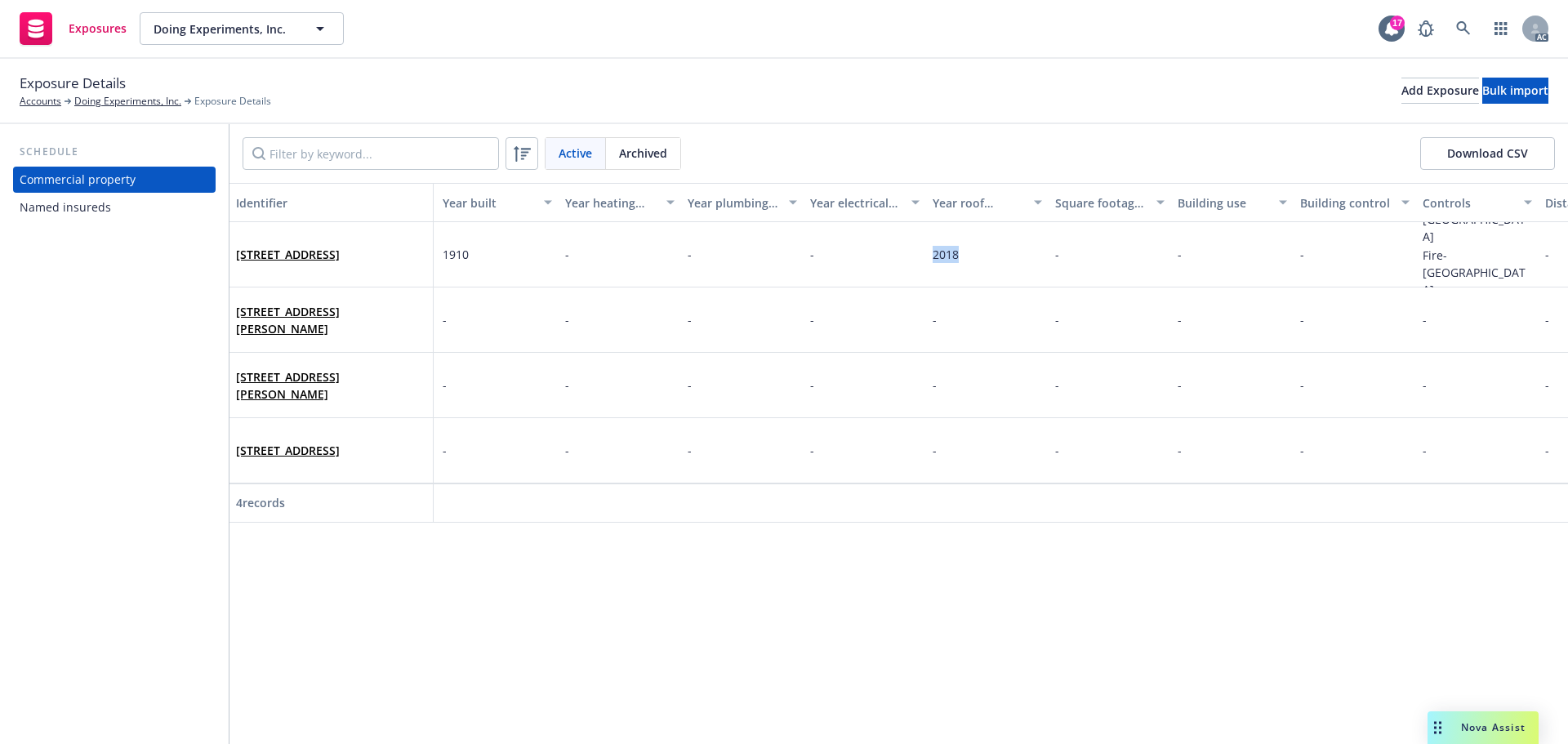
scroll to position [0, 3508]
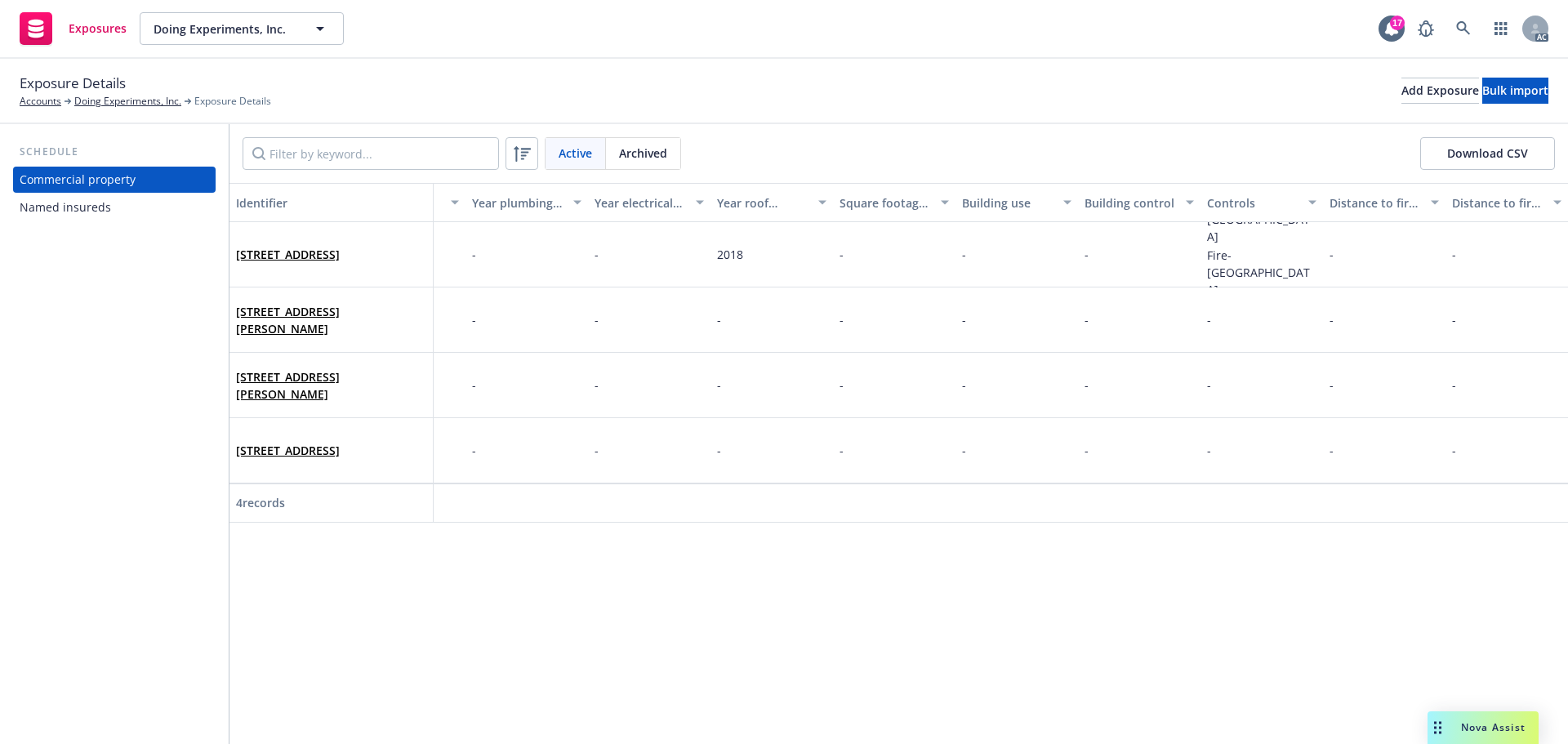
drag, startPoint x: 1229, startPoint y: 527, endPoint x: 1158, endPoint y: 524, distance: 71.1
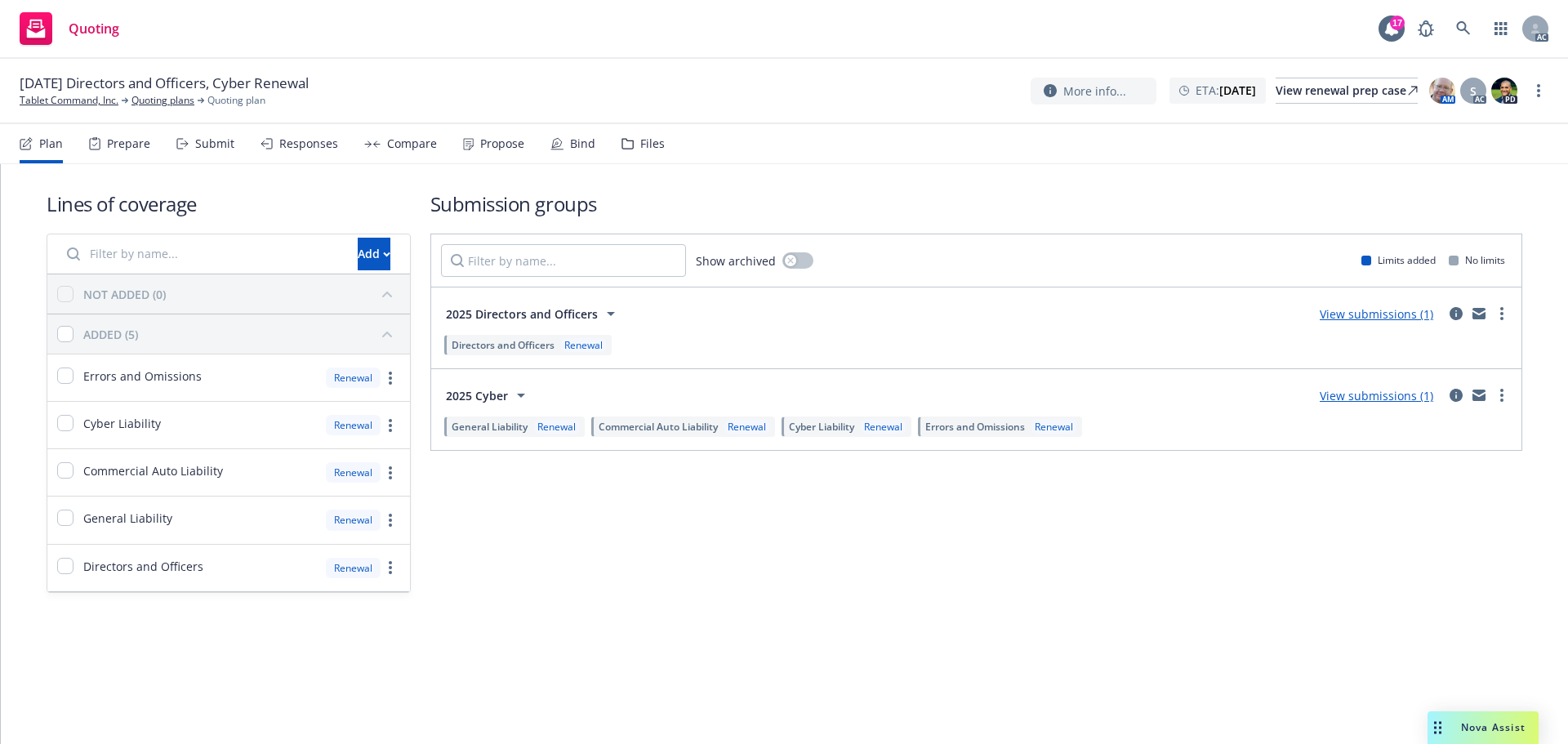
click at [127, 145] on div "Prepare" at bounding box center [129, 143] width 43 height 13
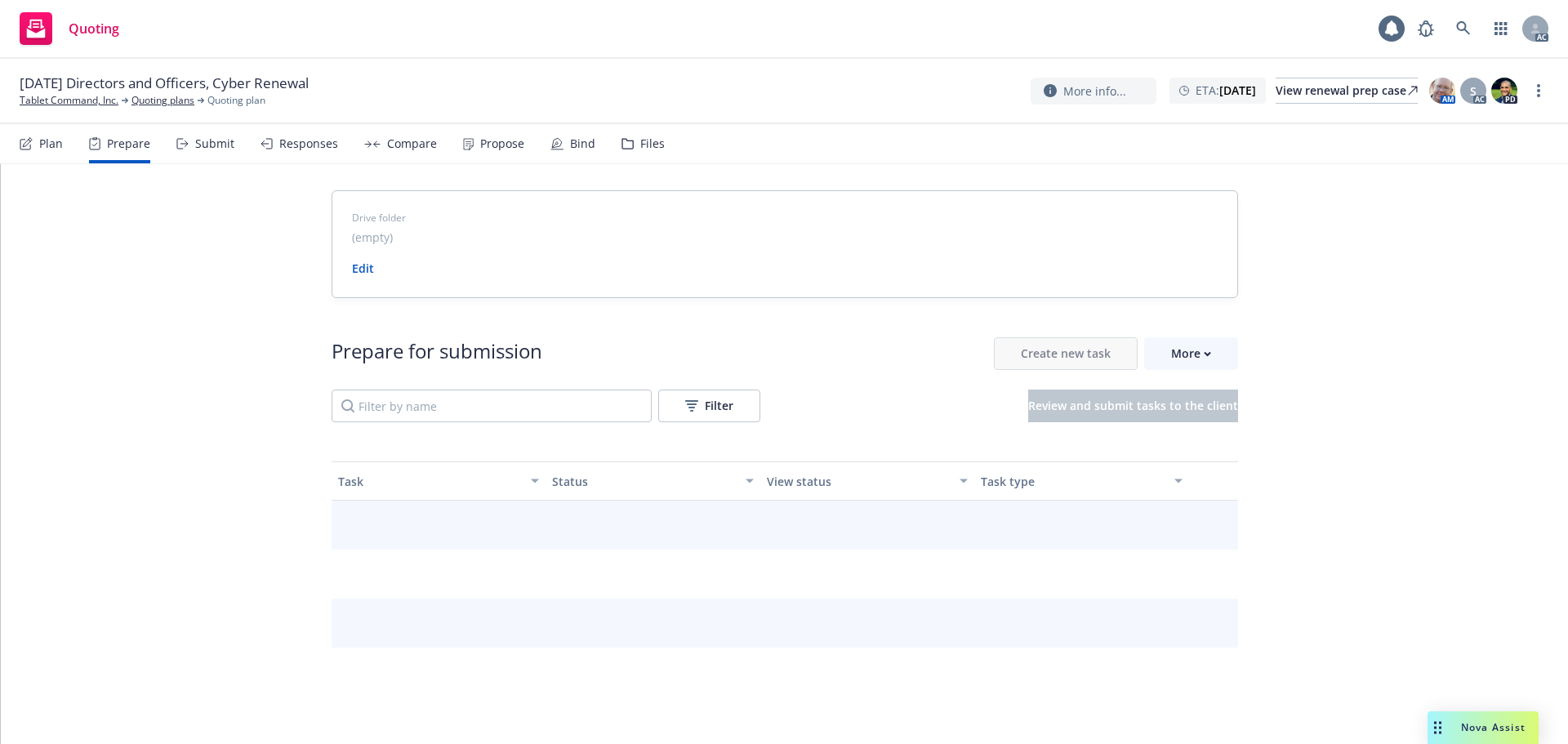
click at [1234, 353] on div "Drive folder (empty) Edit Prepare for submission Create new task More Filter Re…" at bounding box center [784, 685] width 1567 height 1042
click at [1216, 356] on button "More" at bounding box center [1191, 353] width 94 height 33
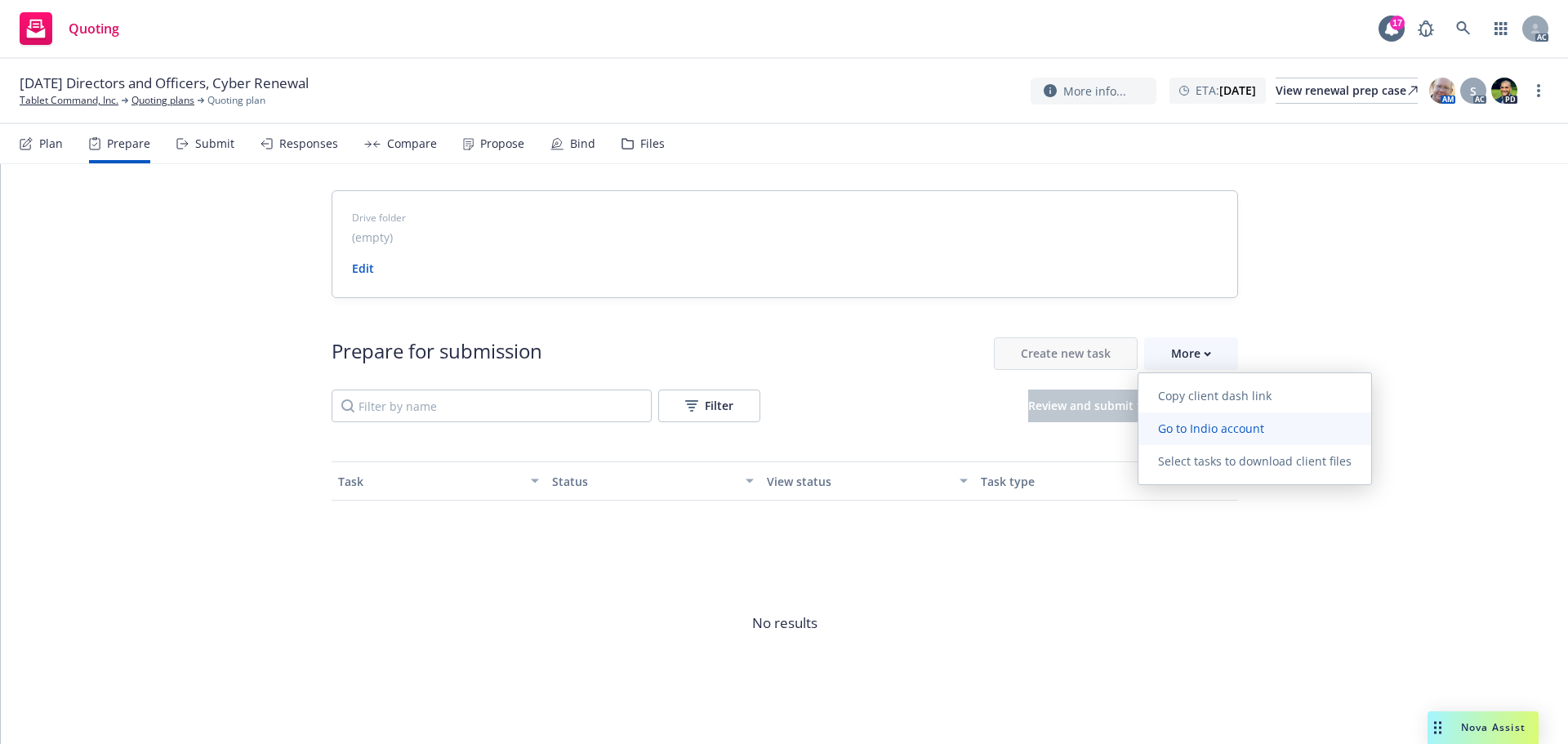
click at [1200, 432] on span "Go to Indio account" at bounding box center [1211, 428] width 145 height 15
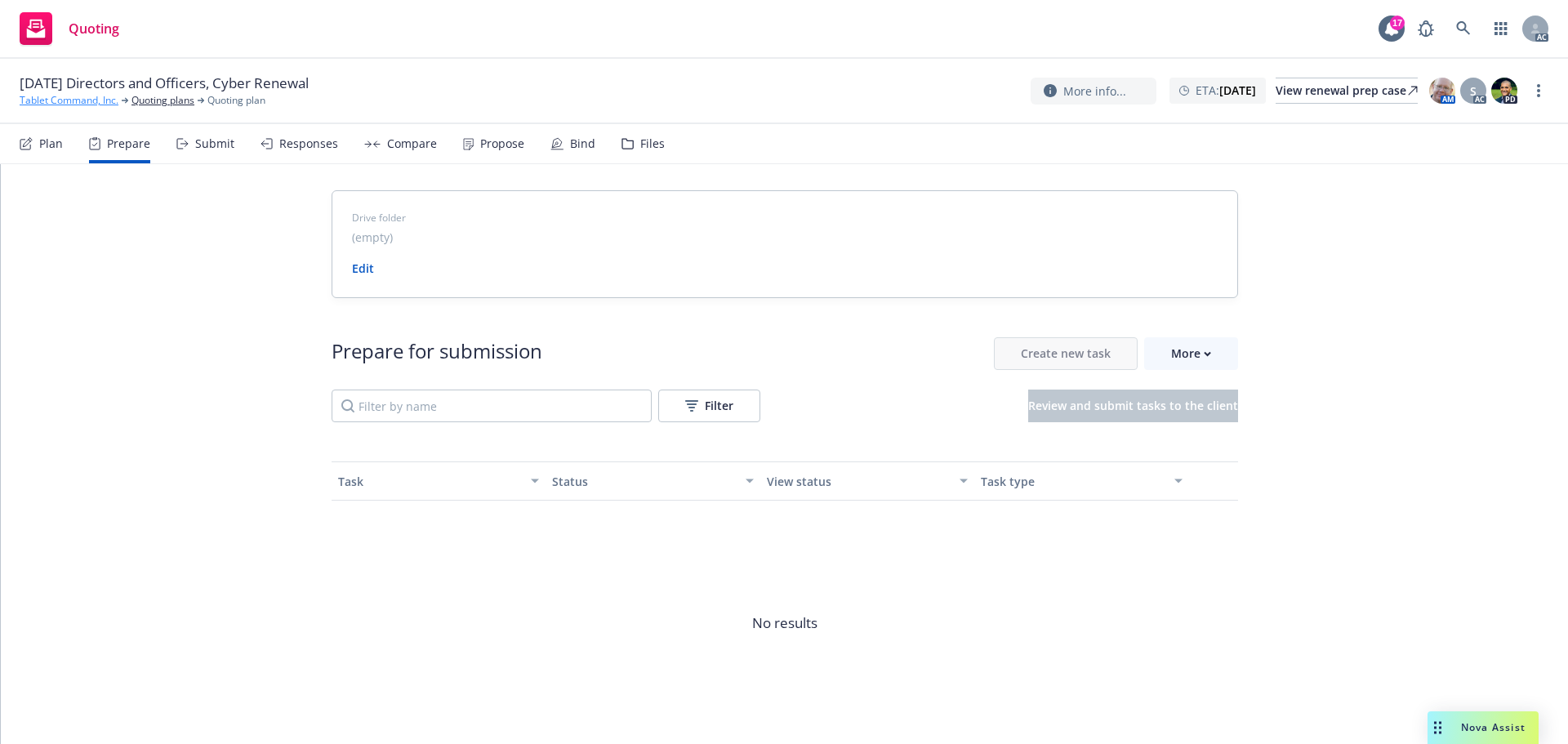
click at [83, 104] on link "Tablet Command, Inc." at bounding box center [69, 101] width 99 height 14
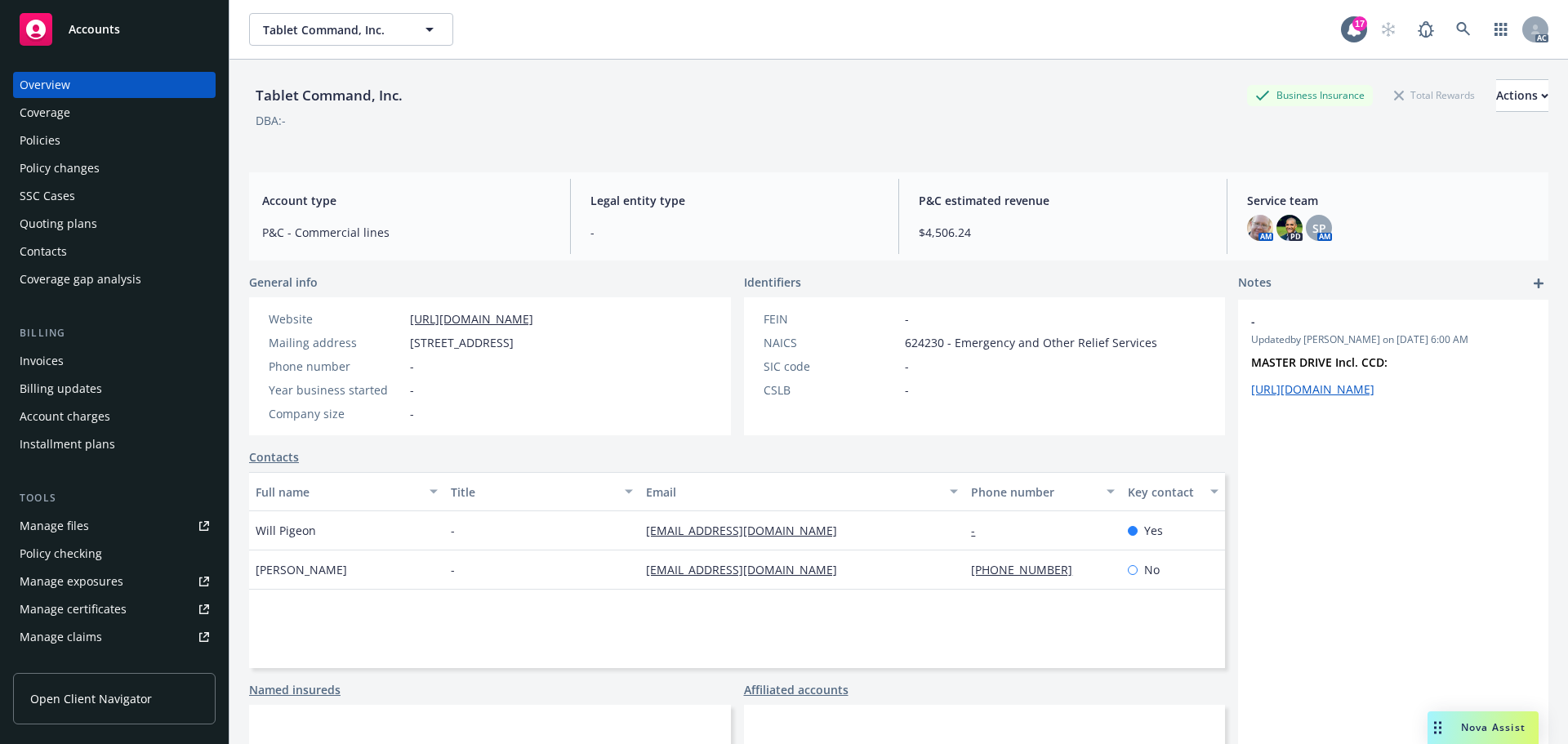
click at [748, 106] on div "Tablet Command, Inc. Business Insurance Total Rewards Actions" at bounding box center [899, 95] width 1300 height 33
drag, startPoint x: 953, startPoint y: 594, endPoint x: 1056, endPoint y: 594, distance: 103.0
click at [1056, 590] on div "Annabelle Anopol - annabelle@tabletcommand.com 707-655-7139 No" at bounding box center [736, 570] width 976 height 39
copy div "[PHONE_NUMBER]"
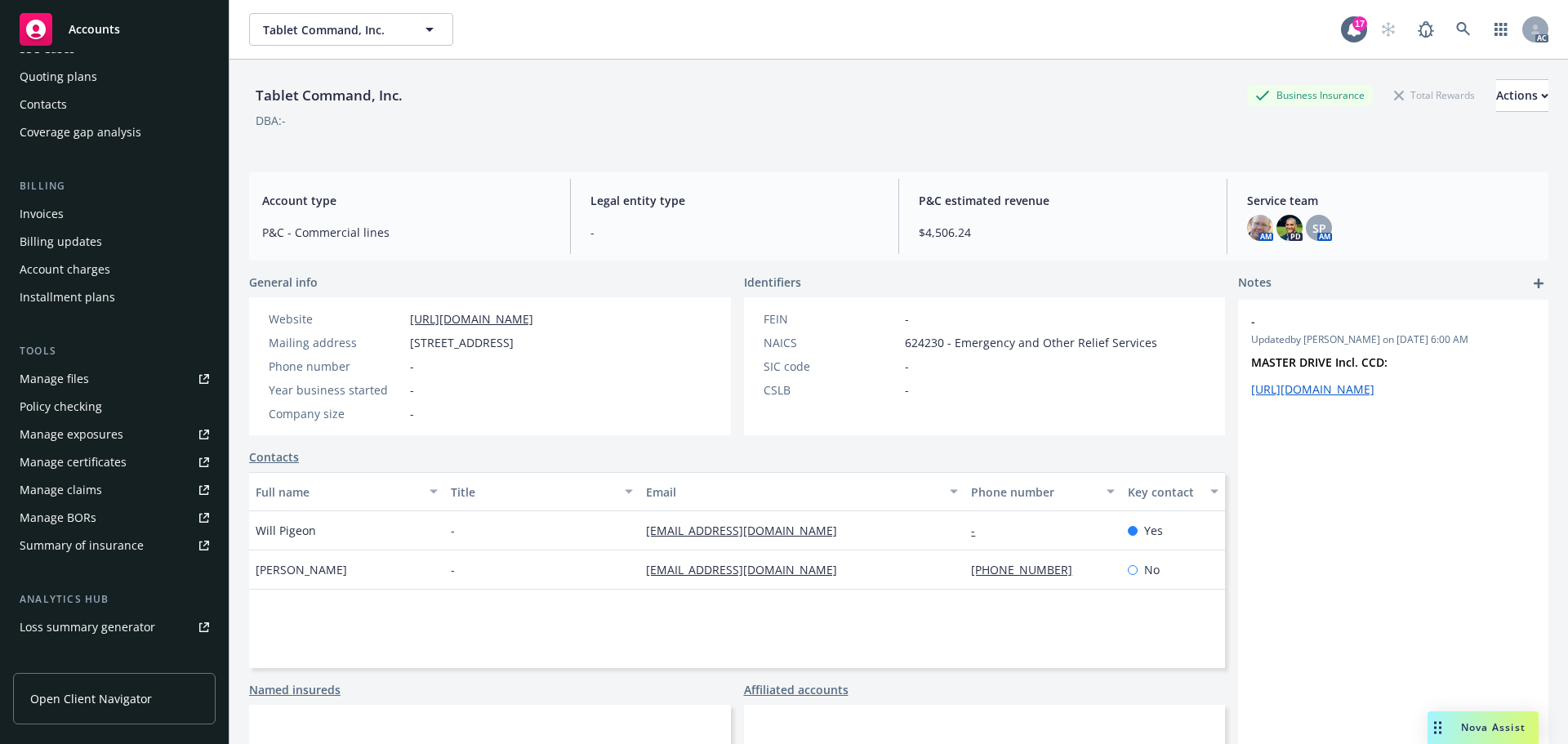
scroll to position [320, 0]
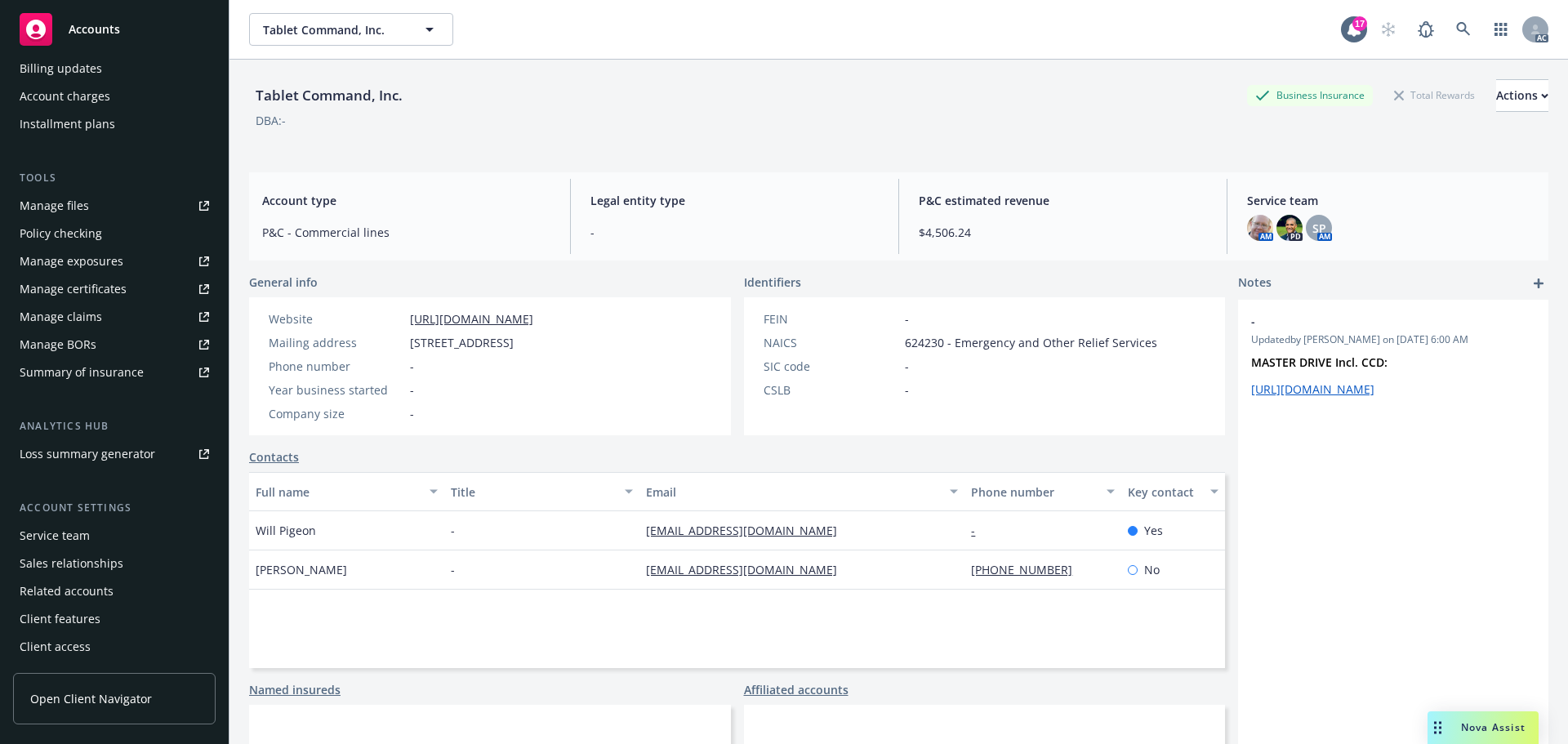
click at [67, 536] on div "Service team" at bounding box center [55, 536] width 71 height 26
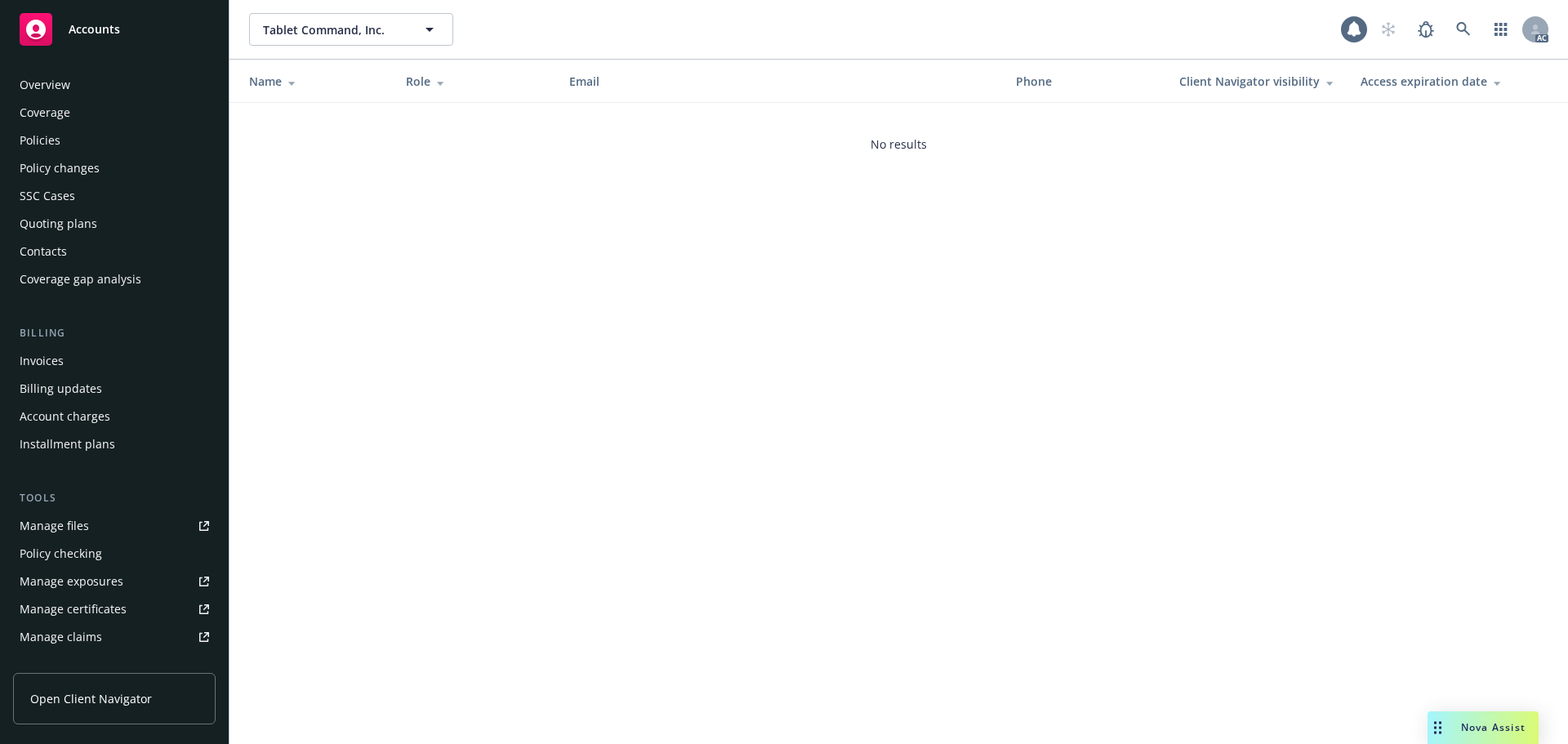
scroll to position [320, 0]
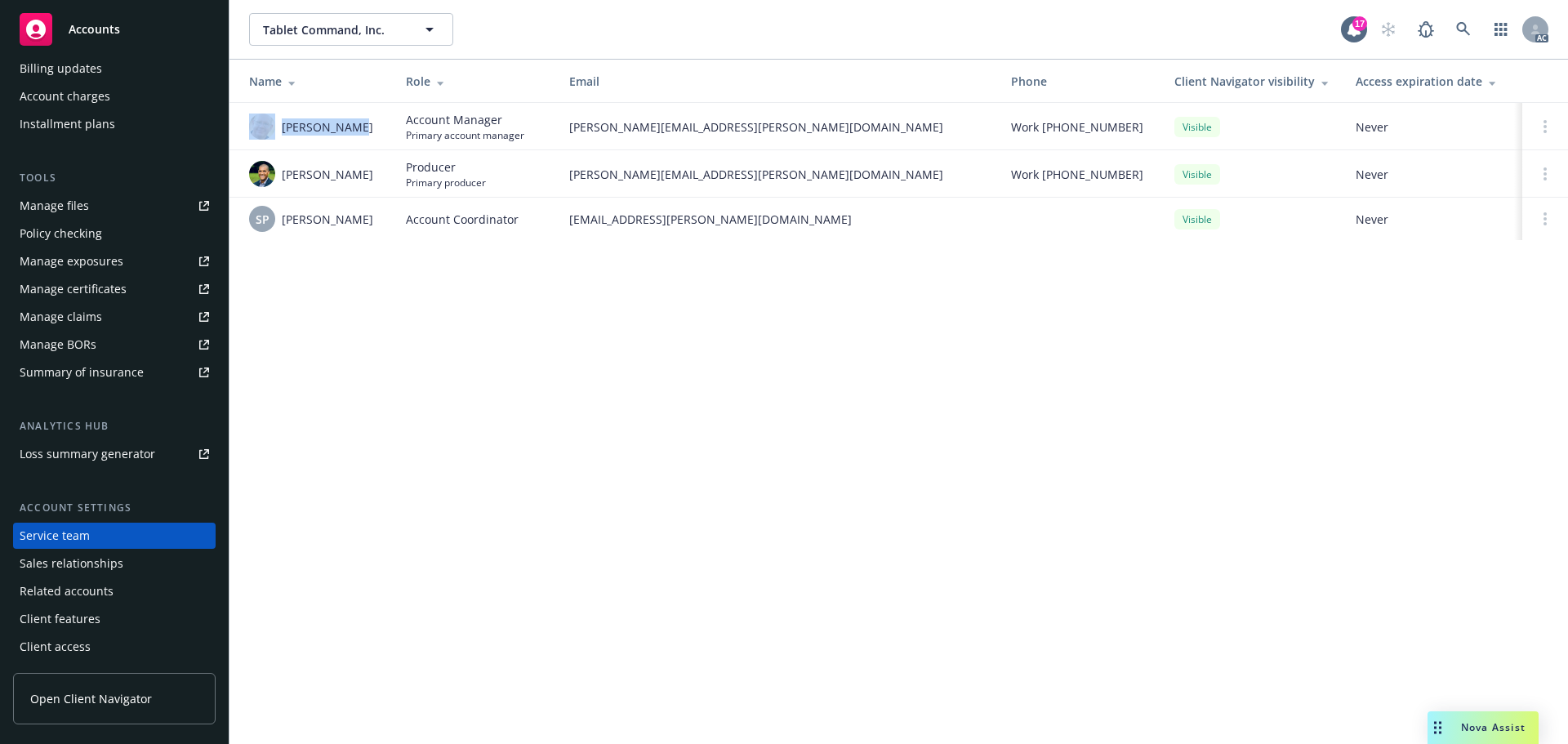
drag, startPoint x: 359, startPoint y: 124, endPoint x: 277, endPoint y: 131, distance: 82.3
click at [277, 131] on div "[PERSON_NAME]" at bounding box center [314, 126] width 130 height 26
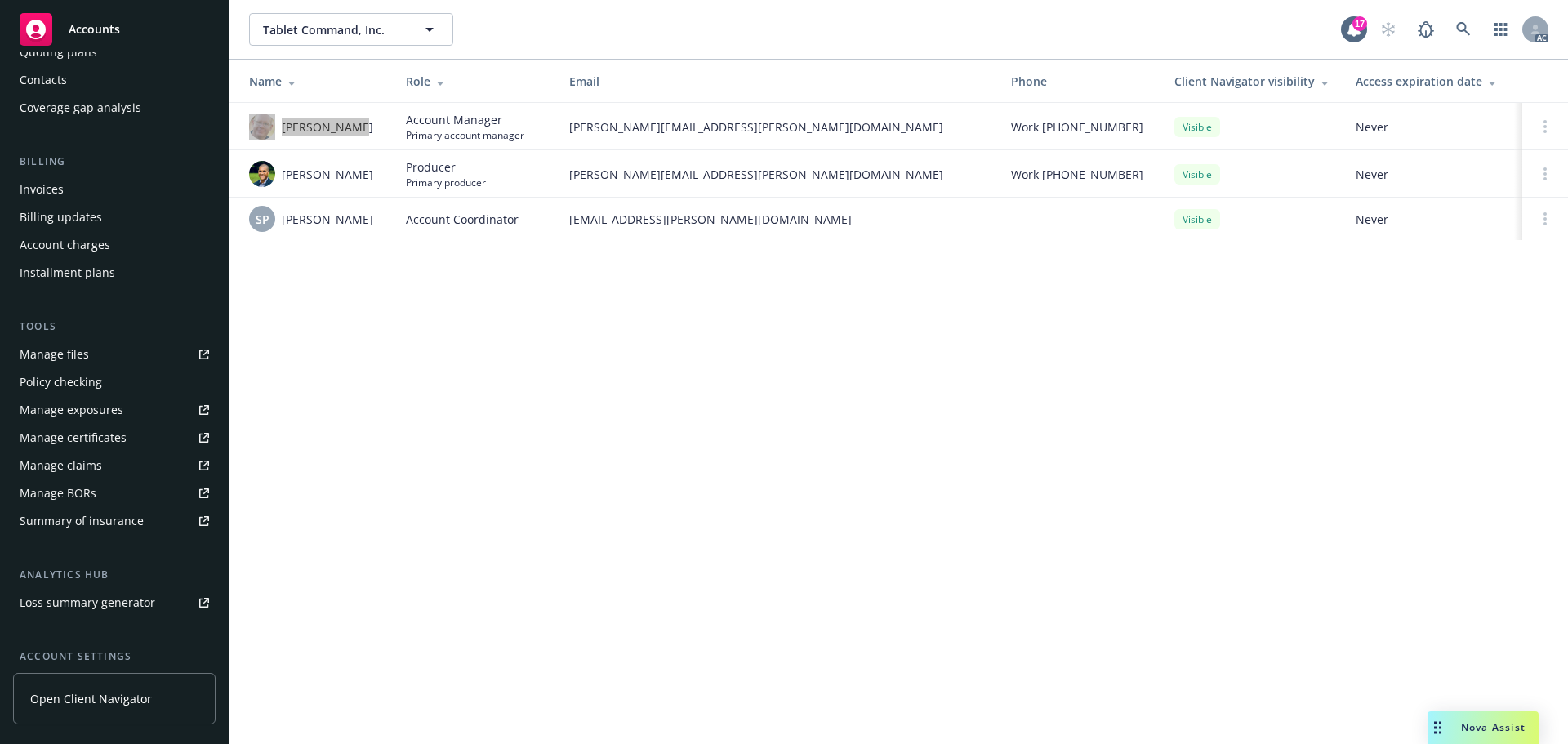
scroll to position [0, 0]
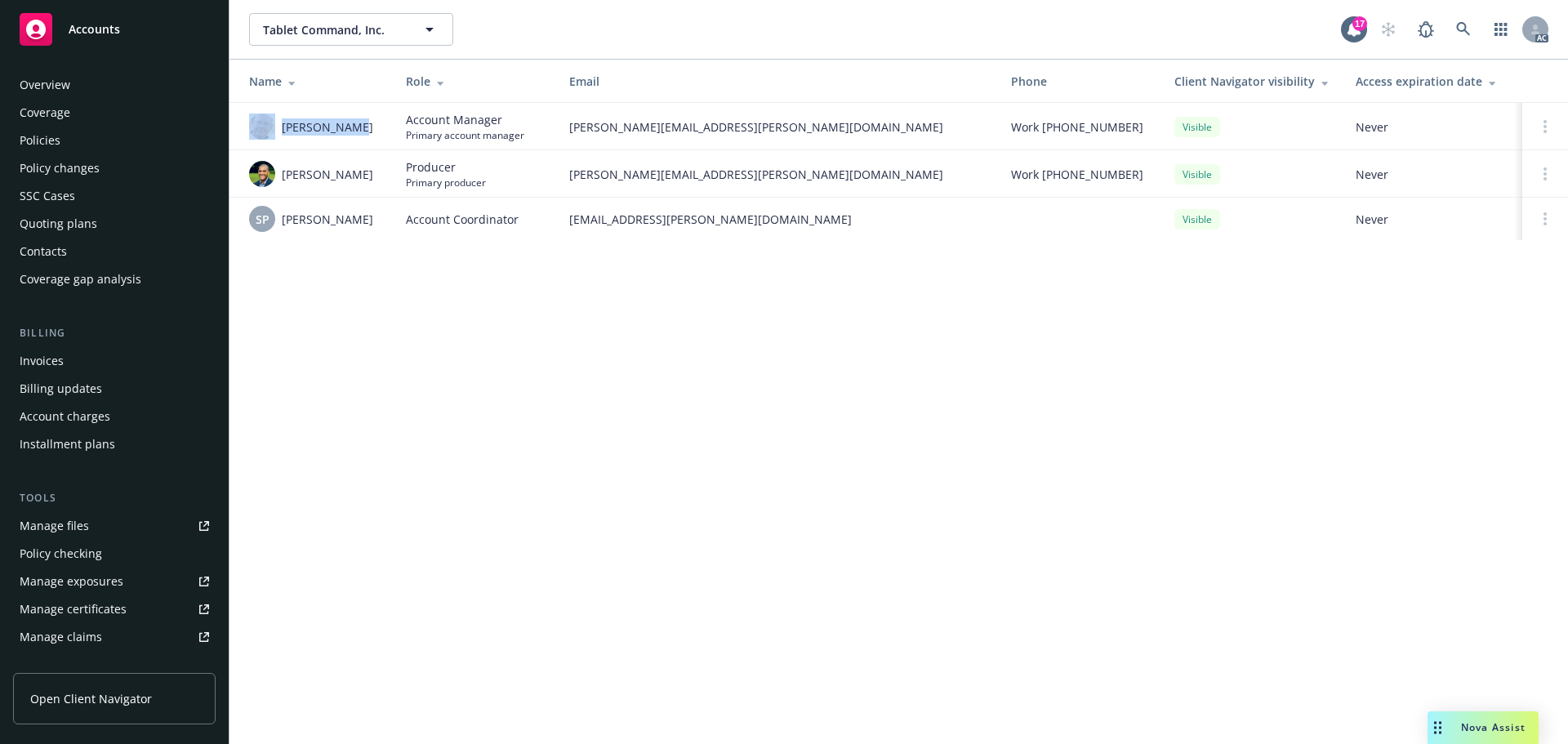
click at [51, 137] on div "Policies" at bounding box center [40, 140] width 41 height 26
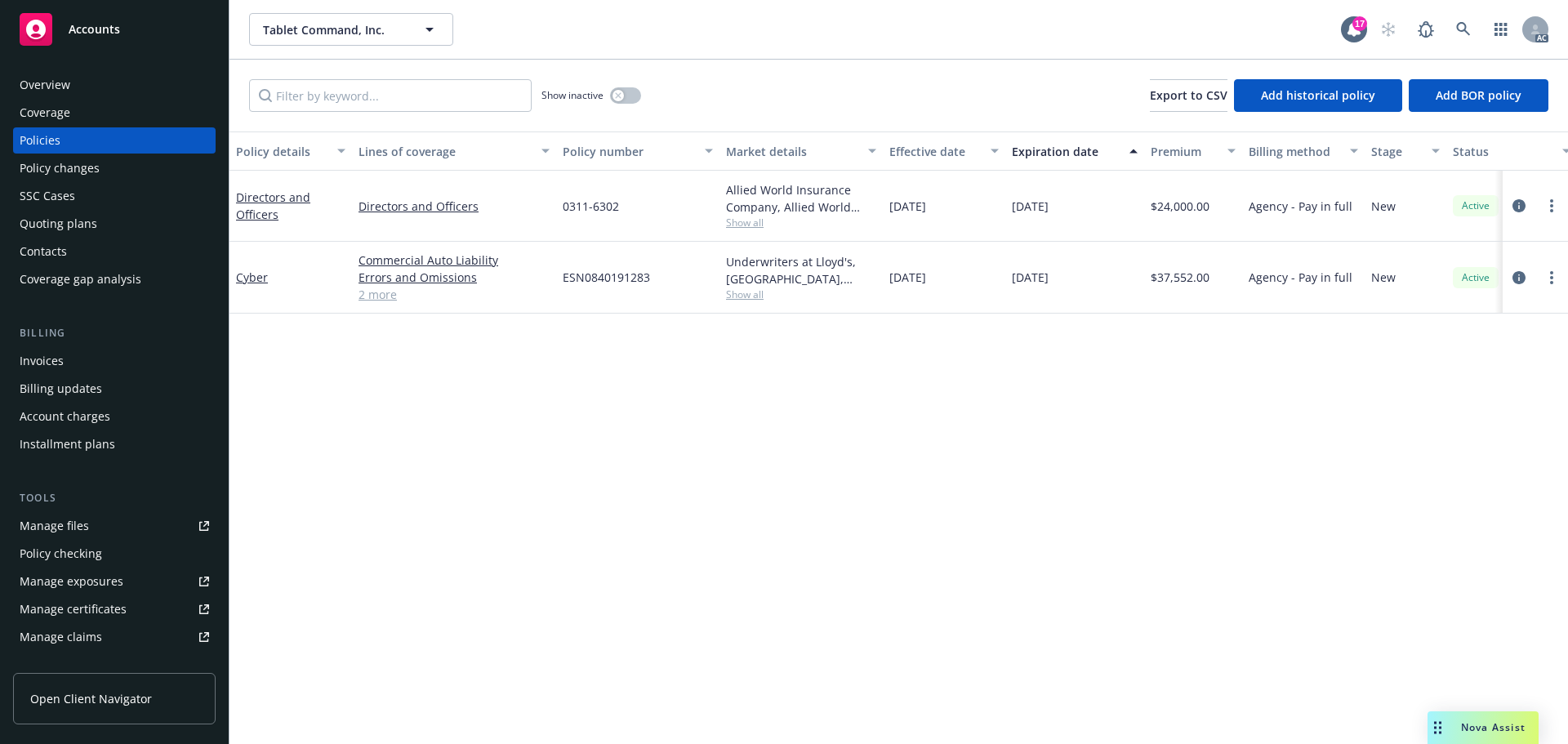
click at [1134, 582] on div "Policy details Lines of coverage Policy number Market details Effective date Ex…" at bounding box center [899, 438] width 1339 height 613
click at [120, 80] on div "Overview" at bounding box center [114, 84] width 189 height 26
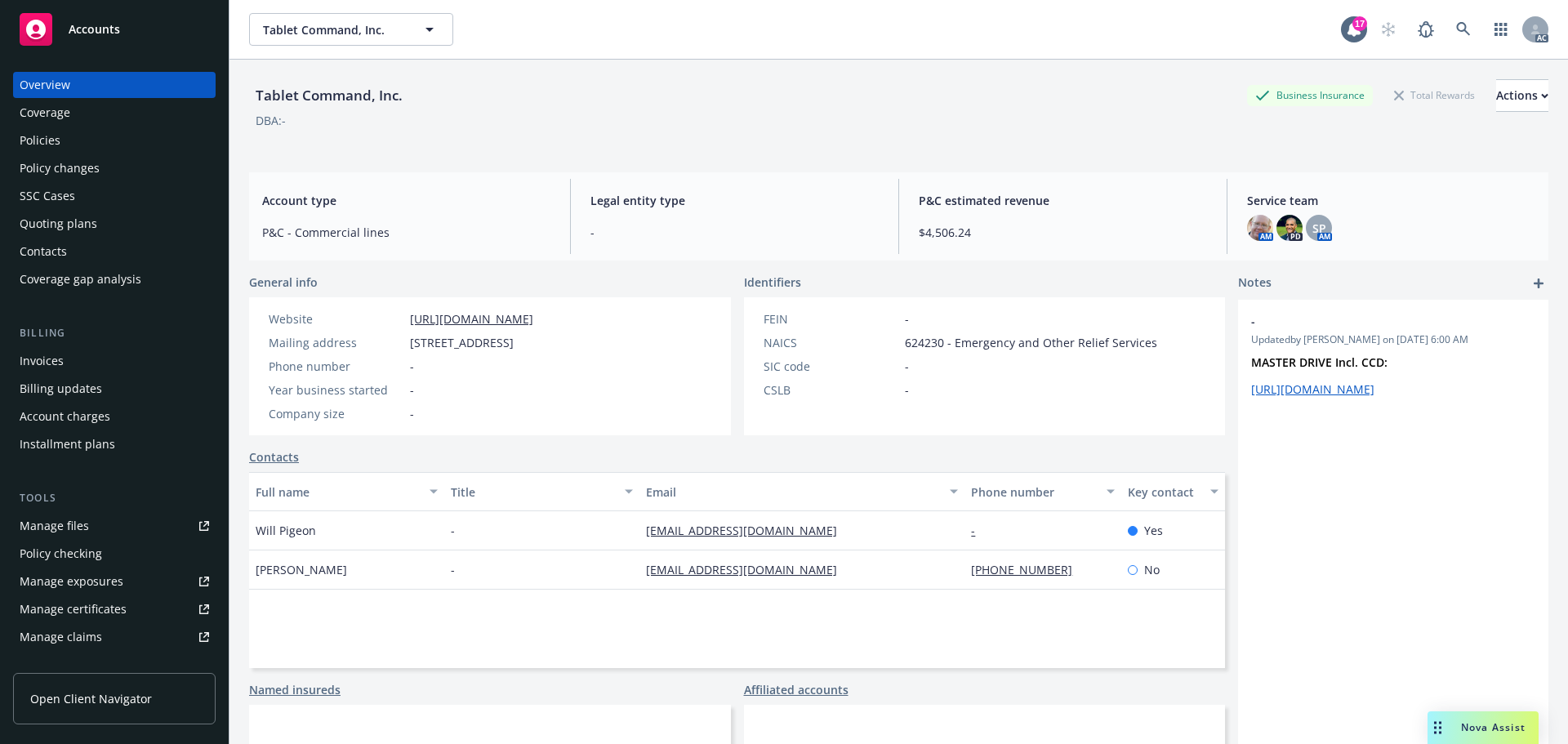
click at [1386, 662] on div "- Updated by Surya Poluparthi on 12/14/2024, 6:00 AM MASTER DRIVE Incl. CCD: ht…" at bounding box center [1393, 577] width 311 height 555
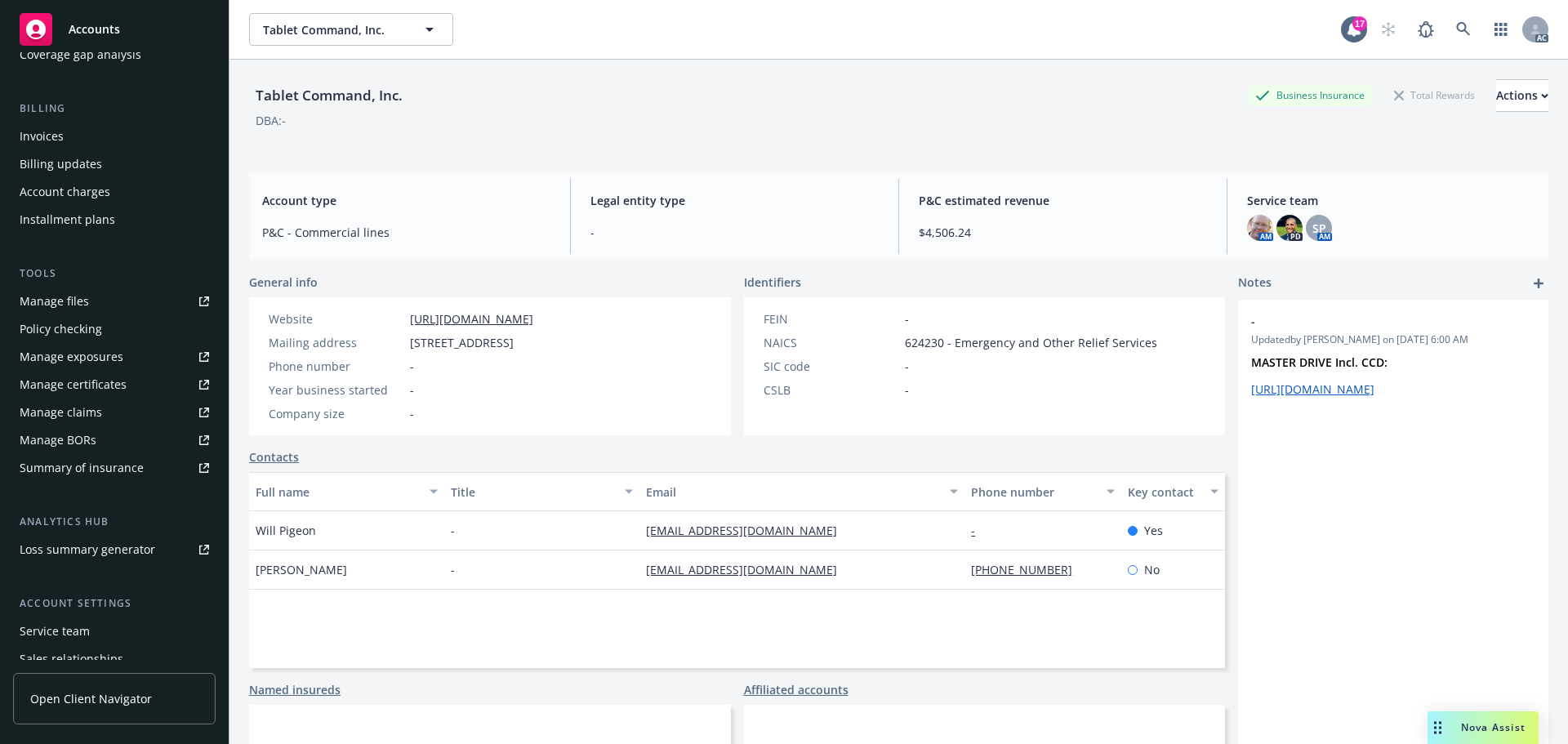
scroll to position [320, 0]
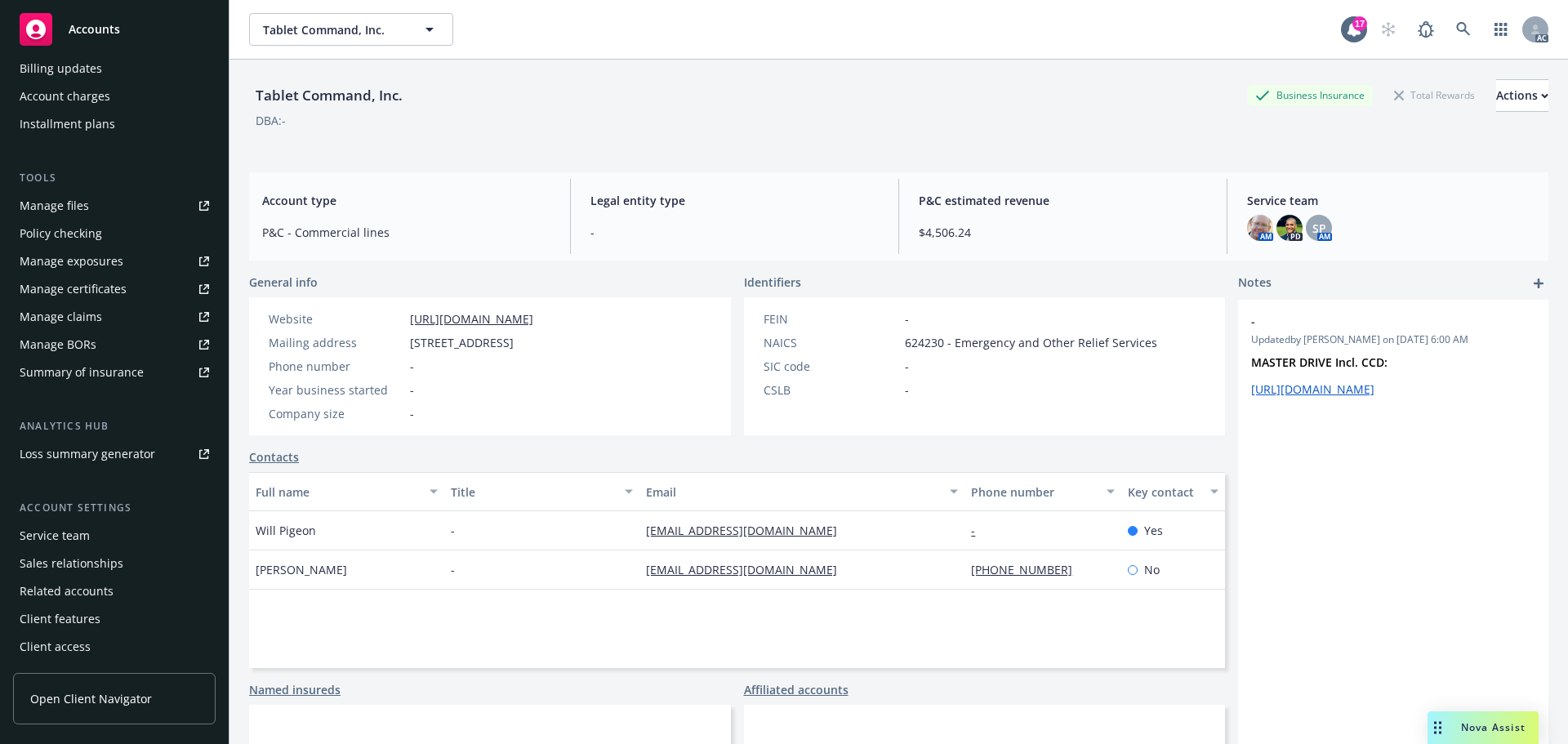
click at [100, 543] on div "Service team" at bounding box center [114, 536] width 189 height 26
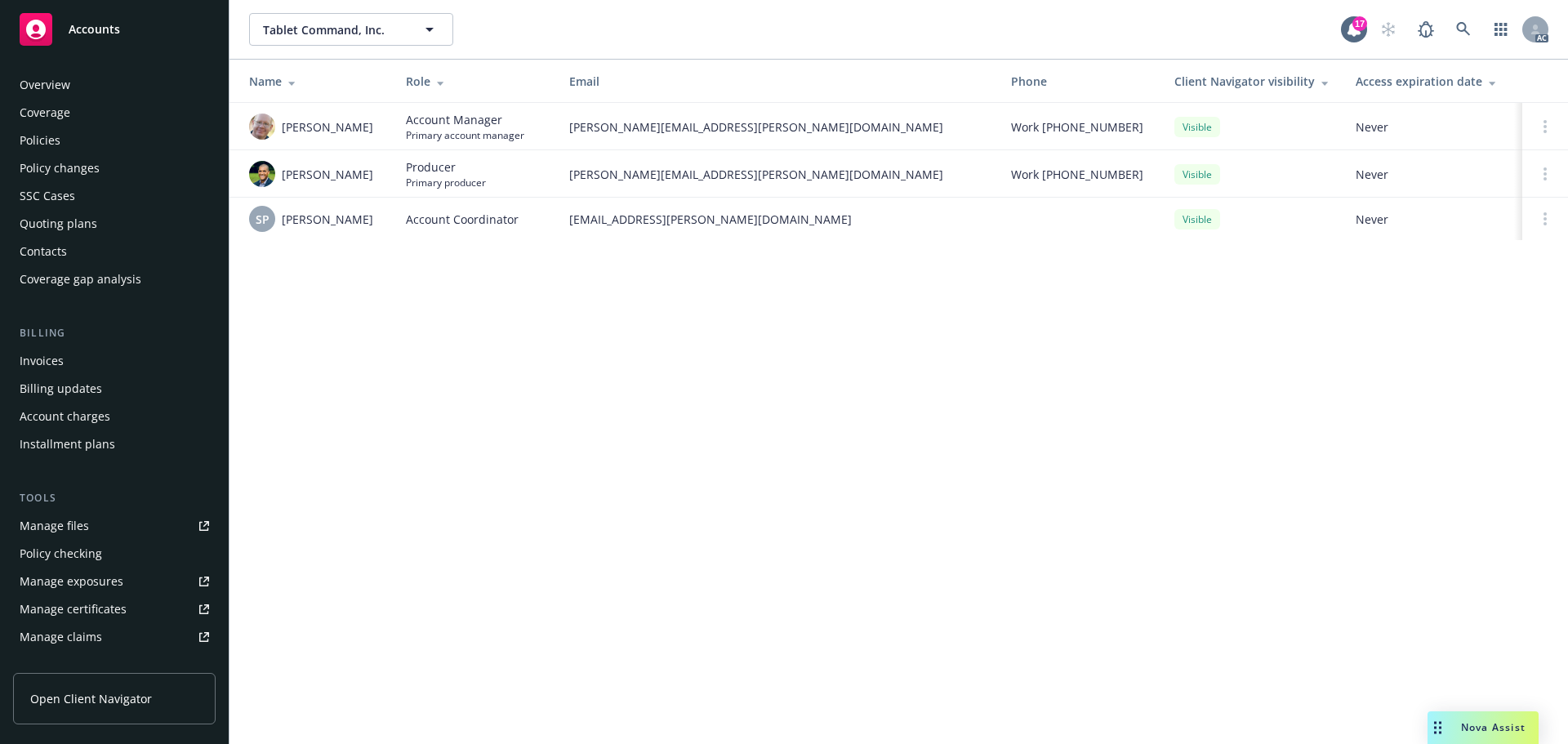
click at [105, 131] on div "Policies" at bounding box center [114, 140] width 189 height 26
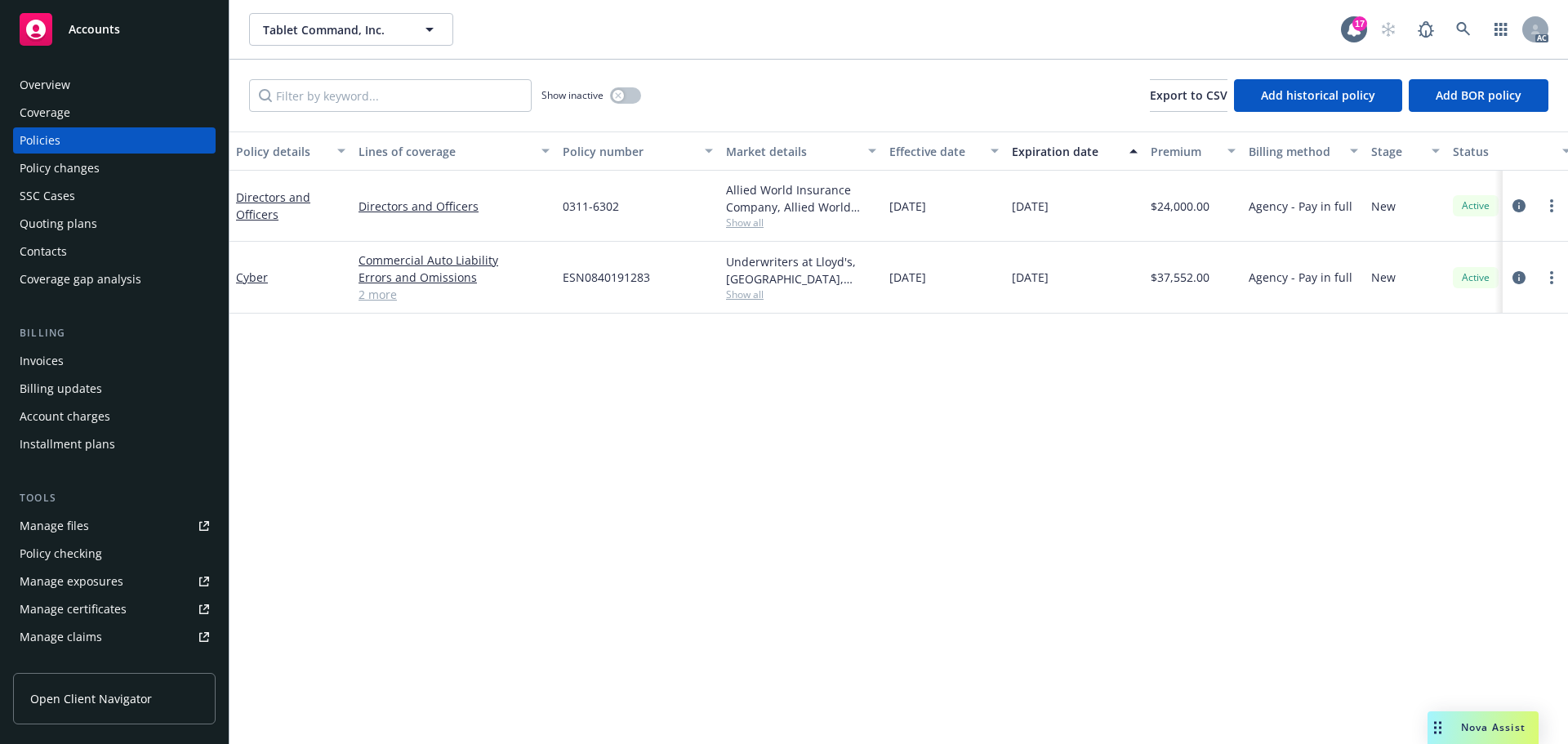
click at [374, 292] on link "2 more" at bounding box center [454, 295] width 191 height 17
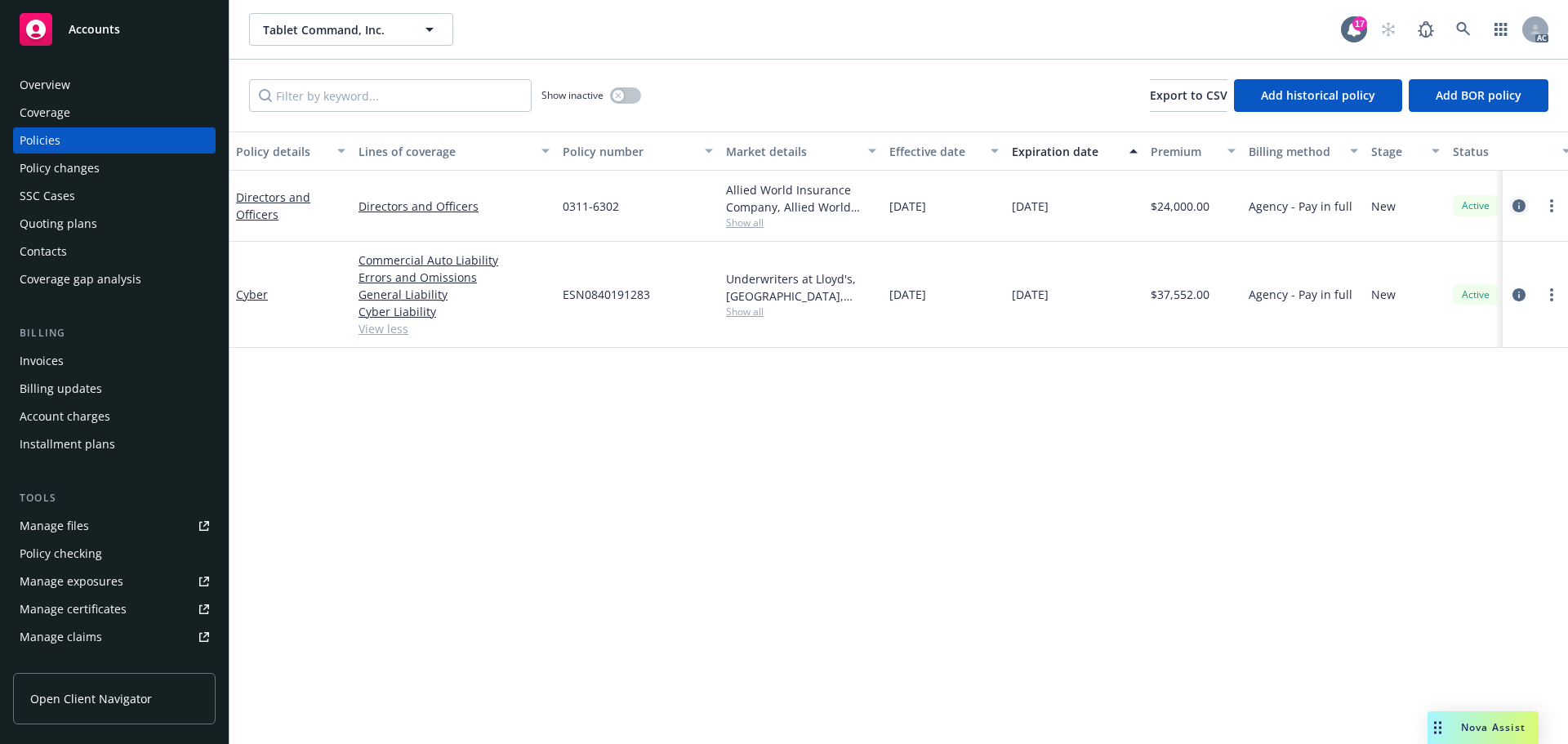
click at [1525, 204] on link "circleInformation" at bounding box center [1519, 206] width 20 height 20
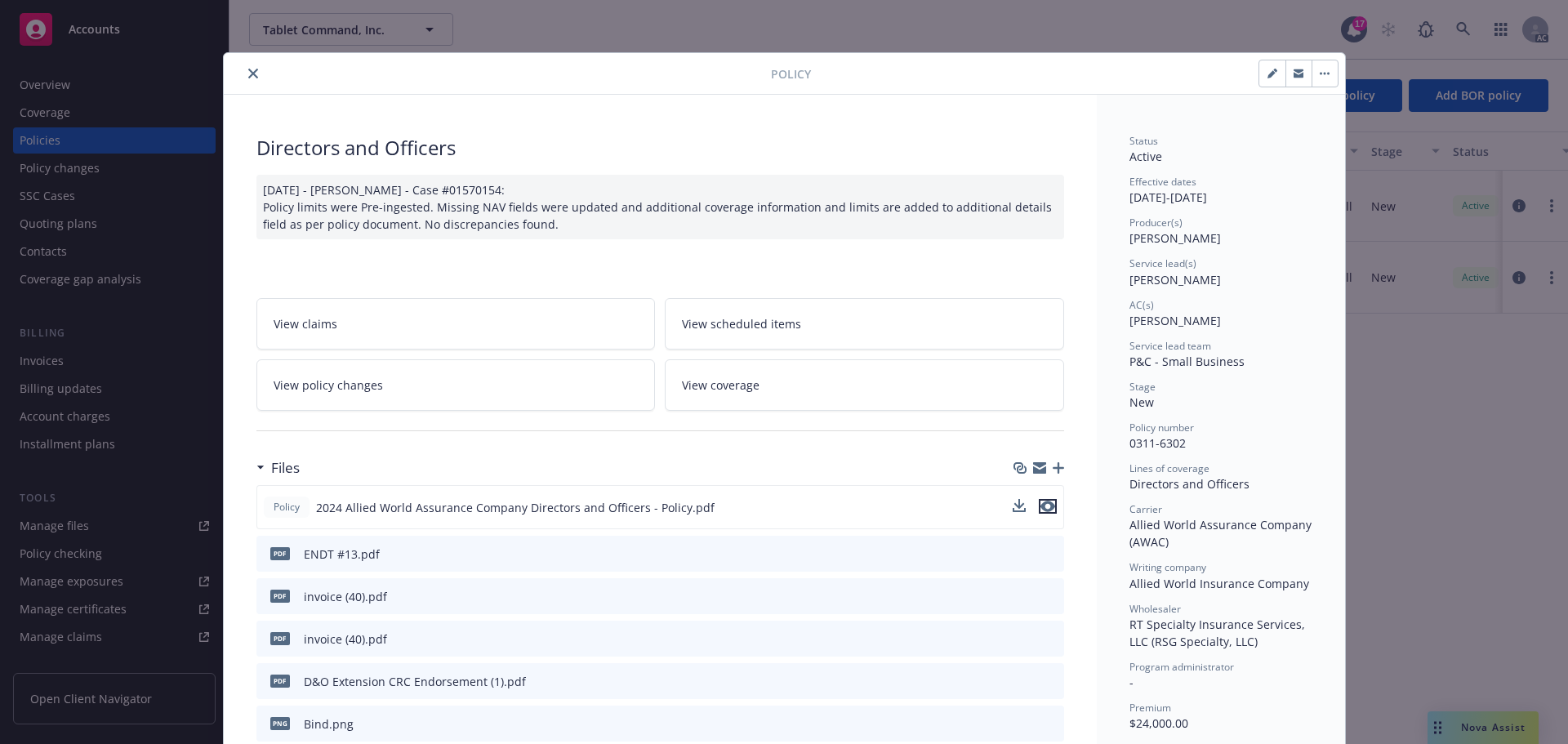
click at [1041, 504] on icon "preview file" at bounding box center [1048, 507] width 14 height 12
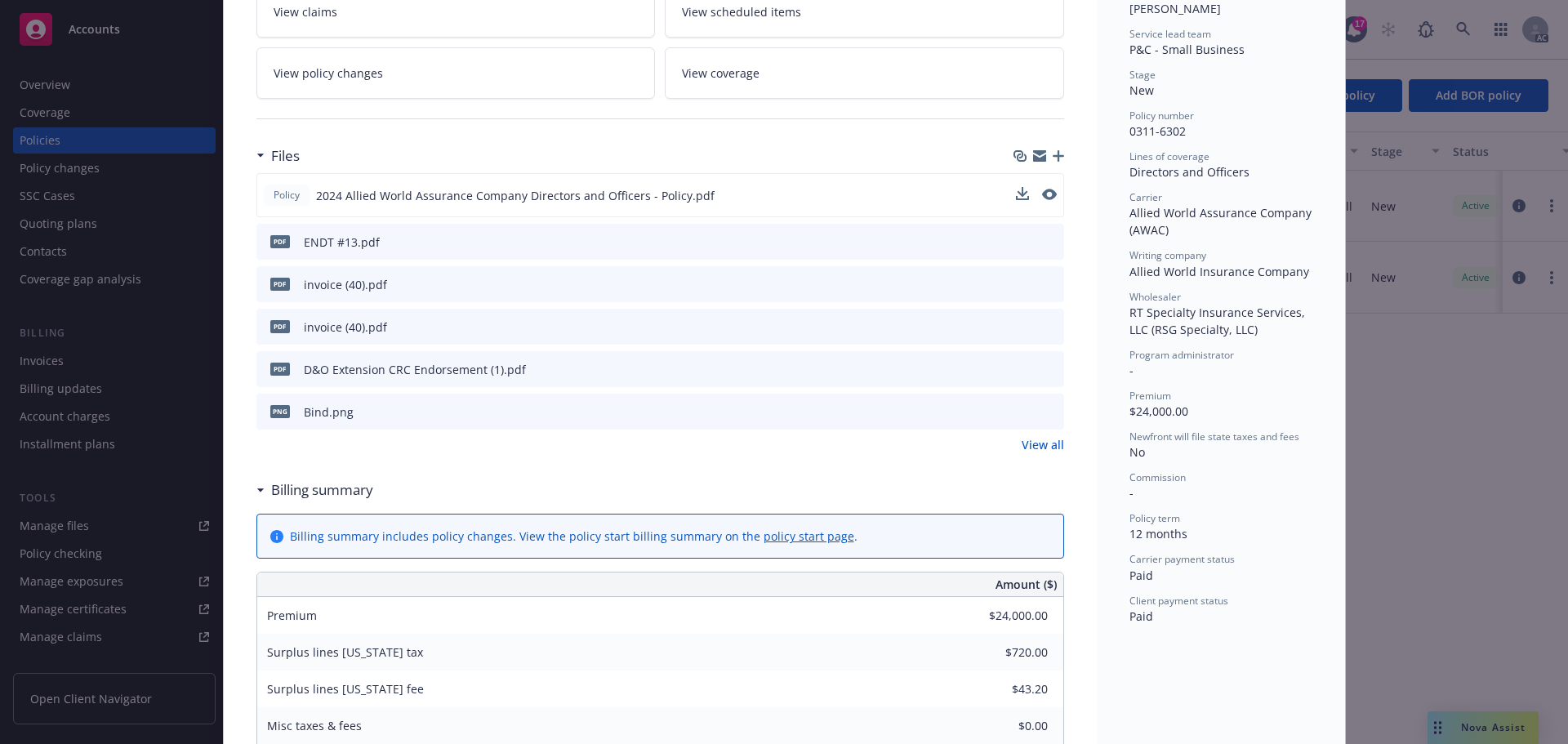
scroll to position [327, 0]
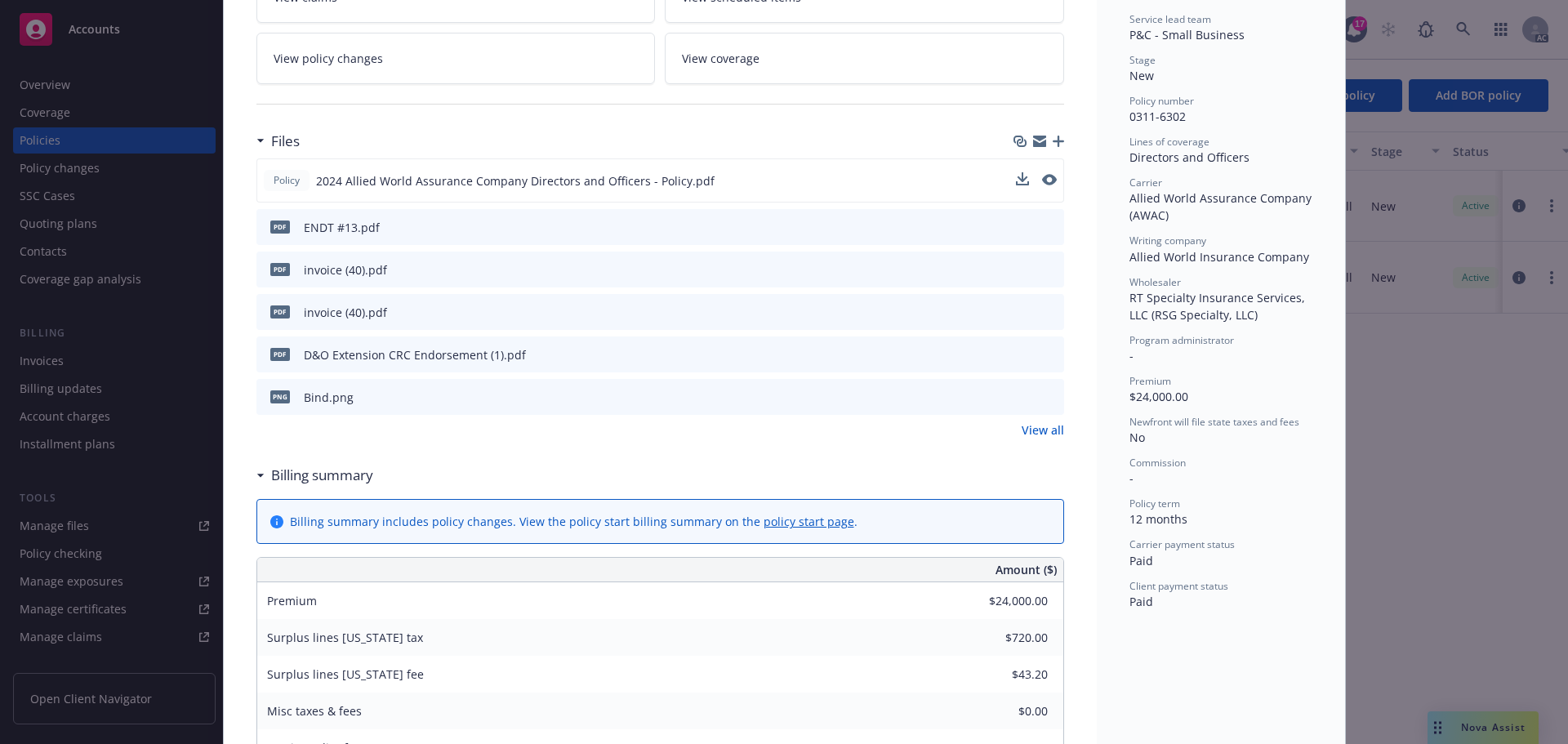
click at [1046, 434] on link "View all" at bounding box center [1043, 430] width 43 height 17
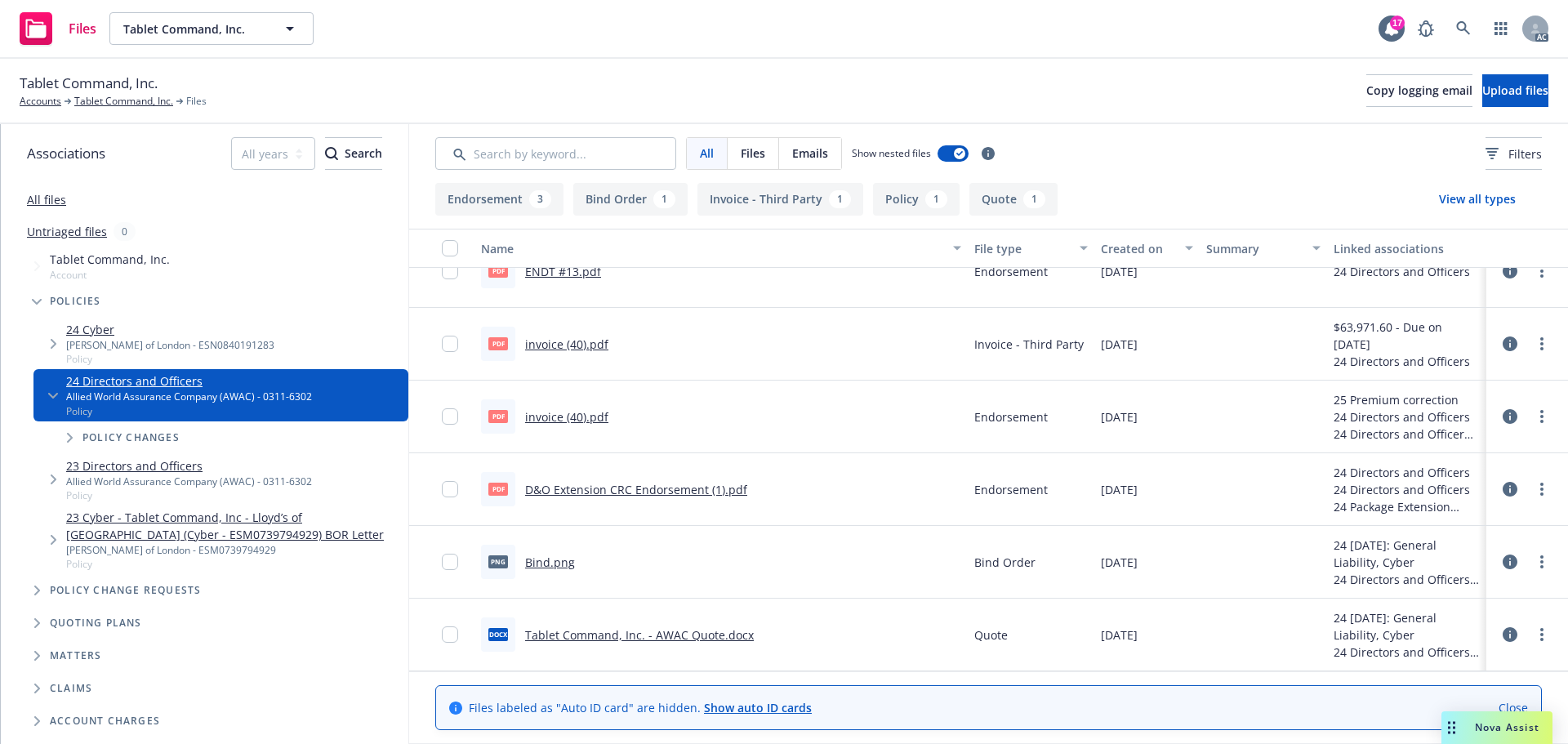
click at [483, 195] on button "Endorsement 3" at bounding box center [500, 199] width 129 height 33
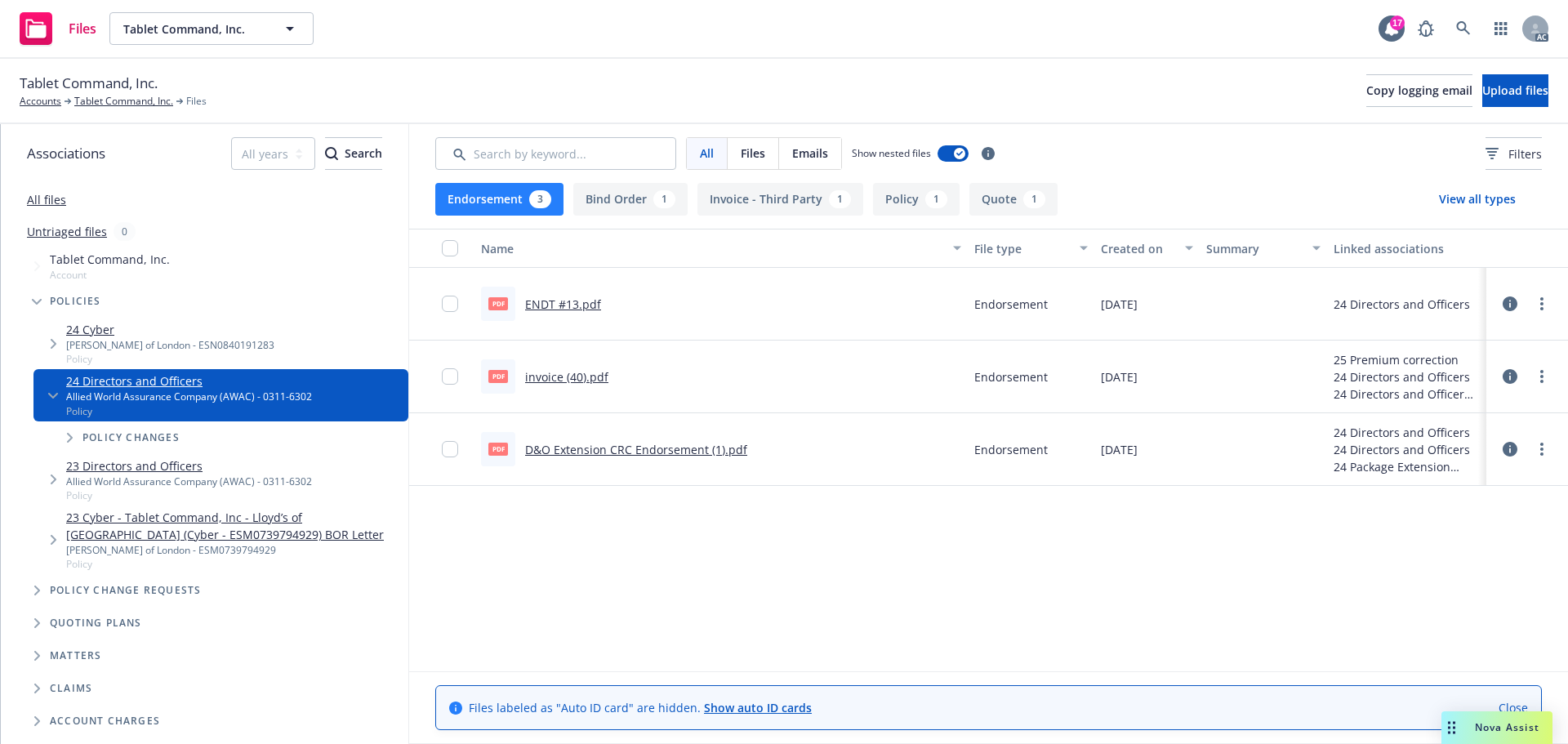
click at [597, 449] on link "D&O Extension CRC Endorsement (1).pdf" at bounding box center [636, 449] width 222 height 15
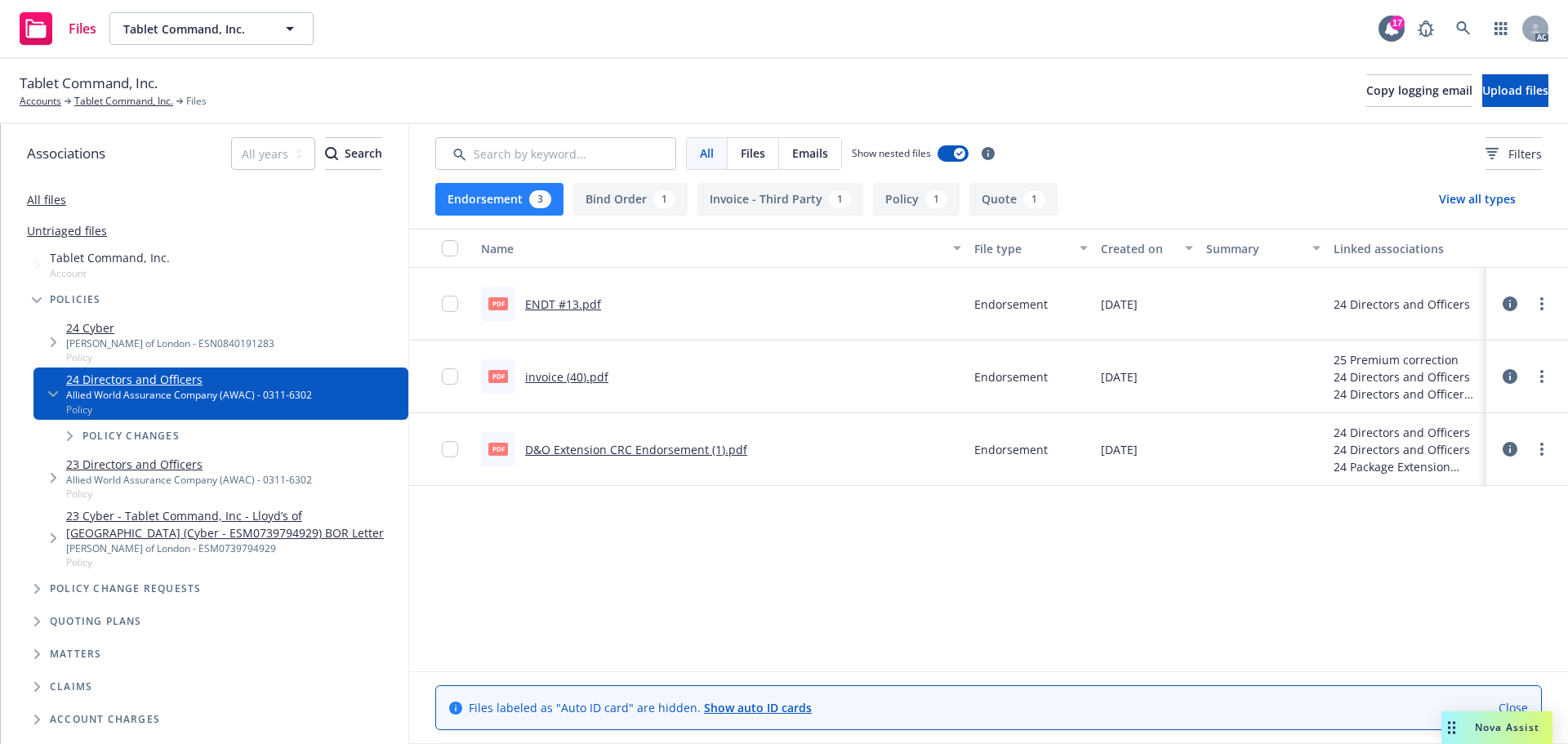
click at [556, 382] on link "invoice (40).pdf" at bounding box center [567, 377] width 83 height 15
click at [582, 299] on link "ENDT #13.pdf" at bounding box center [563, 304] width 76 height 15
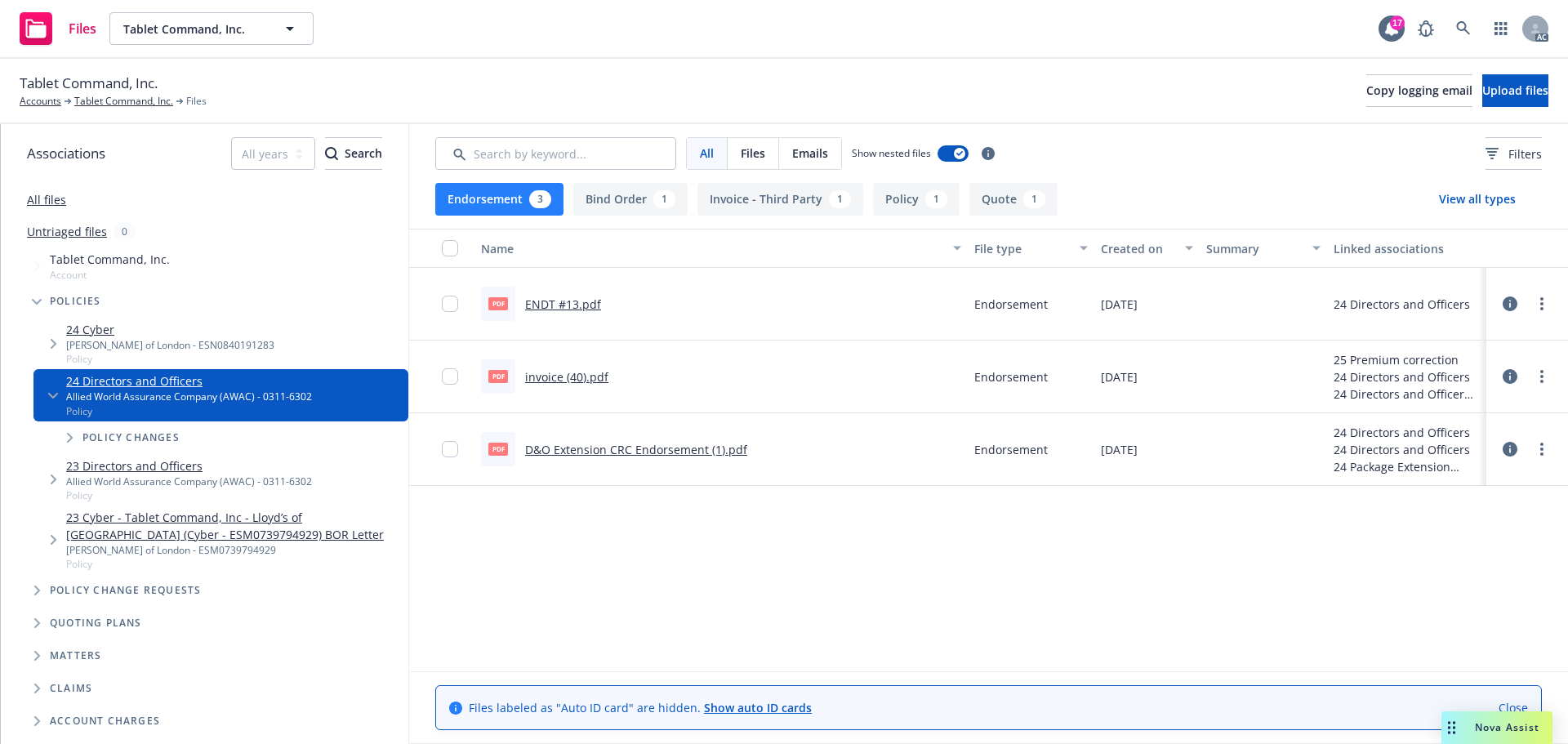
click at [1456, 203] on button "View all types" at bounding box center [1477, 199] width 129 height 33
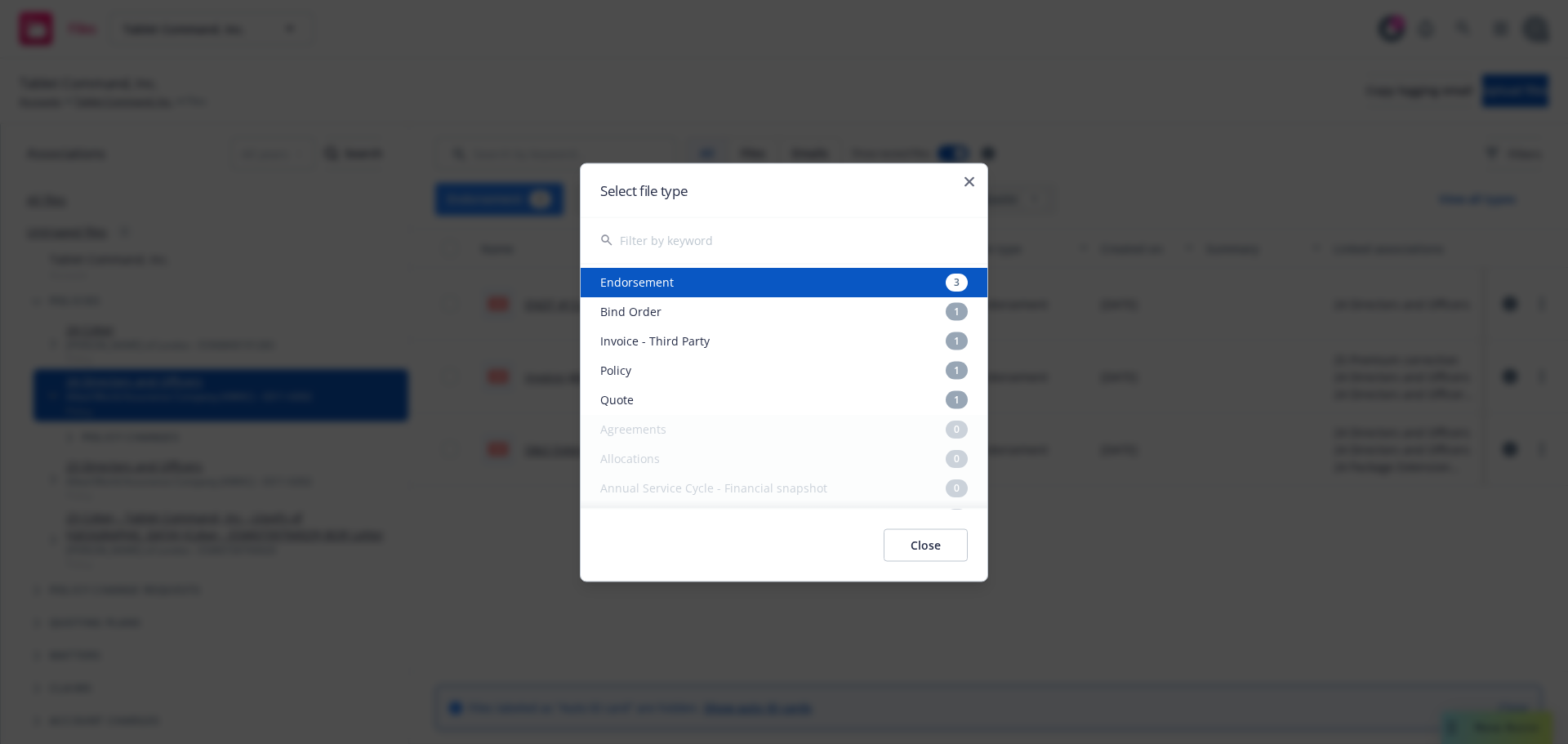
click at [967, 173] on div "Select file type" at bounding box center [784, 189] width 407 height 53
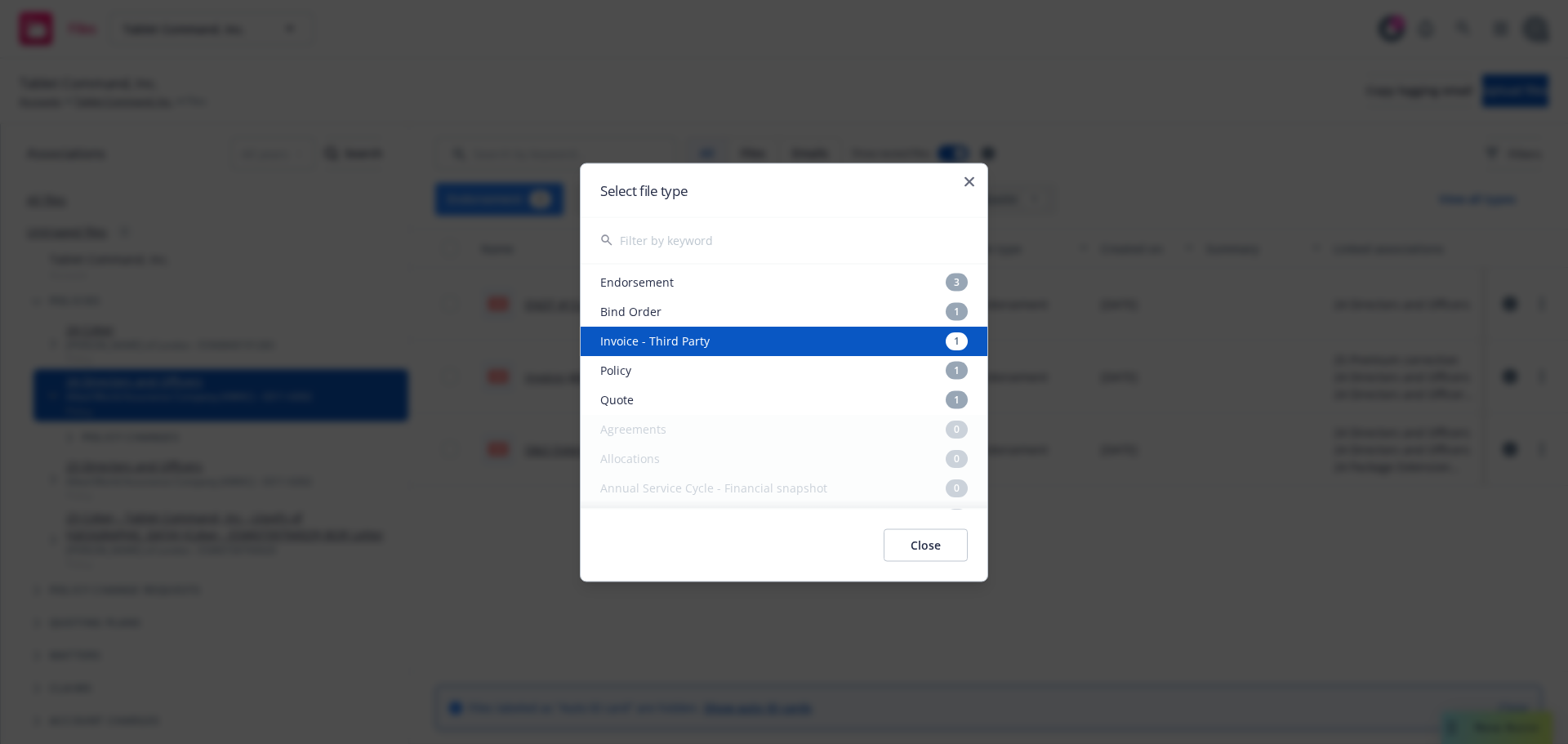
click at [973, 187] on div "Select file type" at bounding box center [784, 189] width 407 height 53
click at [972, 179] on icon "button" at bounding box center [969, 181] width 10 height 10
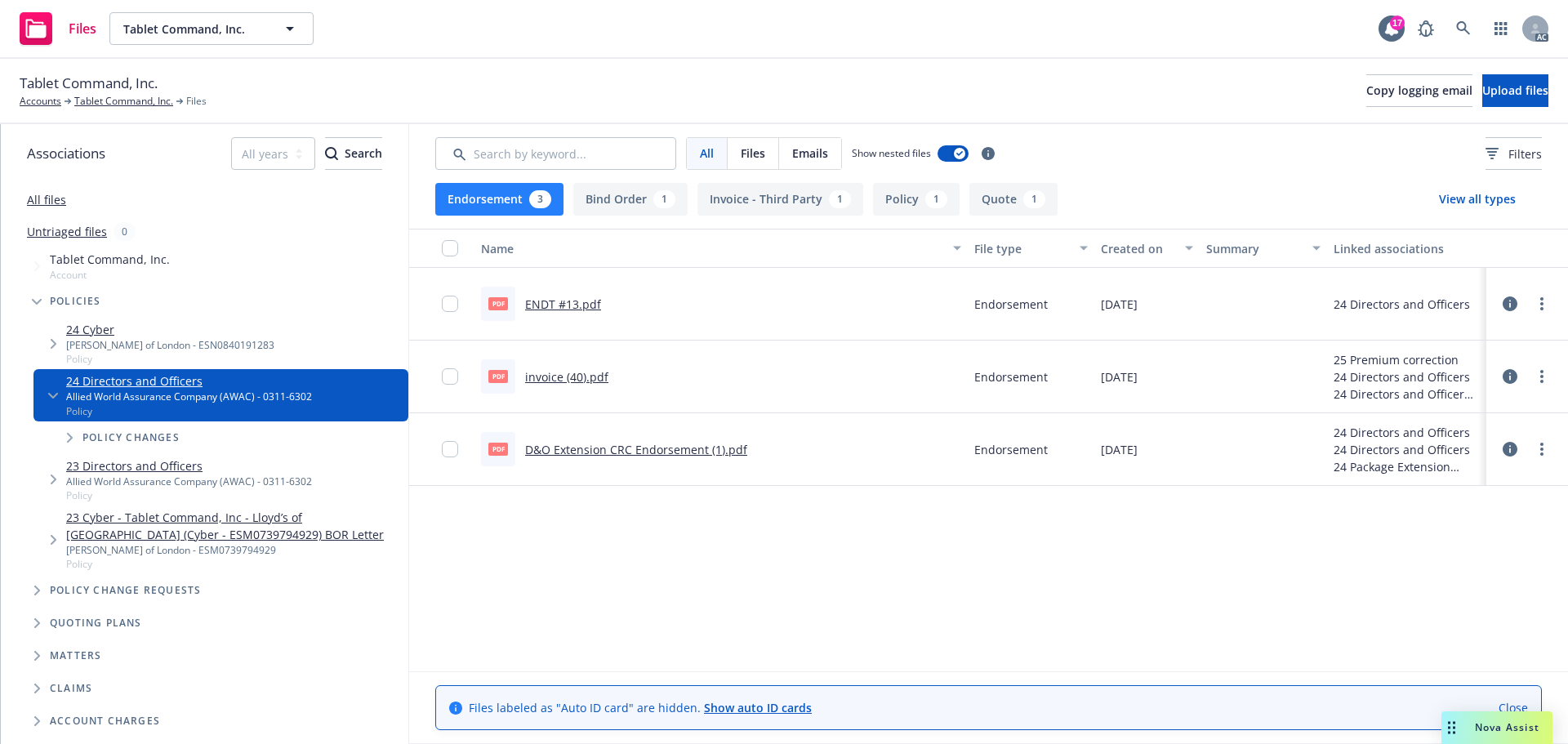
click at [136, 341] on div "Lloyd's of London - ESN0840191283" at bounding box center [170, 344] width 208 height 14
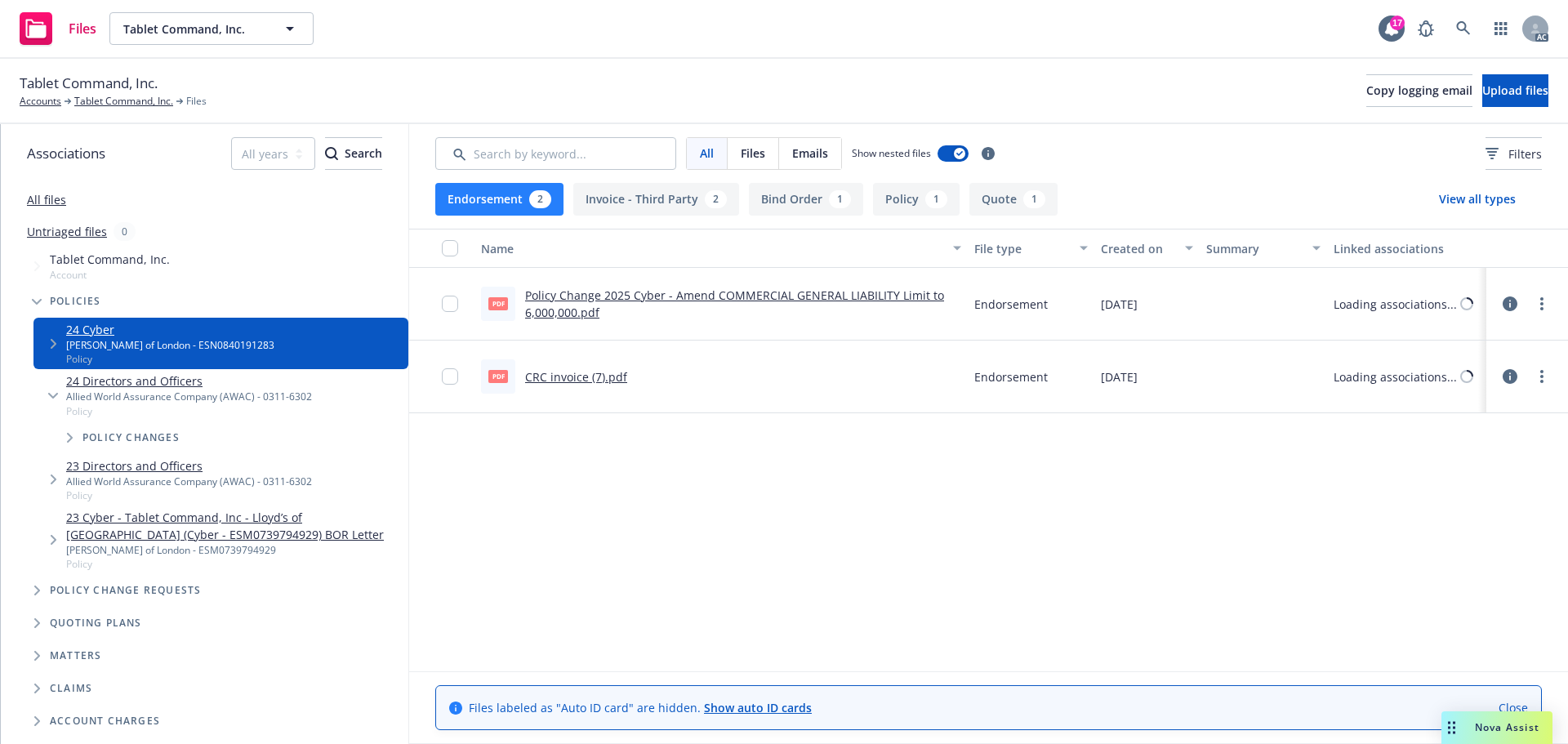
click at [505, 187] on button "Endorsement 2" at bounding box center [500, 199] width 129 height 33
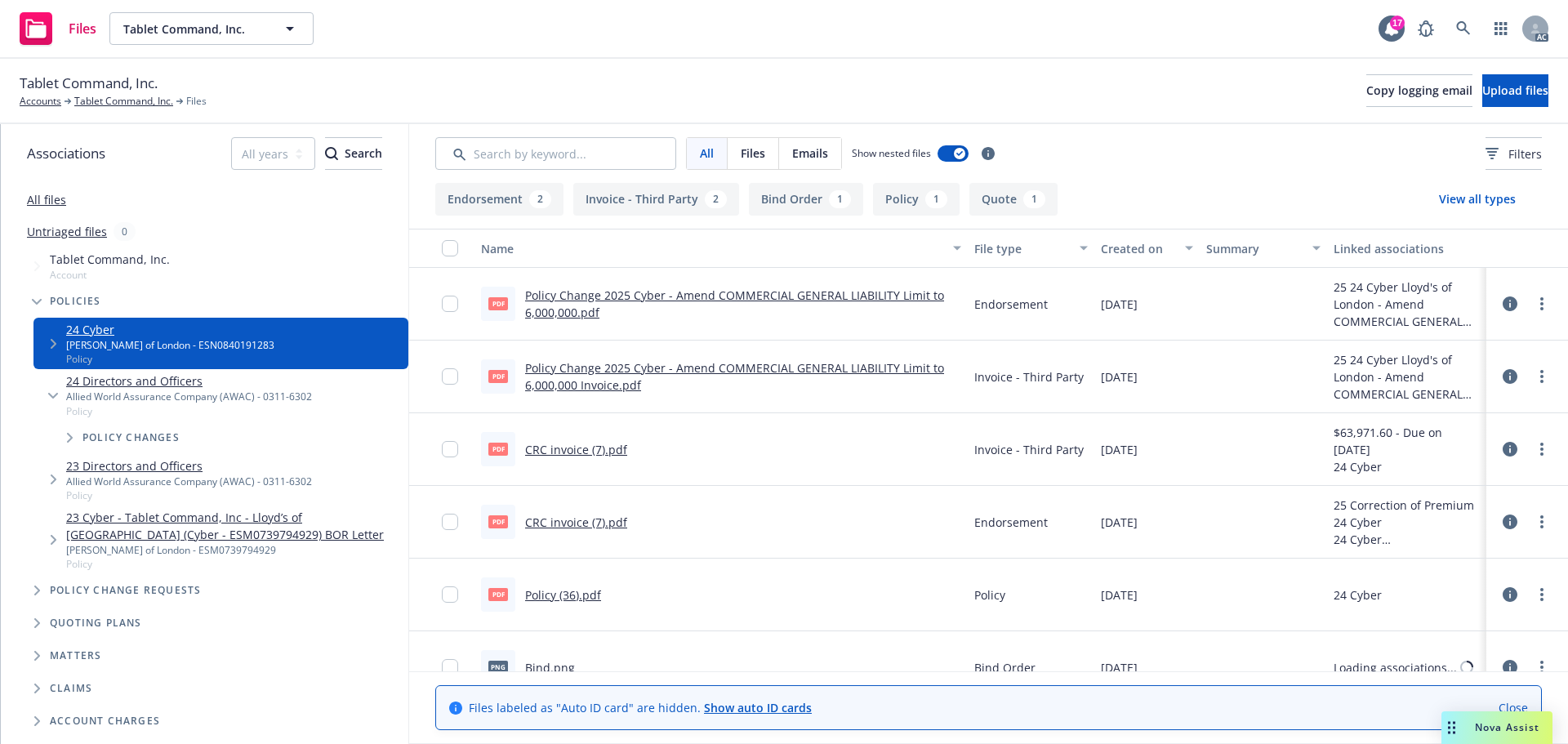
click at [910, 198] on button "Policy 1" at bounding box center [917, 199] width 87 height 33
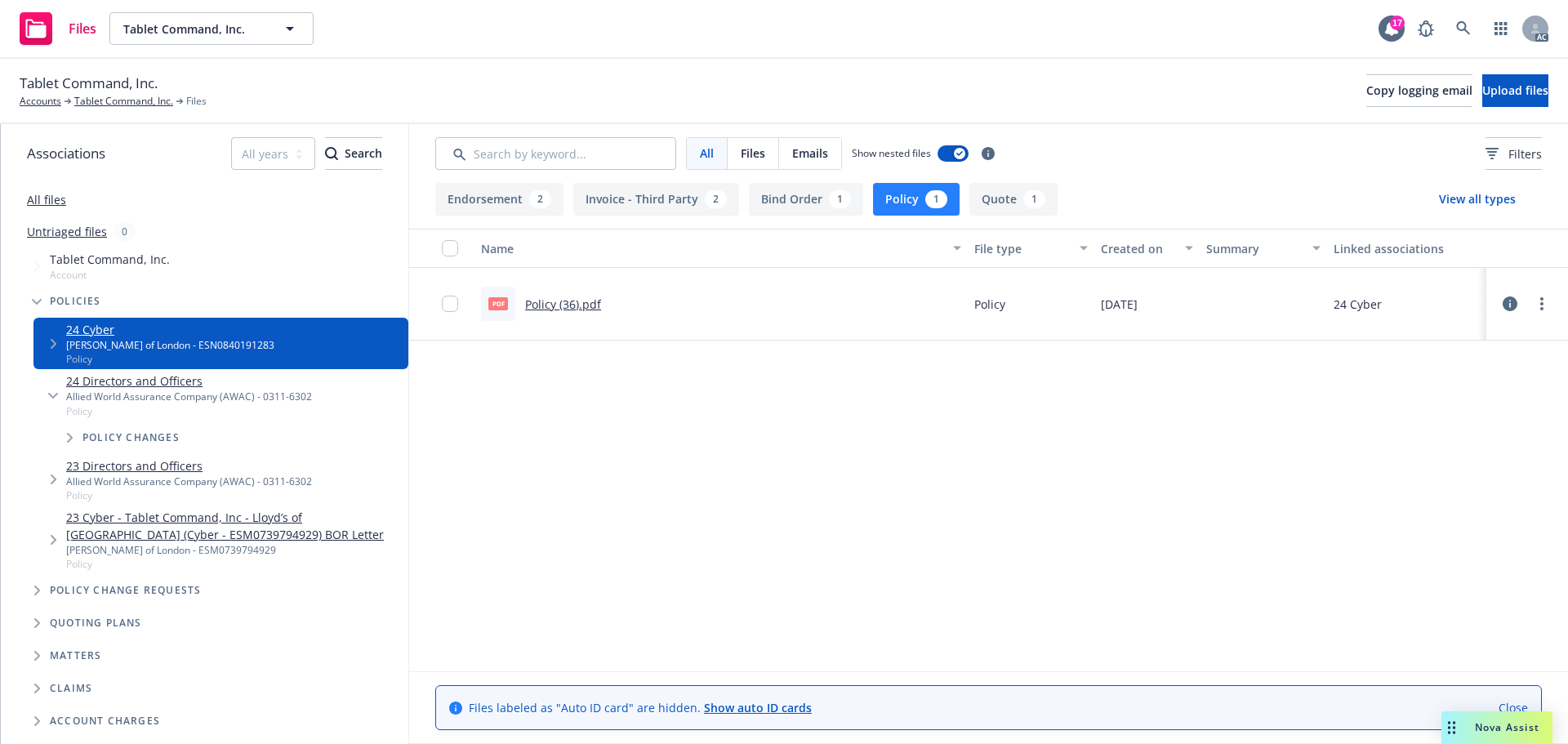
click at [569, 306] on link "Policy (36).pdf" at bounding box center [563, 304] width 76 height 15
click at [500, 204] on button "Endorsement 2" at bounding box center [500, 199] width 129 height 33
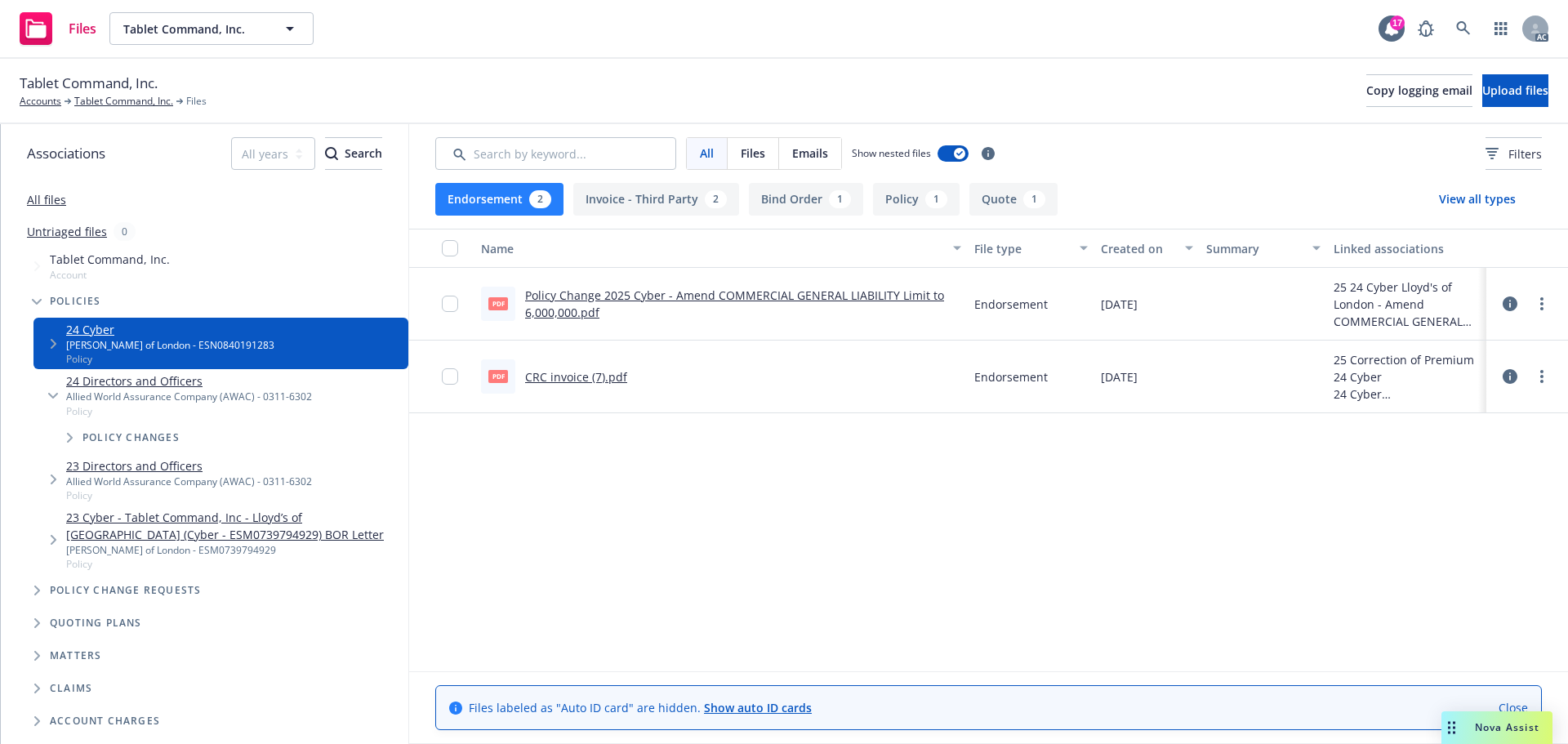
click at [592, 381] on link "CRC invoice (7).pdf" at bounding box center [576, 377] width 102 height 15
click at [577, 302] on link "Policy Change 2025 Cyber - Amend COMMERCIAL GENERAL LIABILITY Limit to 6,000,00…" at bounding box center [735, 304] width 419 height 33
click at [129, 104] on link "Tablet Command, Inc." at bounding box center [123, 101] width 99 height 14
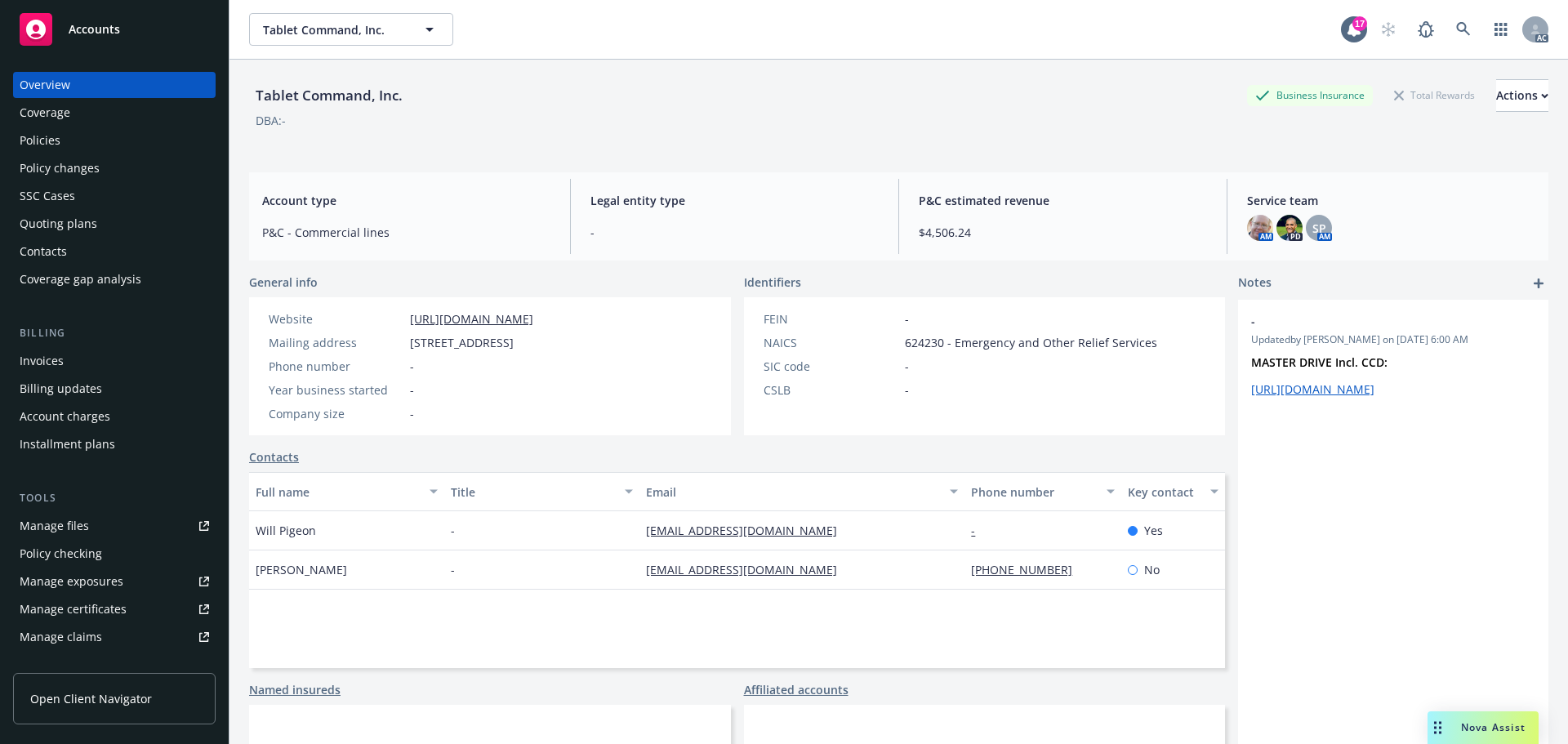
click at [104, 145] on div "Policies" at bounding box center [114, 140] width 189 height 26
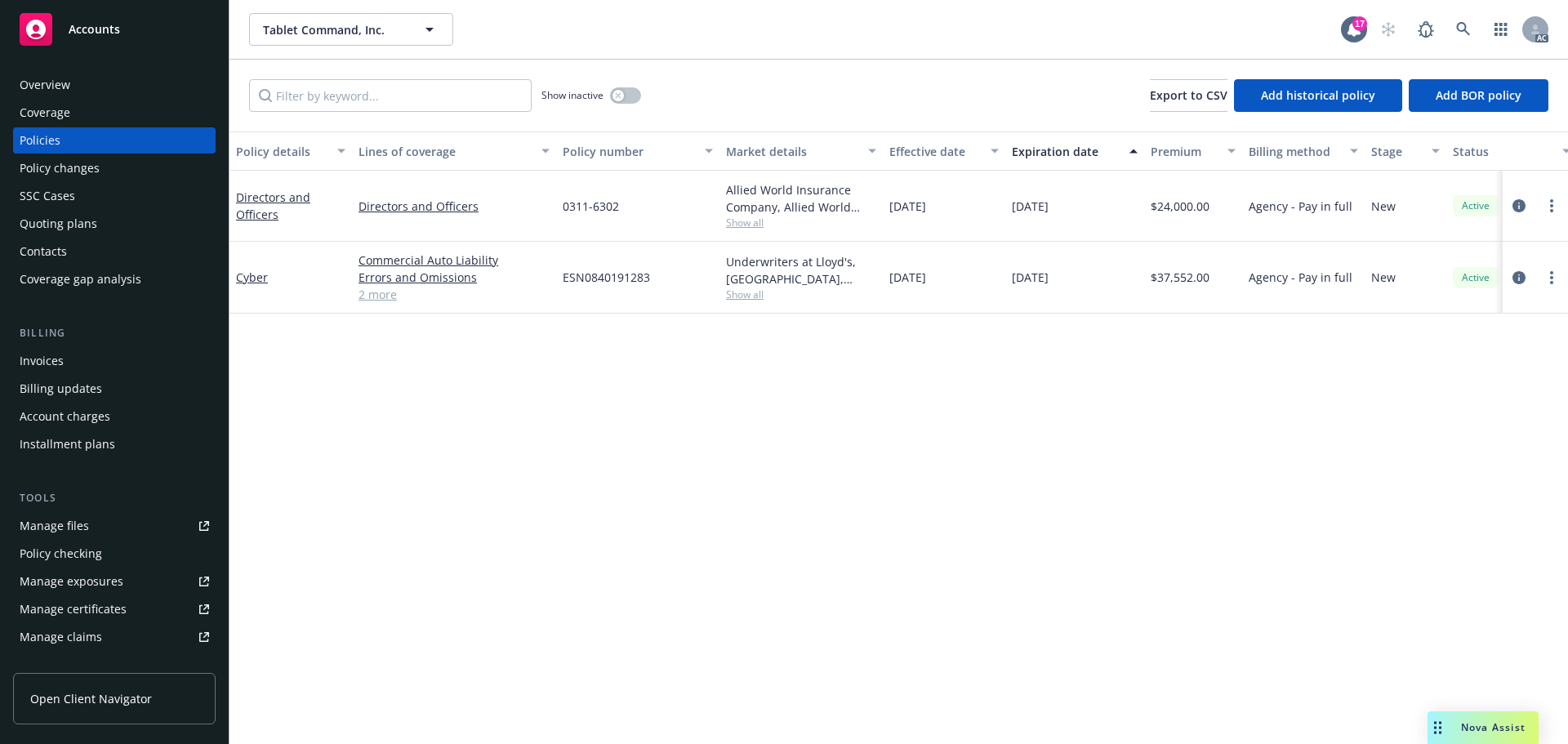
click at [70, 86] on div "Overview" at bounding box center [114, 84] width 189 height 26
